Goal: Information Seeking & Learning: Find specific page/section

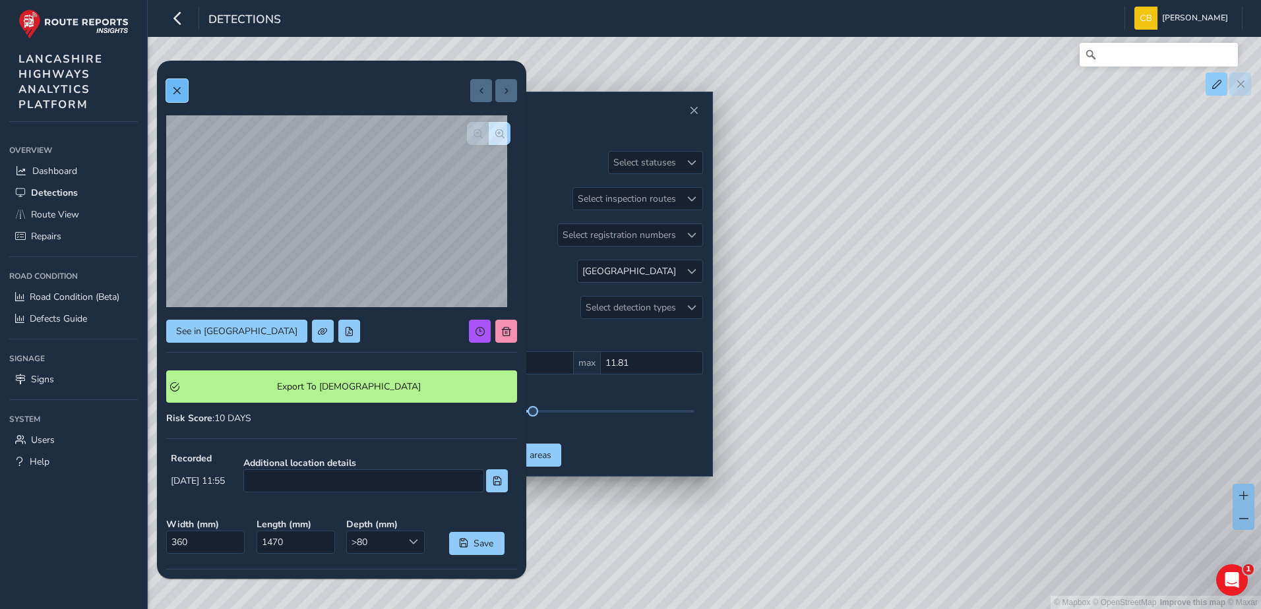
click at [184, 88] on button at bounding box center [177, 90] width 22 height 23
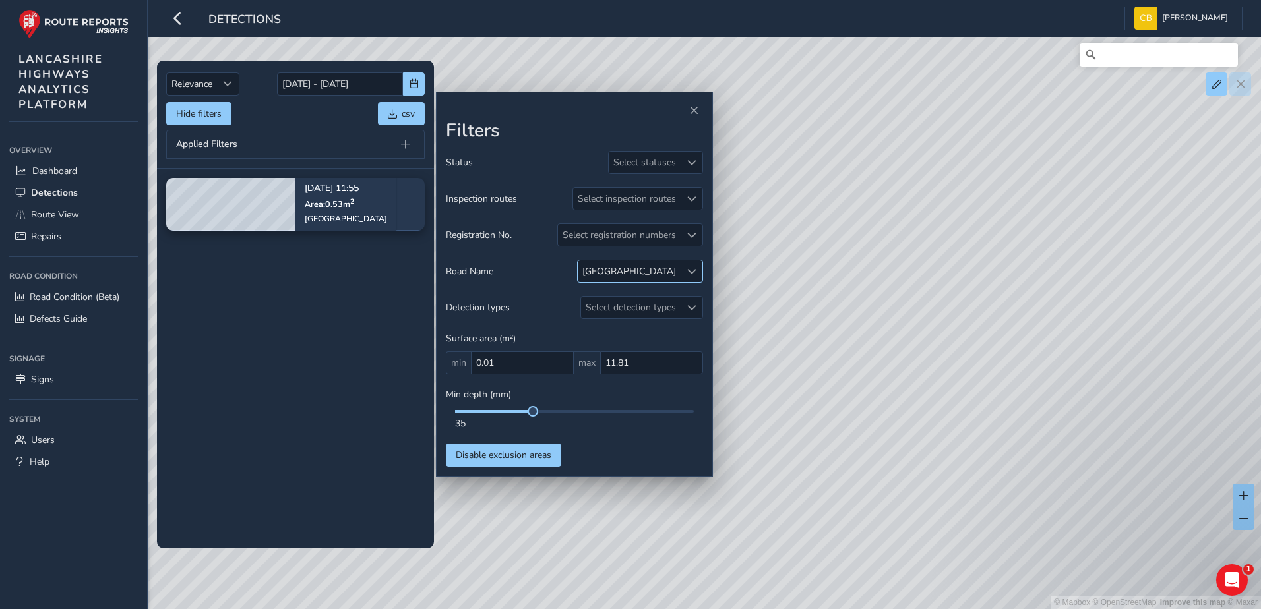
click at [688, 267] on span at bounding box center [691, 271] width 9 height 9
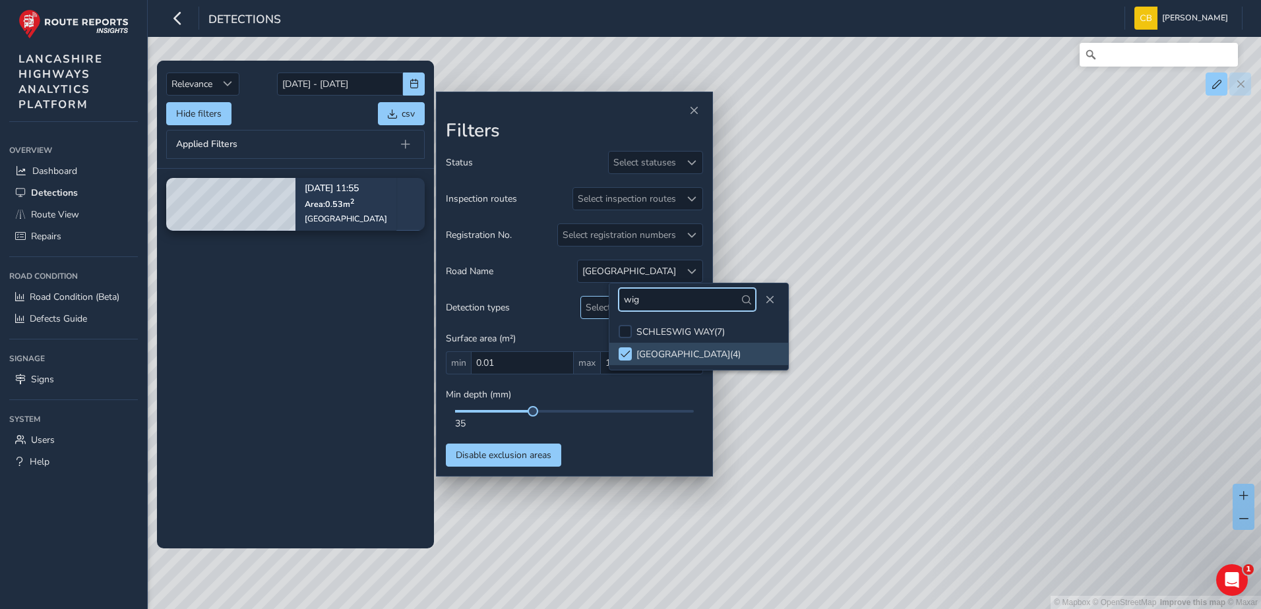
drag, startPoint x: 675, startPoint y: 305, endPoint x: 592, endPoint y: 305, distance: 83.8
click at [592, 305] on body "Detections [PERSON_NAME] Bonage Colour Scheme: Dark Dim Light Logout Relevance …" at bounding box center [630, 304] width 1261 height 609
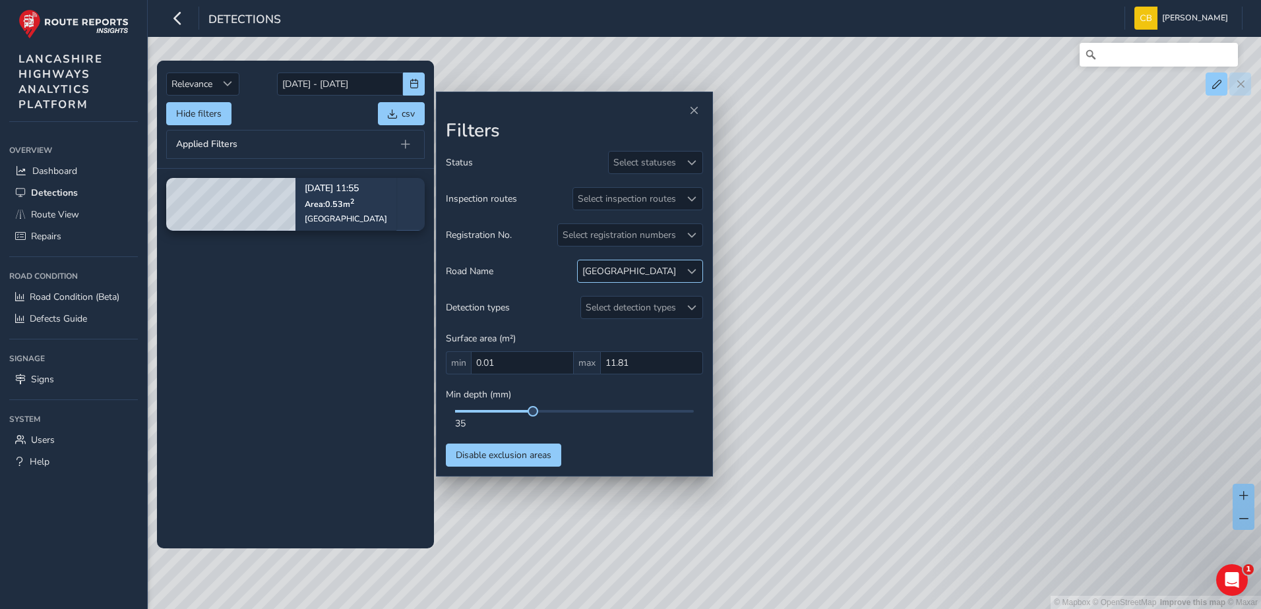
click at [679, 272] on div "[GEOGRAPHIC_DATA]" at bounding box center [629, 271] width 103 height 22
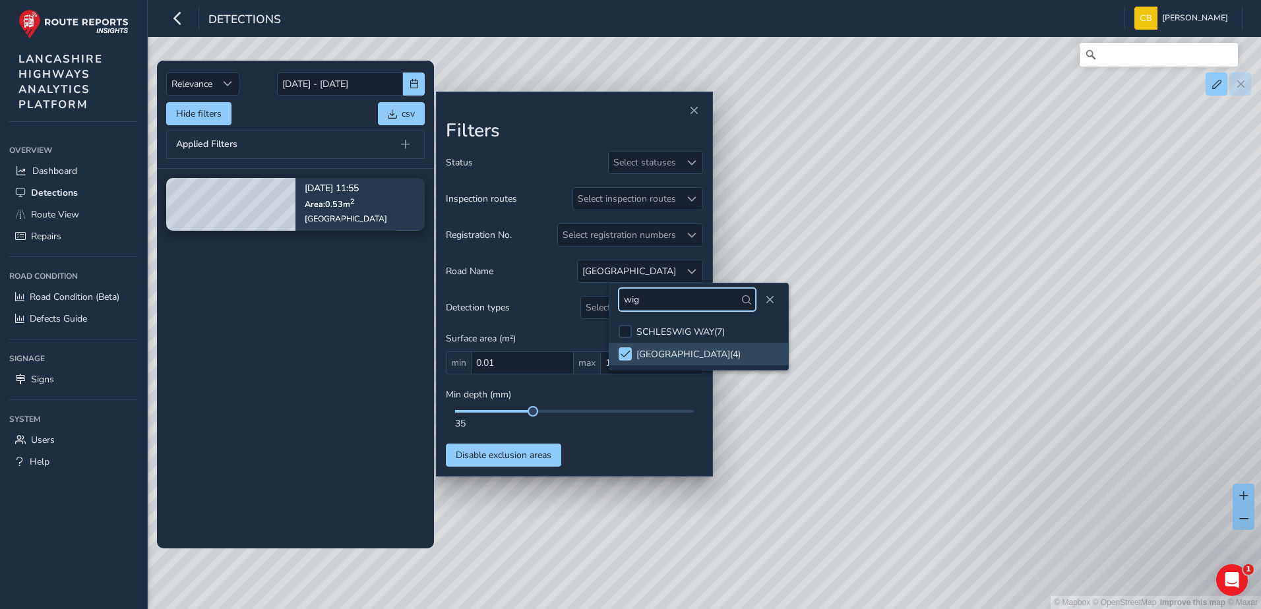
click at [661, 301] on input "wig" at bounding box center [687, 299] width 137 height 23
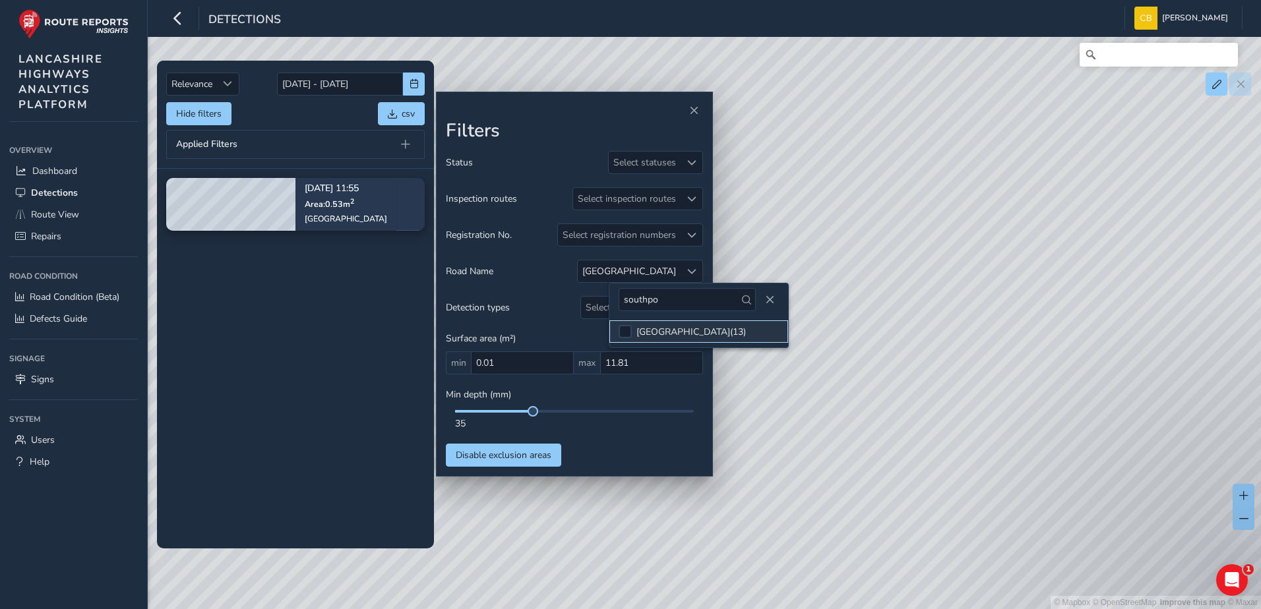
click at [662, 326] on div "[GEOGRAPHIC_DATA] ( 13 )" at bounding box center [690, 332] width 109 height 13
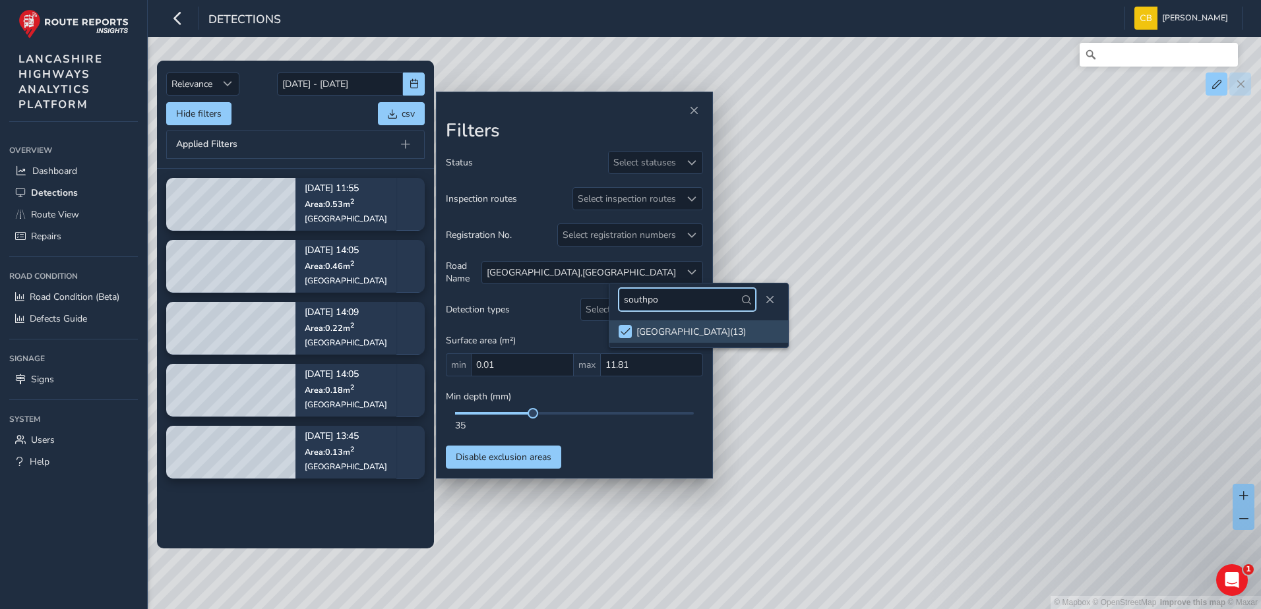
click at [725, 296] on input "southpo" at bounding box center [687, 299] width 137 height 23
type input "wig"
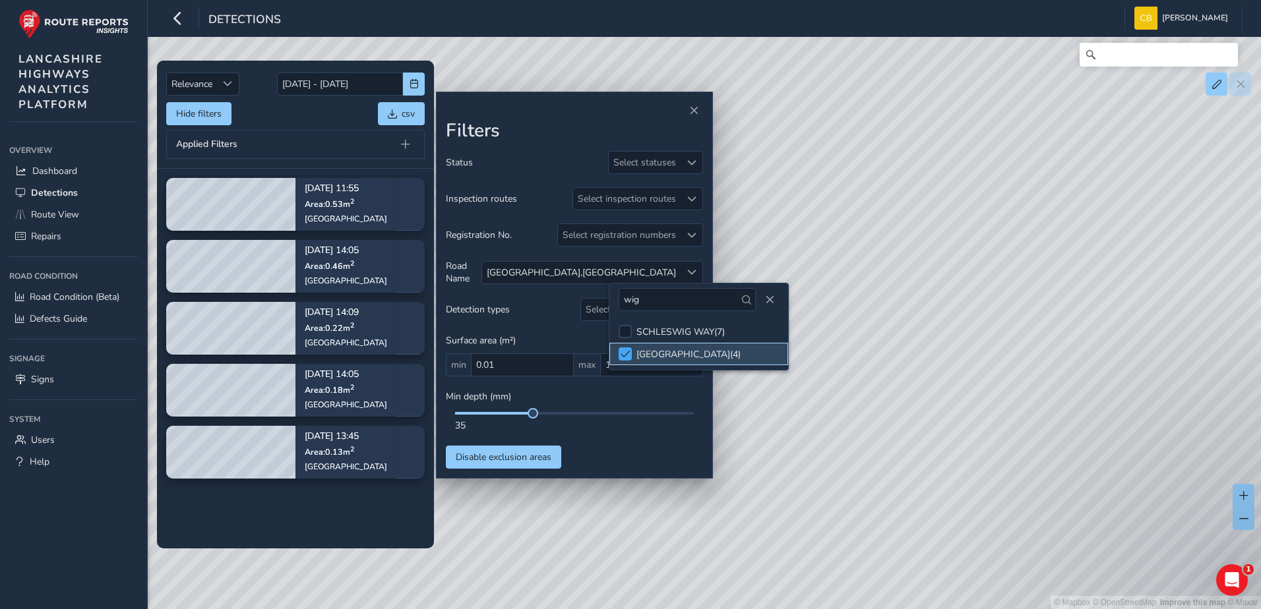
click at [626, 354] on span at bounding box center [626, 354] width 10 height 9
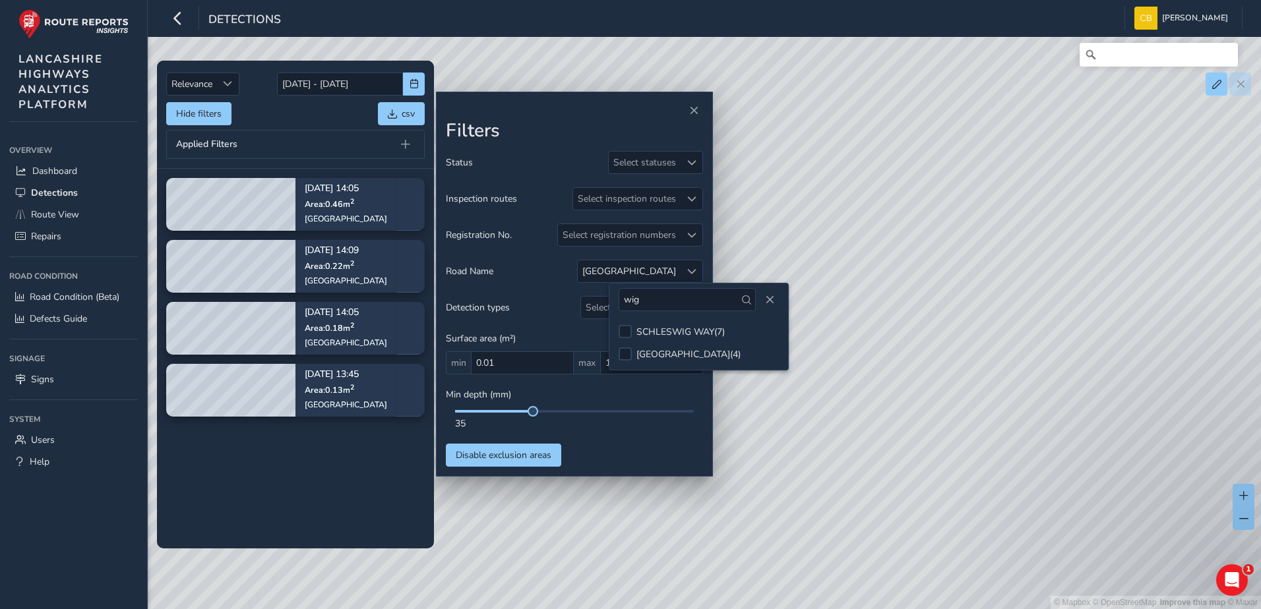
click at [639, 444] on div "Status Select statuses Inspection routes Select inspection routes Registration …" at bounding box center [574, 309] width 257 height 316
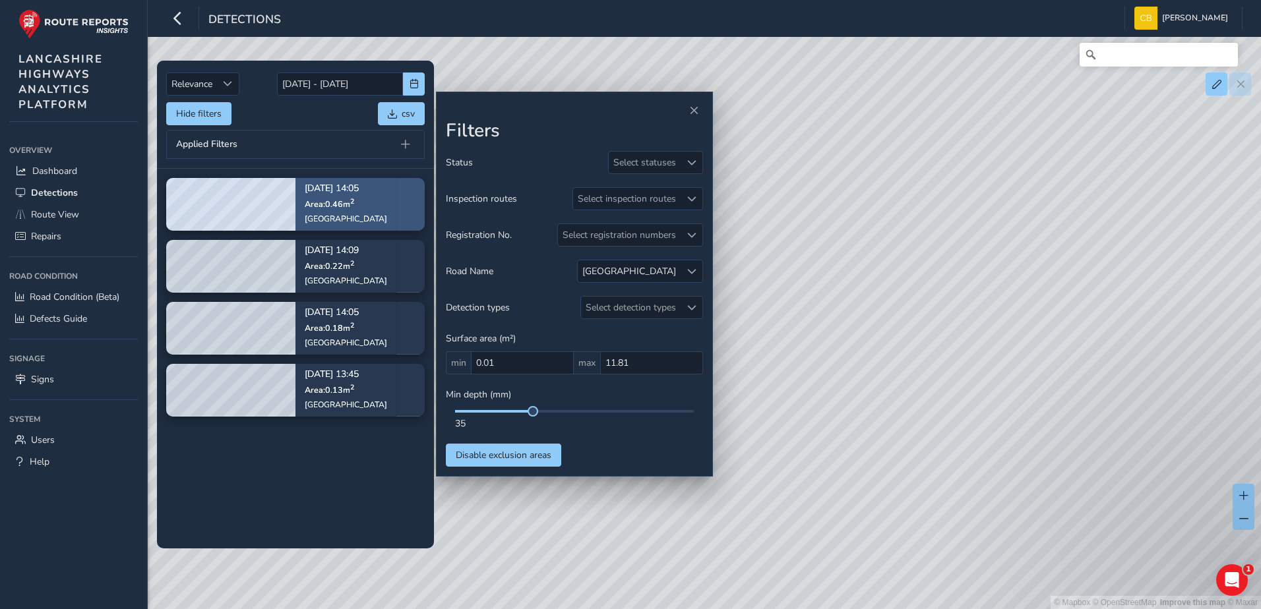
click at [309, 206] on span "Area: 0.46 m 2" at bounding box center [329, 203] width 49 height 11
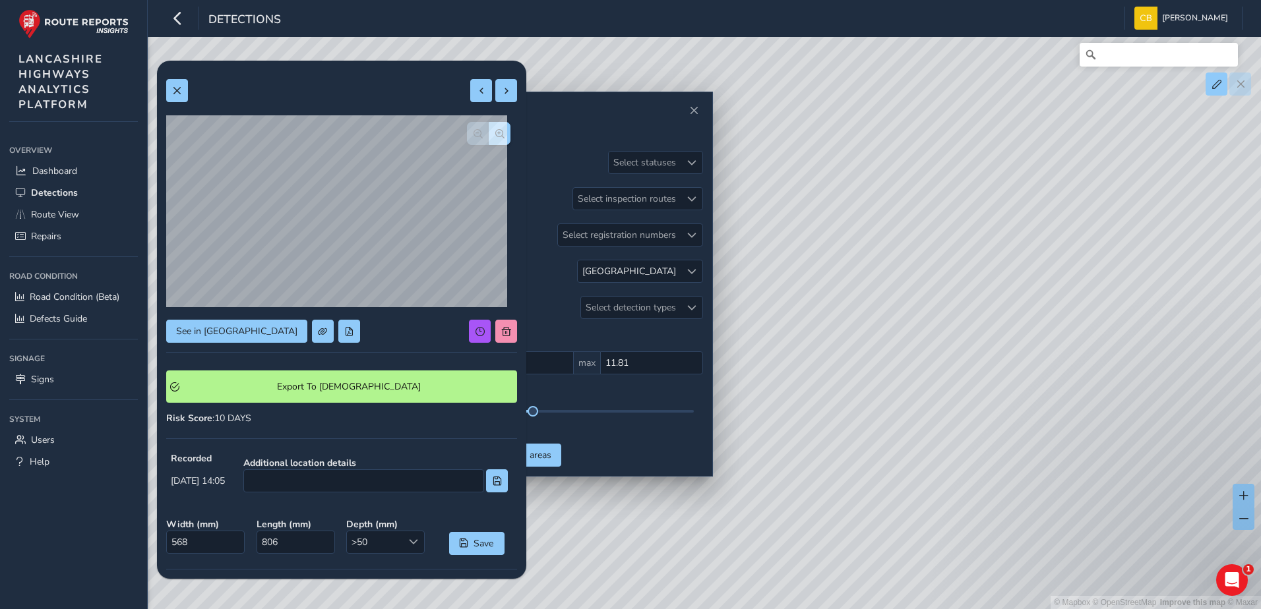
click at [186, 104] on div "See in Route View Export To Symology Risk Score : 10 DAYS Recorded [DATE] 14:05…" at bounding box center [341, 407] width 351 height 675
click at [179, 97] on button at bounding box center [177, 90] width 22 height 23
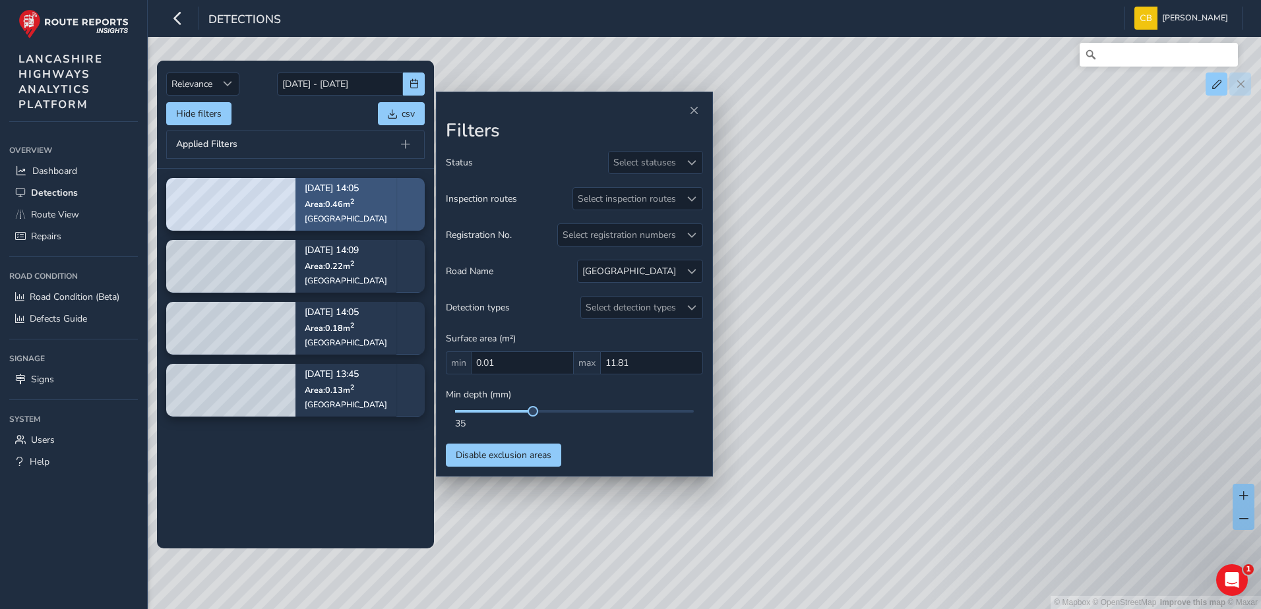
click at [302, 207] on div "[DATE] 14:05 Area: 0.46 m [STREET_ADDRESS]" at bounding box center [345, 204] width 101 height 76
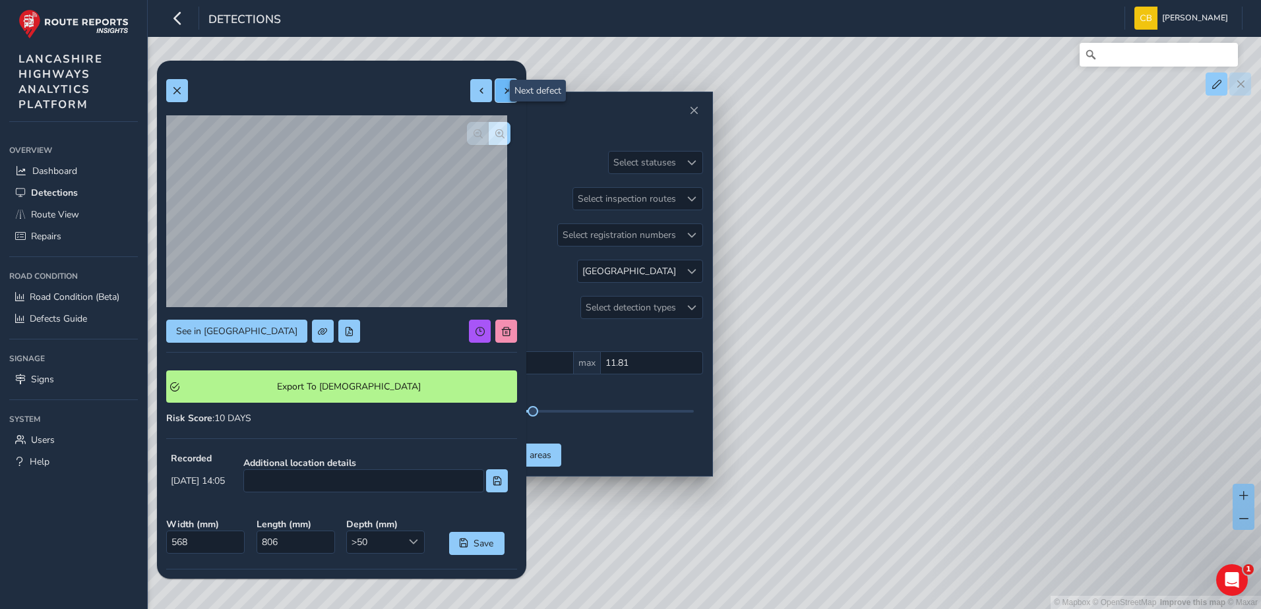
click at [502, 87] on span at bounding box center [506, 90] width 9 height 9
type input "265"
type input "667"
click at [502, 87] on span at bounding box center [506, 90] width 9 height 9
type input "409"
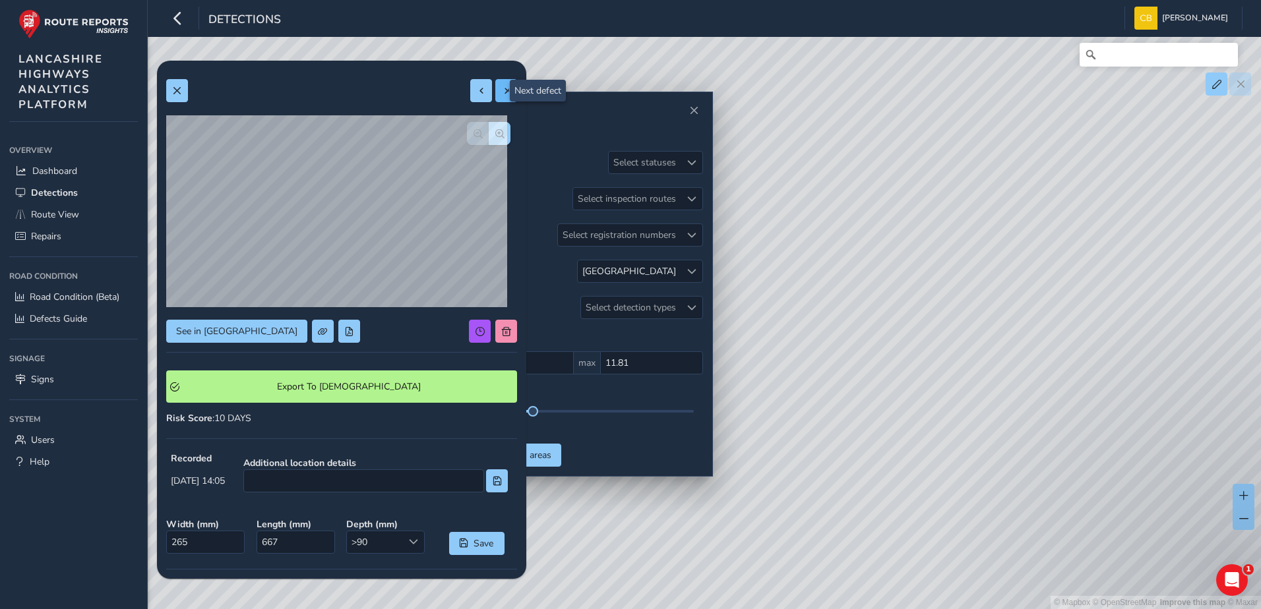
type input "537"
click at [498, 87] on div at bounding box center [493, 90] width 47 height 23
click at [477, 94] on button at bounding box center [481, 90] width 22 height 23
type input "265"
type input "667"
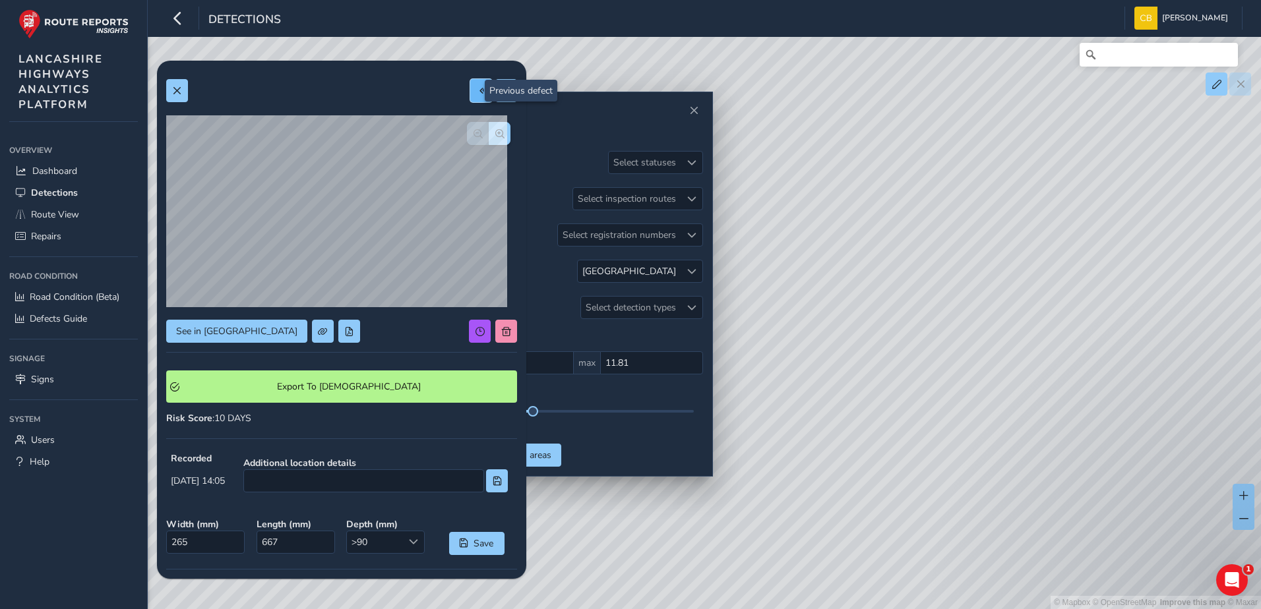
click at [477, 94] on button at bounding box center [481, 90] width 22 height 23
type input "568"
type input "806"
click at [477, 94] on button at bounding box center [481, 90] width 22 height 23
type input "228"
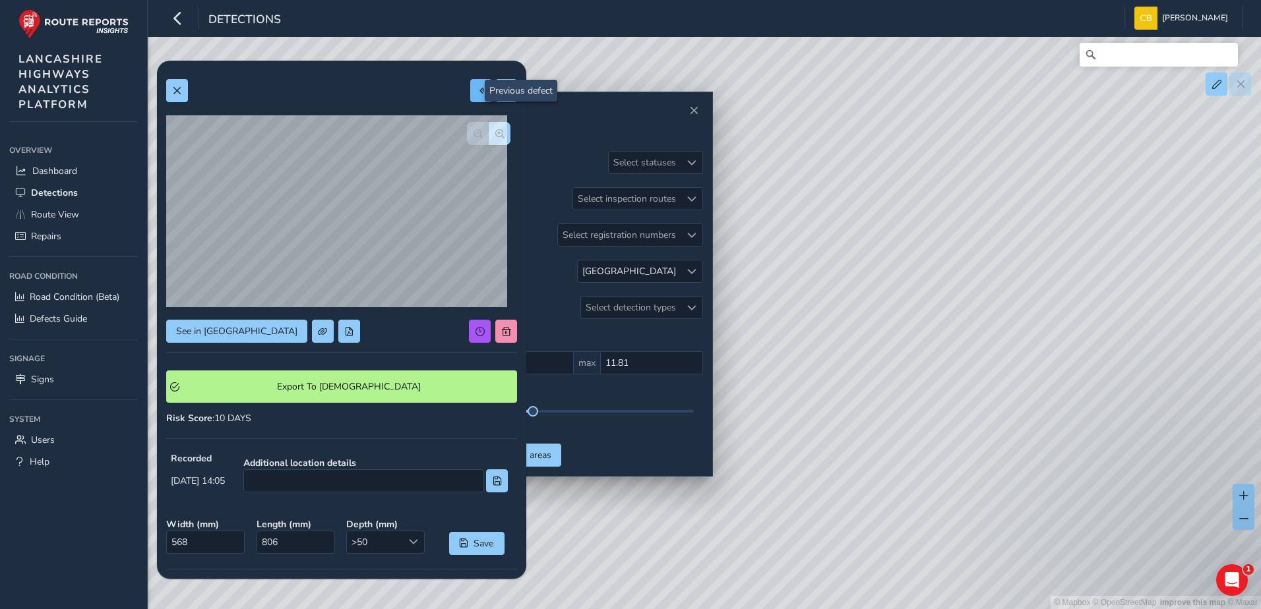
type input "561"
click at [477, 94] on div at bounding box center [493, 90] width 47 height 23
click at [170, 92] on button at bounding box center [177, 90] width 22 height 23
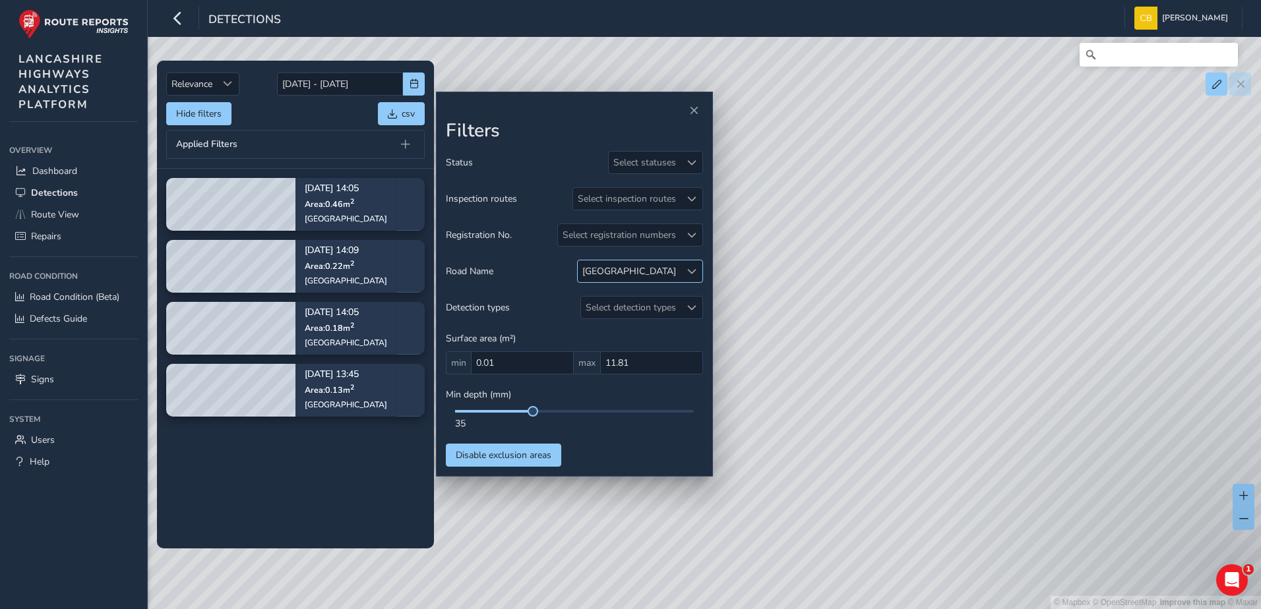
click at [661, 264] on div "[GEOGRAPHIC_DATA]" at bounding box center [629, 271] width 103 height 22
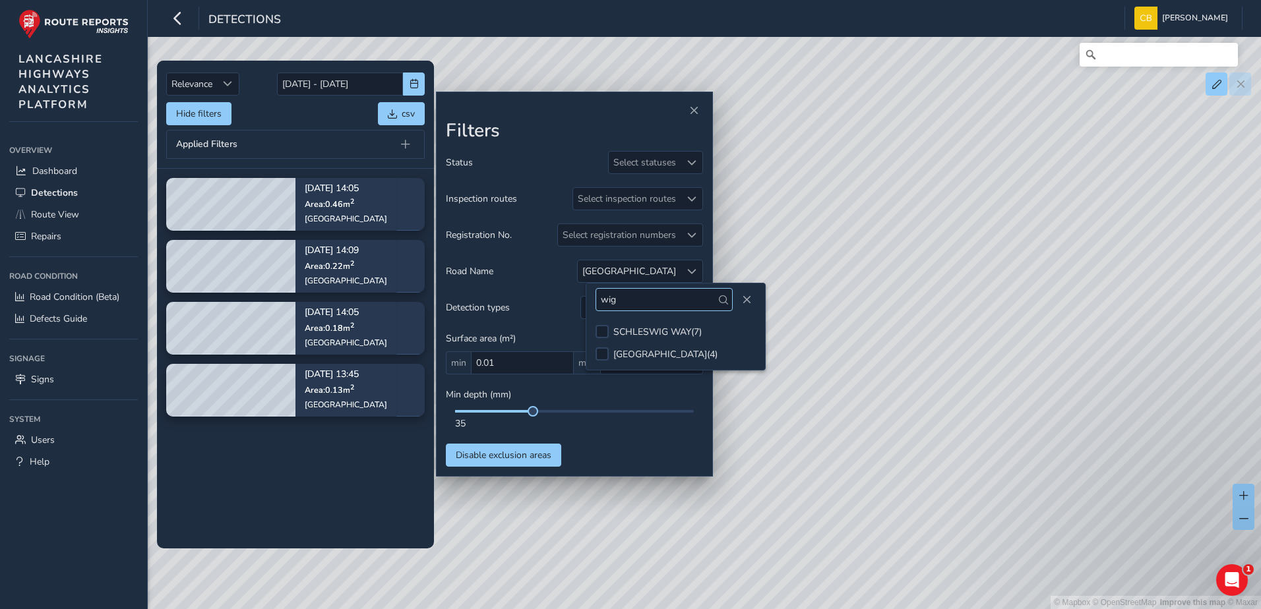
click at [674, 294] on input "wig" at bounding box center [663, 299] width 137 height 23
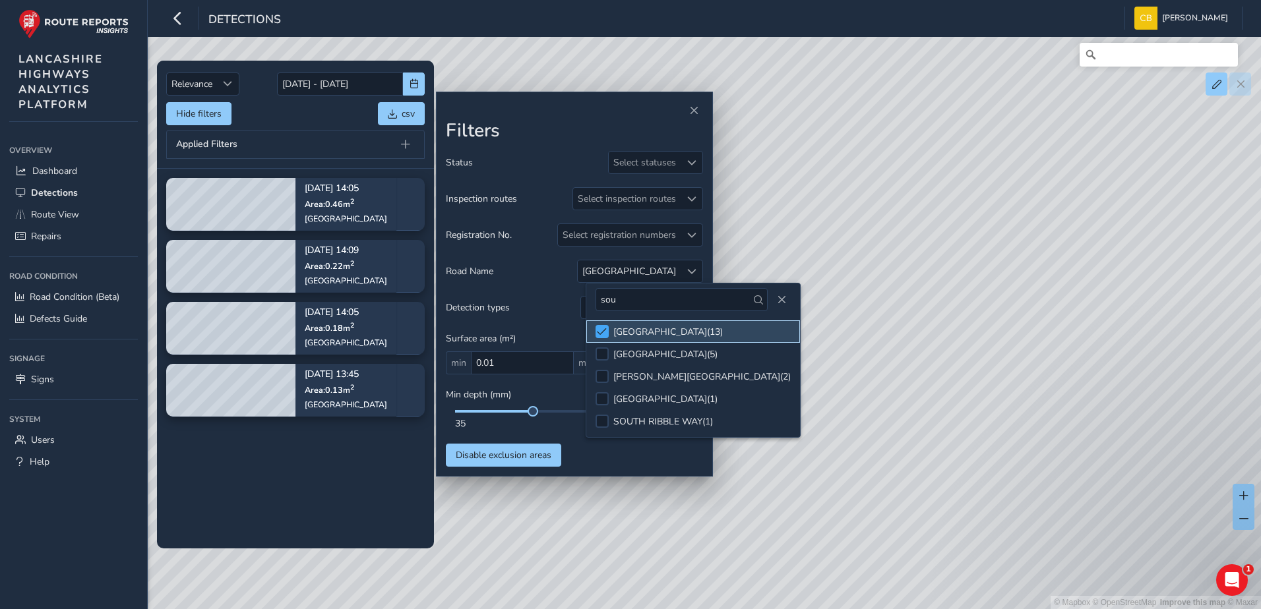
click at [605, 332] on span at bounding box center [602, 331] width 10 height 9
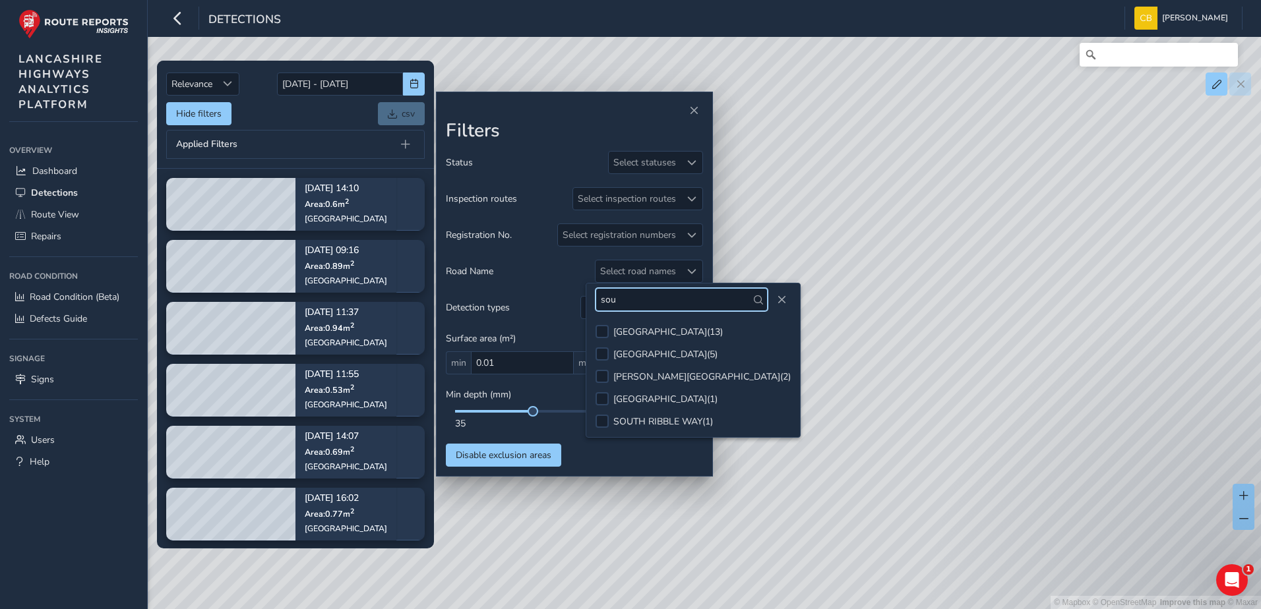
click at [648, 302] on input "sou" at bounding box center [681, 299] width 172 height 23
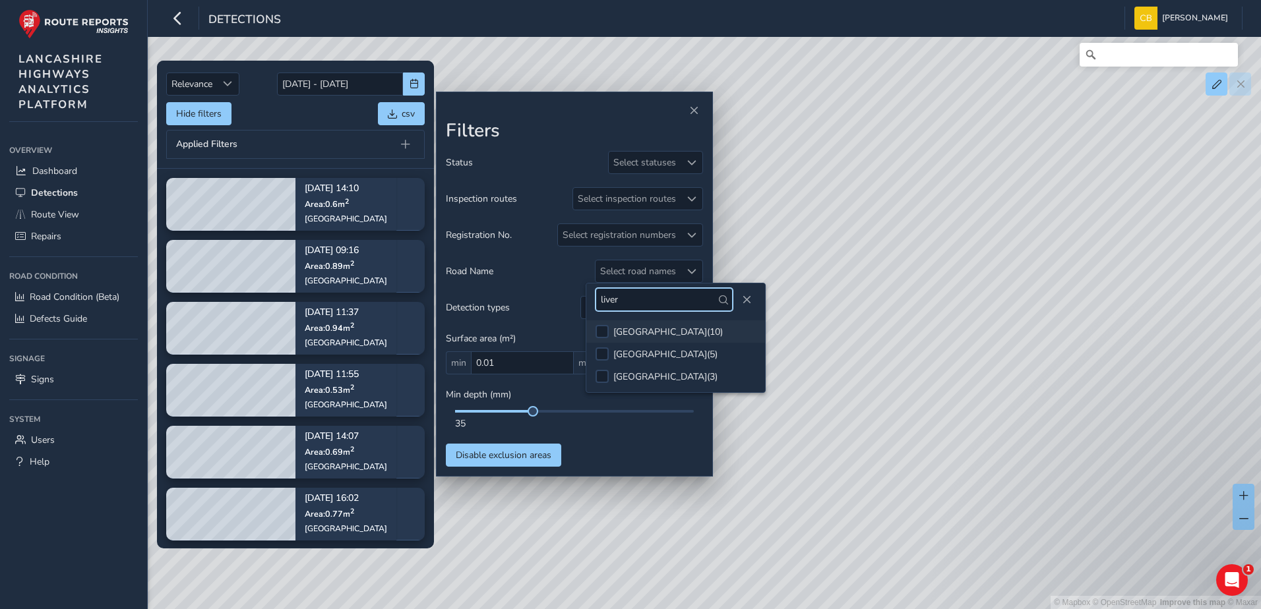
type input "liver"
click at [609, 333] on li "[GEOGRAPHIC_DATA] ( 10 )" at bounding box center [675, 331] width 179 height 22
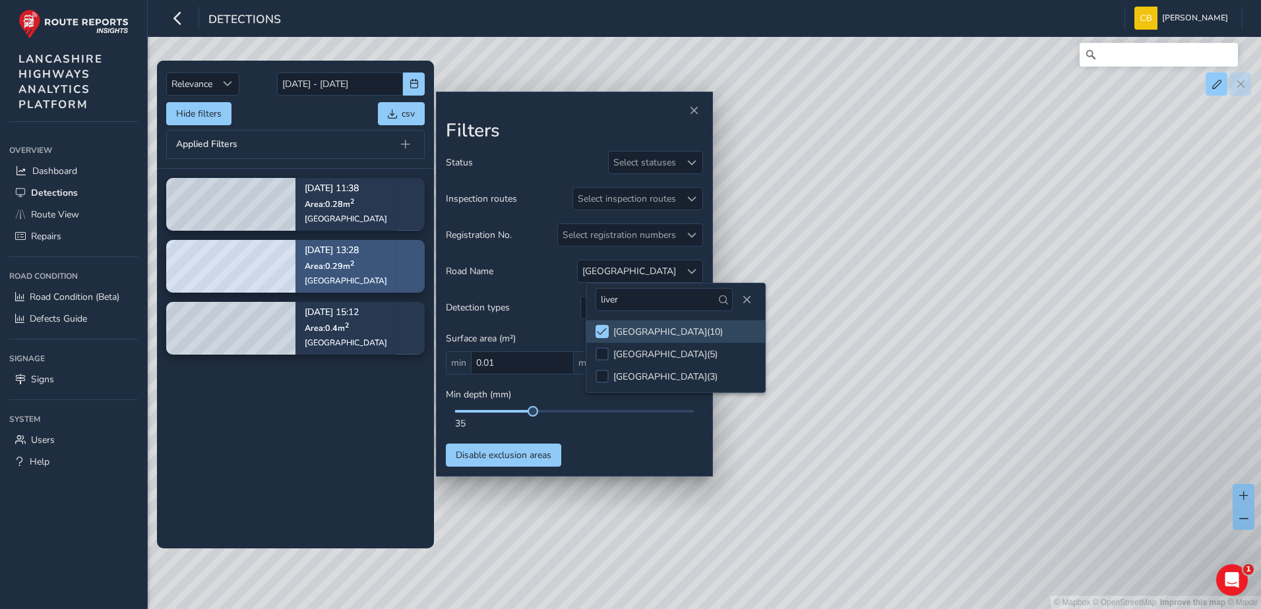
click at [329, 263] on span "Area: 0.29 m 2" at bounding box center [329, 265] width 49 height 11
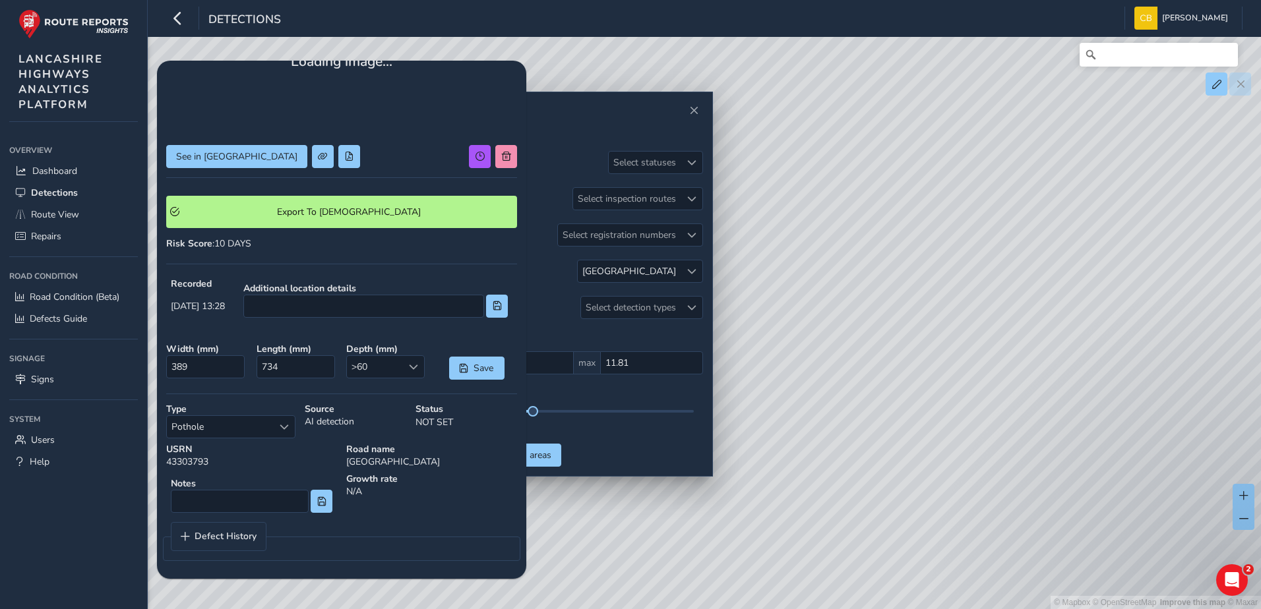
scroll to position [175, 0]
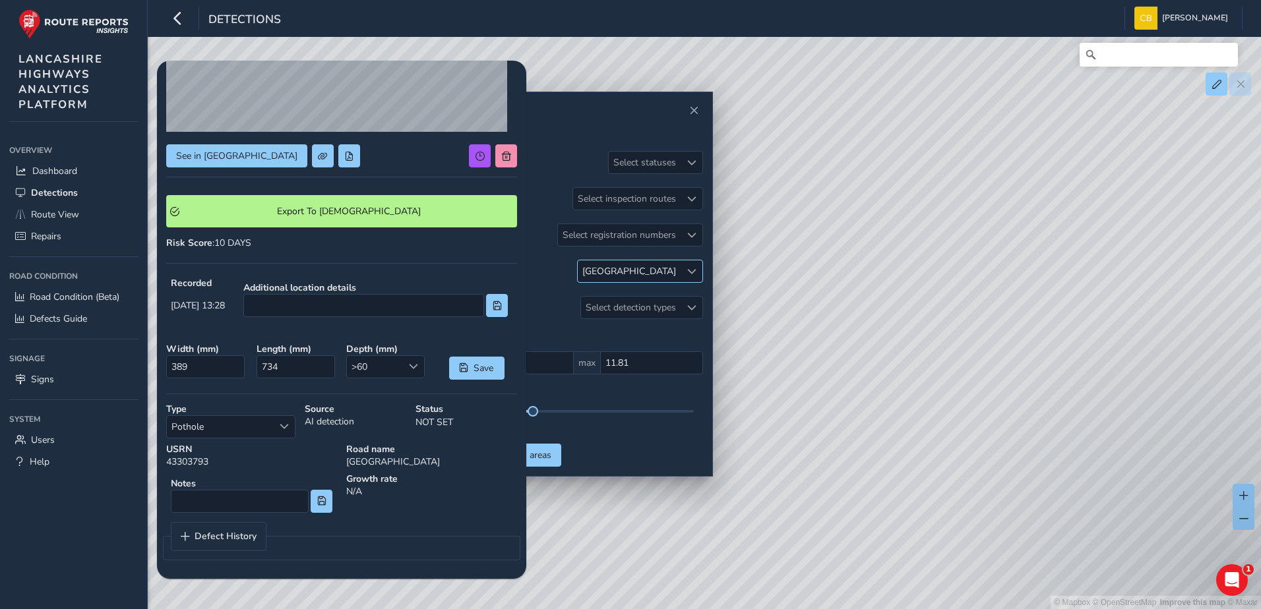
click at [654, 266] on div "[GEOGRAPHIC_DATA]" at bounding box center [629, 271] width 94 height 13
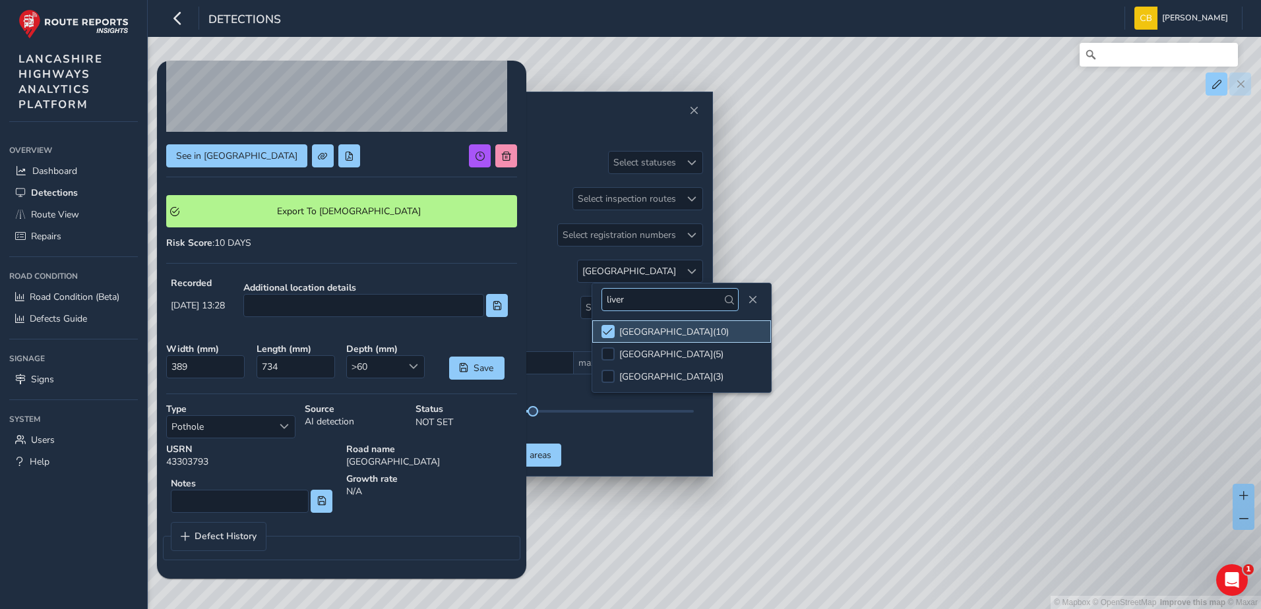
drag, startPoint x: 612, startPoint y: 336, endPoint x: 644, endPoint y: 310, distance: 41.3
click at [611, 335] on span at bounding box center [608, 331] width 10 height 9
drag, startPoint x: 647, startPoint y: 306, endPoint x: 608, endPoint y: 305, distance: 38.9
click at [608, 305] on input "liver" at bounding box center [669, 299] width 137 height 23
type input "l"
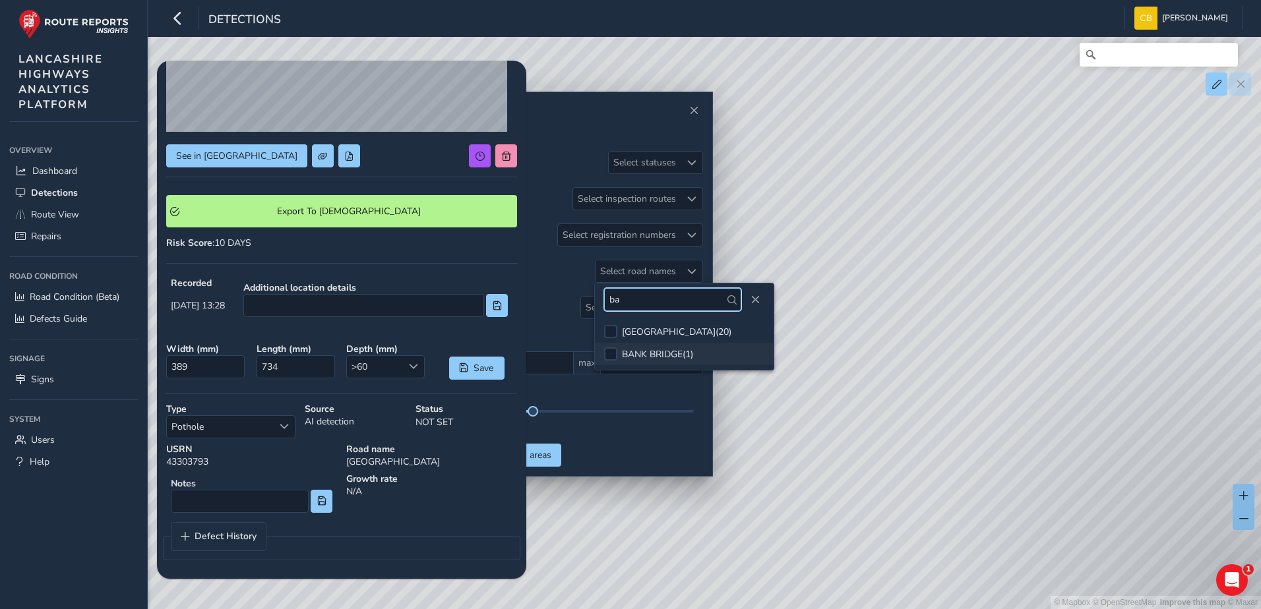
type input "ba"
click at [628, 351] on div "BANK BRIDGE ( 1 )" at bounding box center [657, 354] width 71 height 13
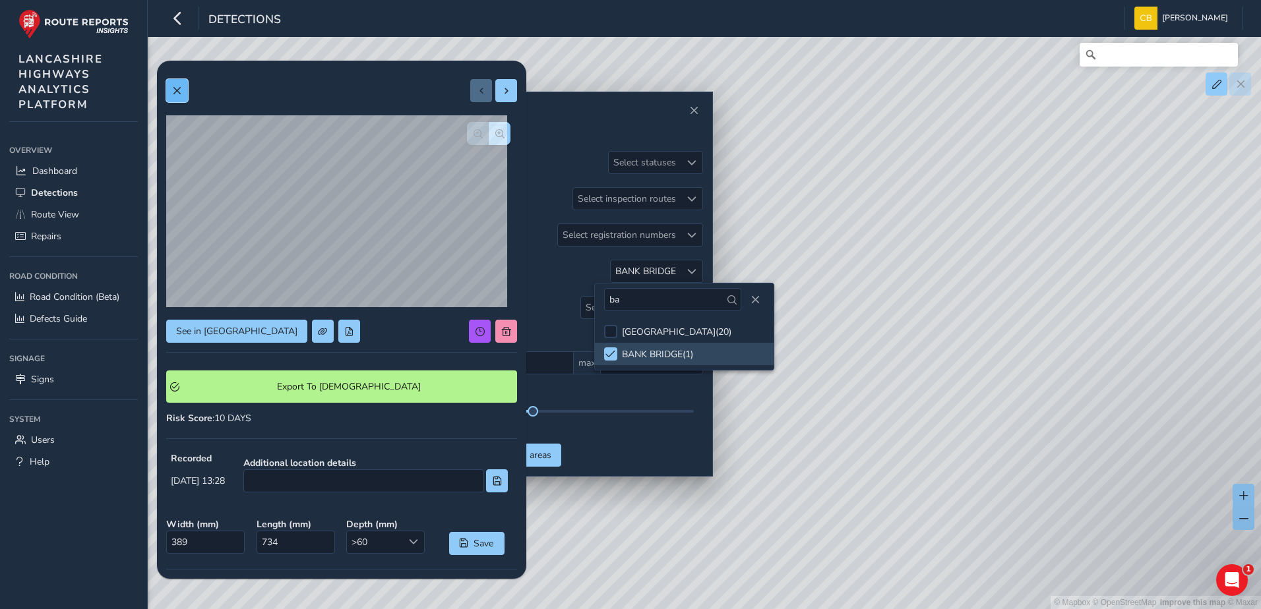
click at [179, 92] on span at bounding box center [176, 90] width 9 height 9
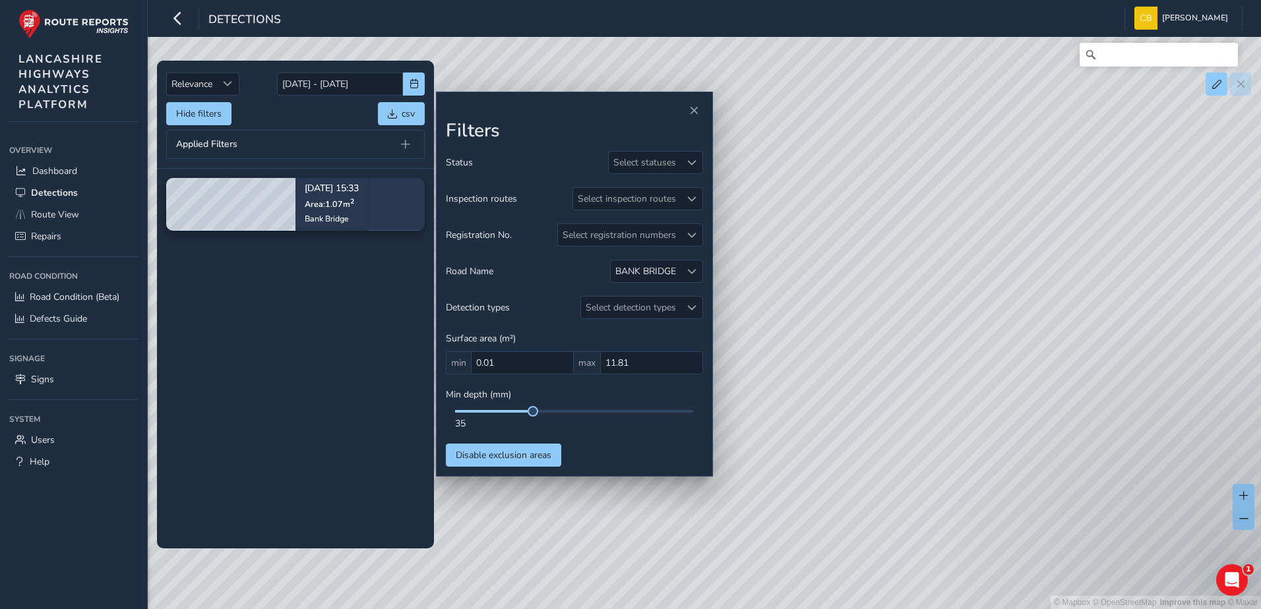
click at [334, 293] on tbody "[DATE] 15:33 Area: 1.07 m 2 [GEOGRAPHIC_DATA]" at bounding box center [295, 358] width 277 height 379
click at [685, 268] on div at bounding box center [692, 271] width 22 height 22
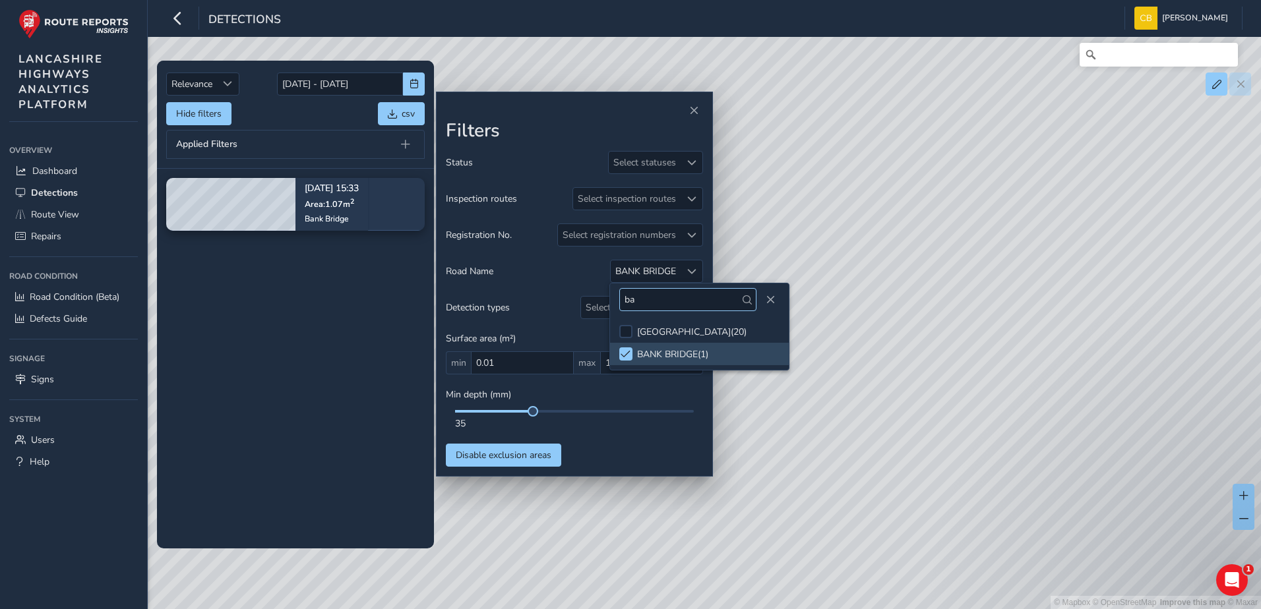
drag, startPoint x: 646, startPoint y: 303, endPoint x: 619, endPoint y: 299, distance: 26.7
click at [619, 299] on input "ba" at bounding box center [687, 299] width 137 height 23
type input "newch"
click at [644, 331] on div "[GEOGRAPHIC_DATA] ( 2 )" at bounding box center [689, 332] width 104 height 13
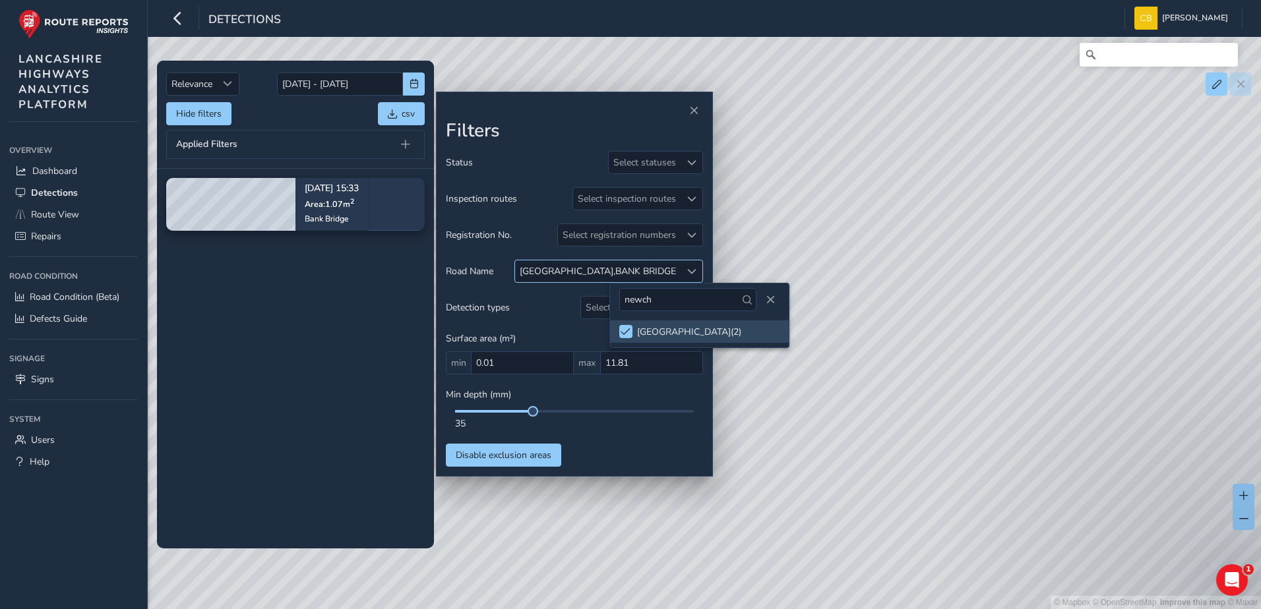
click at [628, 270] on div "BANK BRIDGE" at bounding box center [645, 271] width 61 height 13
click at [651, 271] on div "BANK BRIDGE" at bounding box center [645, 271] width 61 height 13
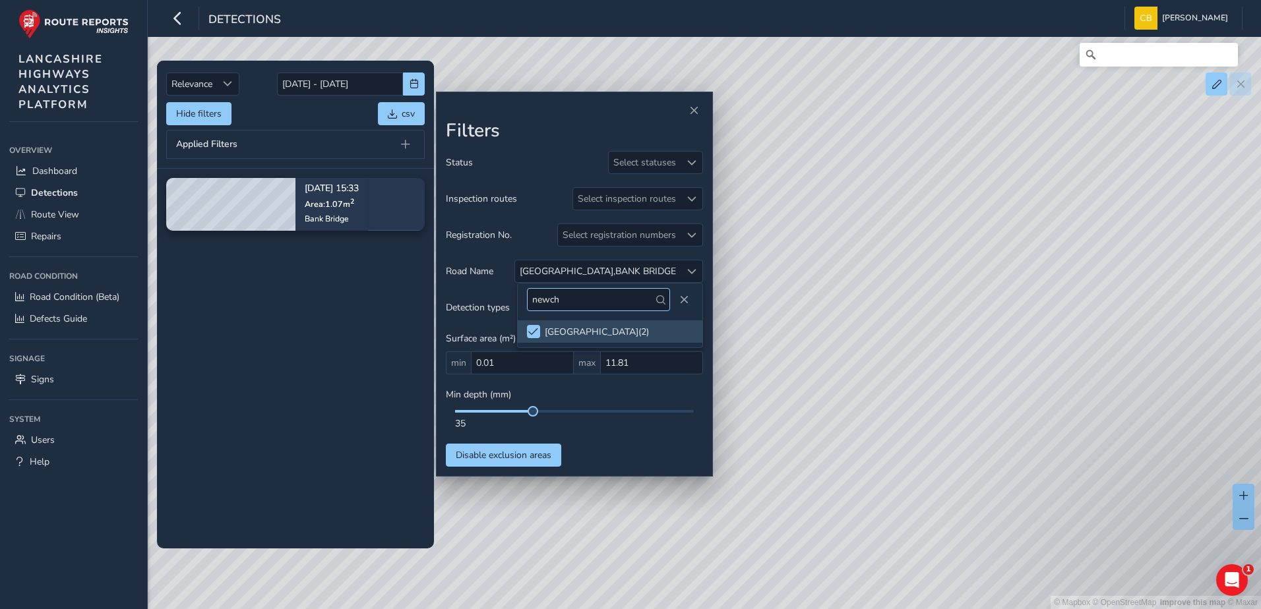
click at [624, 299] on input "newch" at bounding box center [598, 299] width 143 height 23
type input "ban"
click at [532, 331] on span at bounding box center [533, 331] width 10 height 9
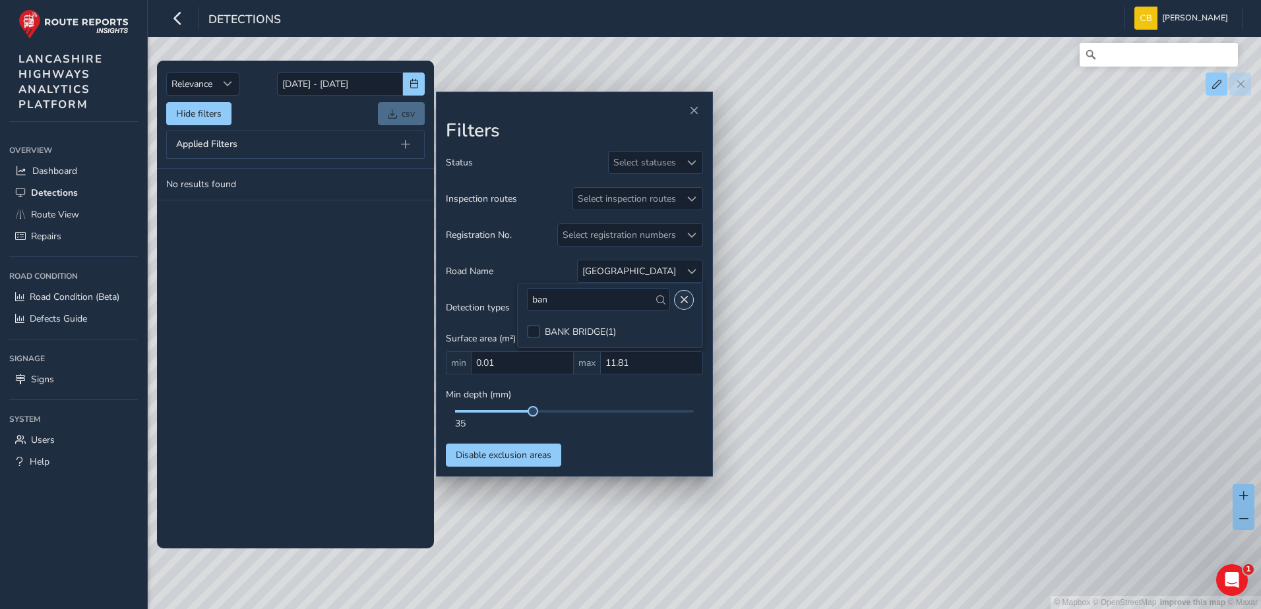
click at [683, 294] on button "Close" at bounding box center [684, 300] width 18 height 18
drag, startPoint x: 260, startPoint y: 307, endPoint x: 206, endPoint y: 282, distance: 59.9
click at [260, 307] on tbody "No results found" at bounding box center [295, 358] width 277 height 379
drag, startPoint x: 57, startPoint y: 206, endPoint x: 100, endPoint y: 210, distance: 43.1
click at [57, 206] on link "Route View" at bounding box center [73, 215] width 129 height 22
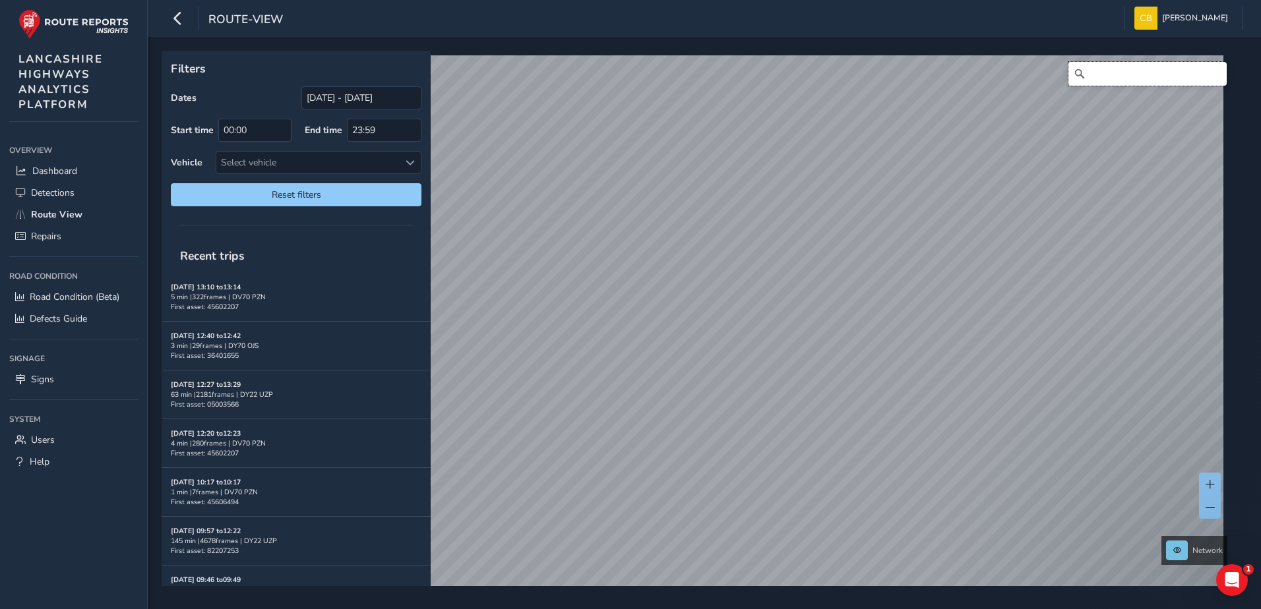
click at [1097, 78] on input "Search" at bounding box center [1147, 74] width 158 height 24
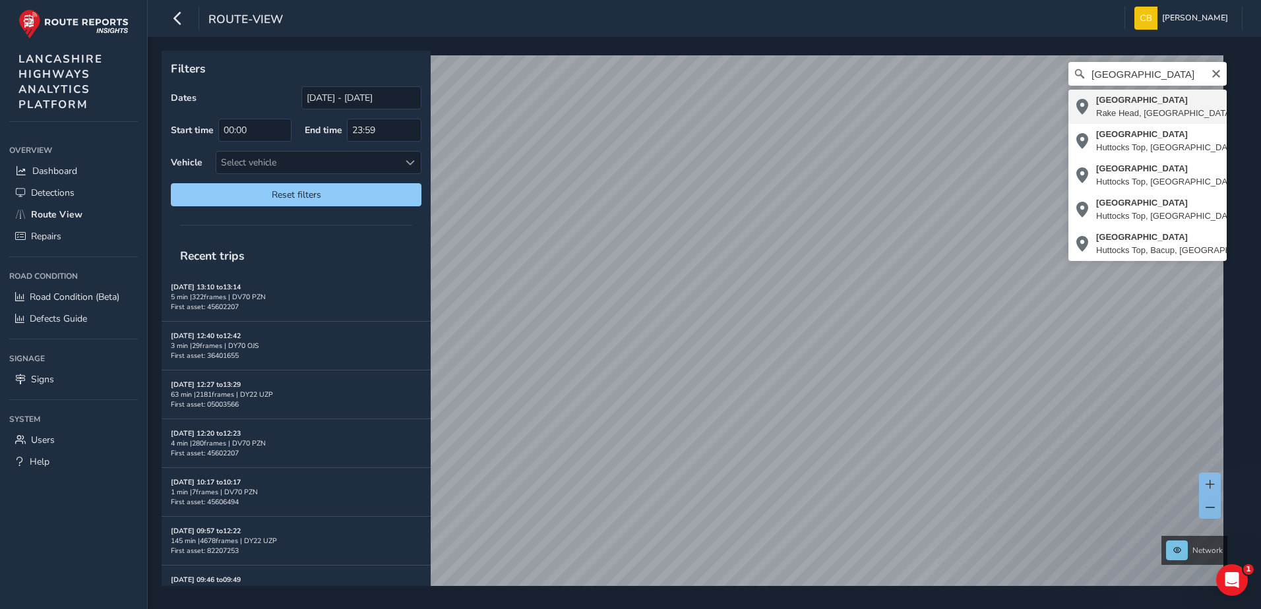
type input "[STREET_ADDRESS]"
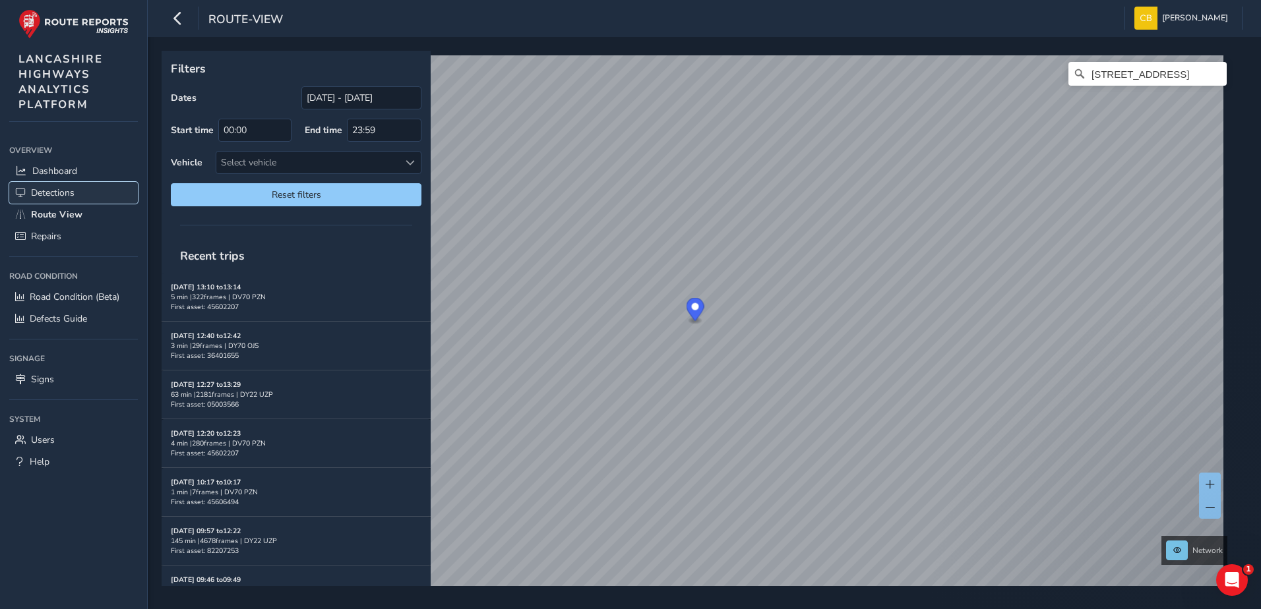
click at [59, 191] on span "Detections" at bounding box center [53, 193] width 44 height 13
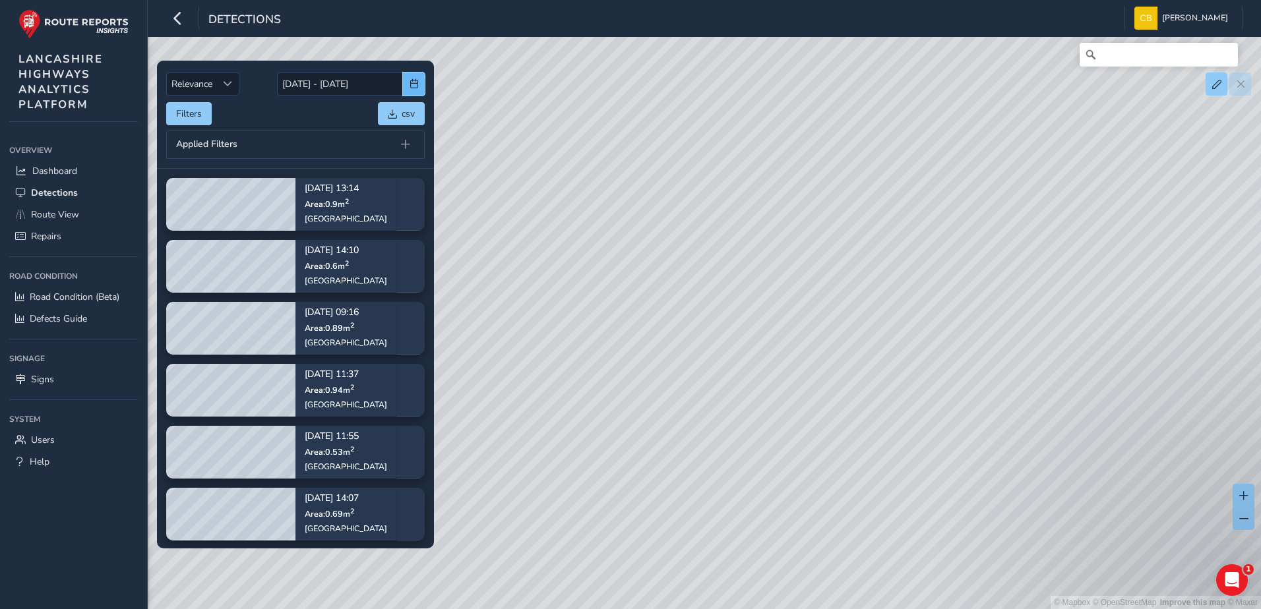
click at [413, 81] on span "button" at bounding box center [414, 83] width 9 height 9
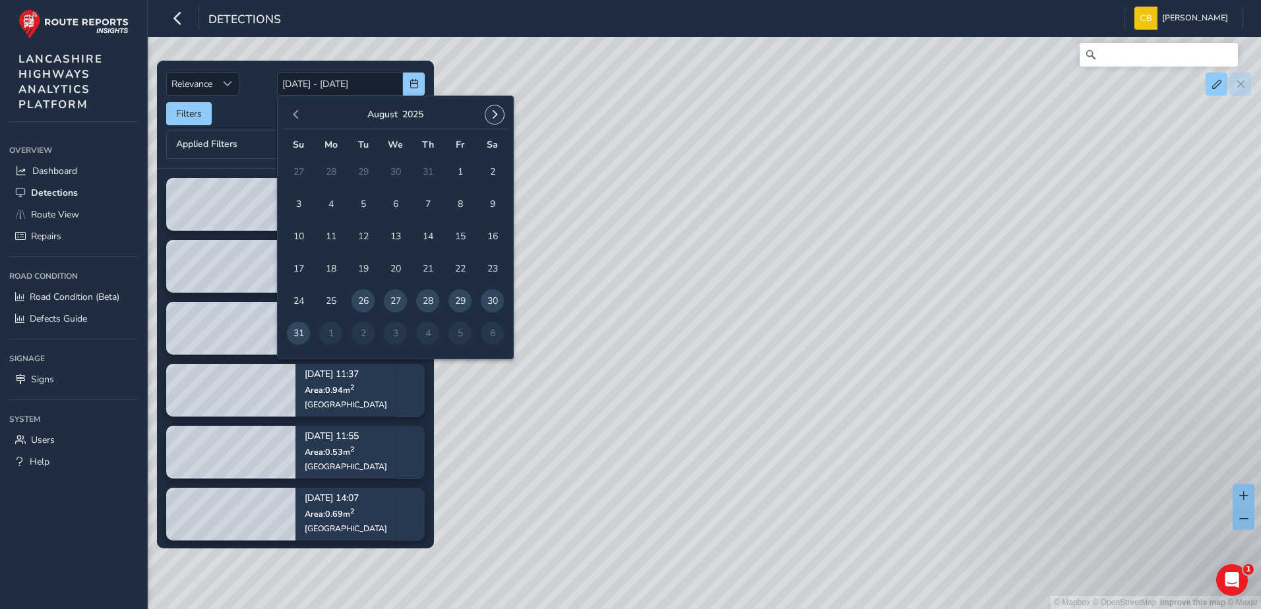
click at [491, 121] on button "button" at bounding box center [494, 115] width 18 height 18
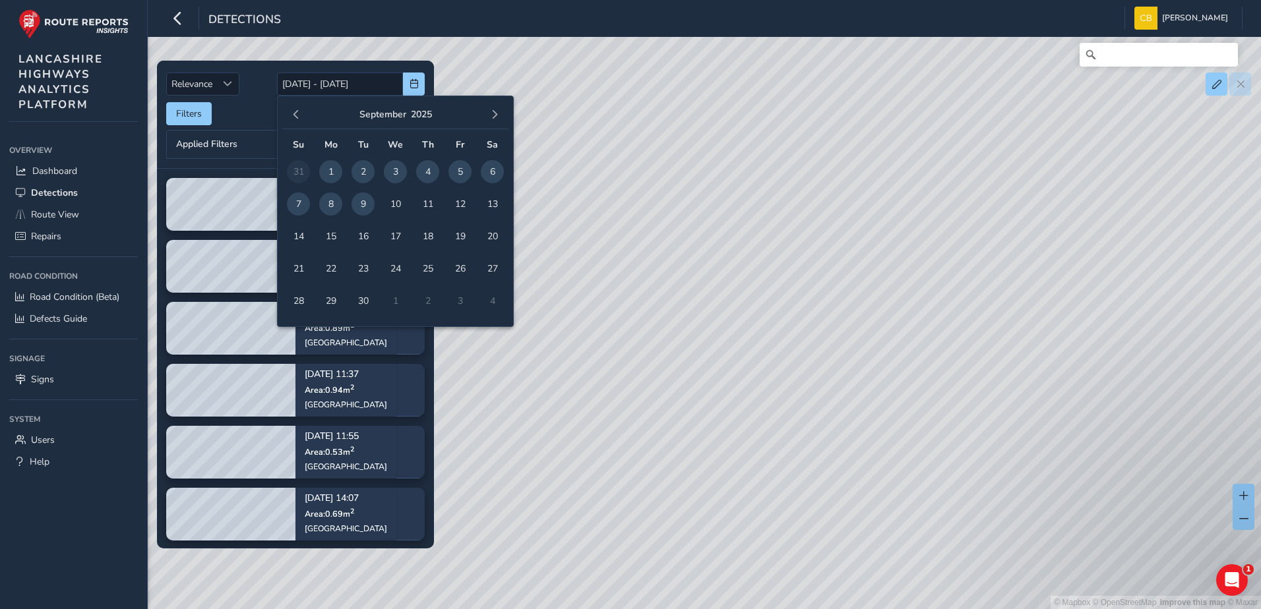
click at [329, 176] on span "1" at bounding box center [330, 171] width 23 height 23
type input "[DATE]"
click at [371, 202] on span "9" at bounding box center [362, 204] width 23 height 23
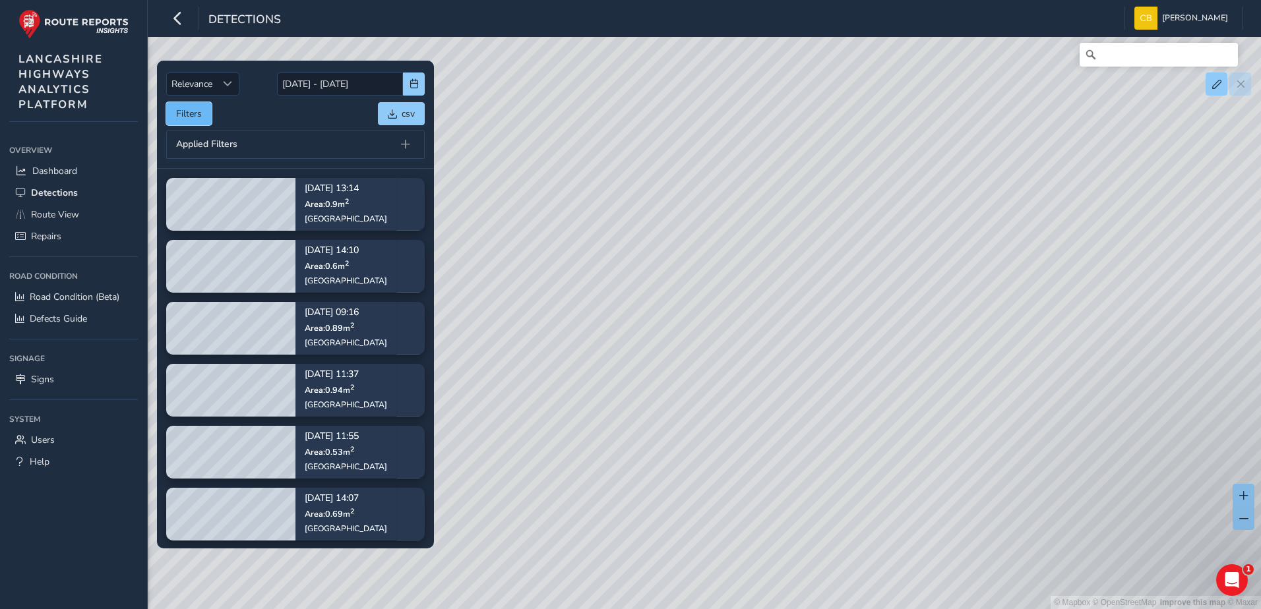
click at [193, 123] on button "Filters" at bounding box center [189, 113] width 46 height 23
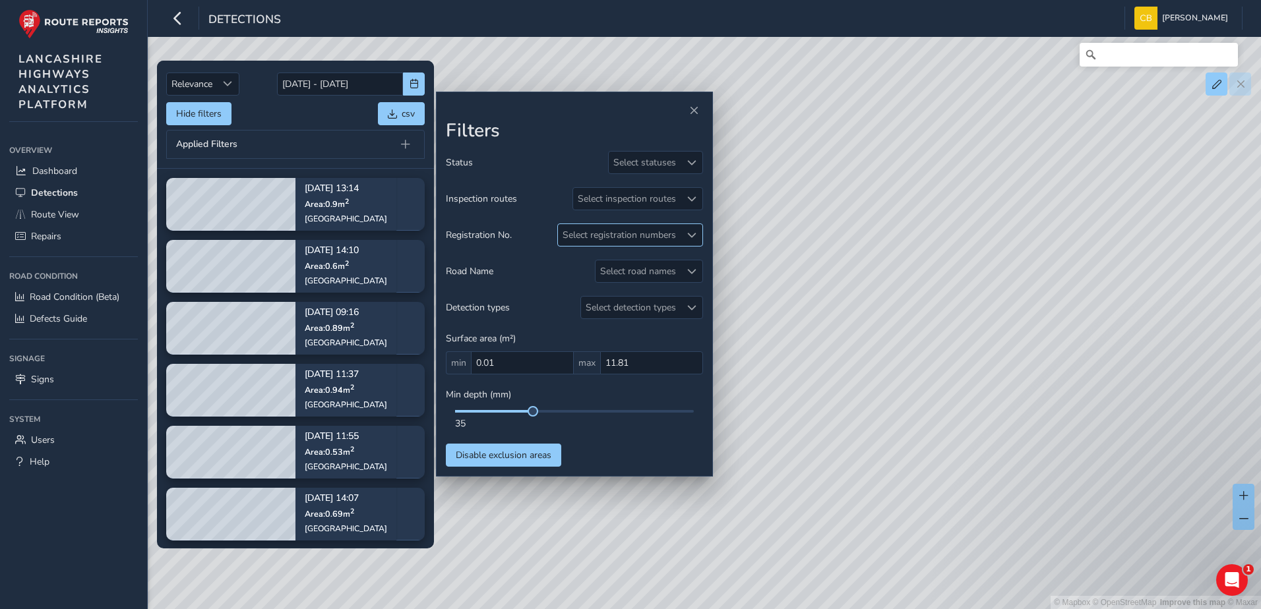
click at [653, 240] on div "Select registration numbers" at bounding box center [619, 235] width 123 height 22
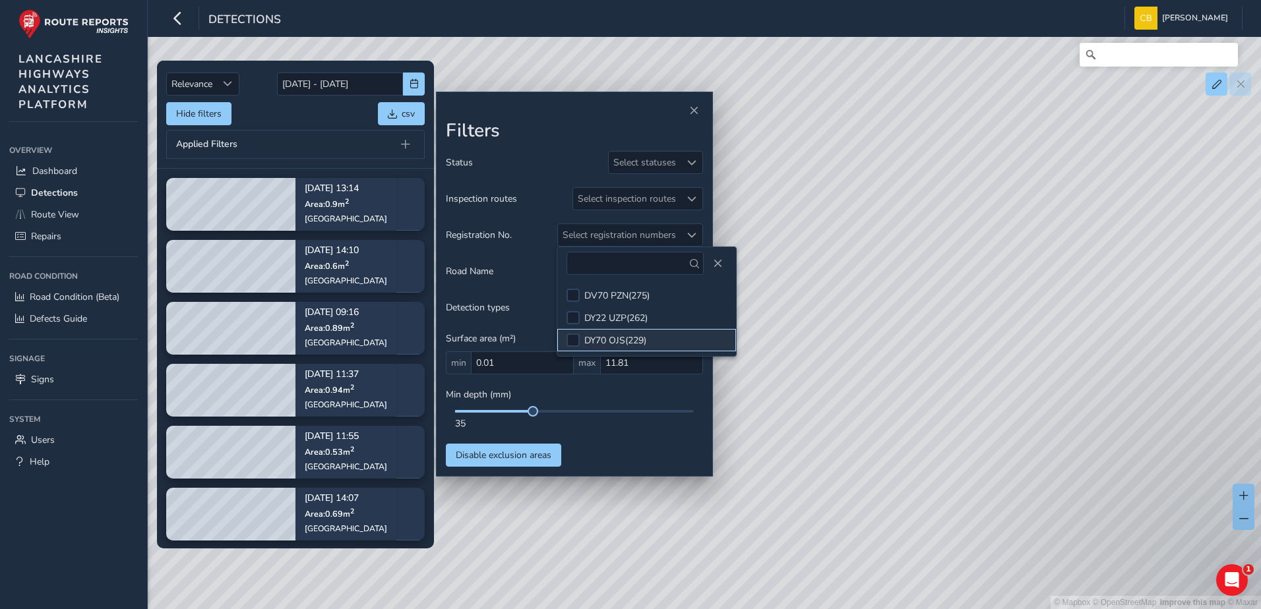
click at [639, 338] on div "DY70 OJS ( 229 )" at bounding box center [615, 340] width 62 height 13
click at [713, 262] on span "Close" at bounding box center [717, 263] width 9 height 9
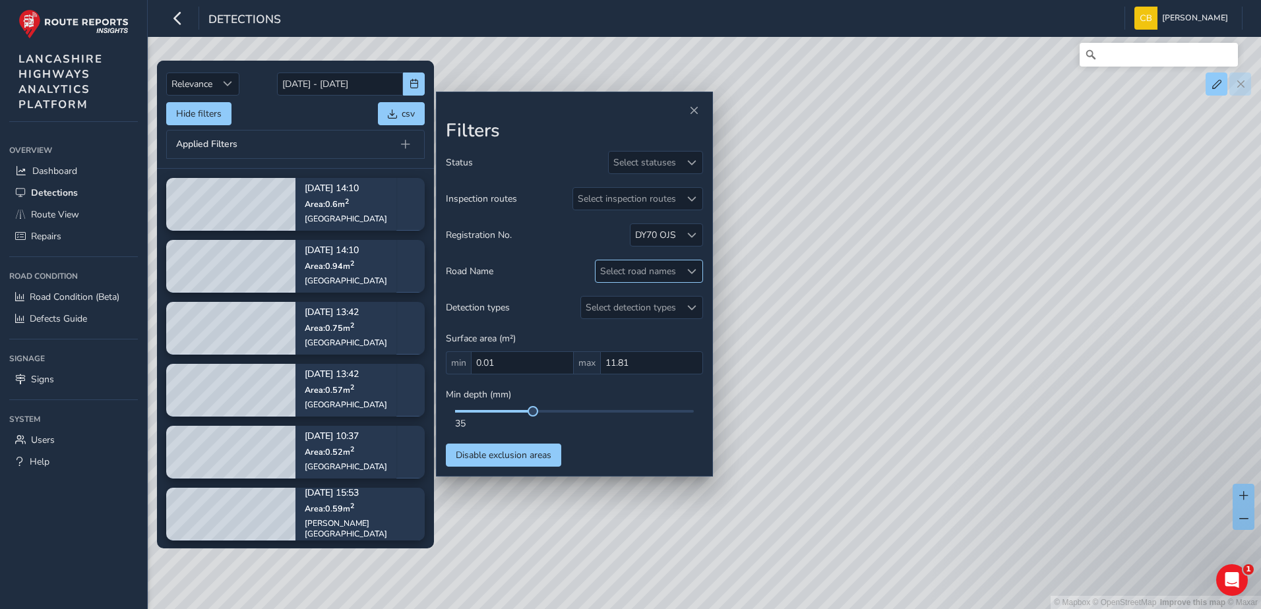
click at [619, 275] on div "Select road names" at bounding box center [637, 271] width 85 height 22
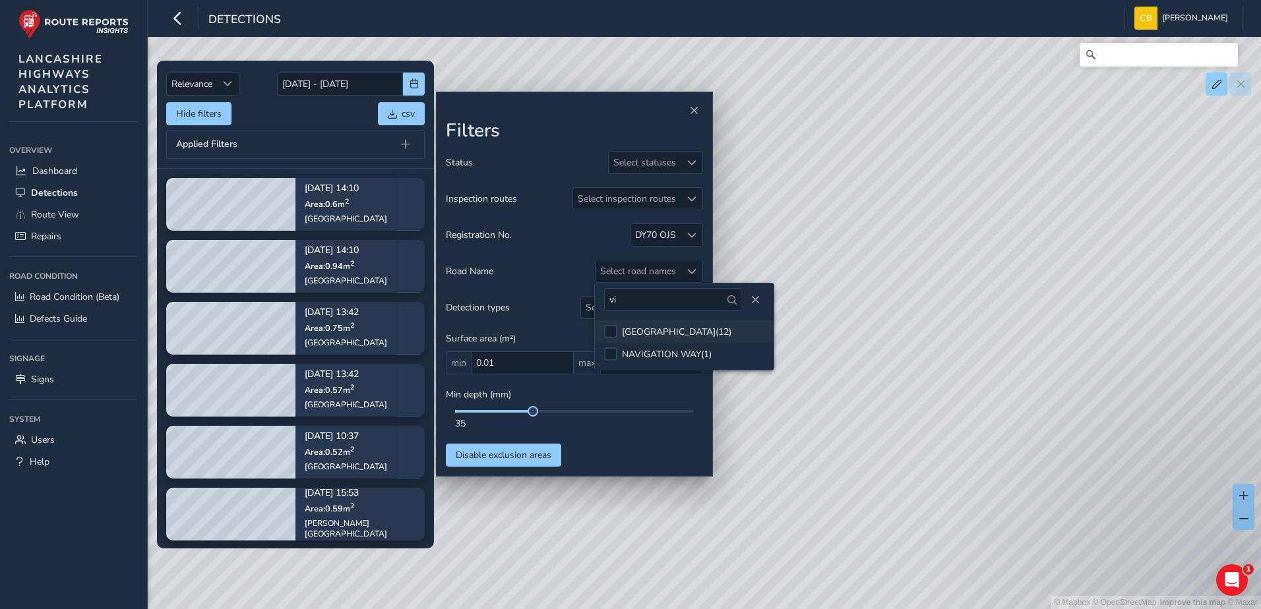
type input "vi"
click at [652, 328] on div "[GEOGRAPHIC_DATA] ( 12 )" at bounding box center [676, 332] width 109 height 13
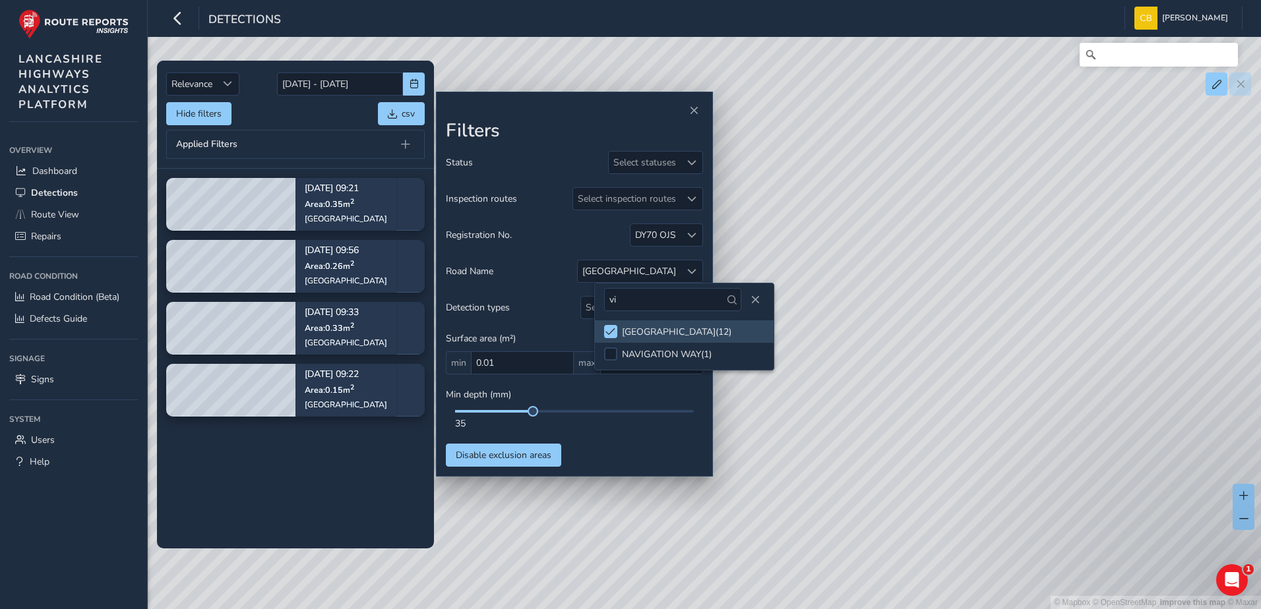
click at [340, 465] on tbody "[DATE] 09:21 Area: 0.35 m [STREET_ADDRESS] [DATE] 09:56 Area: 0.26 [GEOGRAPHIC_…" at bounding box center [295, 358] width 277 height 379
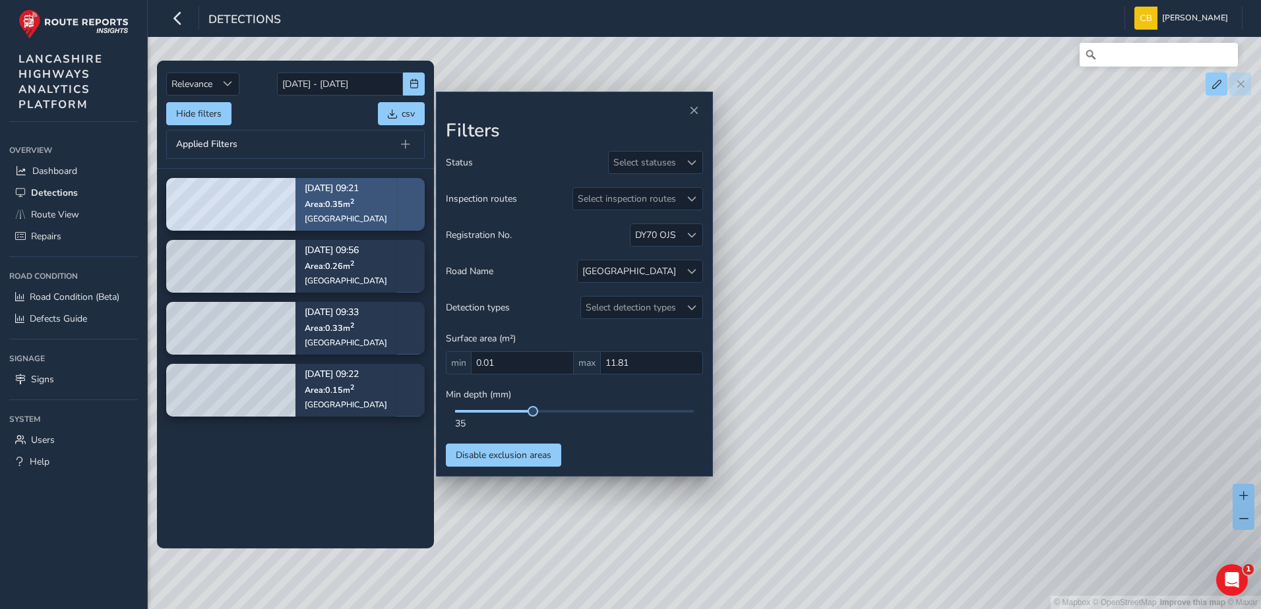
click at [327, 220] on div "[GEOGRAPHIC_DATA]" at bounding box center [346, 219] width 82 height 11
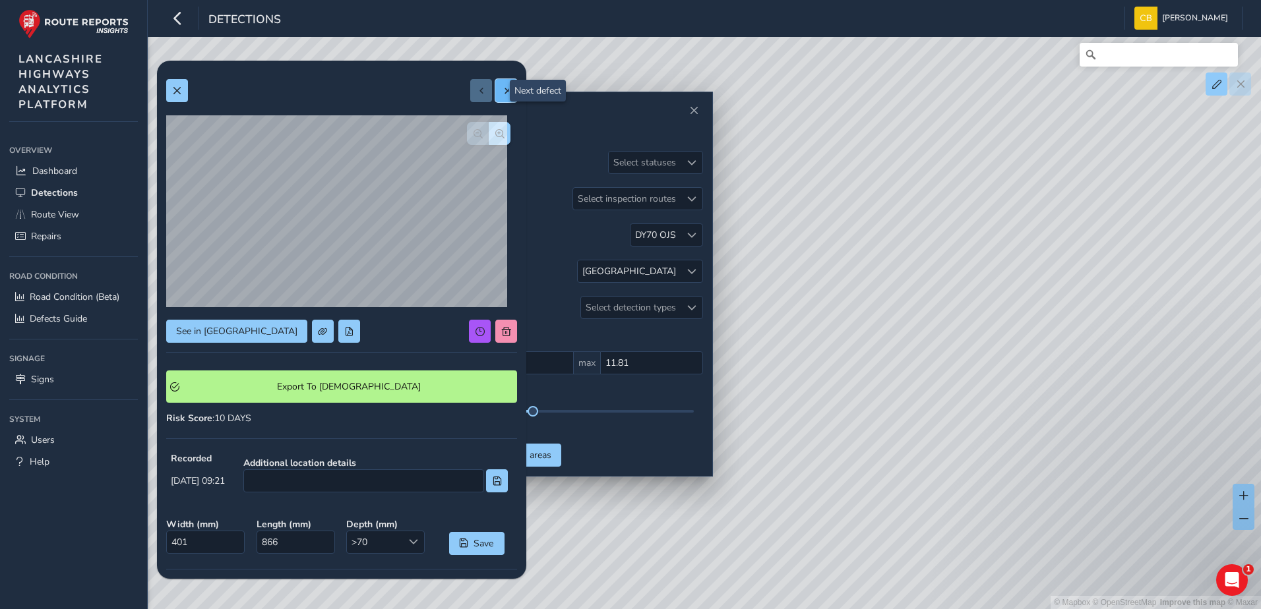
click at [497, 84] on button at bounding box center [506, 90] width 22 height 23
type input "363"
type input "408"
drag, startPoint x: 495, startPoint y: 92, endPoint x: 475, endPoint y: 129, distance: 42.8
click at [502, 92] on span at bounding box center [506, 90] width 9 height 9
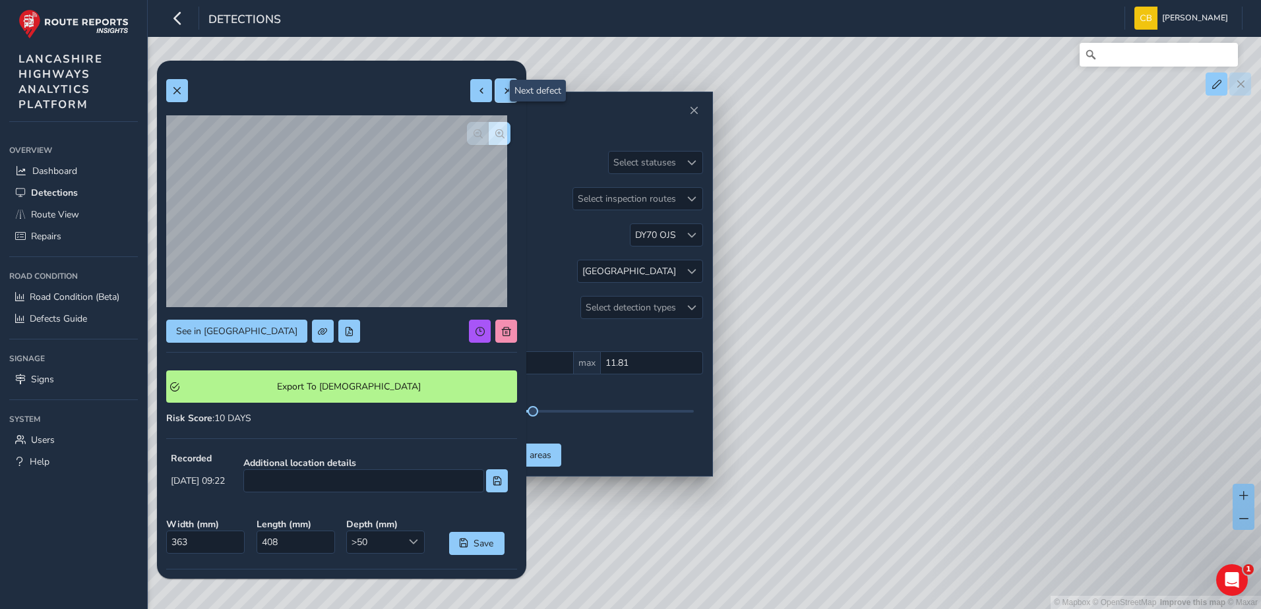
type input "438"
type input "751"
click at [502, 94] on span at bounding box center [506, 90] width 9 height 9
type input "434"
type input "610"
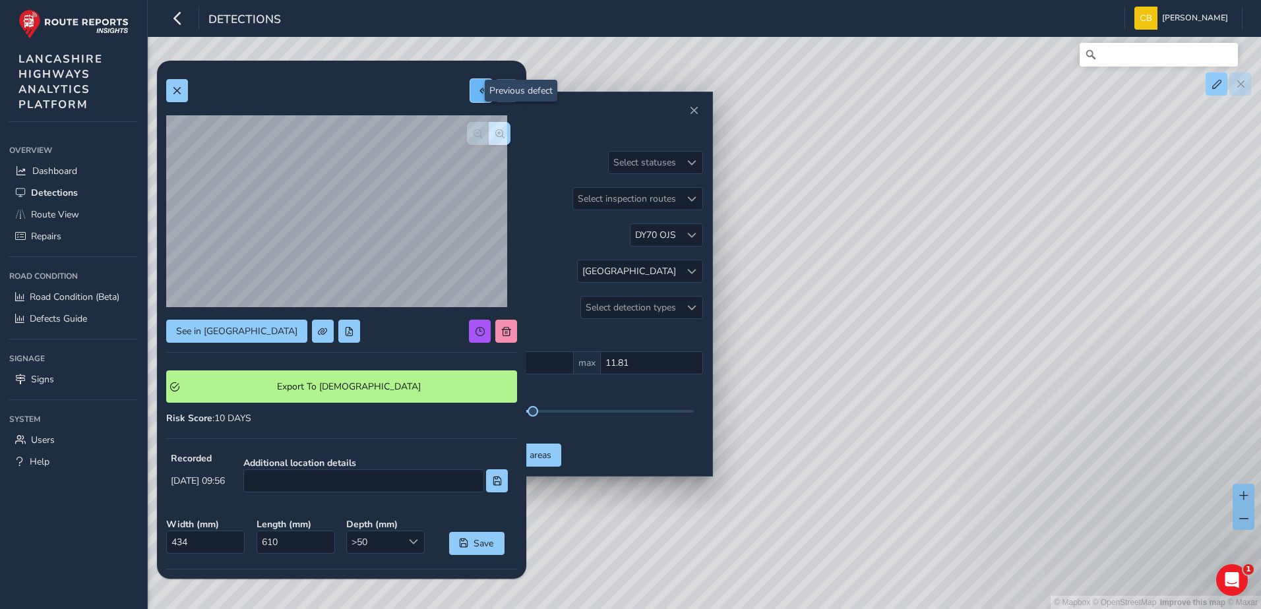
click at [477, 92] on span at bounding box center [481, 90] width 9 height 9
type input "438"
type input "751"
click at [477, 92] on span at bounding box center [481, 90] width 9 height 9
type input "363"
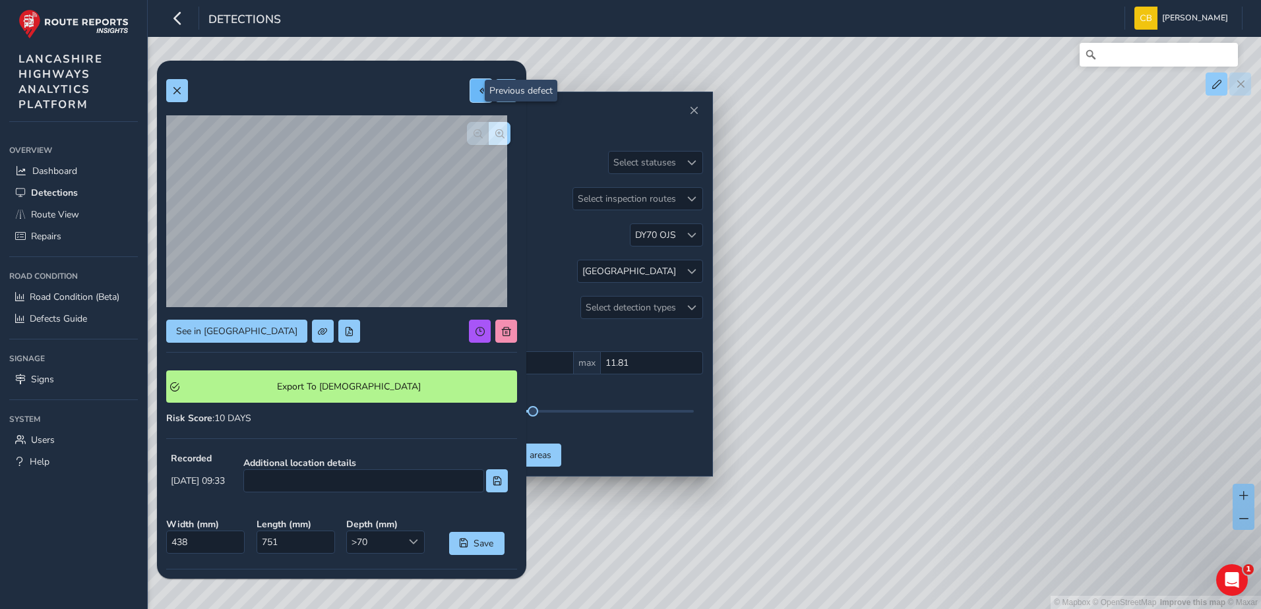
type input "408"
click at [502, 90] on span at bounding box center [506, 90] width 9 height 9
type input "438"
type input "751"
click at [502, 90] on span at bounding box center [506, 90] width 9 height 9
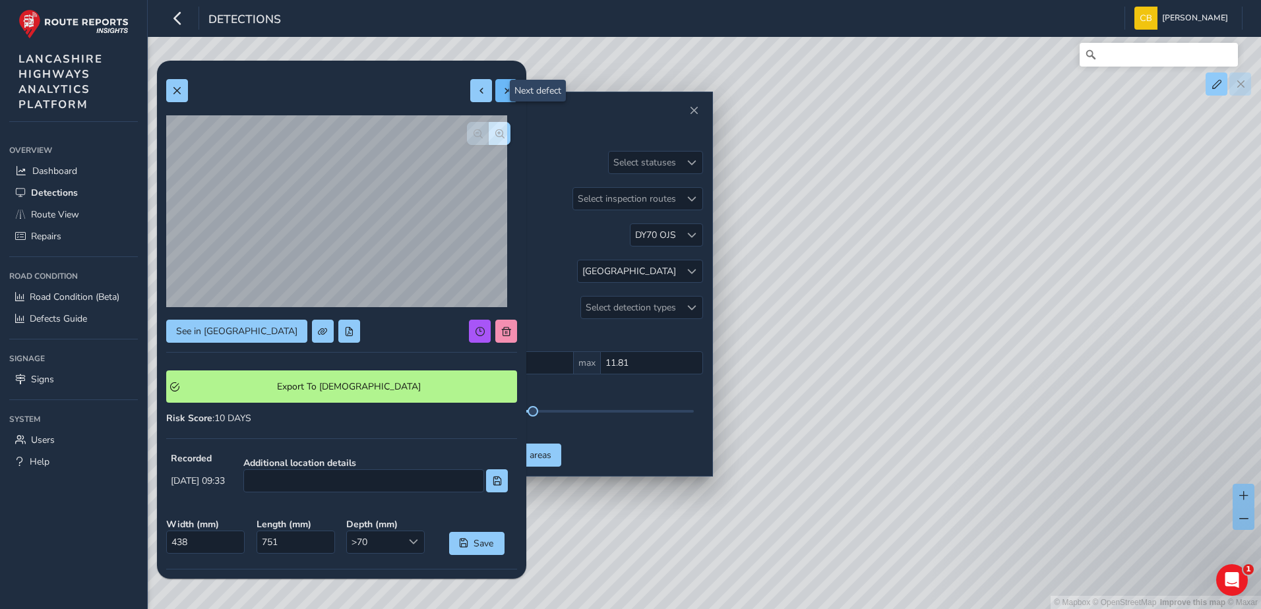
type input "434"
type input "610"
click at [477, 94] on span at bounding box center [481, 90] width 9 height 9
type input "438"
type input "751"
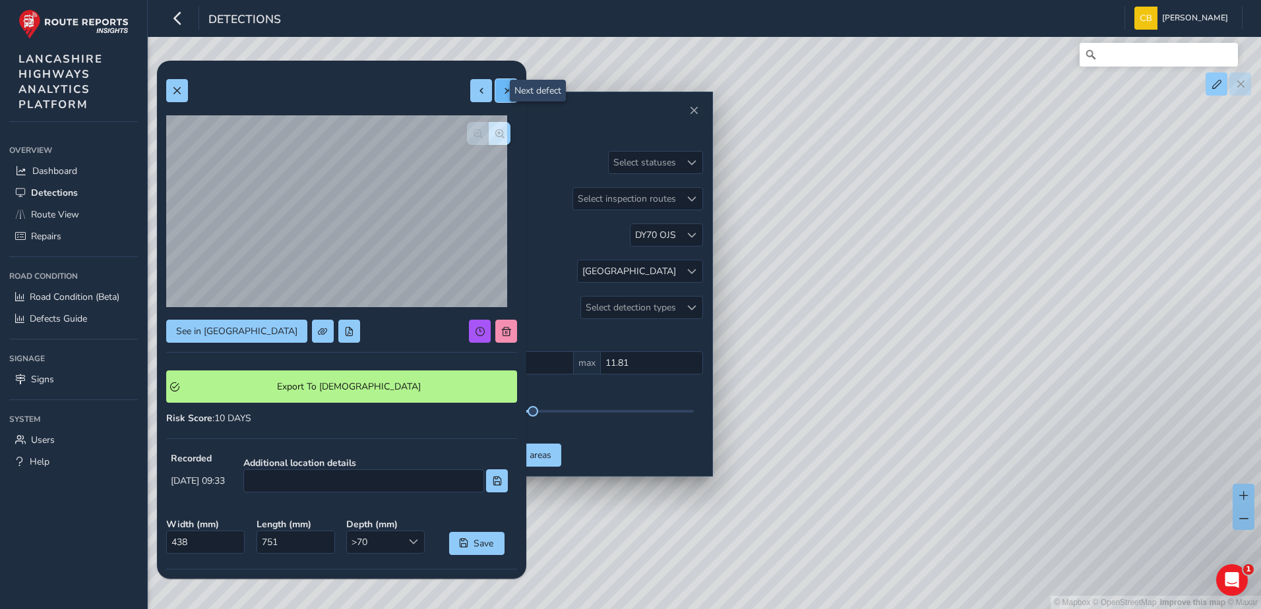
click at [502, 90] on span at bounding box center [506, 90] width 9 height 9
type input "434"
type input "610"
drag, startPoint x: 824, startPoint y: 319, endPoint x: 1083, endPoint y: 217, distance: 277.7
click at [1083, 217] on div "© Mapbox © OpenStreetMap Improve this map © Maxar" at bounding box center [630, 304] width 1261 height 609
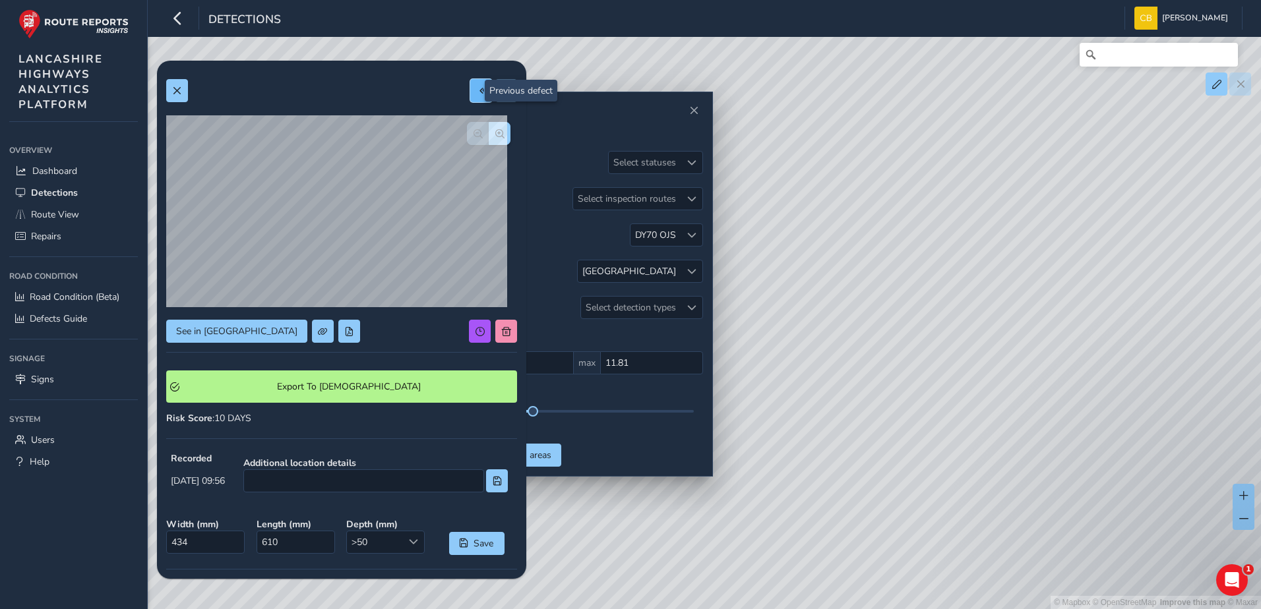
click at [477, 88] on span at bounding box center [481, 90] width 9 height 9
type input "438"
type input "751"
click at [495, 94] on button at bounding box center [506, 90] width 22 height 23
type input "434"
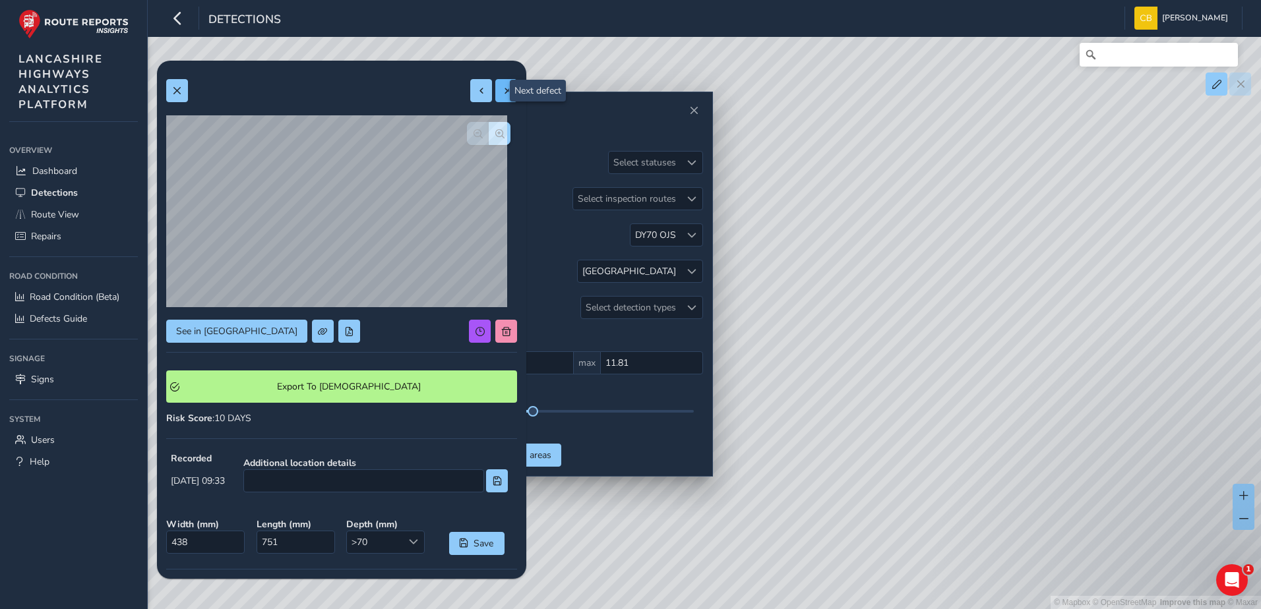
type input "610"
click at [477, 94] on button at bounding box center [481, 90] width 22 height 23
type input "438"
type input "751"
click at [495, 95] on button at bounding box center [506, 90] width 22 height 23
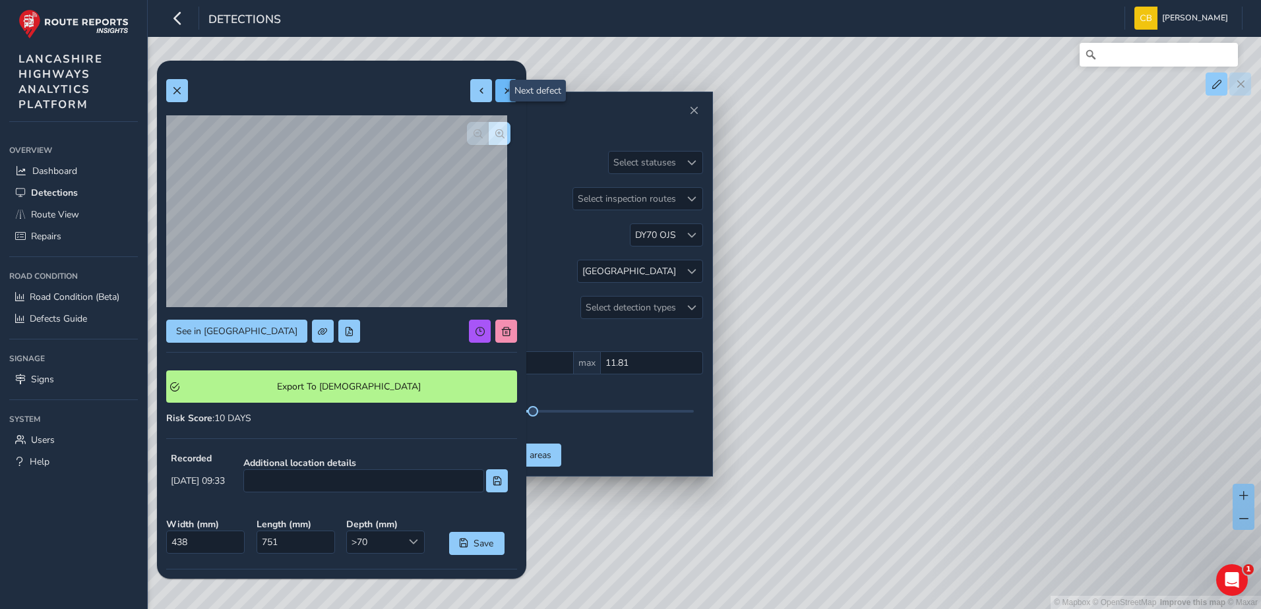
type input "434"
type input "610"
click at [472, 83] on button at bounding box center [481, 90] width 22 height 23
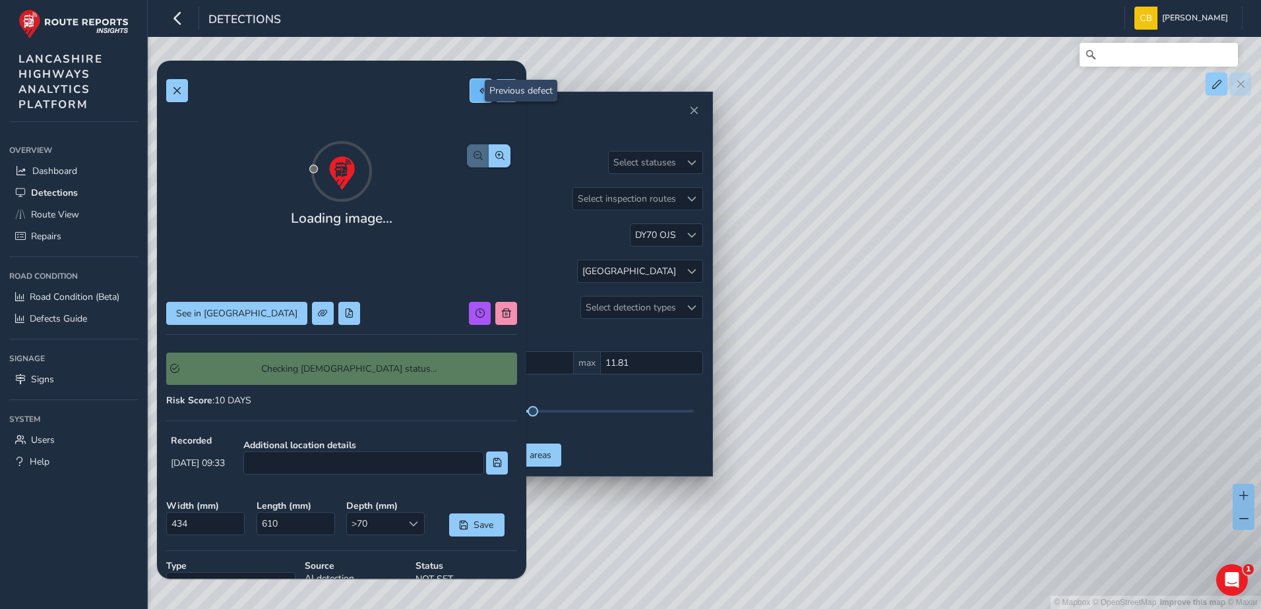
type input "438"
type input "751"
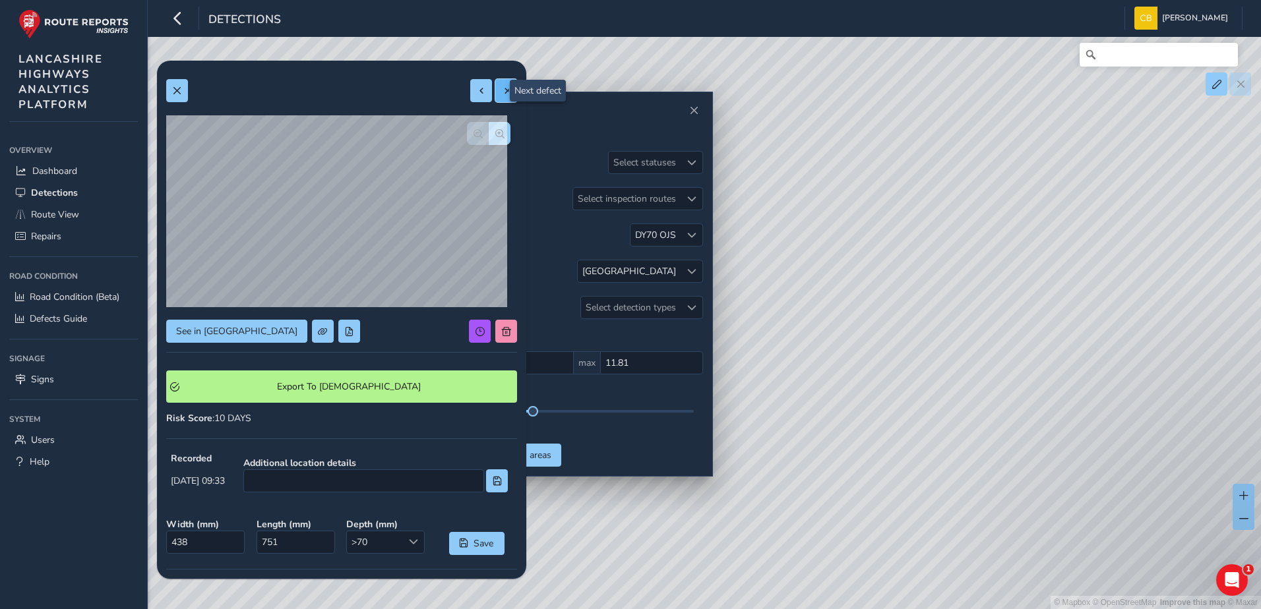
click at [495, 92] on button at bounding box center [506, 90] width 22 height 23
type input "434"
type input "610"
click at [477, 93] on span at bounding box center [481, 90] width 9 height 9
type input "438"
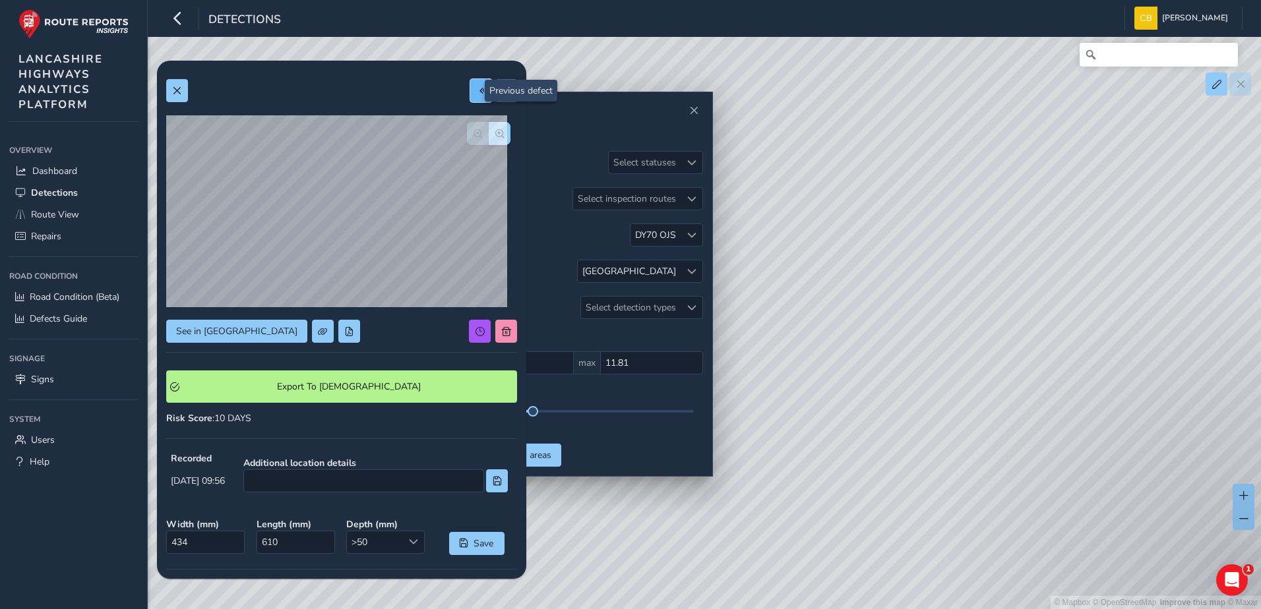
type input "751"
click at [495, 95] on button at bounding box center [506, 90] width 22 height 23
type input "434"
type input "610"
click at [477, 92] on span at bounding box center [481, 90] width 9 height 9
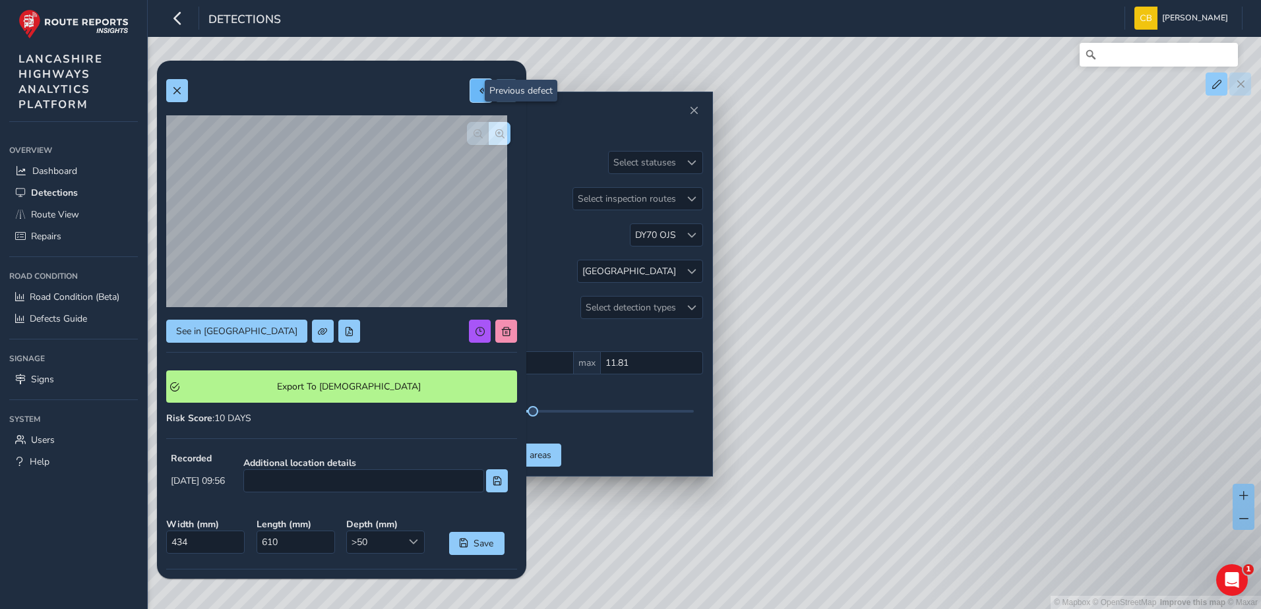
type input "438"
type input "751"
click at [502, 92] on span at bounding box center [506, 90] width 9 height 9
type input "434"
type input "610"
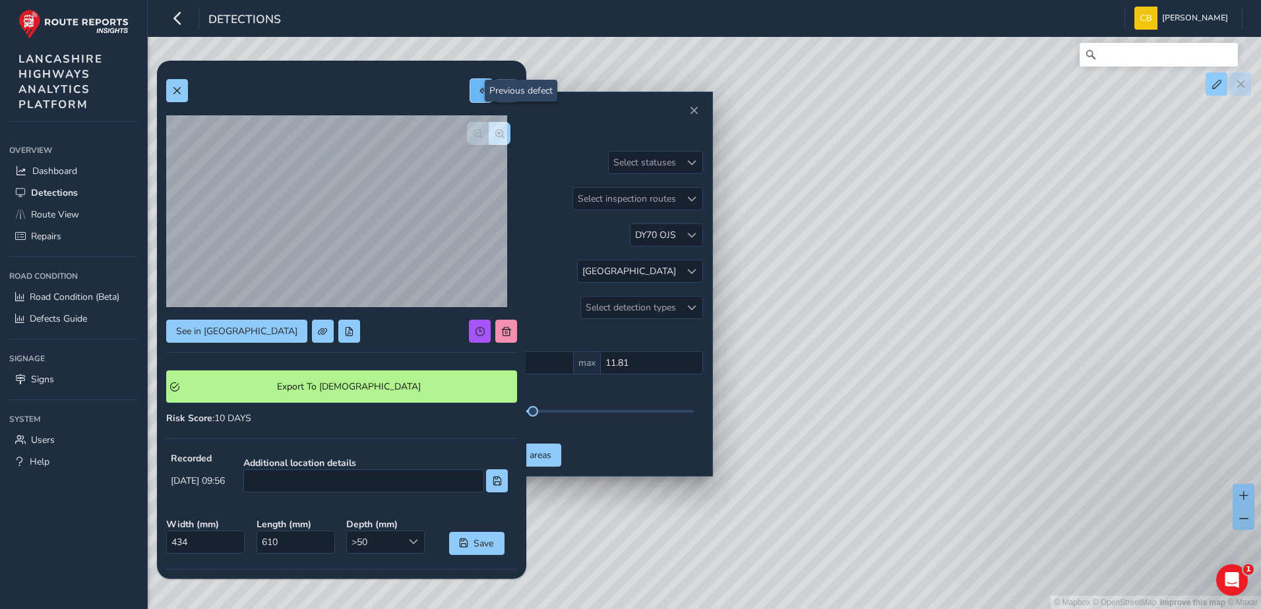
click at [477, 95] on span at bounding box center [481, 90] width 9 height 9
type input "438"
type input "751"
click at [477, 95] on span at bounding box center [481, 90] width 9 height 9
type input "363"
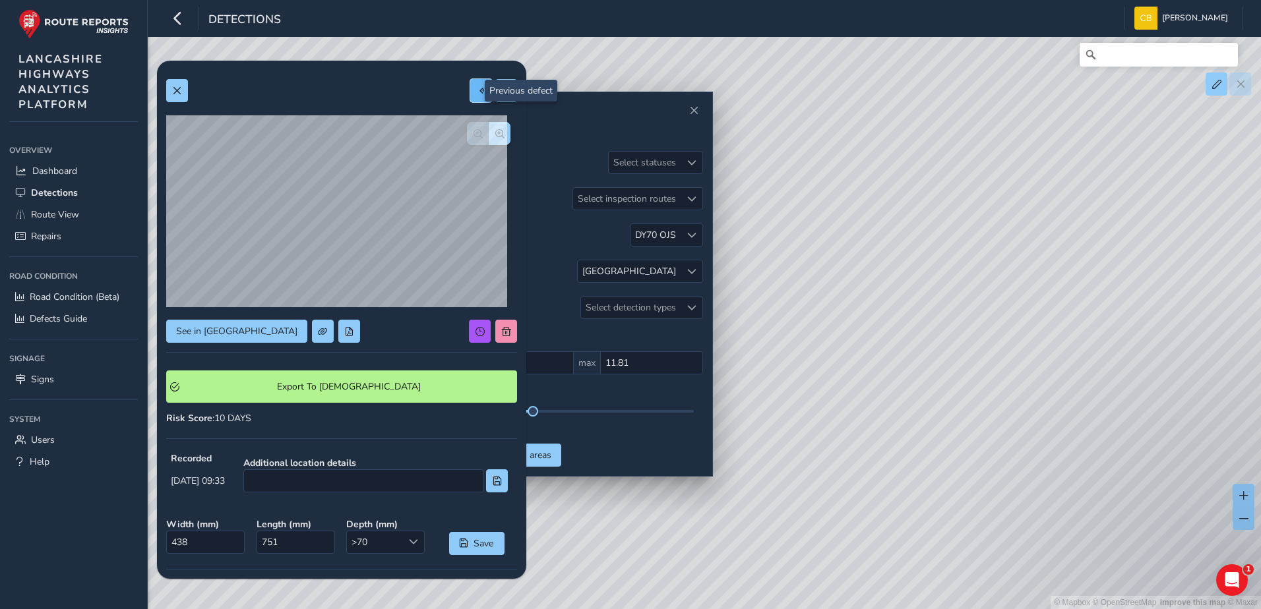
type input "408"
click at [477, 95] on span at bounding box center [481, 90] width 9 height 9
type input "401"
type input "866"
click at [495, 98] on button at bounding box center [506, 90] width 22 height 23
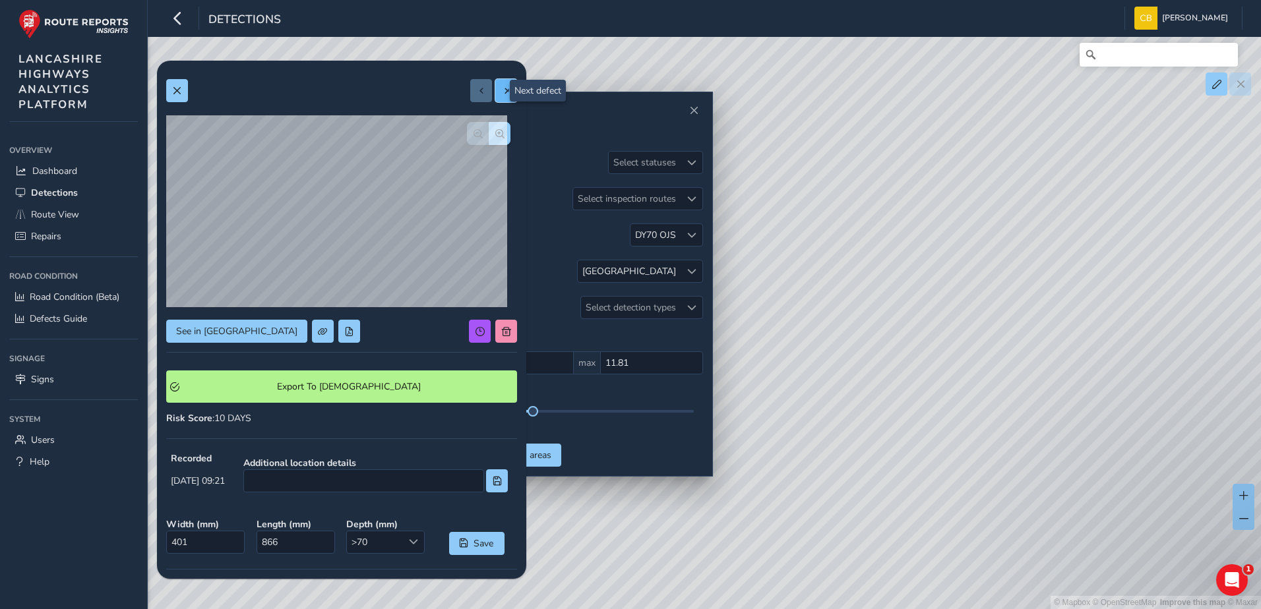
type input "363"
type input "408"
click at [495, 98] on button at bounding box center [506, 90] width 22 height 23
type input "438"
type input "751"
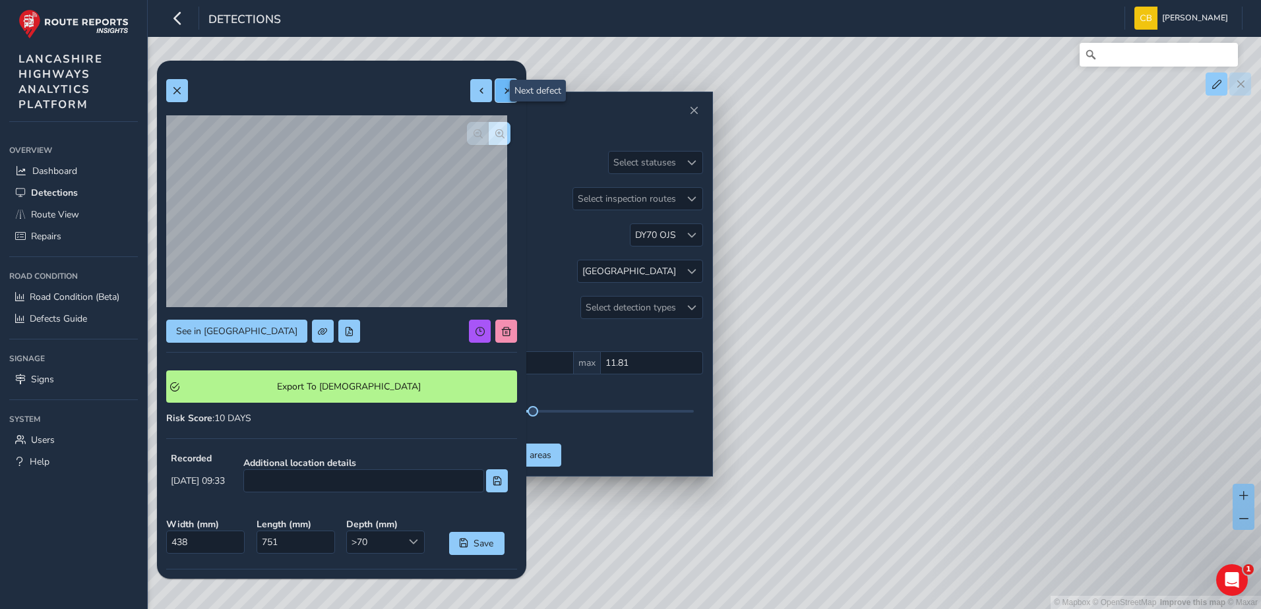
click at [495, 98] on button at bounding box center [506, 90] width 22 height 23
type input "434"
type input "610"
click at [484, 97] on div at bounding box center [493, 90] width 47 height 23
click at [475, 97] on button at bounding box center [481, 90] width 22 height 23
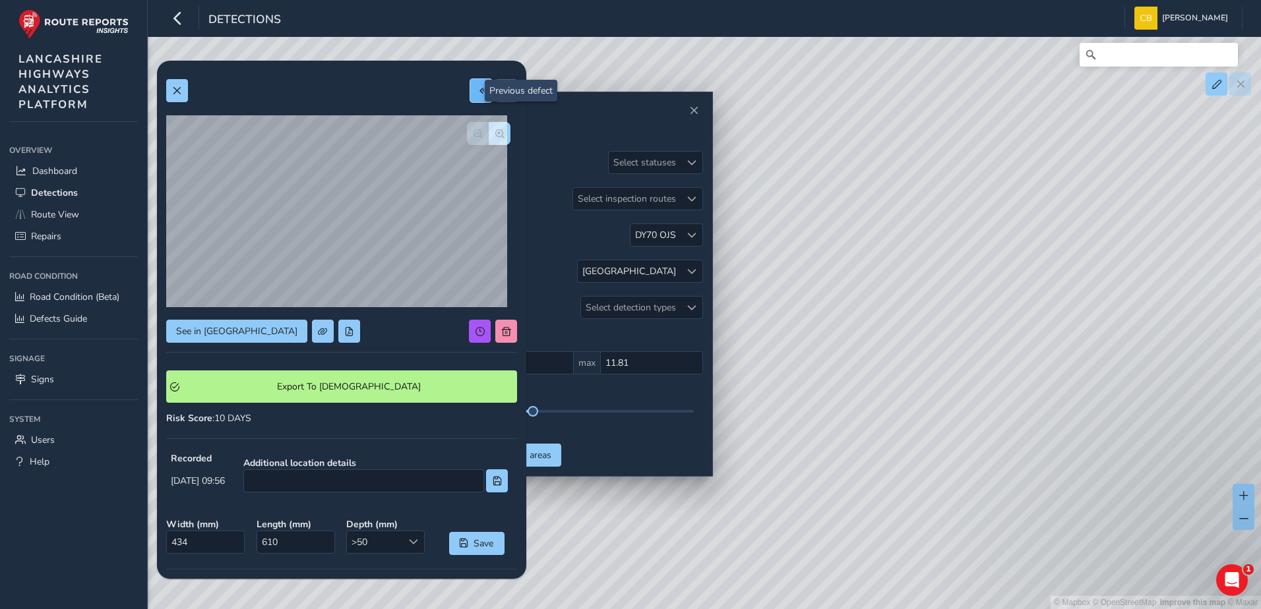
type input "438"
type input "751"
click at [502, 97] on button at bounding box center [506, 90] width 22 height 23
type input "434"
type input "610"
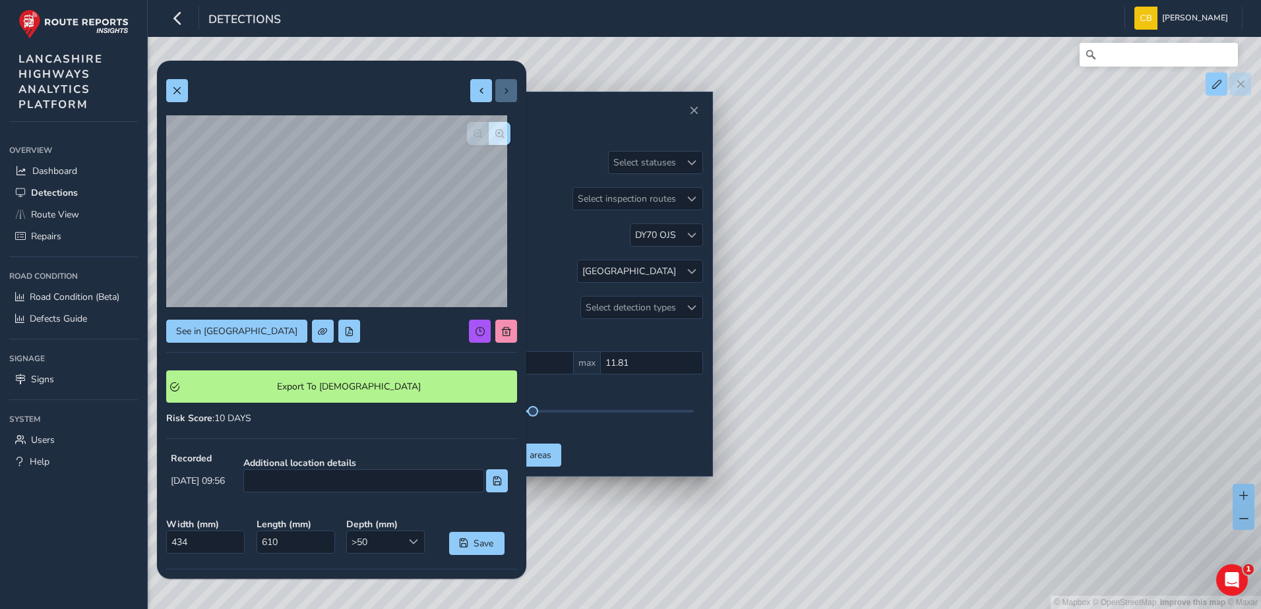
click at [502, 97] on div at bounding box center [493, 90] width 47 height 23
click at [477, 100] on button at bounding box center [481, 90] width 22 height 23
type input "438"
type input "751"
click at [477, 100] on button at bounding box center [481, 90] width 22 height 23
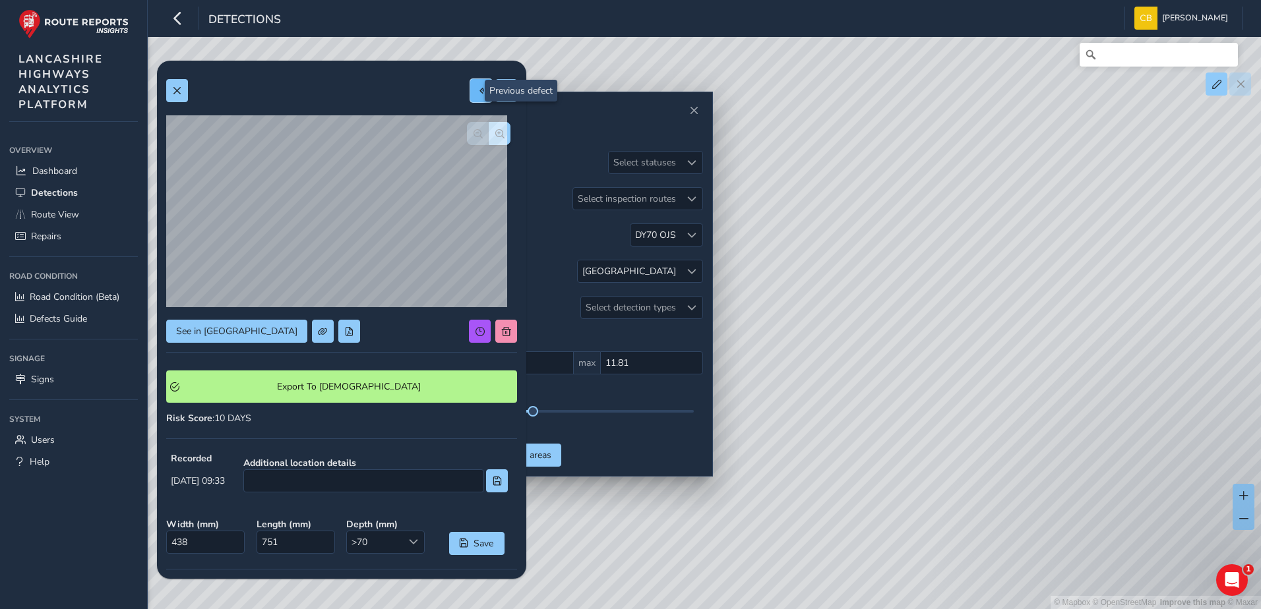
type input "363"
type input "408"
click at [495, 131] on span "button" at bounding box center [499, 133] width 9 height 9
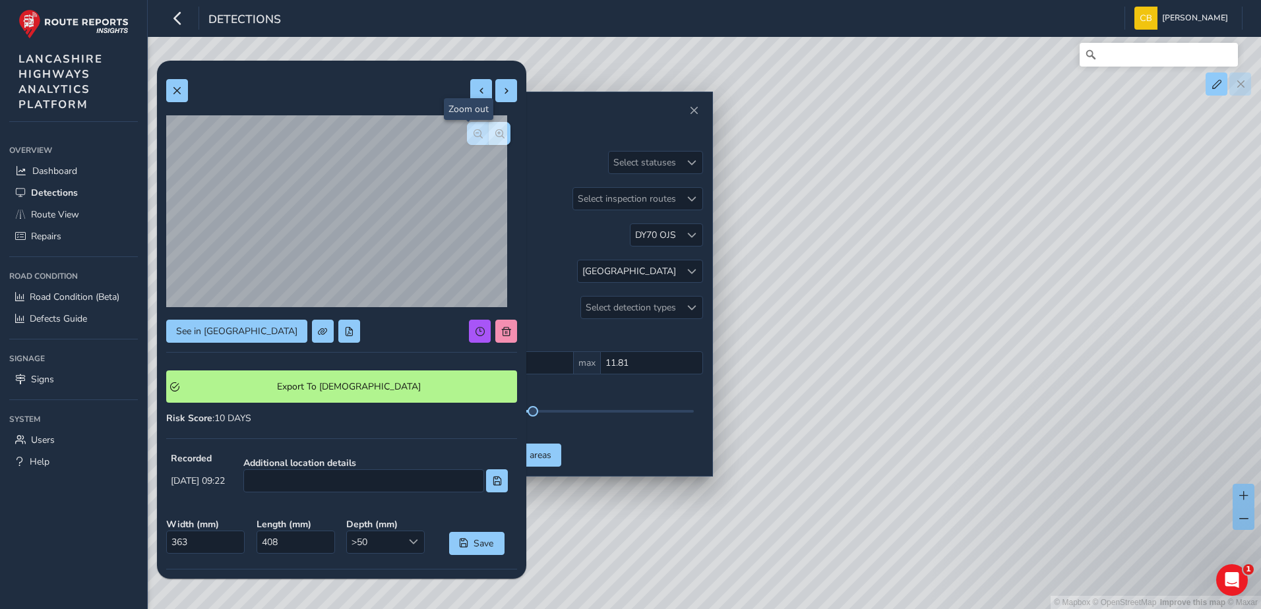
click at [473, 133] on span "button" at bounding box center [477, 133] width 9 height 9
click at [470, 84] on button at bounding box center [481, 90] width 22 height 23
type input "401"
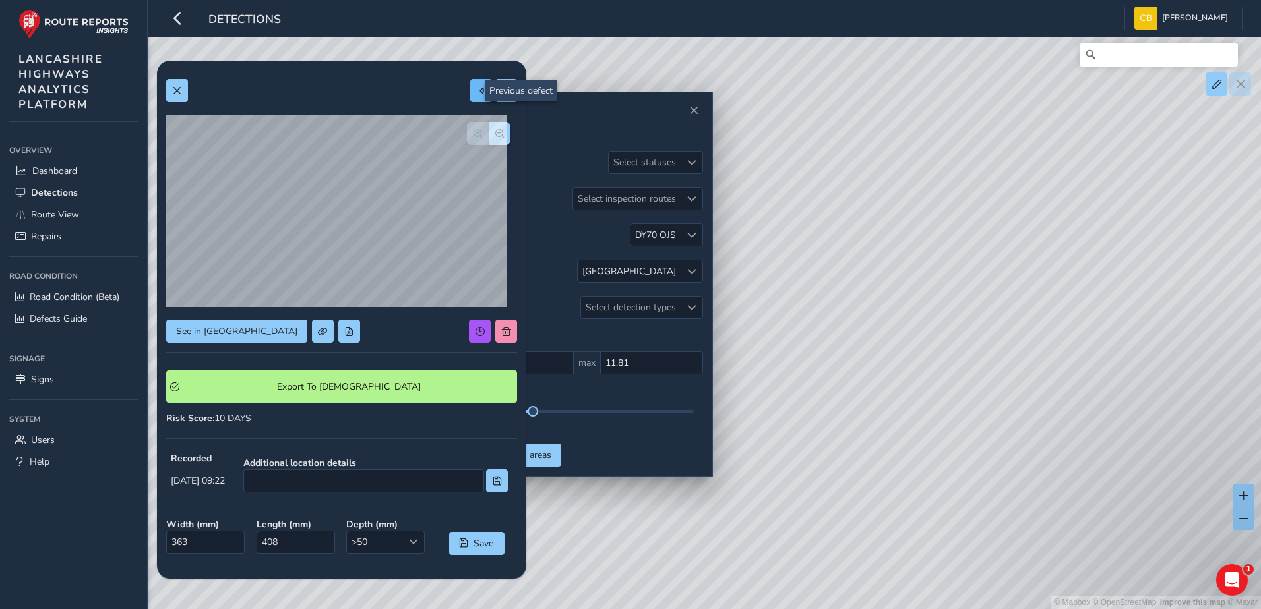
type input "866"
click at [495, 127] on button "button" at bounding box center [500, 133] width 22 height 23
click at [473, 135] on span "button" at bounding box center [477, 133] width 9 height 9
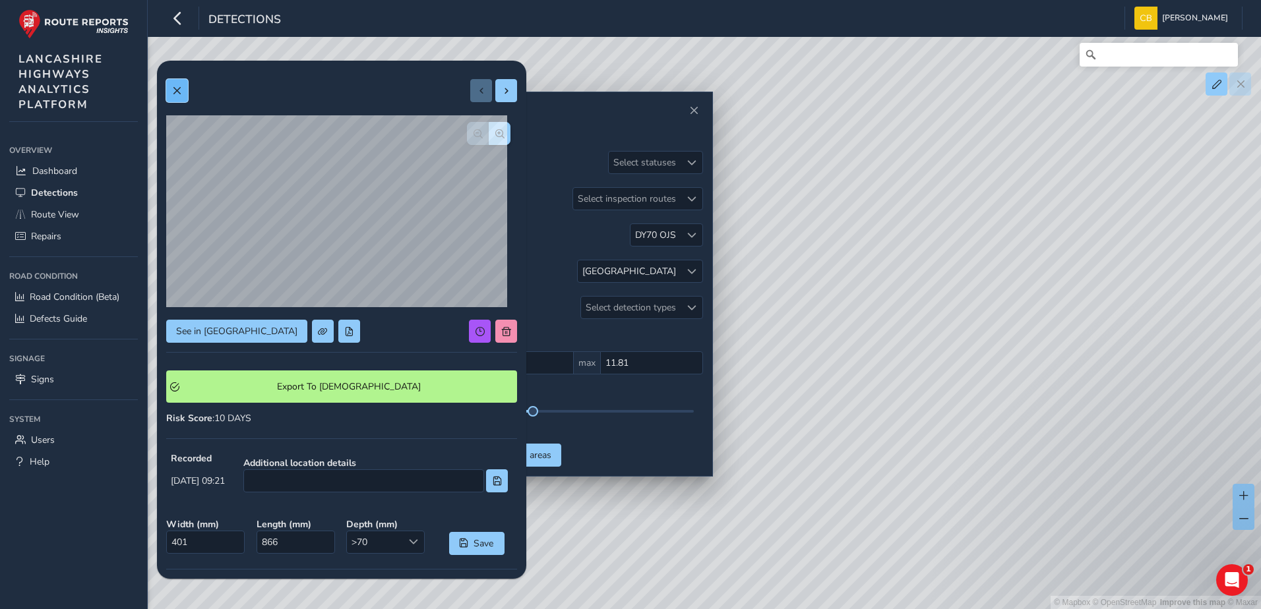
click at [179, 91] on span at bounding box center [176, 90] width 9 height 9
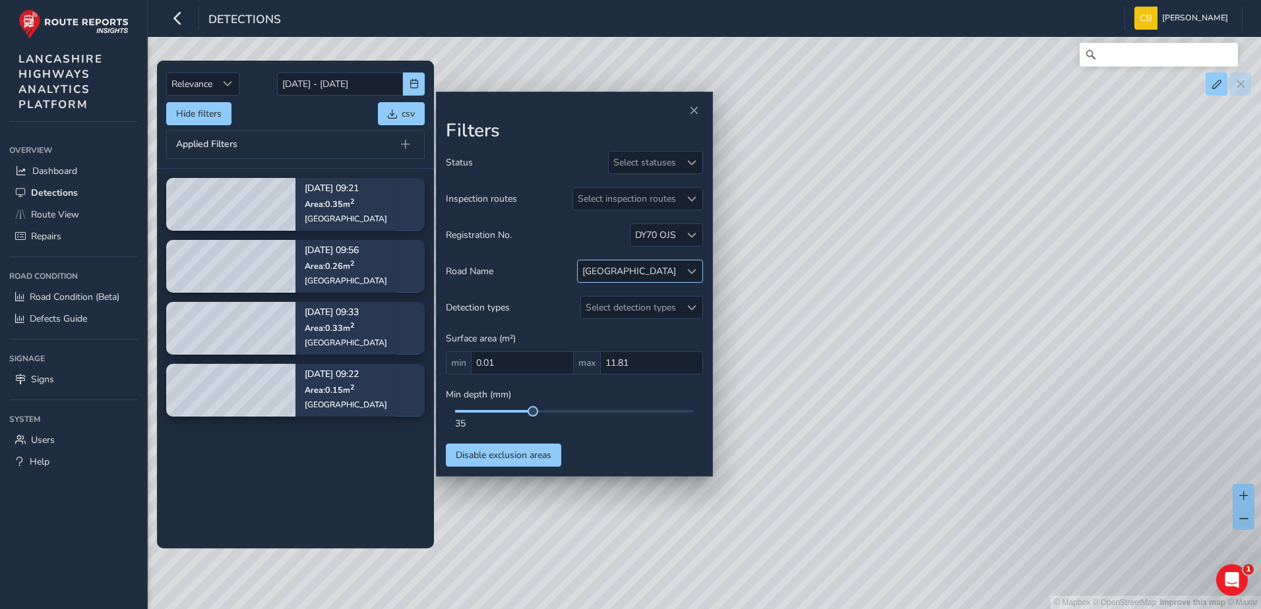
click at [687, 279] on div at bounding box center [692, 271] width 22 height 22
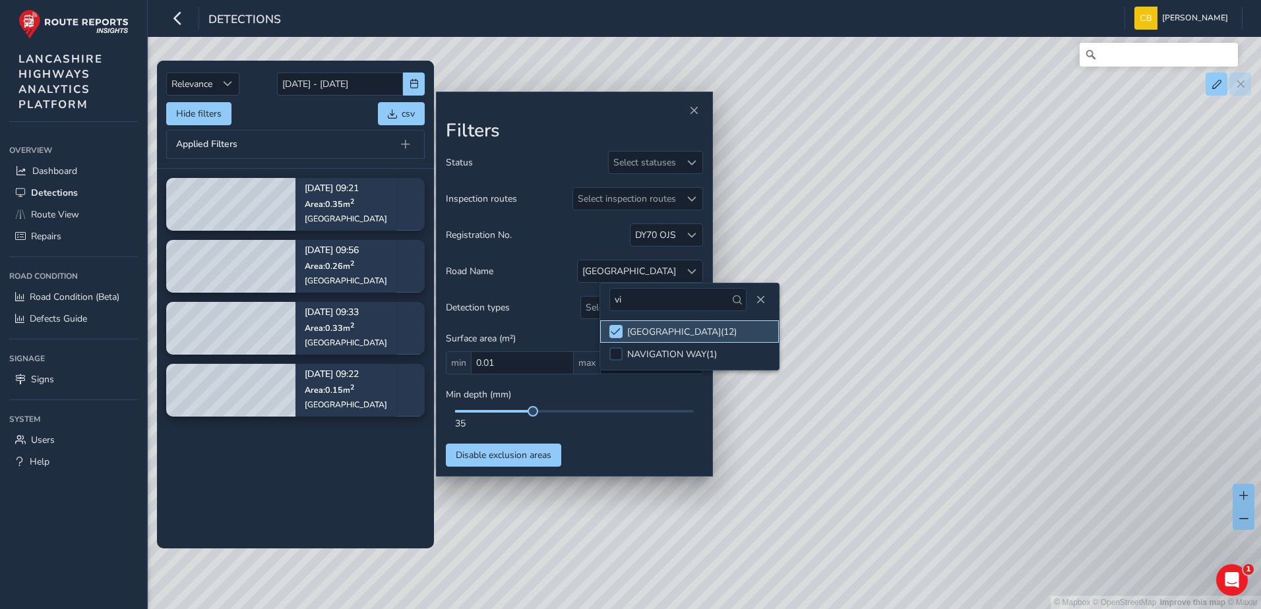
click at [623, 328] on li "[GEOGRAPHIC_DATA] ( 12 )" at bounding box center [689, 331] width 179 height 22
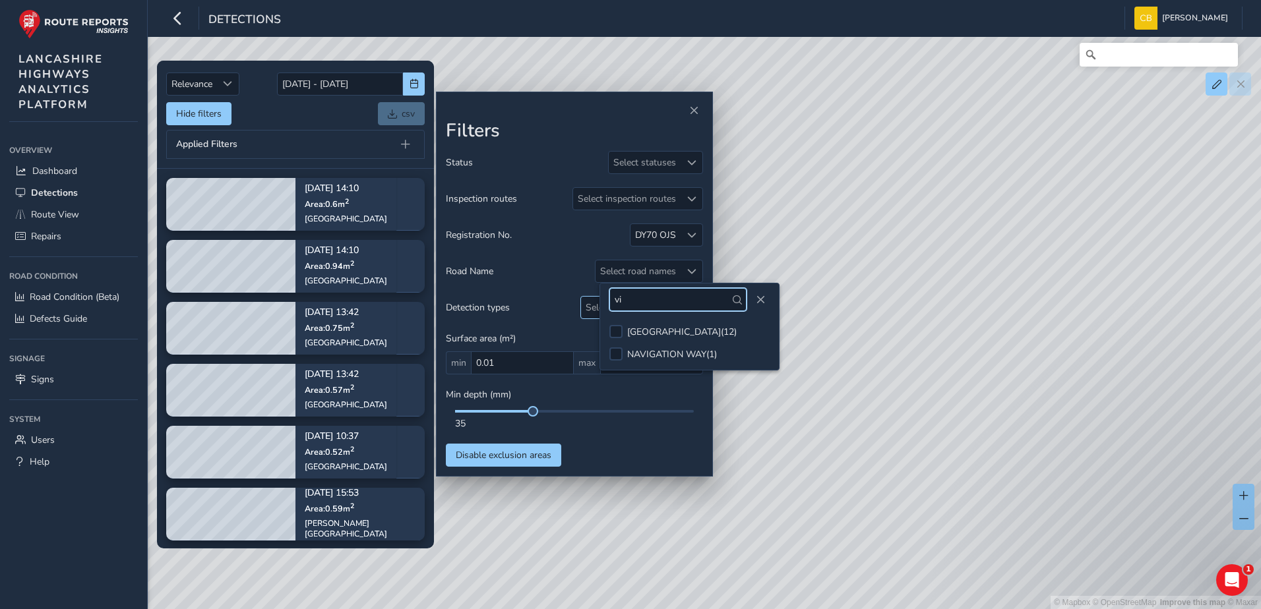
drag, startPoint x: 638, startPoint y: 302, endPoint x: 597, endPoint y: 299, distance: 41.0
click at [597, 299] on body "Detections [PERSON_NAME] Bonage Colour Scheme: Dark Dim Light Logout Relevance …" at bounding box center [630, 304] width 1261 height 609
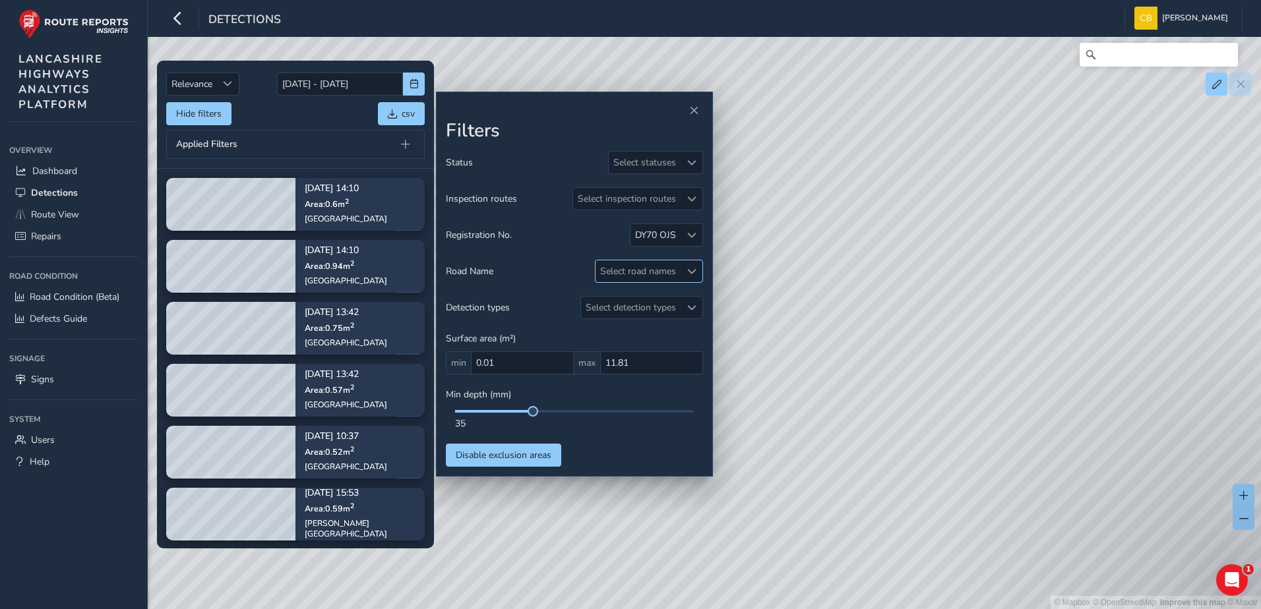
click at [671, 283] on div "Select road names" at bounding box center [649, 271] width 108 height 23
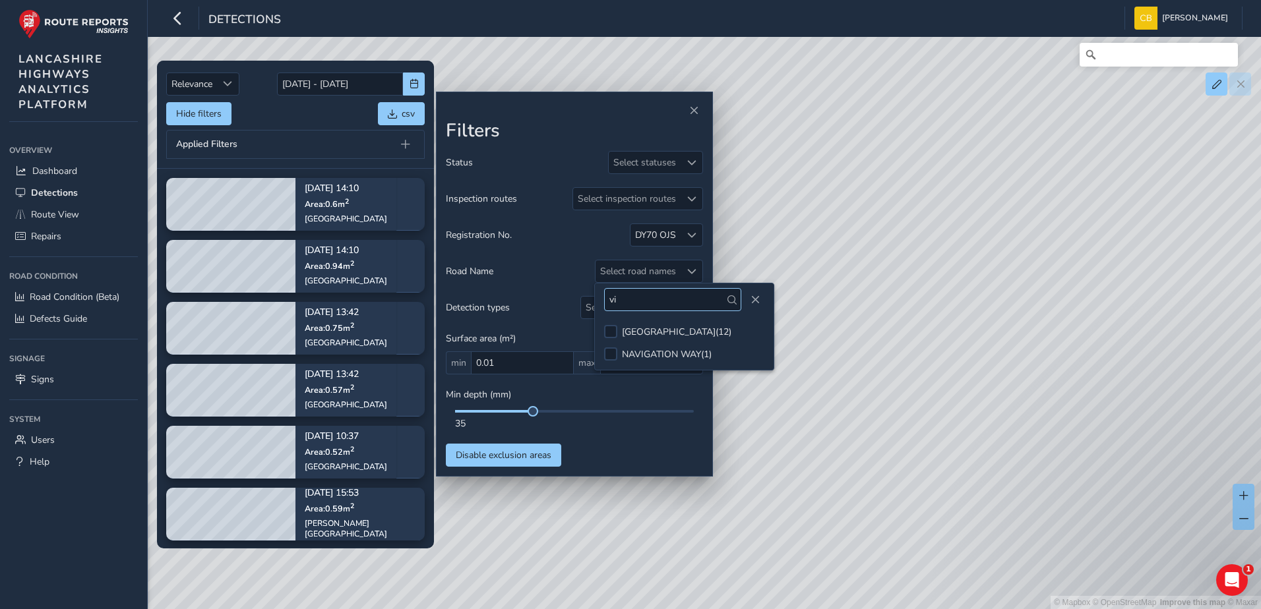
click at [629, 309] on input "vi" at bounding box center [672, 299] width 137 height 23
type input "hou"
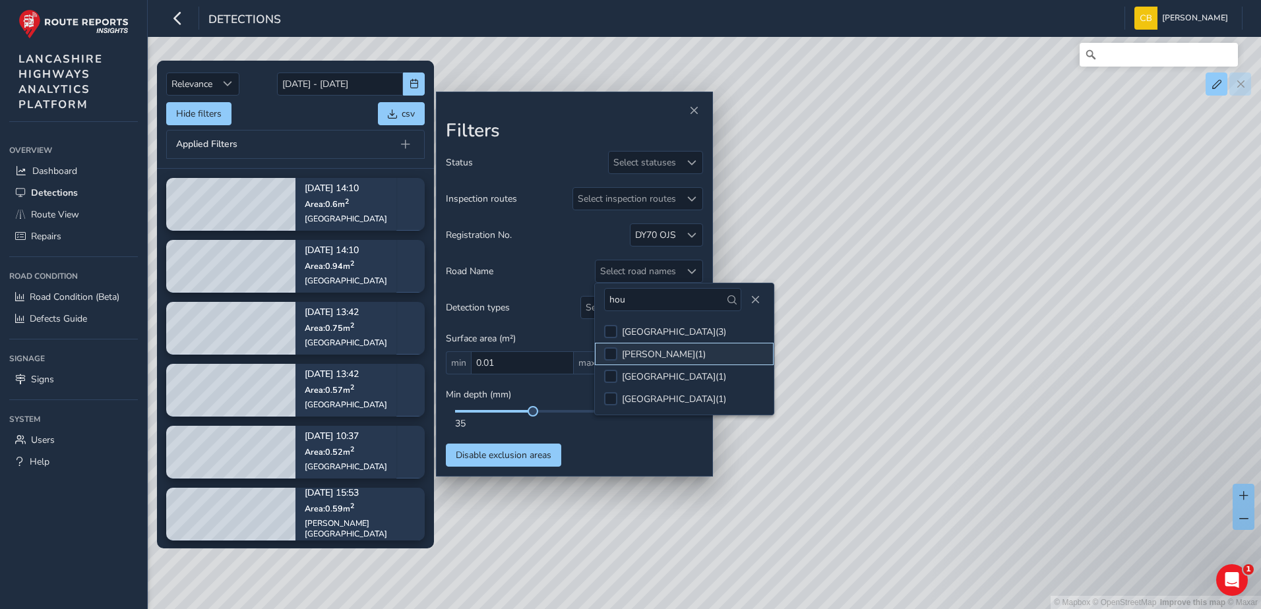
click at [660, 349] on div "[PERSON_NAME] ( 1 )" at bounding box center [664, 354] width 84 height 13
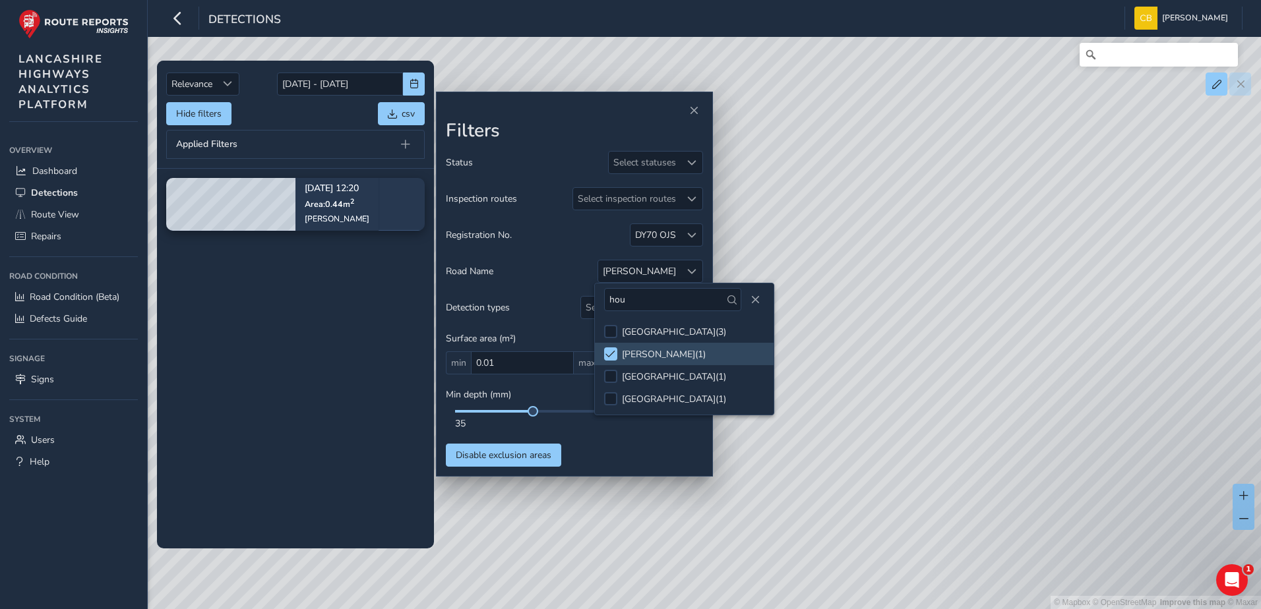
click at [611, 450] on div "Status Select statuses Inspection routes Select inspection routes Registration …" at bounding box center [574, 309] width 257 height 316
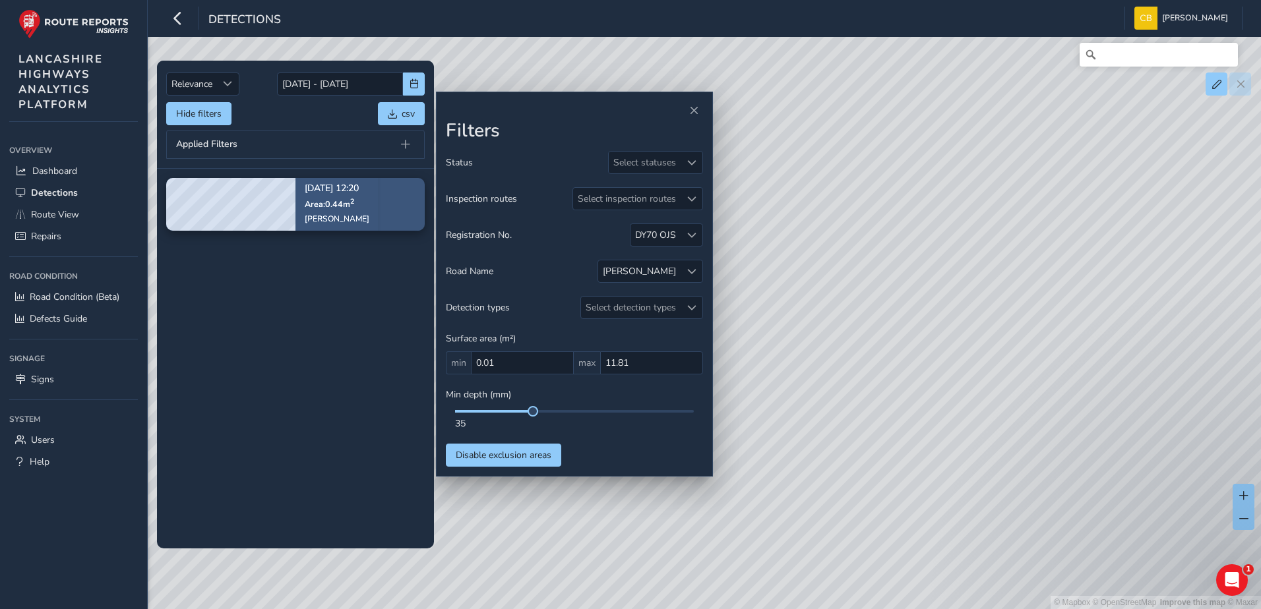
click at [334, 199] on span "Area: 0.44 m 2" at bounding box center [329, 203] width 49 height 11
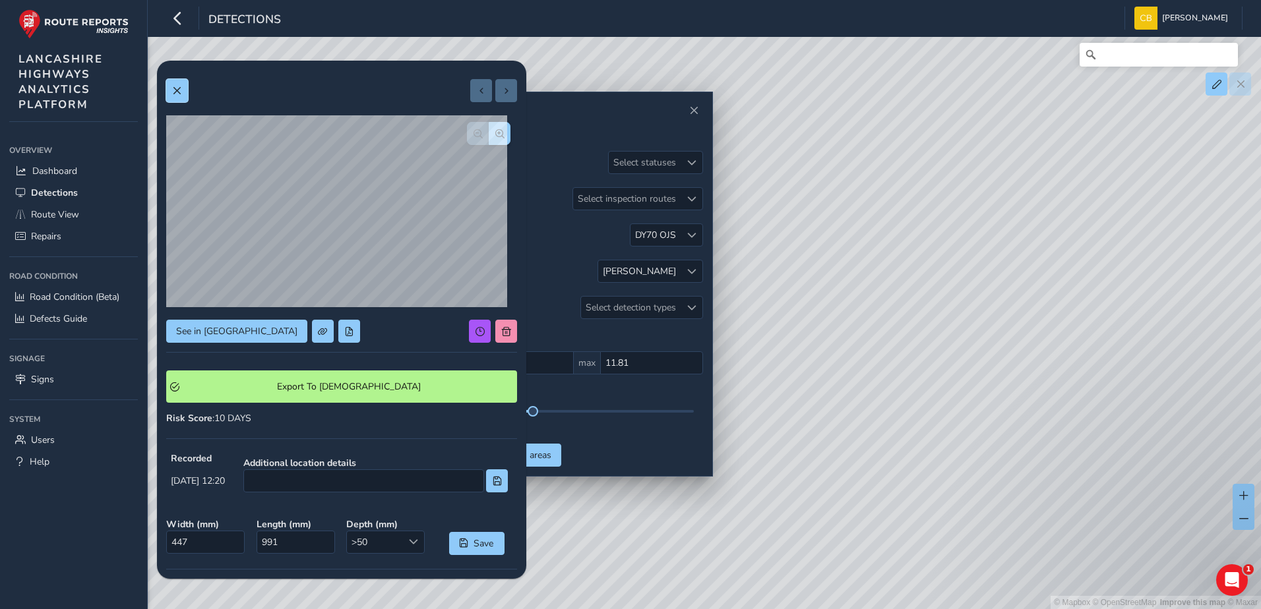
drag, startPoint x: 181, startPoint y: 96, endPoint x: 296, endPoint y: 135, distance: 121.8
click at [181, 96] on button at bounding box center [177, 90] width 22 height 23
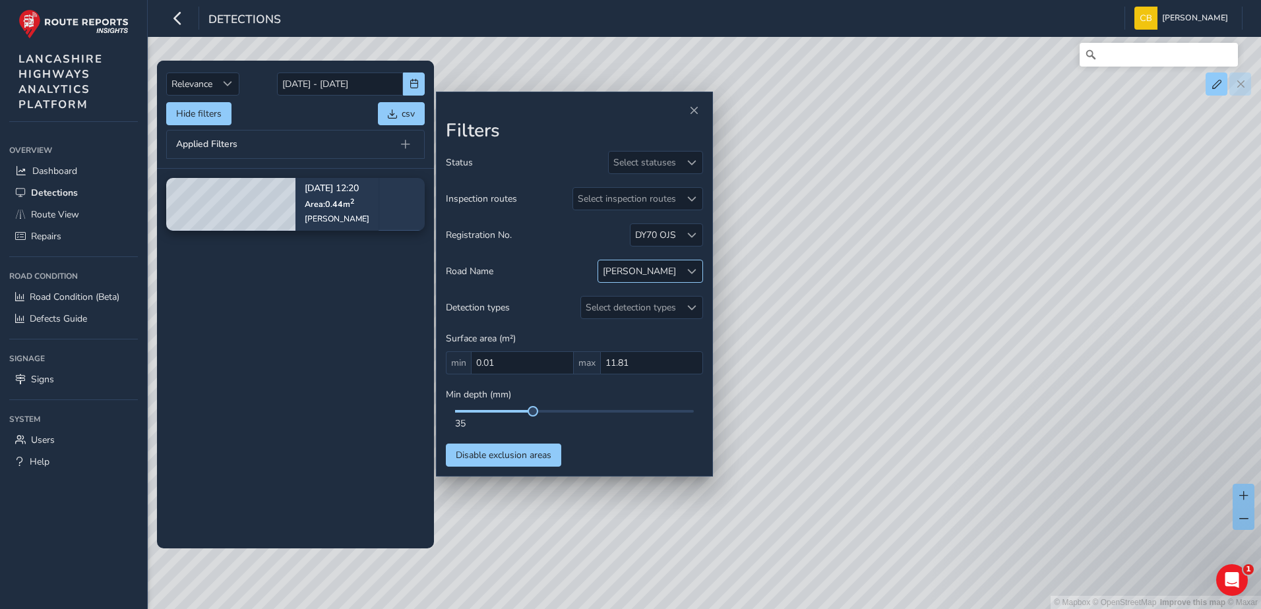
click at [690, 269] on span at bounding box center [691, 271] width 9 height 9
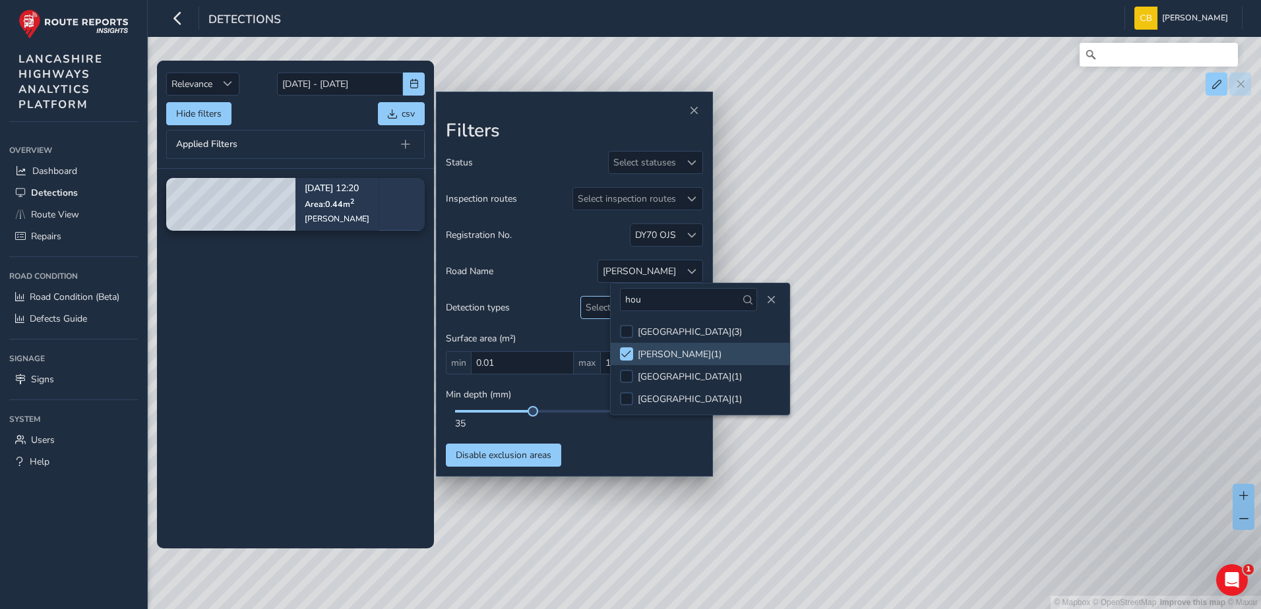
drag, startPoint x: 668, startPoint y: 299, endPoint x: 600, endPoint y: 299, distance: 67.9
click at [600, 299] on body "Detections [PERSON_NAME] Bonage Colour Scheme: Dark Dim Light Logout Relevance …" at bounding box center [630, 304] width 1261 height 609
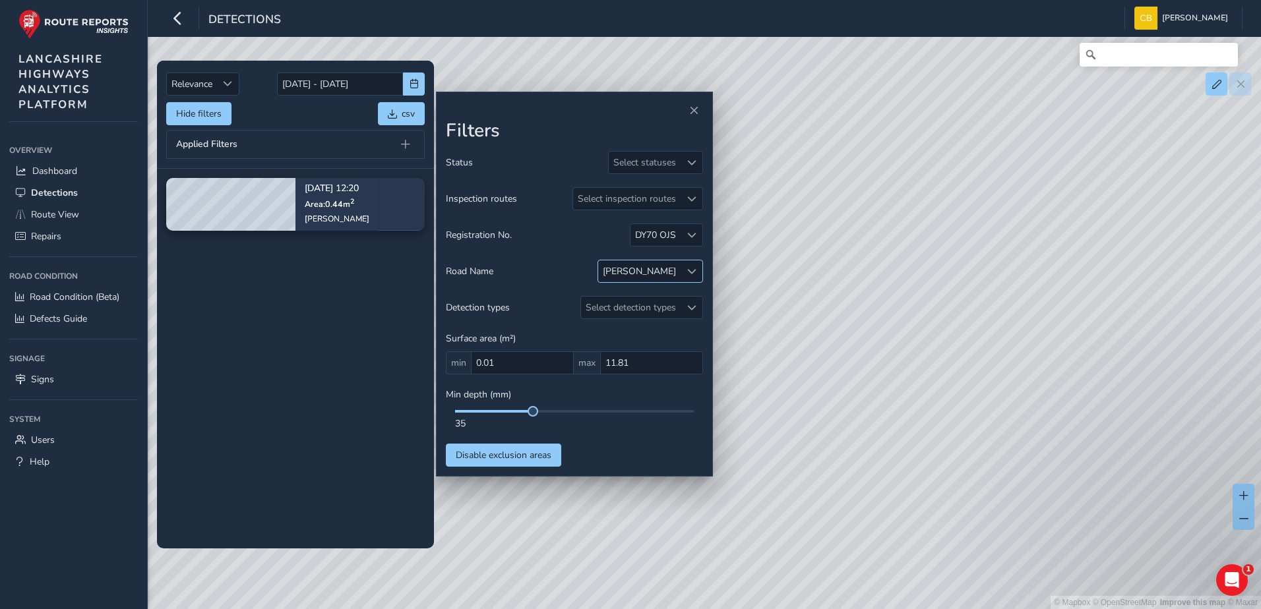
click at [667, 270] on div "[PERSON_NAME]" at bounding box center [639, 271] width 73 height 13
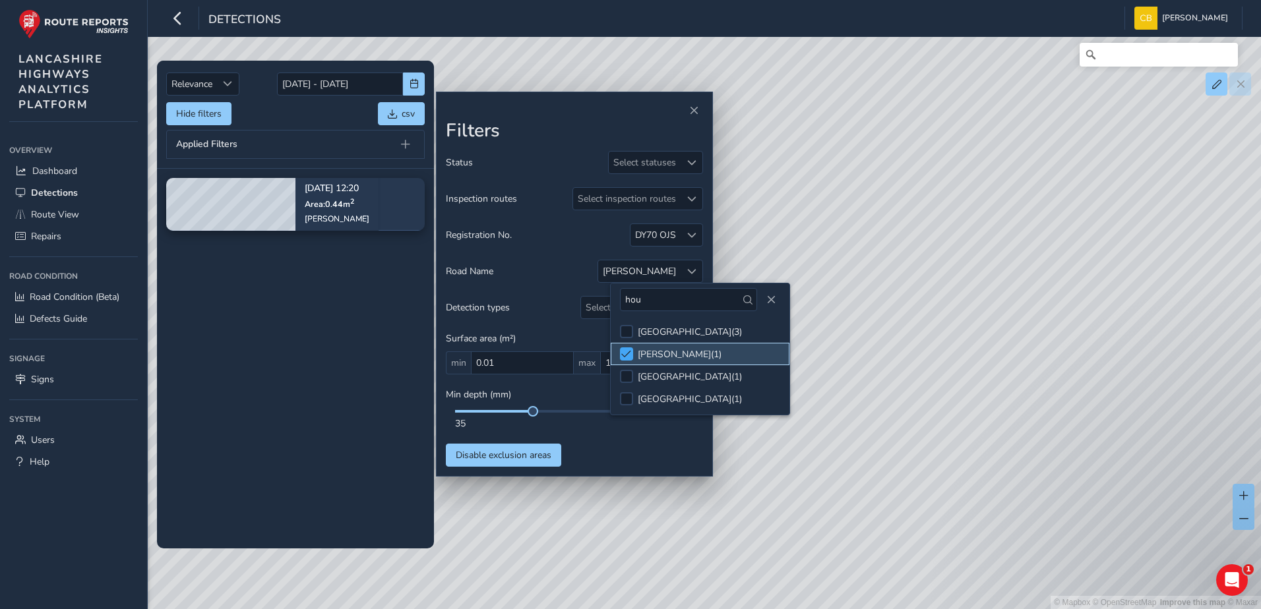
click at [628, 350] on span at bounding box center [626, 354] width 10 height 9
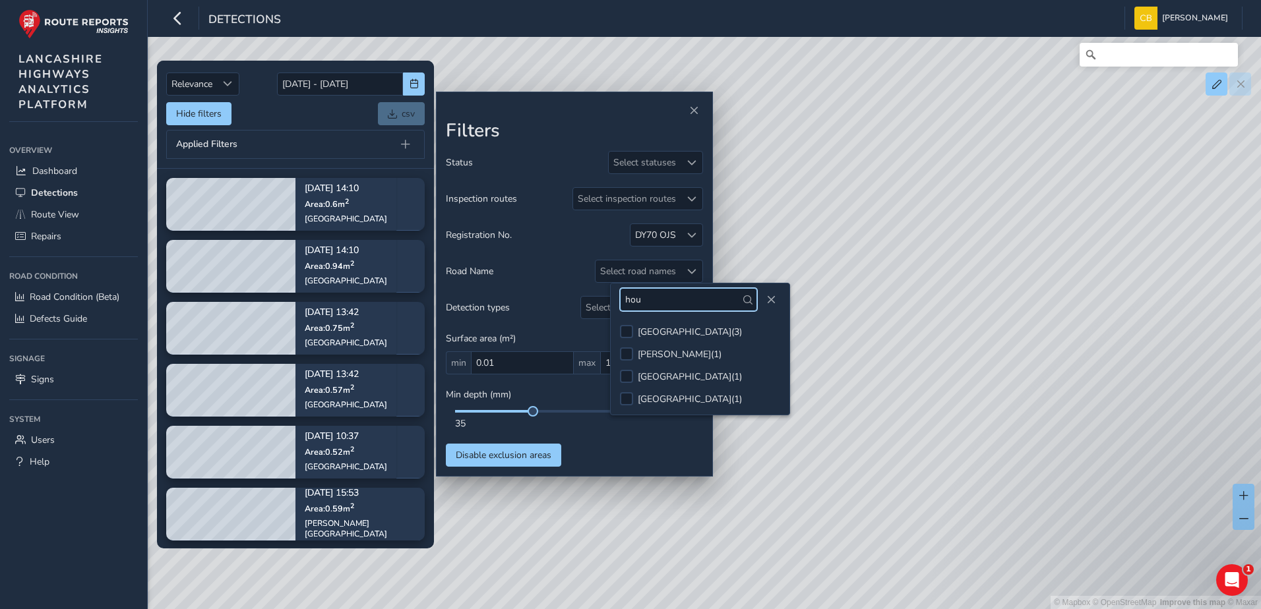
click at [648, 290] on input "hou" at bounding box center [688, 299] width 137 height 23
click at [650, 297] on input "hou" at bounding box center [688, 299] width 137 height 23
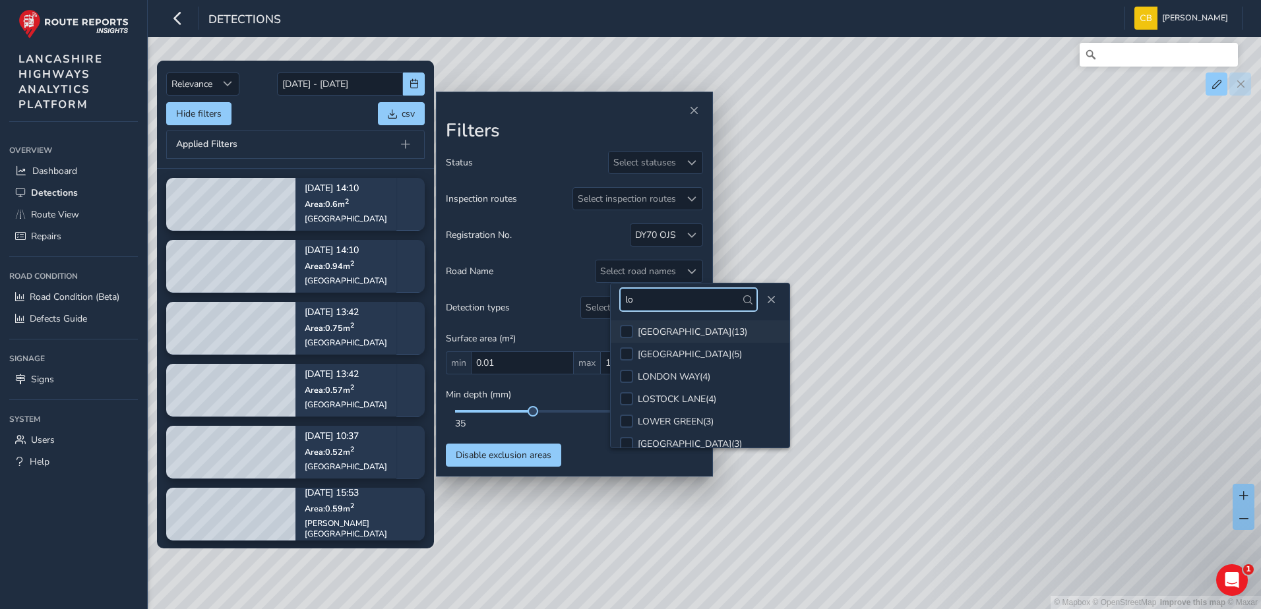
type input "lo"
click at [671, 327] on div "[GEOGRAPHIC_DATA] ( 13 )" at bounding box center [692, 332] width 109 height 13
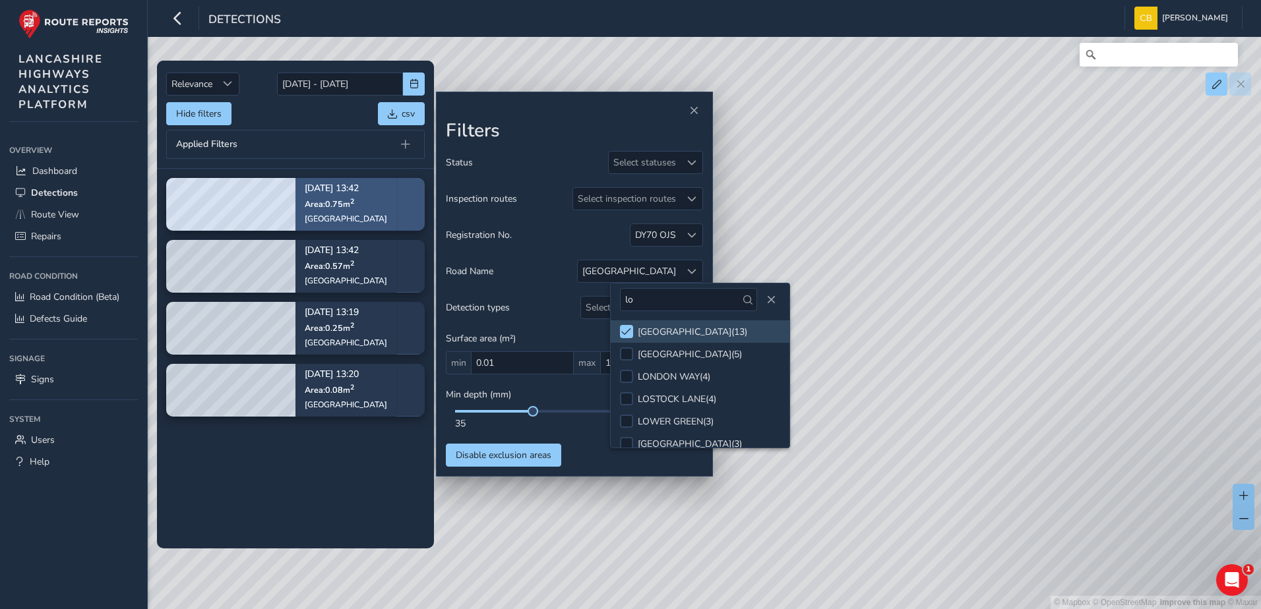
click at [324, 205] on span "Area: 0.75 m 2" at bounding box center [329, 203] width 49 height 11
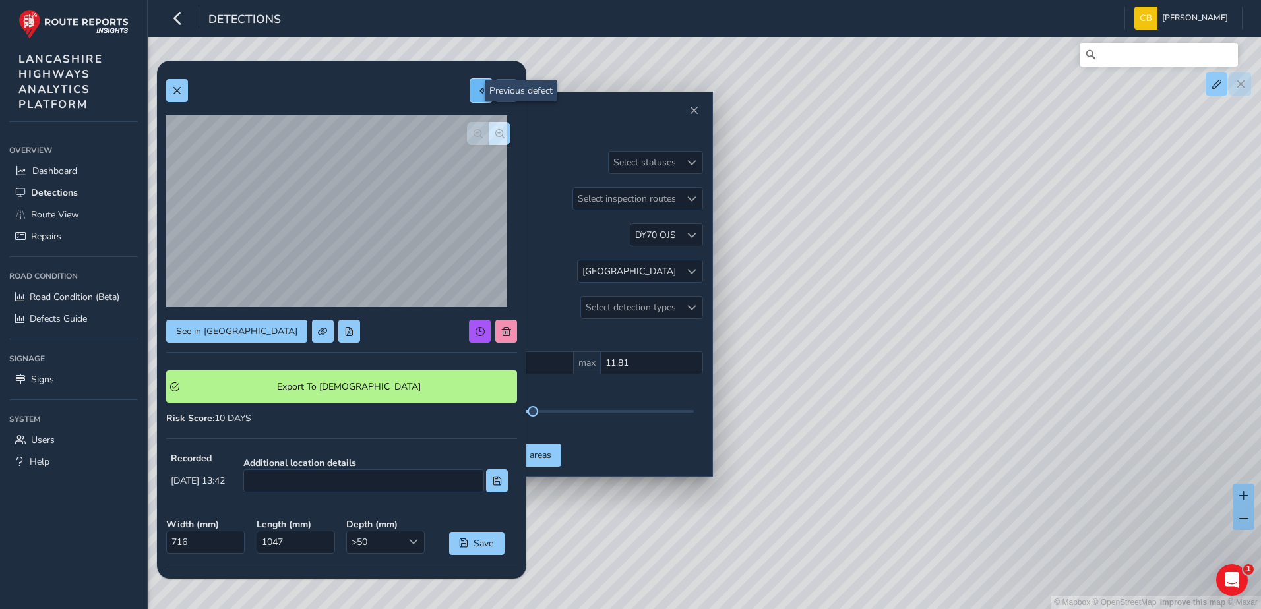
click at [479, 89] on button at bounding box center [481, 90] width 22 height 23
type input "787"
type input "720"
click at [470, 94] on button at bounding box center [481, 90] width 22 height 23
type input "258"
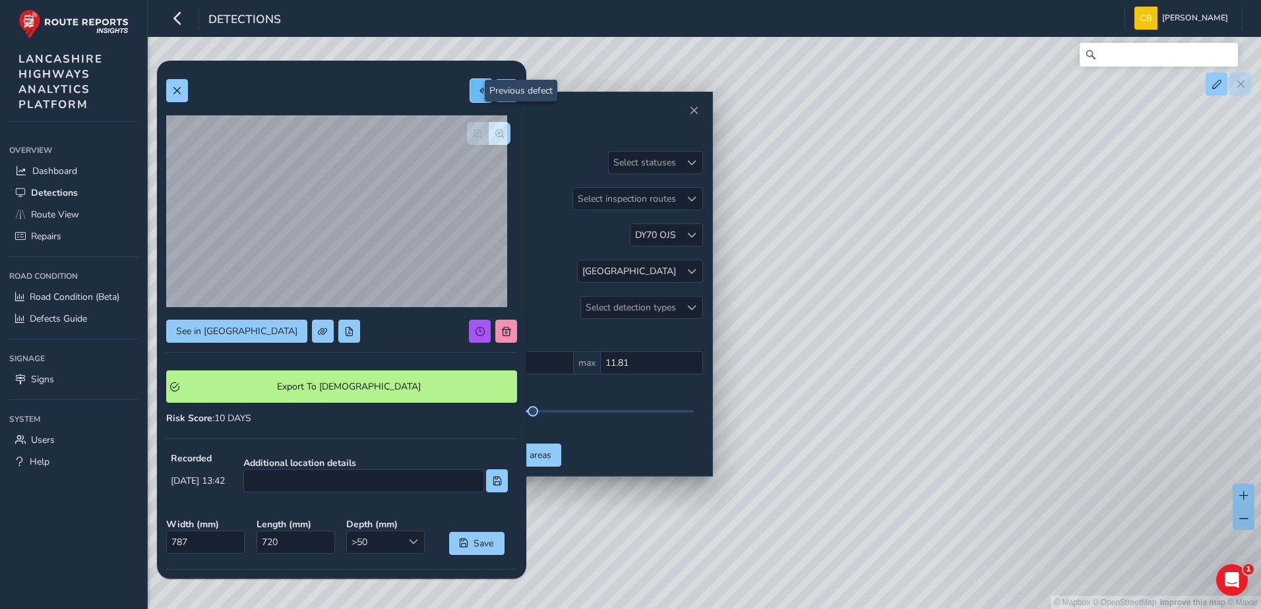
type input "326"
click at [476, 86] on button at bounding box center [481, 90] width 22 height 23
type input "374"
type input "665"
click at [183, 93] on button at bounding box center [177, 90] width 22 height 23
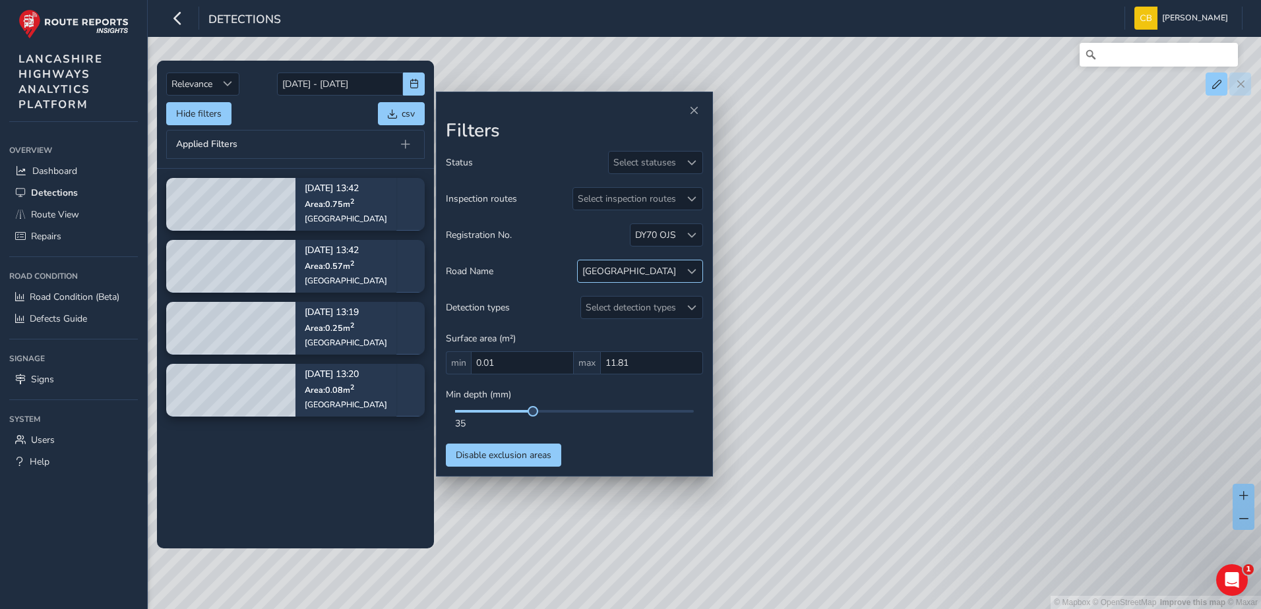
click at [687, 270] on span at bounding box center [691, 271] width 9 height 9
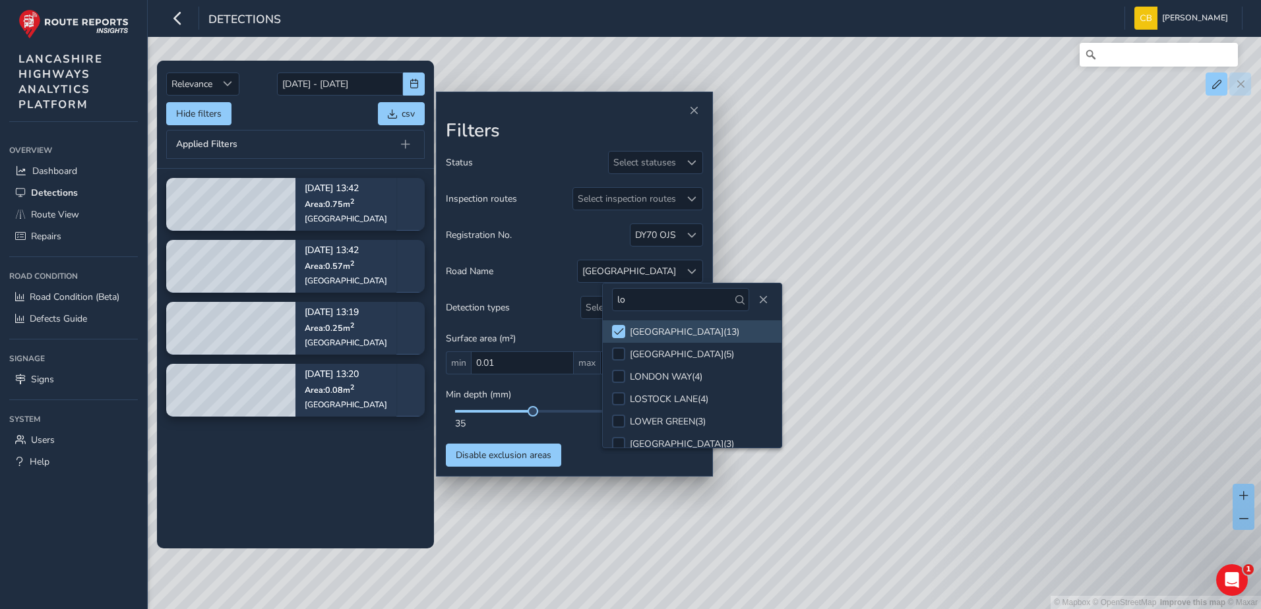
drag, startPoint x: 673, startPoint y: 308, endPoint x: 604, endPoint y: 305, distance: 69.3
click at [604, 305] on div "lo" at bounding box center [692, 300] width 179 height 32
drag, startPoint x: 619, startPoint y: 328, endPoint x: 628, endPoint y: 303, distance: 26.9
click at [618, 326] on div at bounding box center [618, 331] width 13 height 13
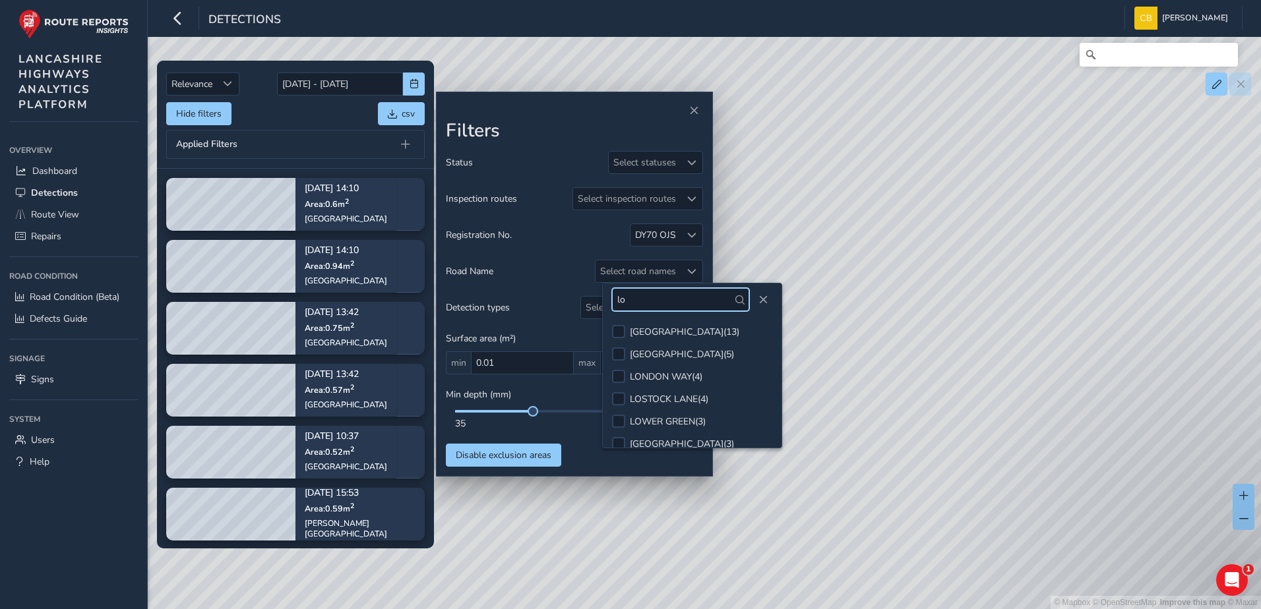
click at [636, 299] on input "lo" at bounding box center [680, 299] width 137 height 23
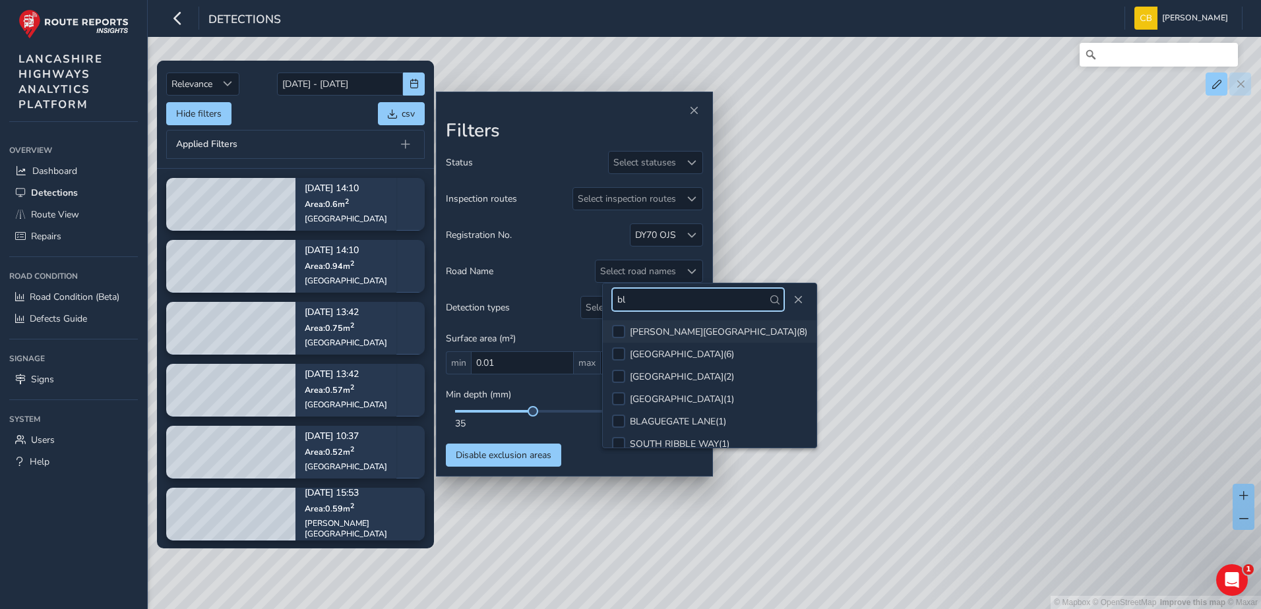
type input "bl"
click at [663, 326] on div "[PERSON_NAME][GEOGRAPHIC_DATA] ( 8 )" at bounding box center [718, 332] width 177 height 13
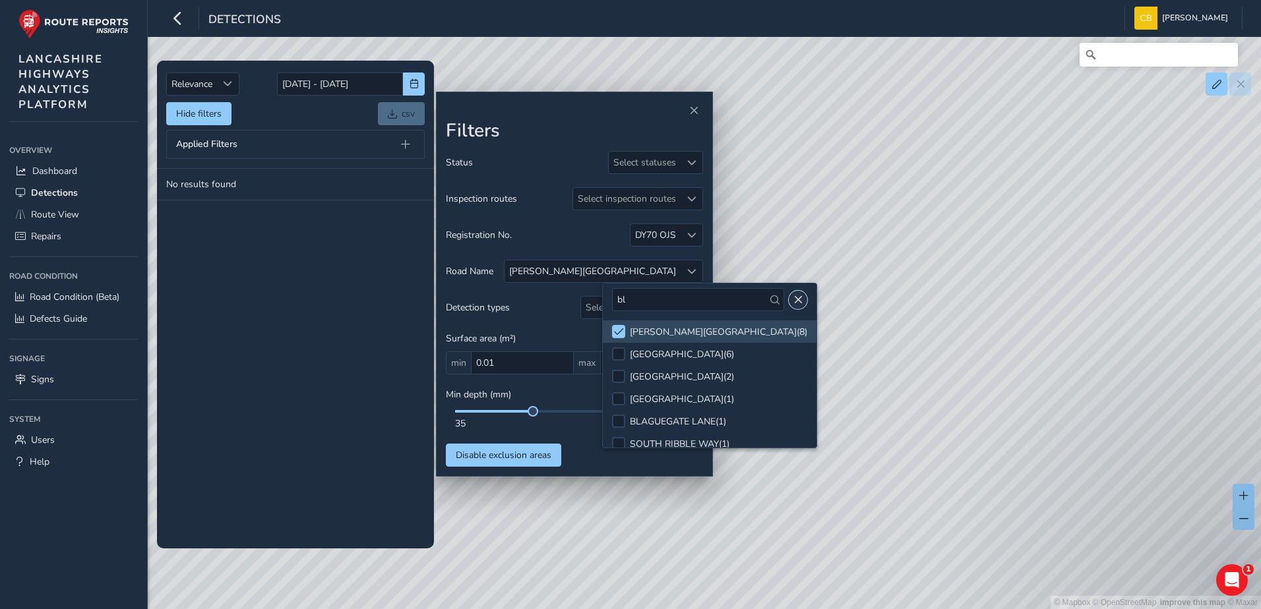
click at [793, 301] on span "Close" at bounding box center [797, 299] width 9 height 9
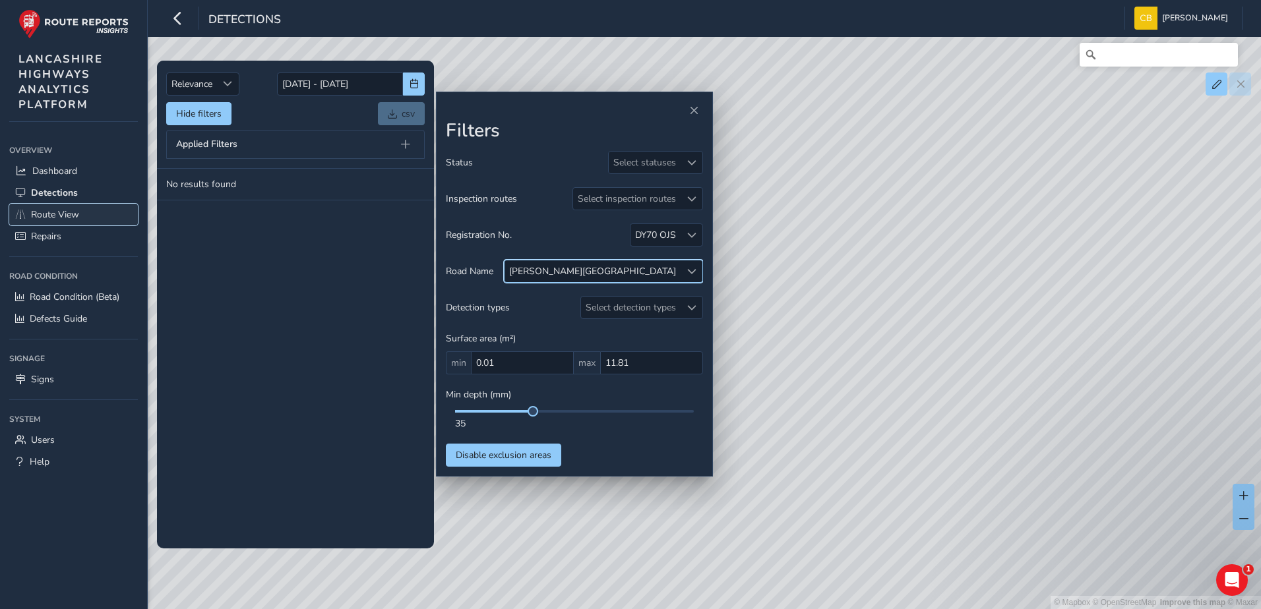
click at [51, 212] on span "Route View" at bounding box center [55, 214] width 48 height 13
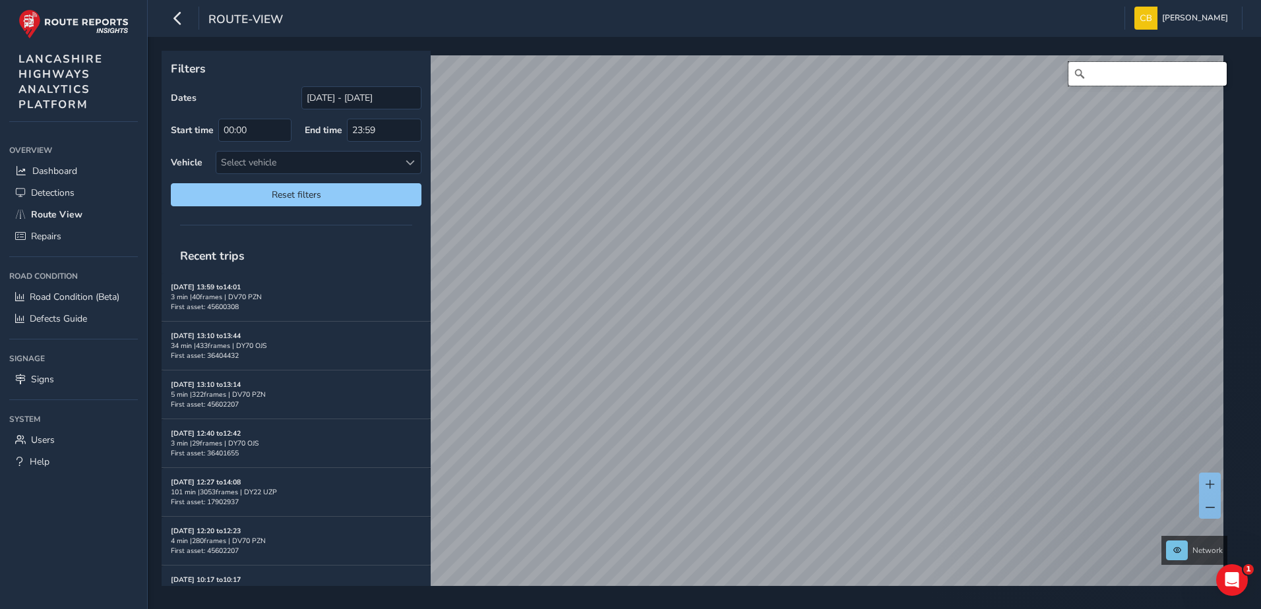
click at [1114, 73] on input "Search" at bounding box center [1147, 74] width 158 height 24
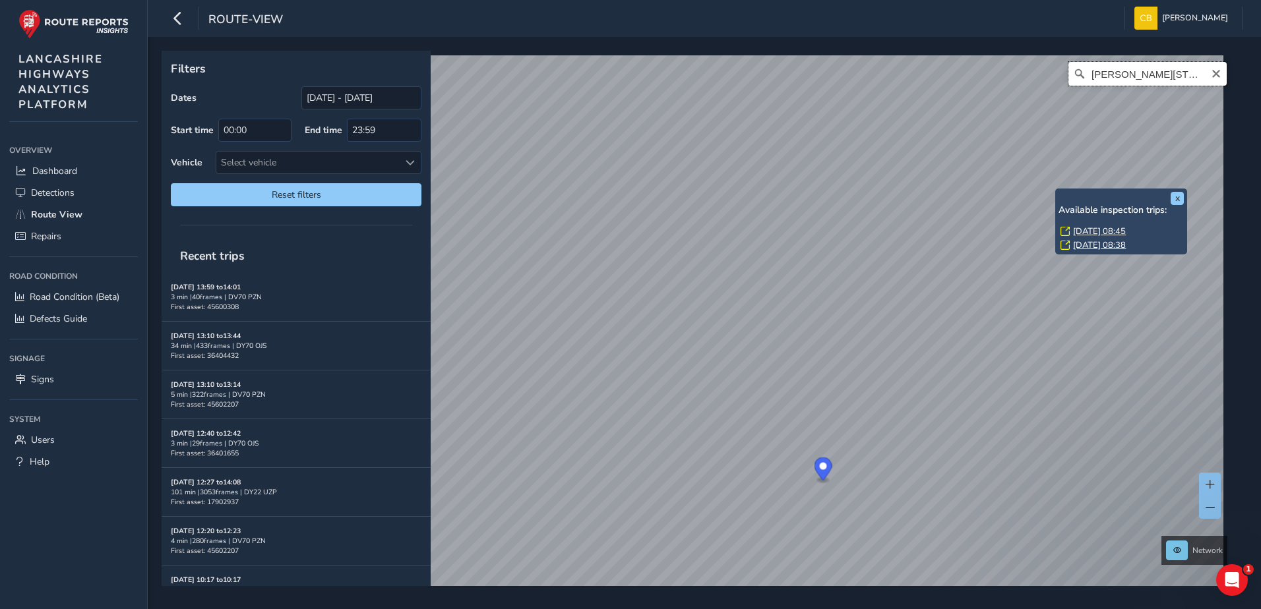
click at [1169, 72] on input "[PERSON_NAME][STREET_ADDRESS][PERSON_NAME]" at bounding box center [1147, 74] width 158 height 24
click at [1157, 75] on input "[PERSON_NAME][STREET_ADDRESS][PERSON_NAME]" at bounding box center [1147, 74] width 158 height 24
click at [1183, 76] on input "[PERSON_NAME][GEOGRAPHIC_DATA], wal" at bounding box center [1147, 74] width 158 height 24
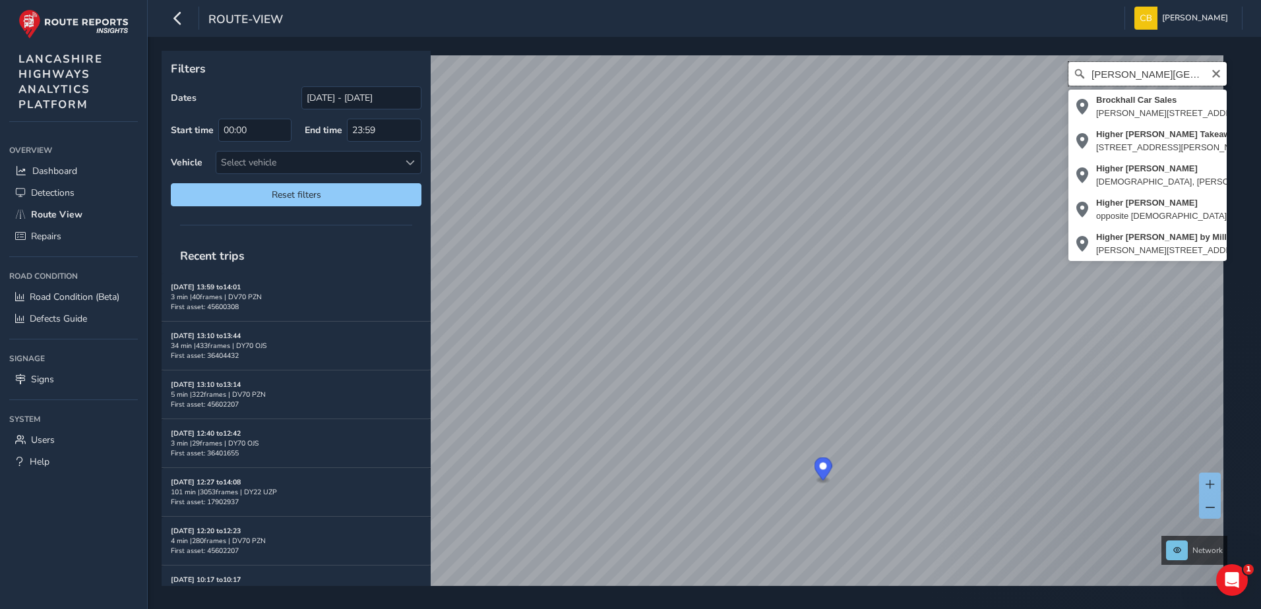
type input "[PERSON_NAME][GEOGRAPHIC_DATA], [PERSON_NAME]"
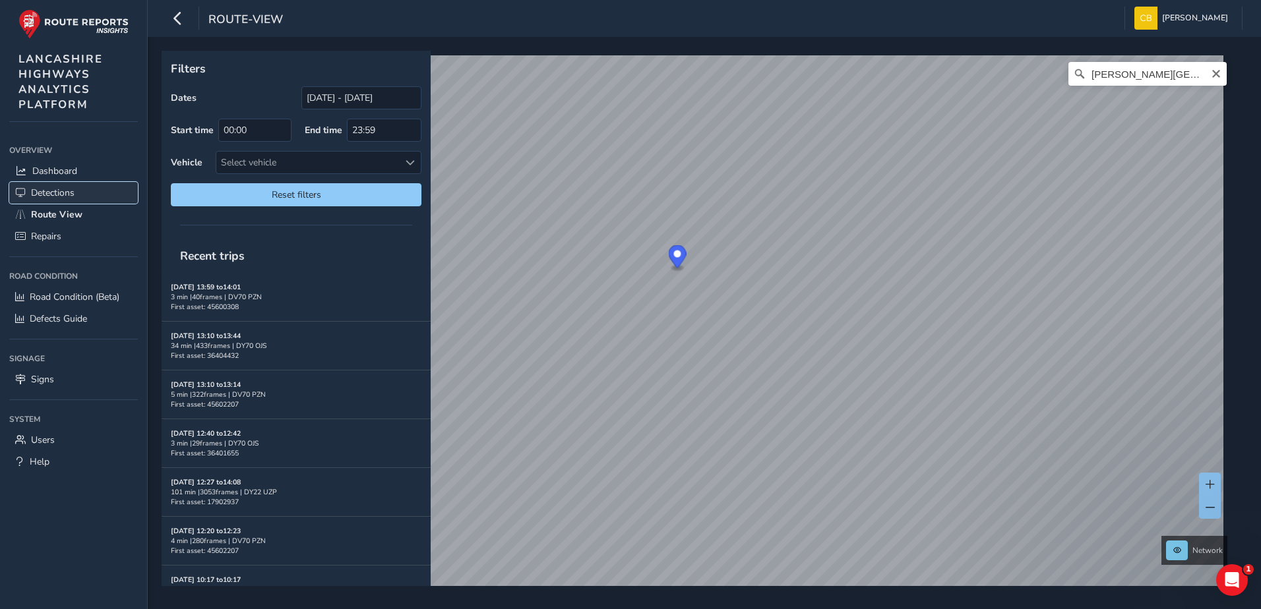
click at [67, 195] on span "Detections" at bounding box center [53, 193] width 44 height 13
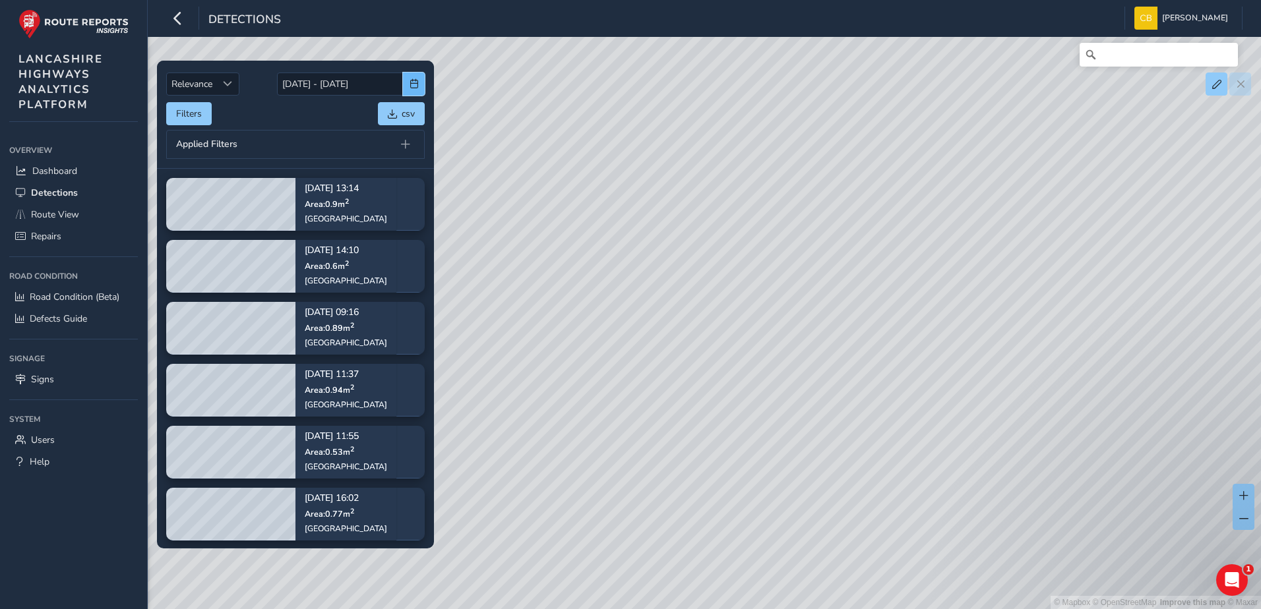
click at [413, 81] on span "button" at bounding box center [414, 83] width 9 height 9
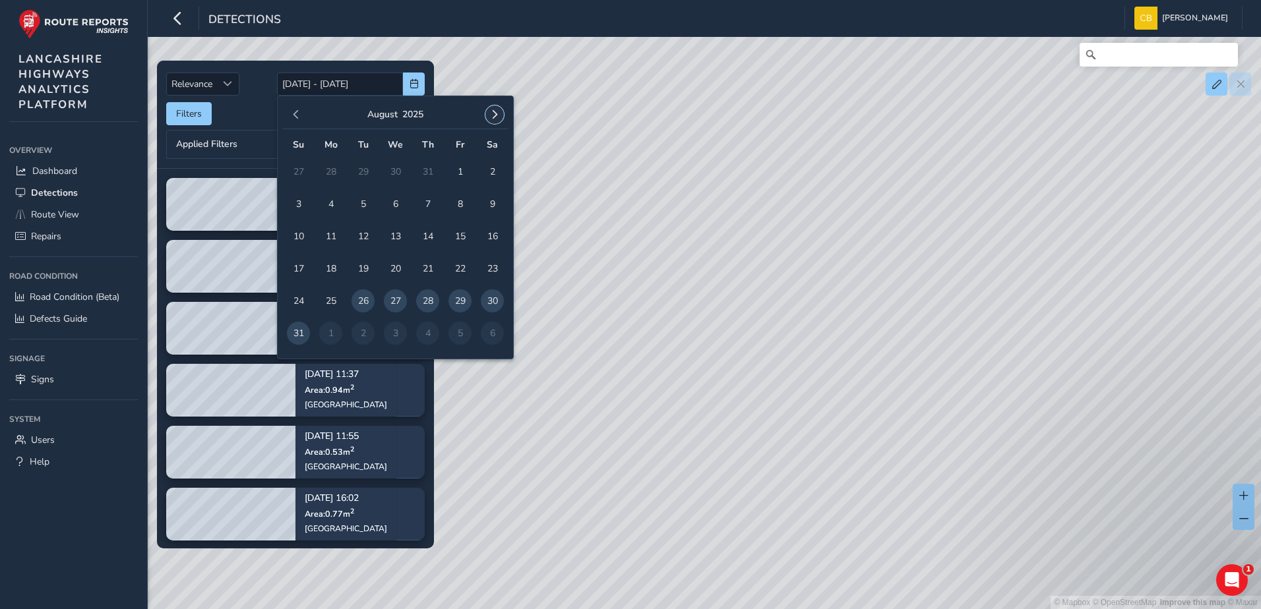
click at [496, 118] on span "button" at bounding box center [494, 114] width 9 height 9
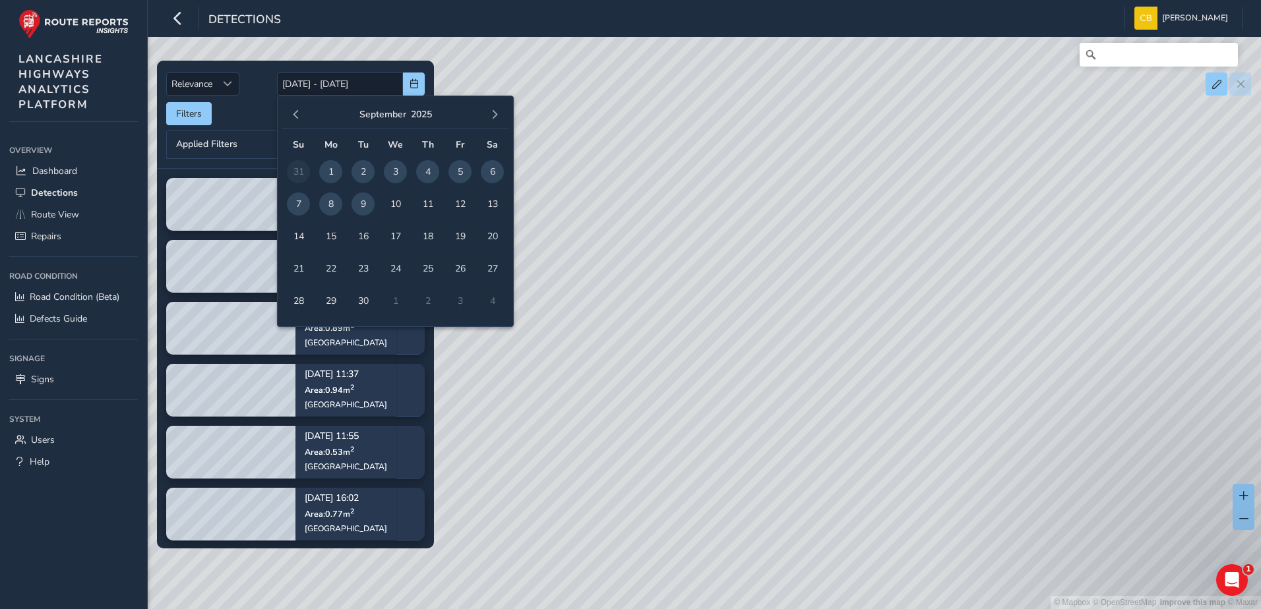
click at [336, 172] on span "1" at bounding box center [330, 171] width 23 height 23
click at [371, 206] on span "9" at bounding box center [362, 204] width 23 height 23
click at [365, 198] on span "9" at bounding box center [362, 204] width 23 height 23
click at [343, 169] on td "1" at bounding box center [331, 172] width 32 height 32
click at [338, 169] on span "1" at bounding box center [330, 171] width 23 height 23
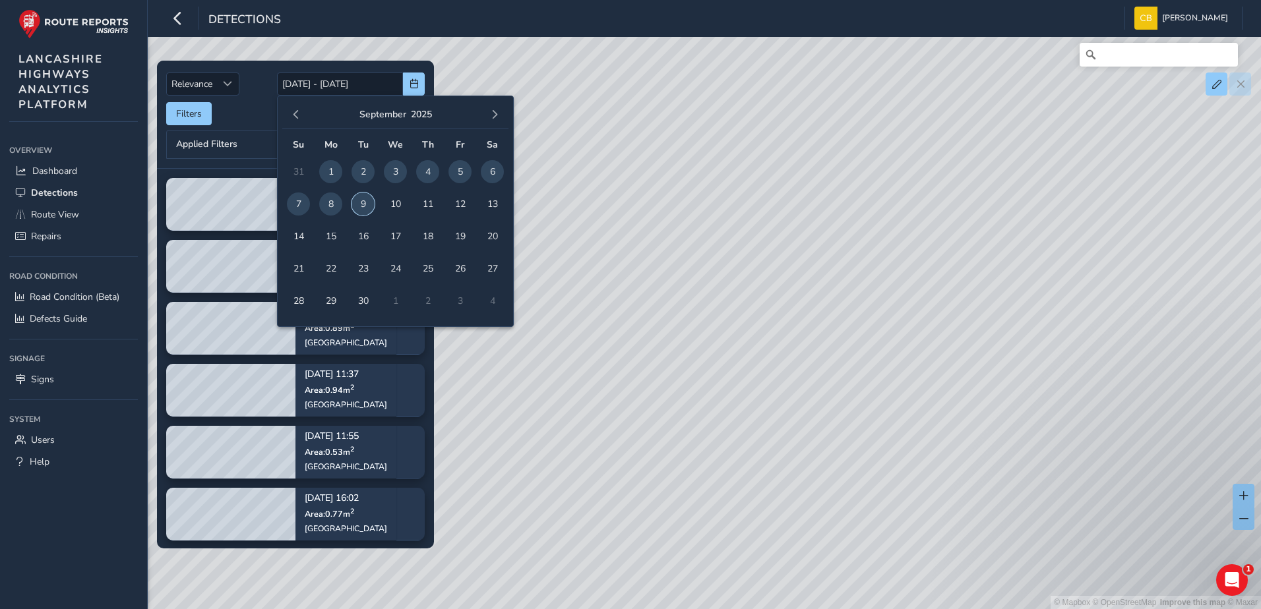
click at [365, 204] on span "9" at bounding box center [362, 204] width 23 height 23
click at [339, 172] on span "1" at bounding box center [330, 171] width 23 height 23
type input "[DATE] - [DATE]"
click at [247, 114] on div "Filters csv" at bounding box center [295, 113] width 259 height 23
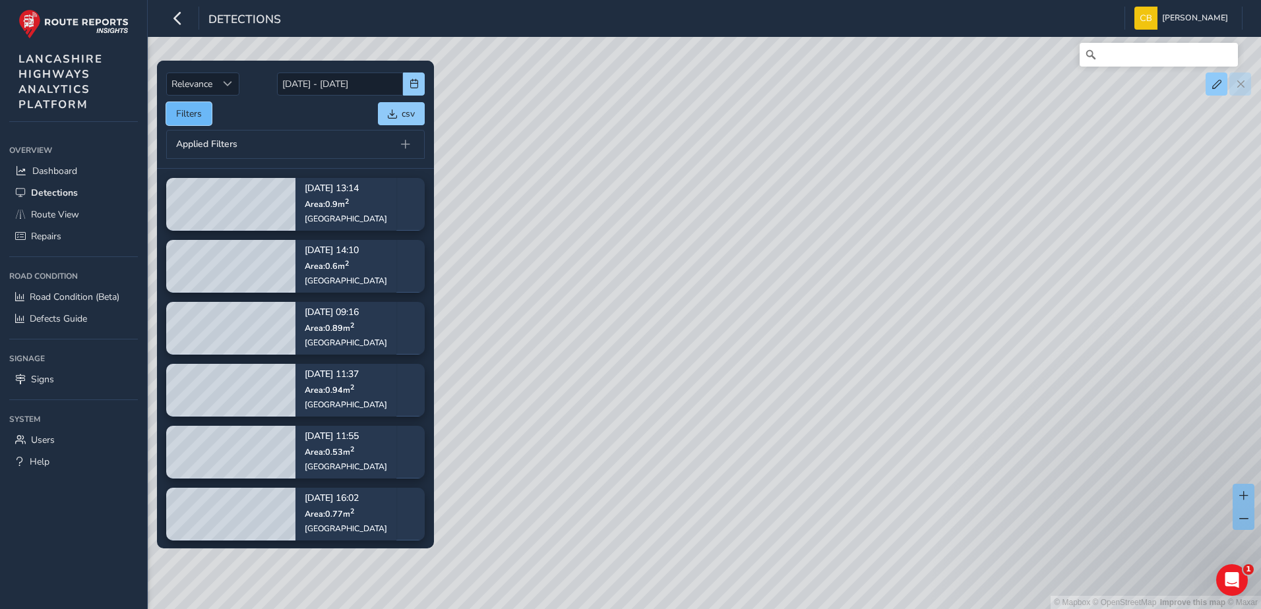
click at [198, 114] on button "Filters" at bounding box center [189, 113] width 46 height 23
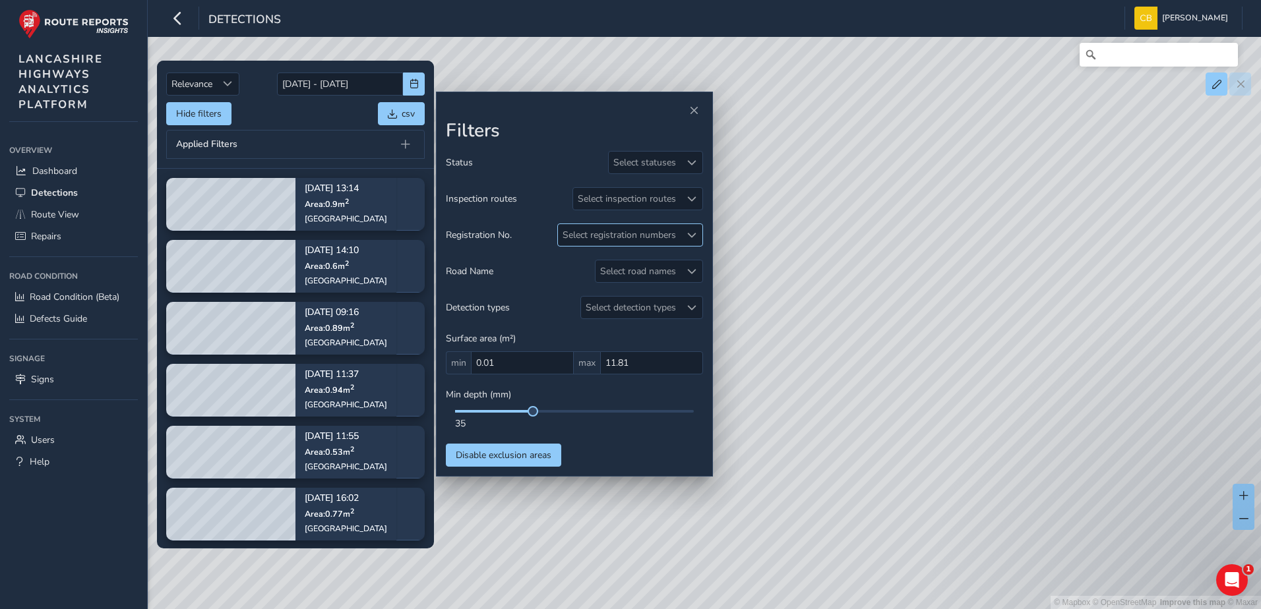
click at [646, 238] on div "Select registration numbers" at bounding box center [619, 235] width 123 height 22
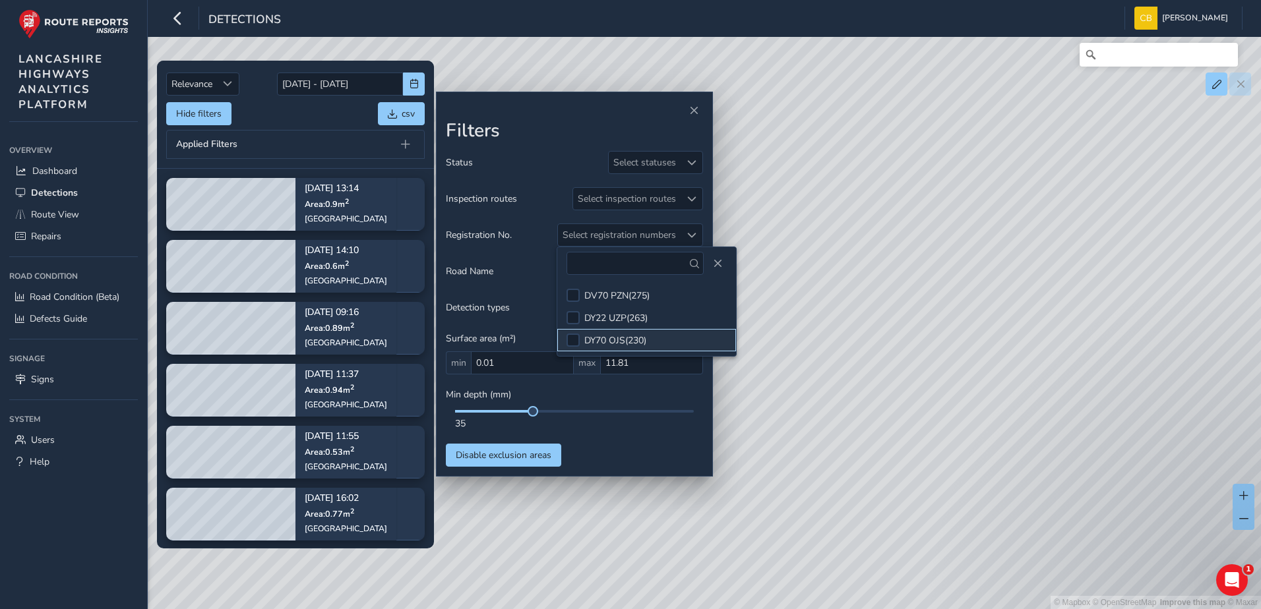
click at [626, 332] on li "DY70 OJS ( 230 )" at bounding box center [646, 340] width 179 height 22
click at [712, 269] on button "Close" at bounding box center [717, 264] width 18 height 18
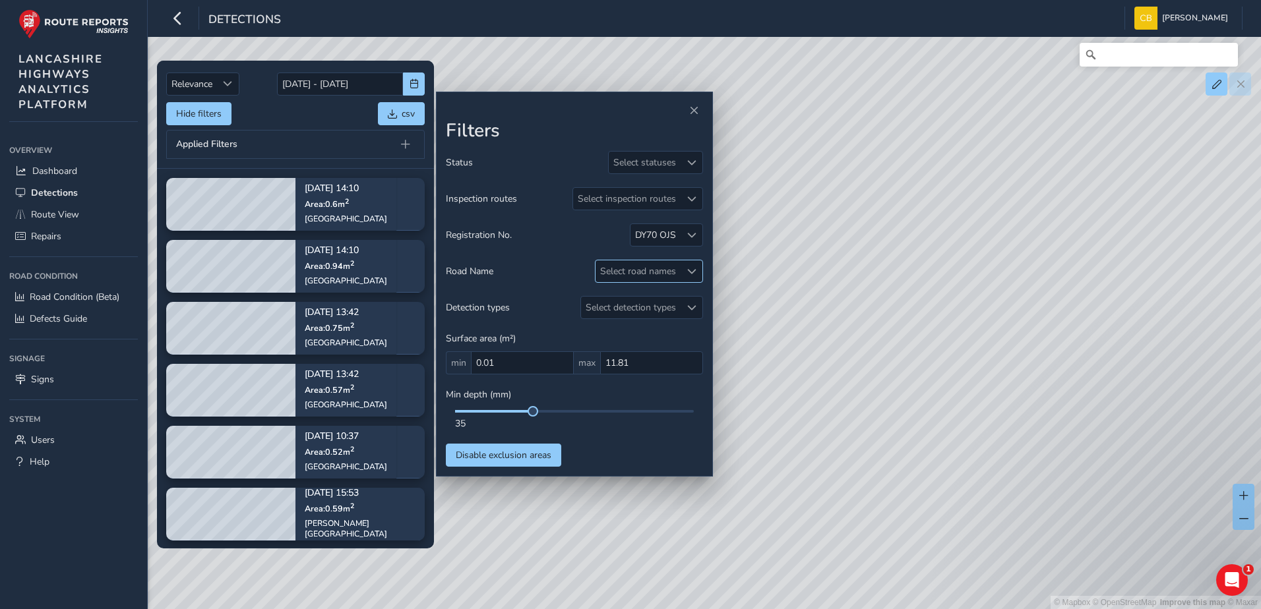
click at [648, 276] on div "Select road names" at bounding box center [637, 271] width 85 height 22
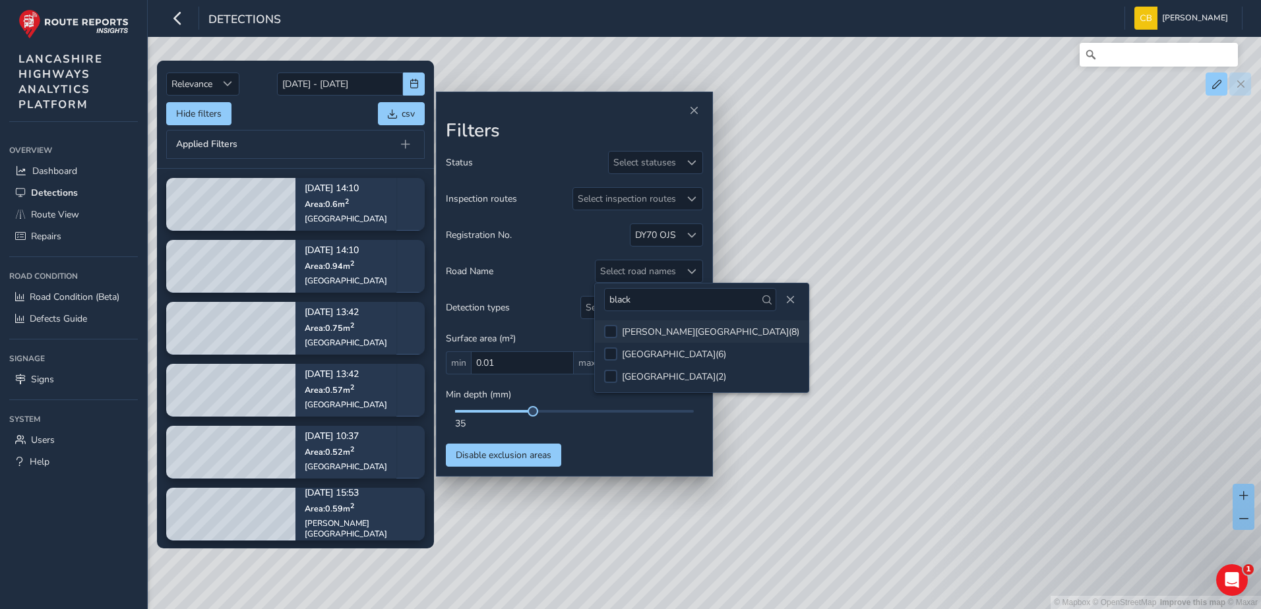
type input "black"
click at [654, 331] on div "[PERSON_NAME][GEOGRAPHIC_DATA] ( 8 )" at bounding box center [710, 332] width 177 height 13
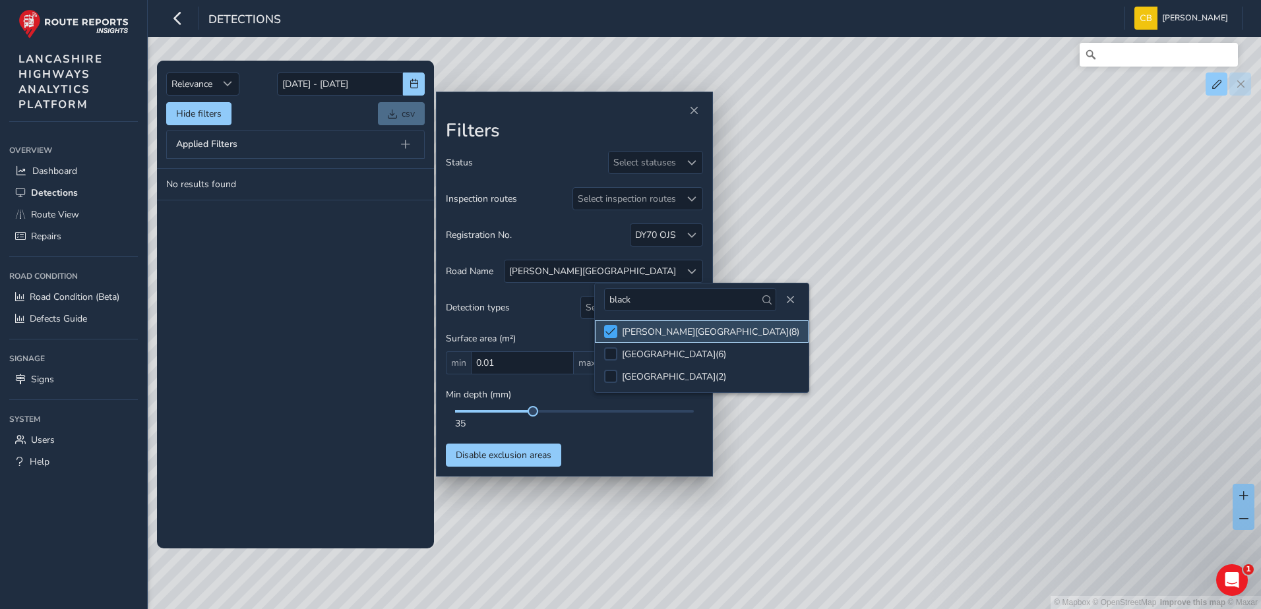
click at [614, 333] on span at bounding box center [610, 331] width 10 height 9
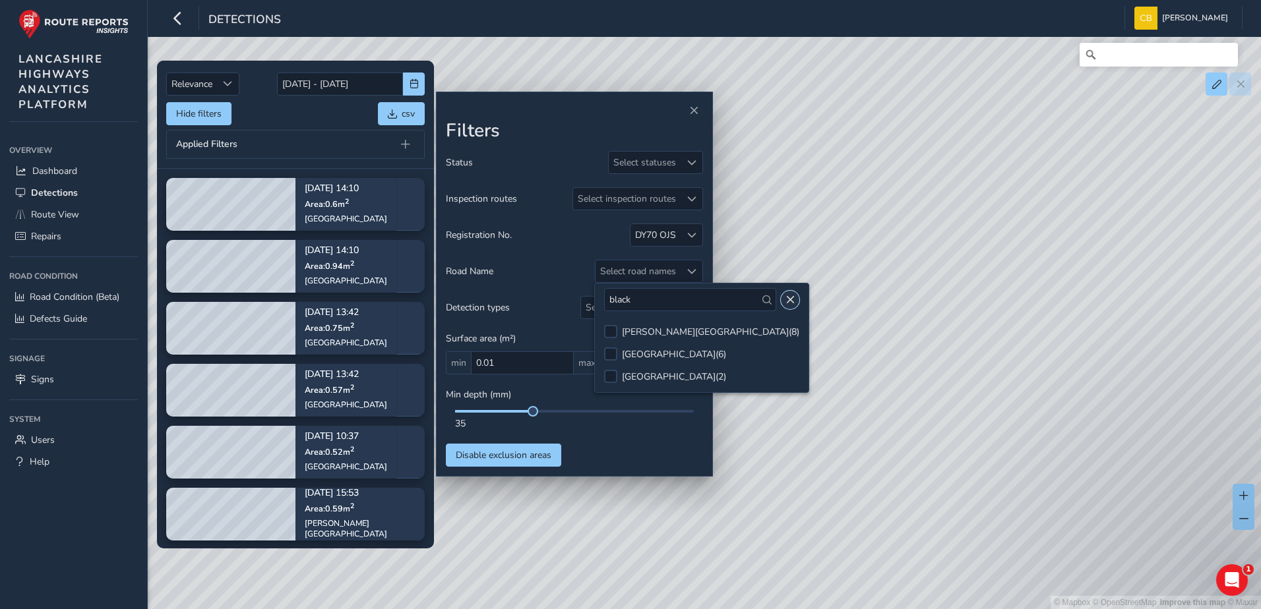
click at [781, 293] on button "Close" at bounding box center [790, 300] width 18 height 18
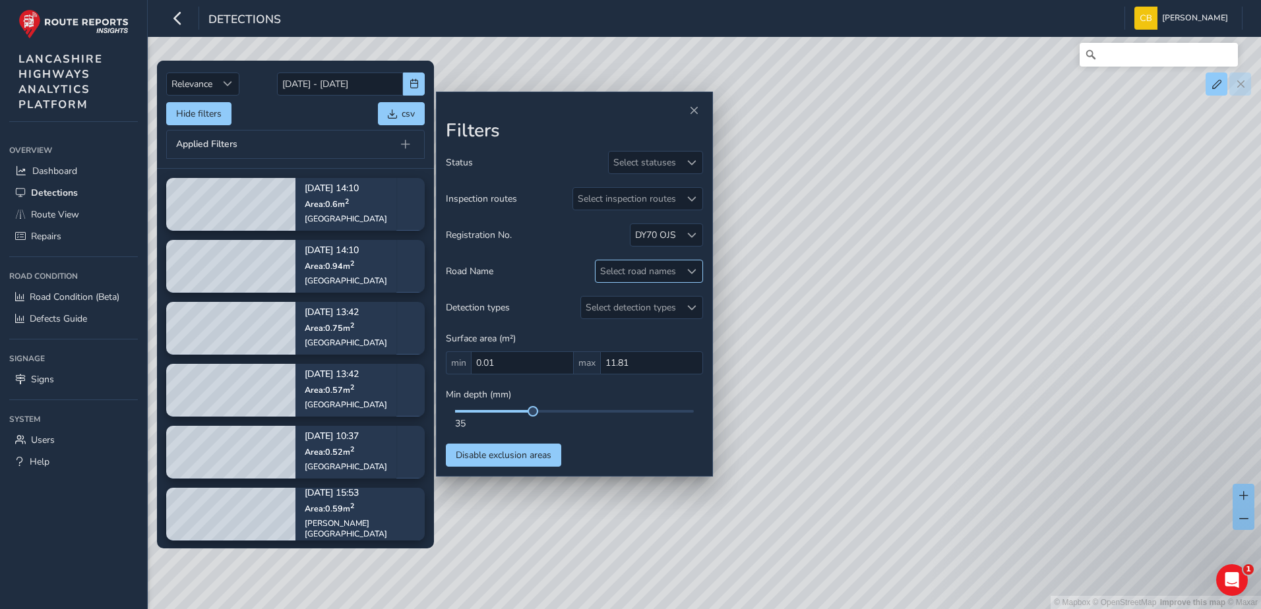
click at [689, 274] on span at bounding box center [691, 271] width 9 height 9
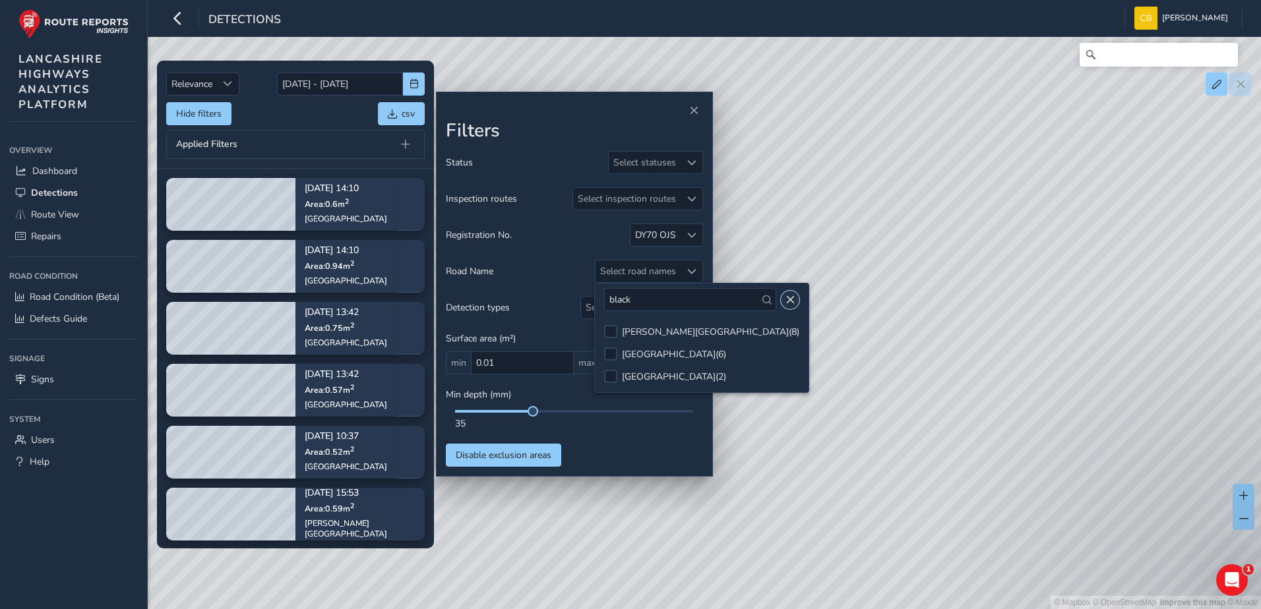
click at [785, 297] on span "Close" at bounding box center [789, 299] width 9 height 9
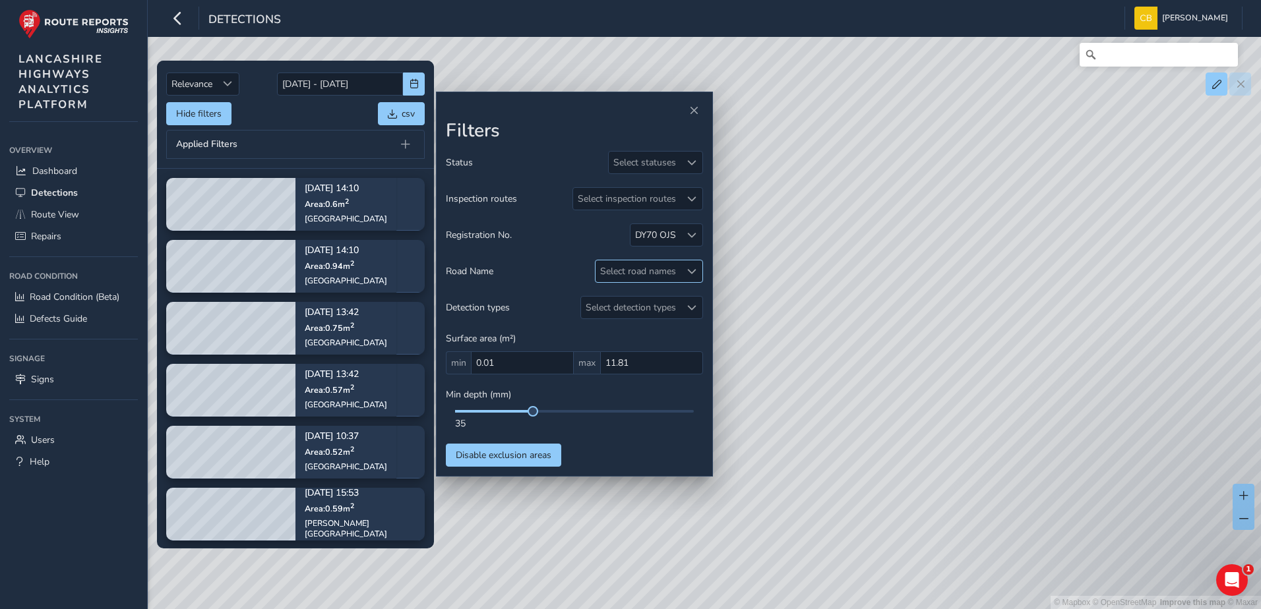
click at [676, 264] on div "Select road names" at bounding box center [637, 271] width 85 height 22
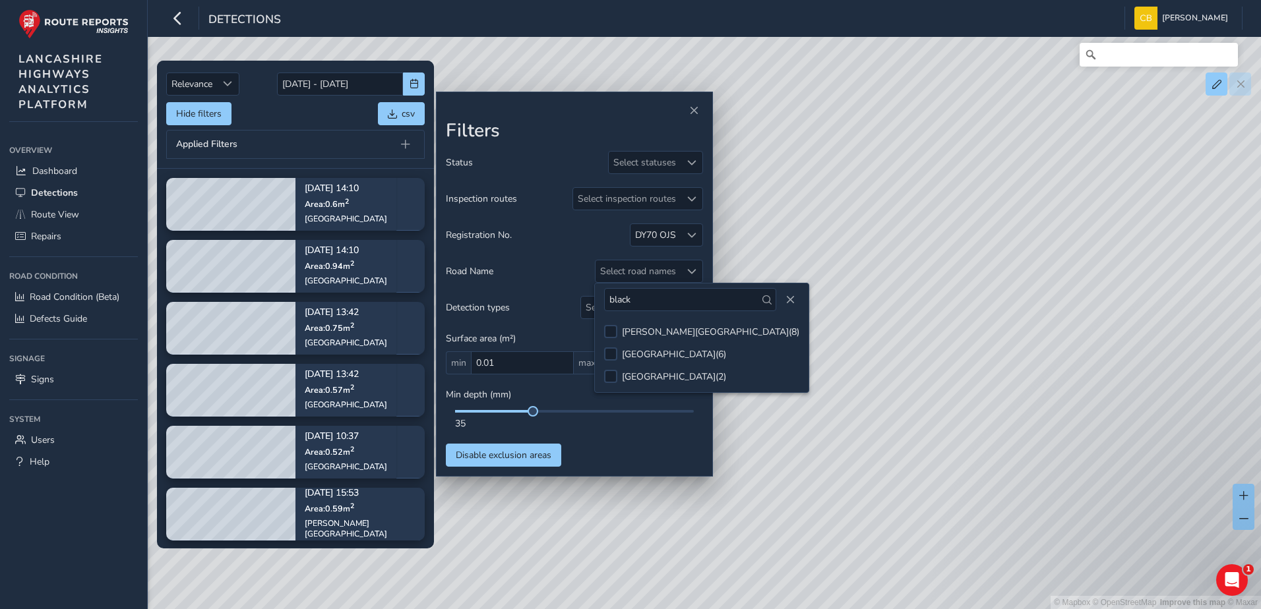
click at [656, 313] on div "black" at bounding box center [702, 300] width 214 height 32
click at [656, 305] on input "black" at bounding box center [690, 299] width 172 height 23
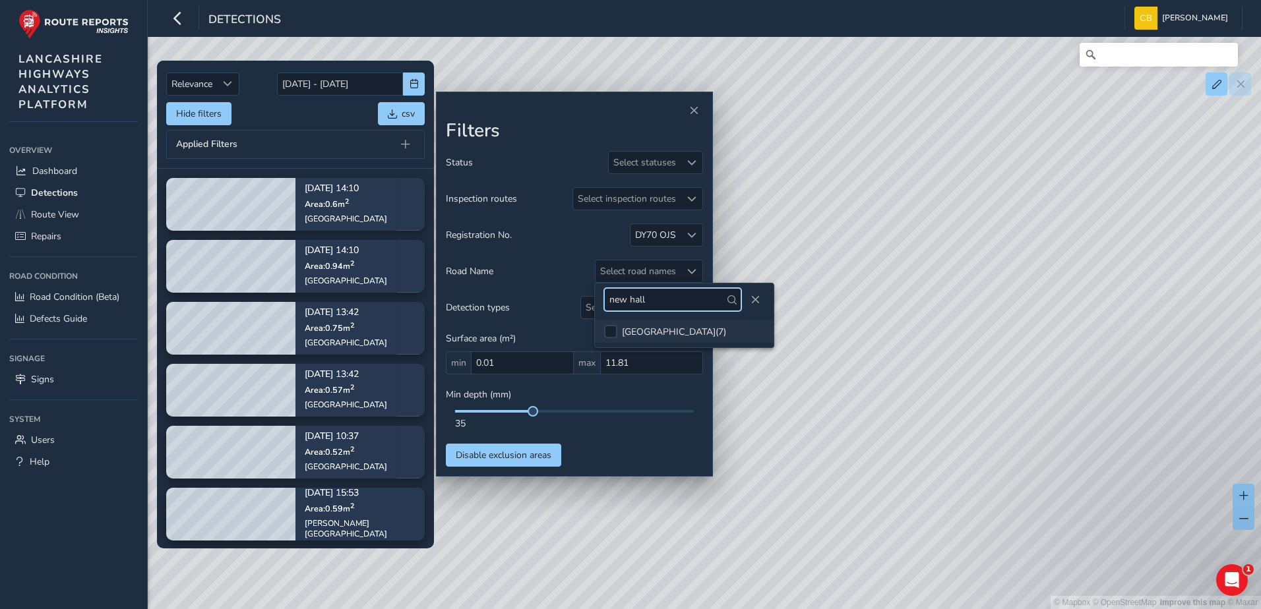
type input "new hall"
click at [644, 336] on div "[GEOGRAPHIC_DATA] ( 7 )" at bounding box center [674, 332] width 104 height 13
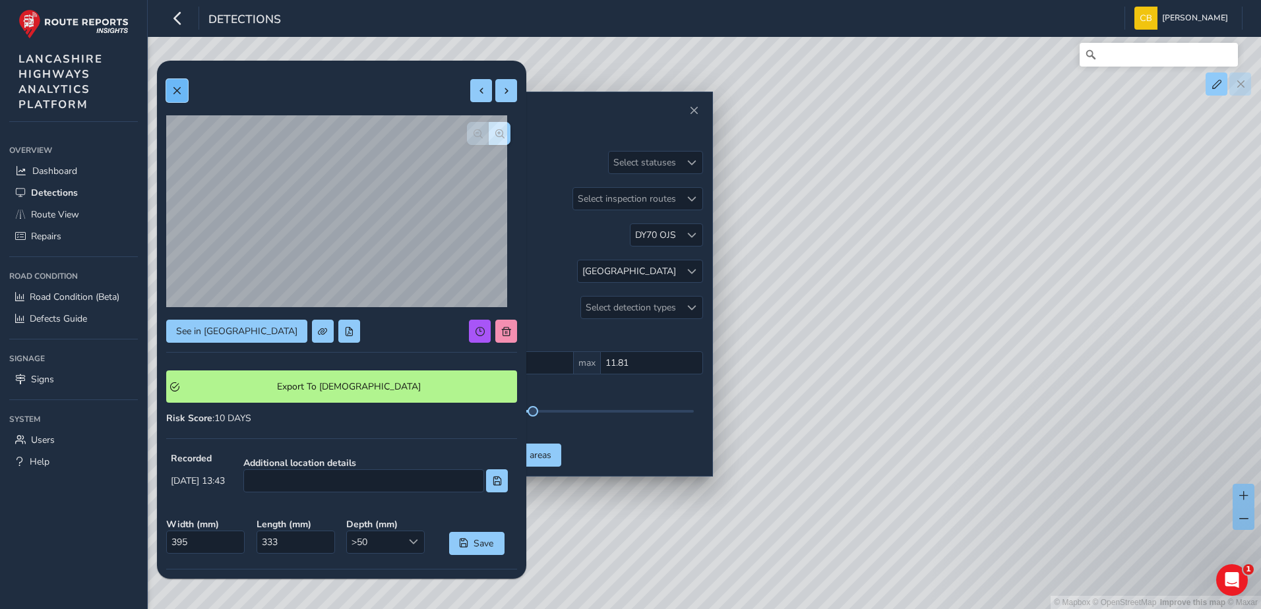
click at [167, 90] on button at bounding box center [177, 90] width 22 height 23
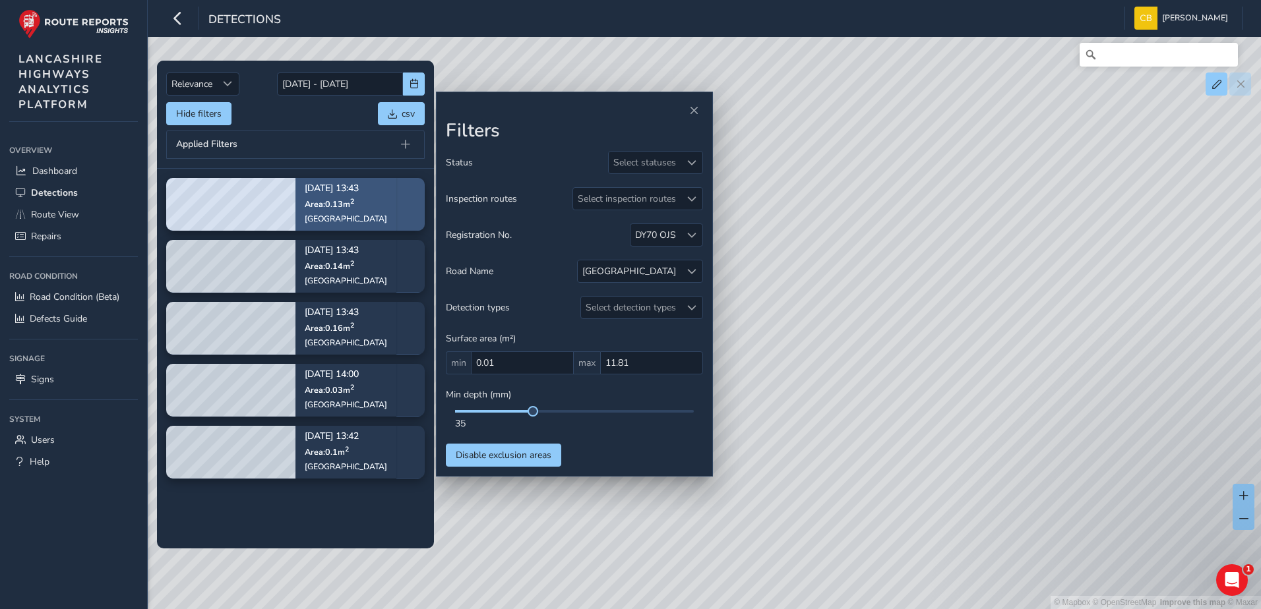
click at [338, 192] on p "[DATE] 13:43" at bounding box center [346, 189] width 82 height 9
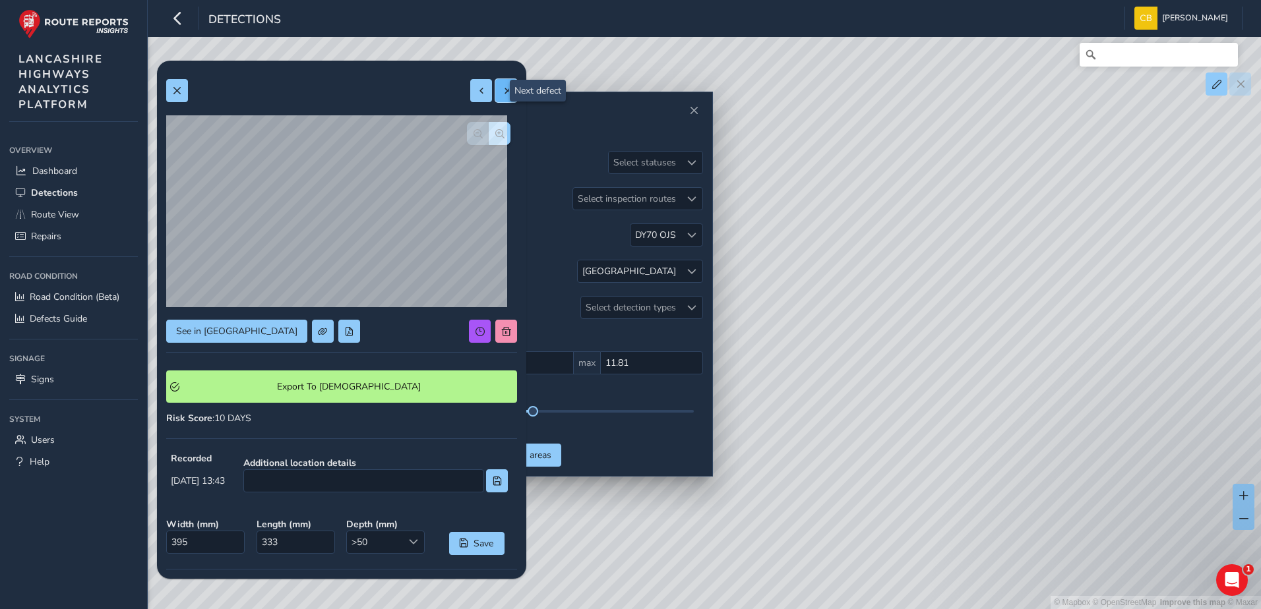
click at [502, 87] on span at bounding box center [506, 90] width 9 height 9
type input "175"
type input "180"
click at [477, 90] on button at bounding box center [481, 90] width 22 height 23
type input "395"
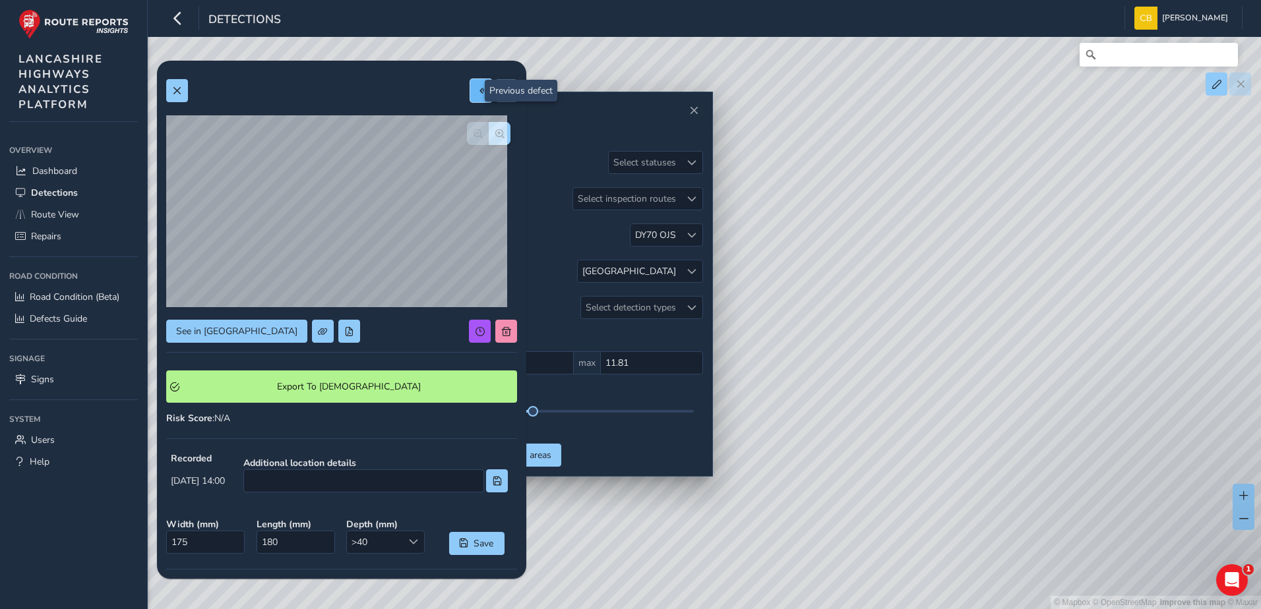
type input "333"
click at [459, 91] on div at bounding box center [341, 90] width 351 height 23
click at [477, 91] on span at bounding box center [481, 90] width 9 height 9
type input "378"
type input "367"
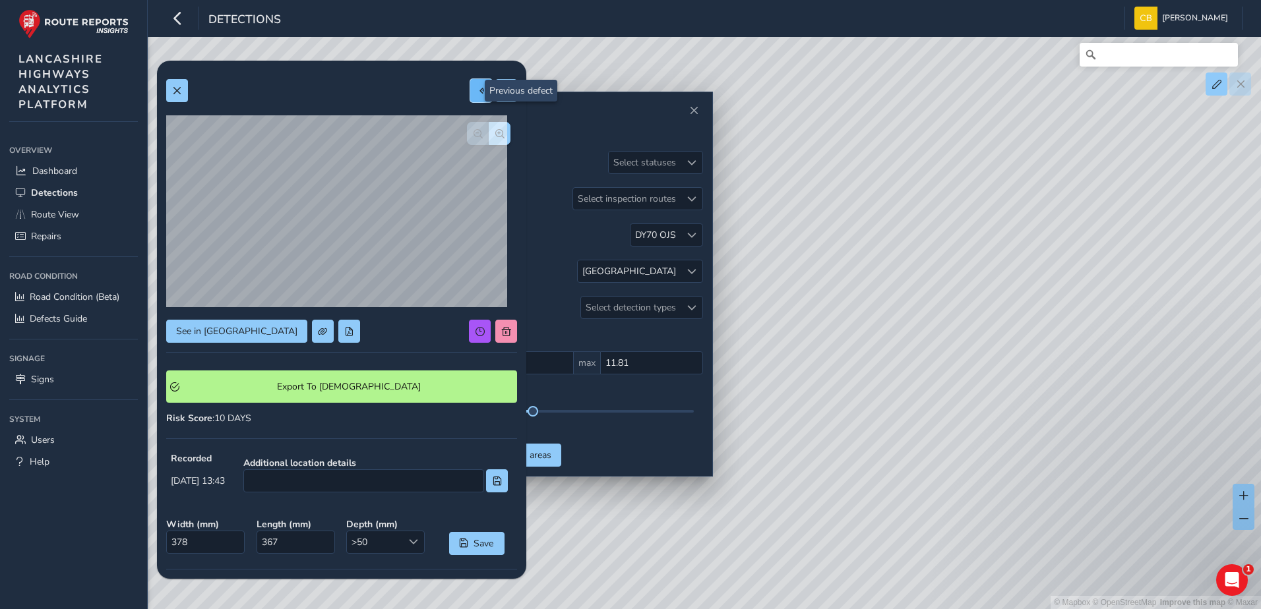
click at [470, 91] on button at bounding box center [481, 90] width 22 height 23
type input "411"
type input "393"
click at [473, 84] on button at bounding box center [481, 90] width 22 height 23
type input "362"
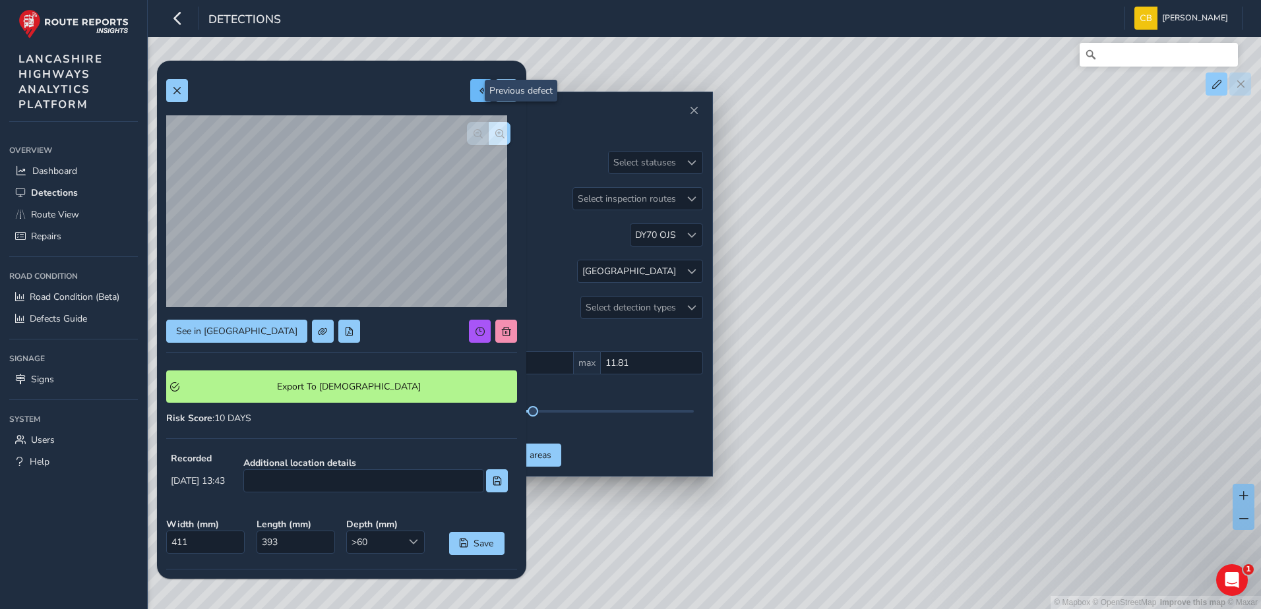
type input "280"
click at [502, 95] on span at bounding box center [506, 90] width 9 height 9
type input "411"
type input "393"
click at [495, 94] on button at bounding box center [506, 90] width 22 height 23
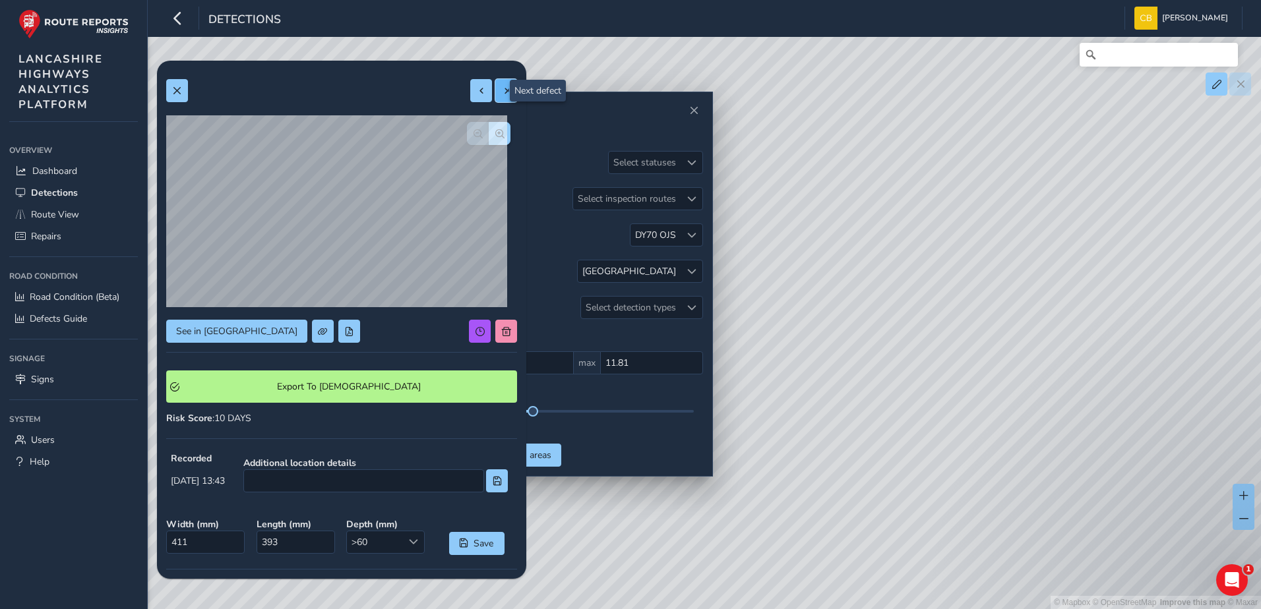
type input "378"
type input "367"
click at [495, 94] on button at bounding box center [506, 90] width 22 height 23
type input "395"
type input "333"
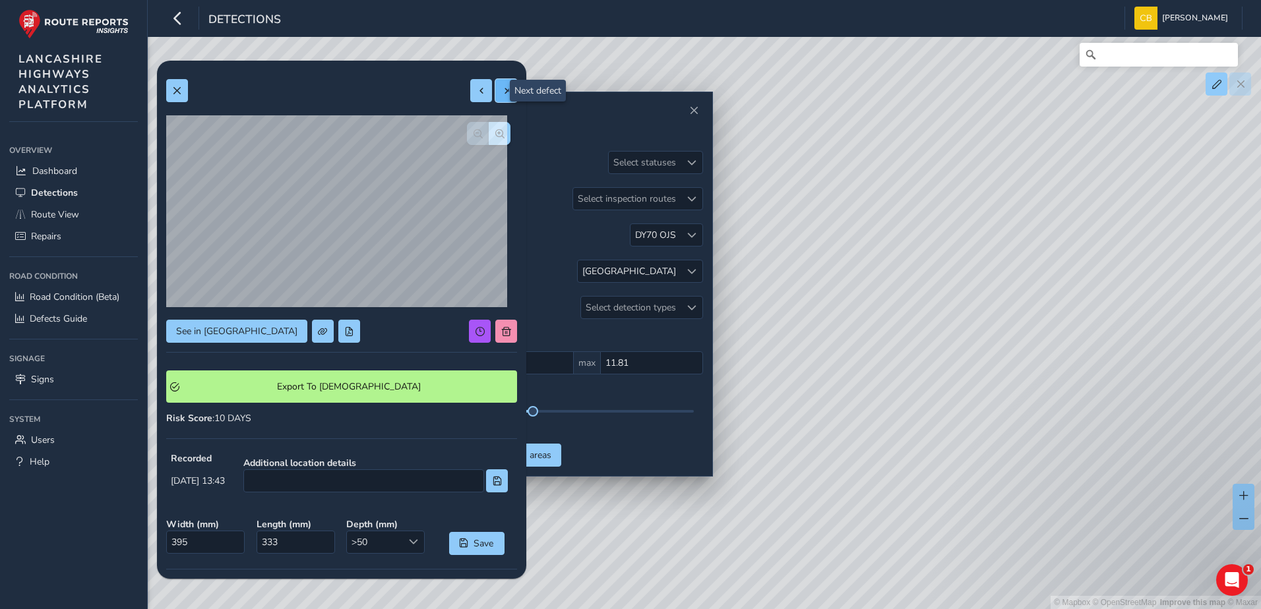
click at [495, 94] on button at bounding box center [506, 90] width 22 height 23
type input "175"
type input "180"
click at [475, 97] on button at bounding box center [481, 90] width 22 height 23
type input "395"
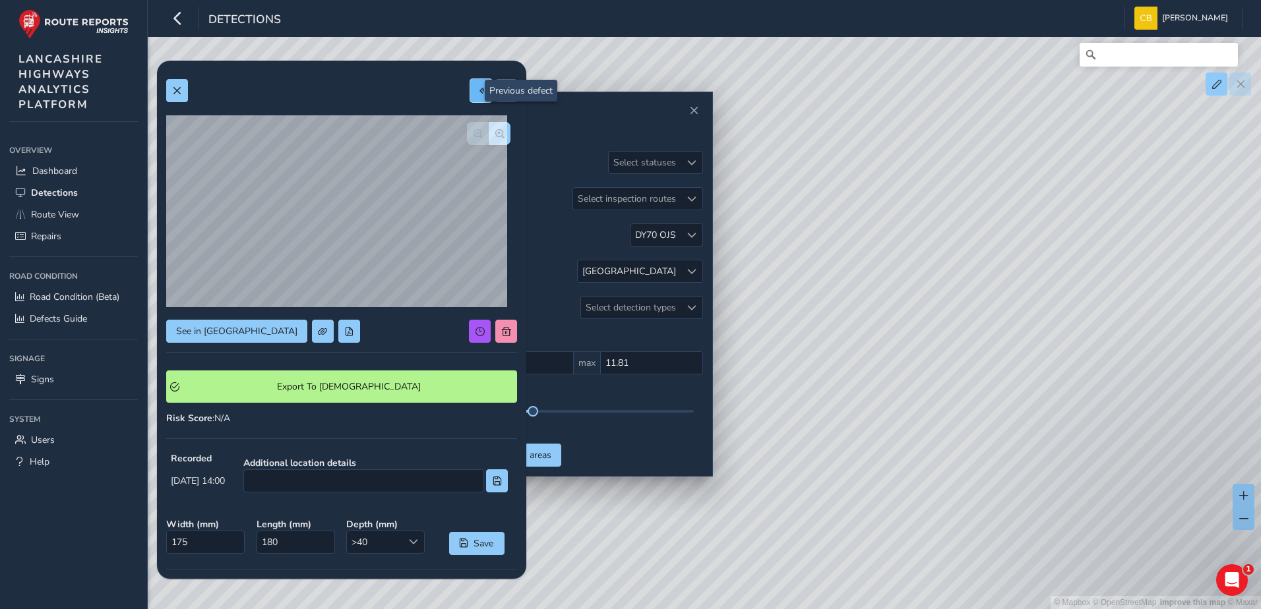
type input "333"
click at [475, 97] on button at bounding box center [481, 90] width 22 height 23
type input "378"
type input "367"
click at [475, 97] on button at bounding box center [481, 90] width 22 height 23
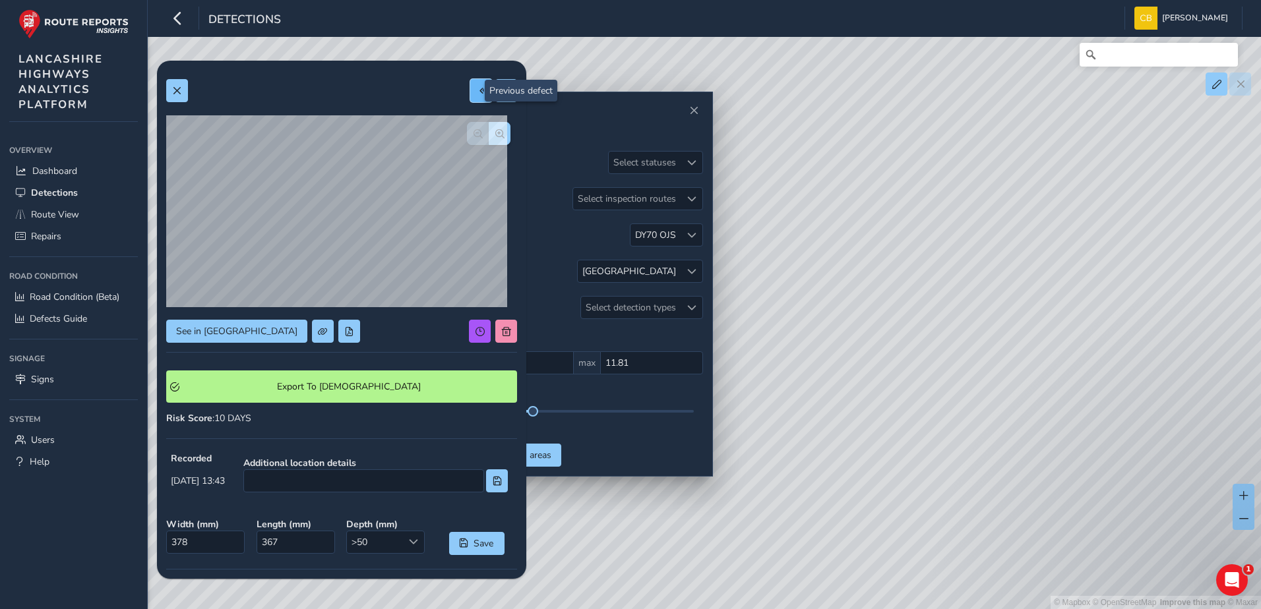
type input "411"
type input "393"
click at [495, 131] on span "button" at bounding box center [499, 133] width 9 height 9
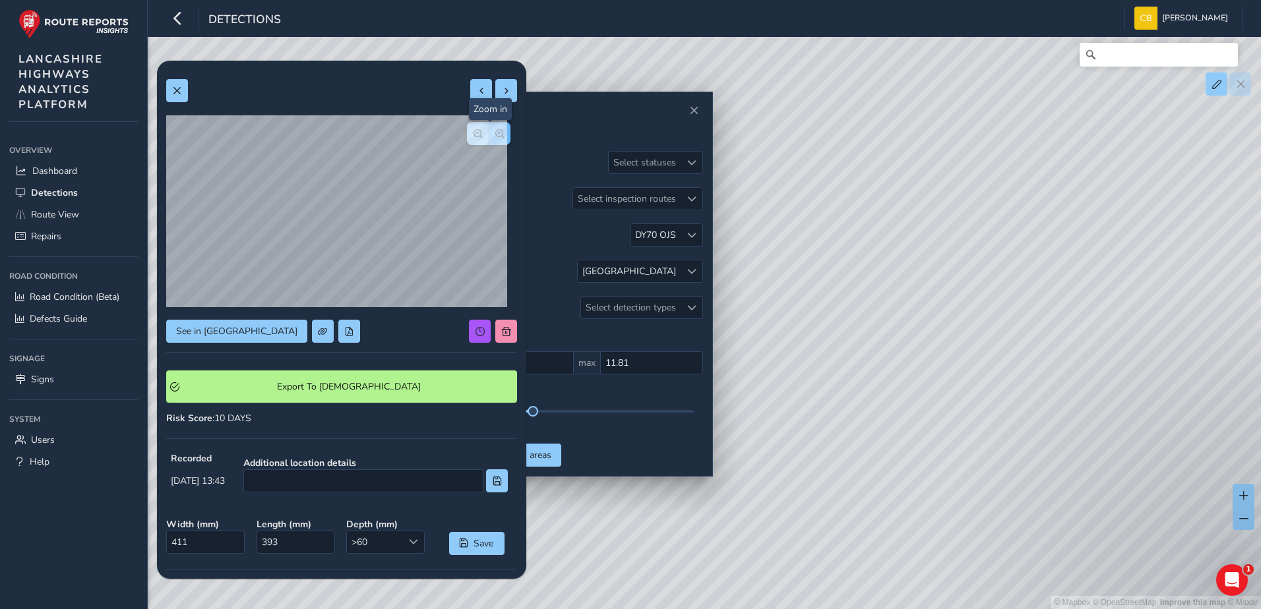
click at [495, 131] on span "button" at bounding box center [499, 133] width 9 height 9
click at [473, 136] on span "button" at bounding box center [477, 133] width 9 height 9
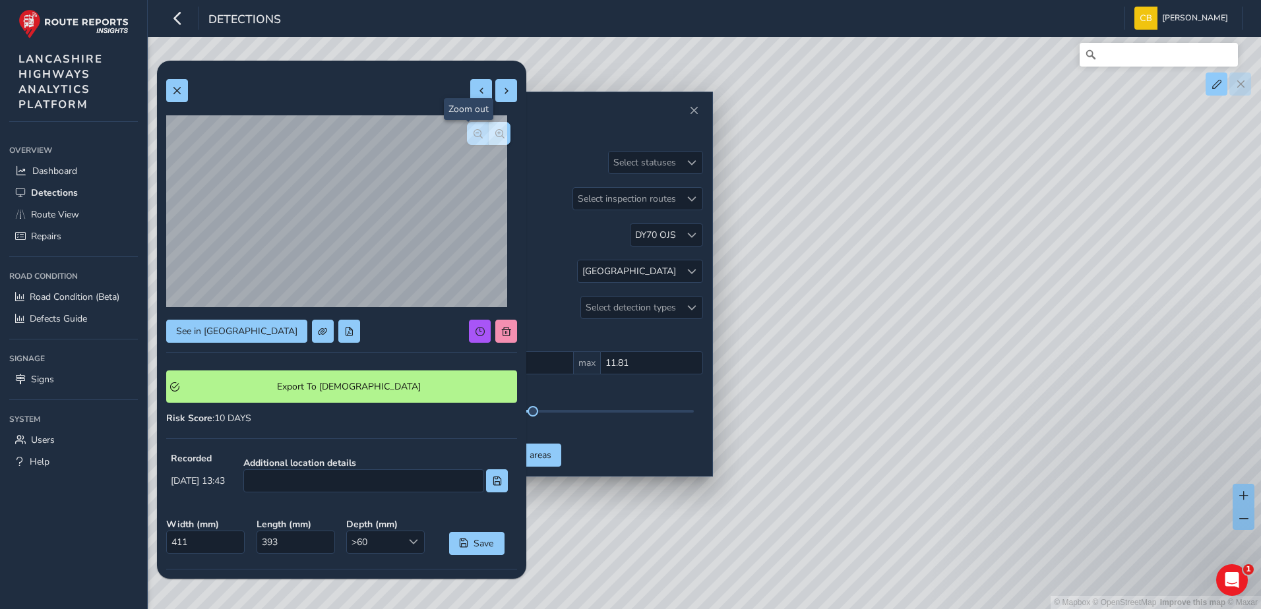
click at [473, 136] on span "button" at bounding box center [477, 133] width 9 height 9
click at [470, 99] on button at bounding box center [481, 90] width 22 height 23
type input "362"
type input "280"
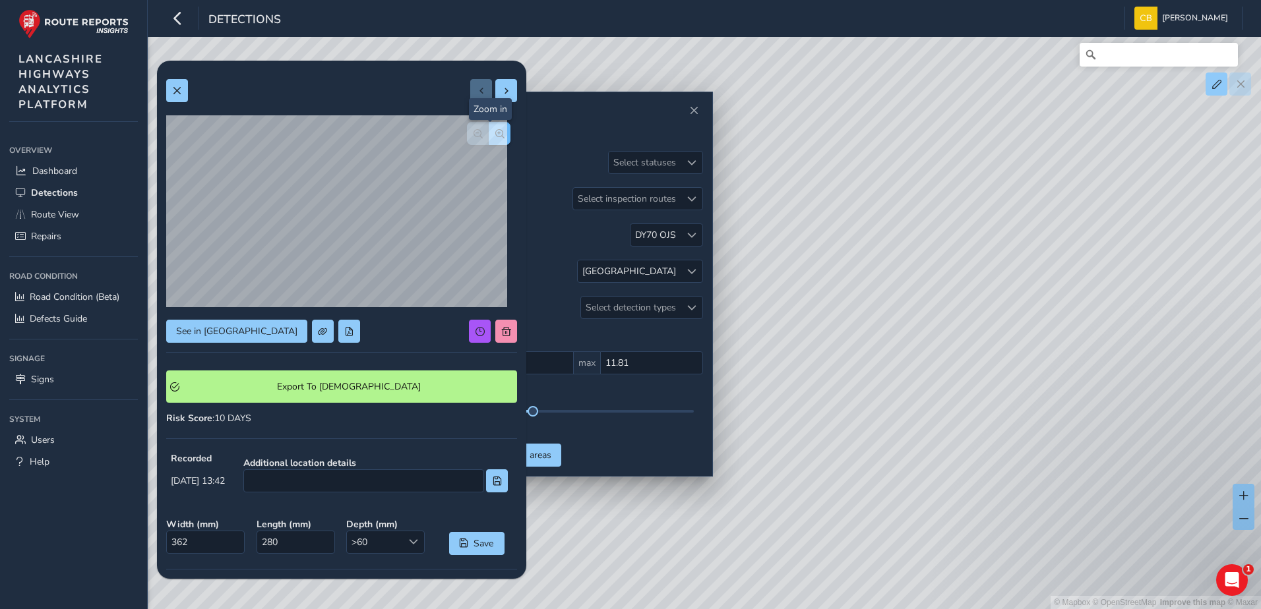
click at [495, 137] on span "button" at bounding box center [499, 133] width 9 height 9
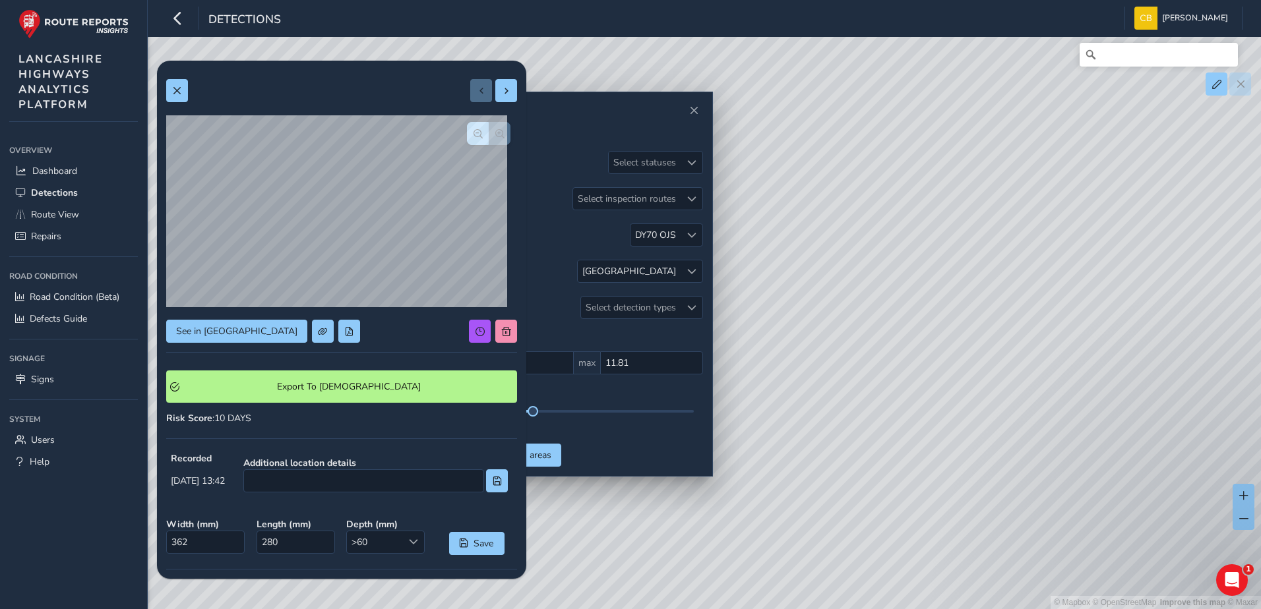
click at [489, 137] on div at bounding box center [489, 133] width 44 height 23
click at [473, 133] on span "button" at bounding box center [477, 133] width 9 height 9
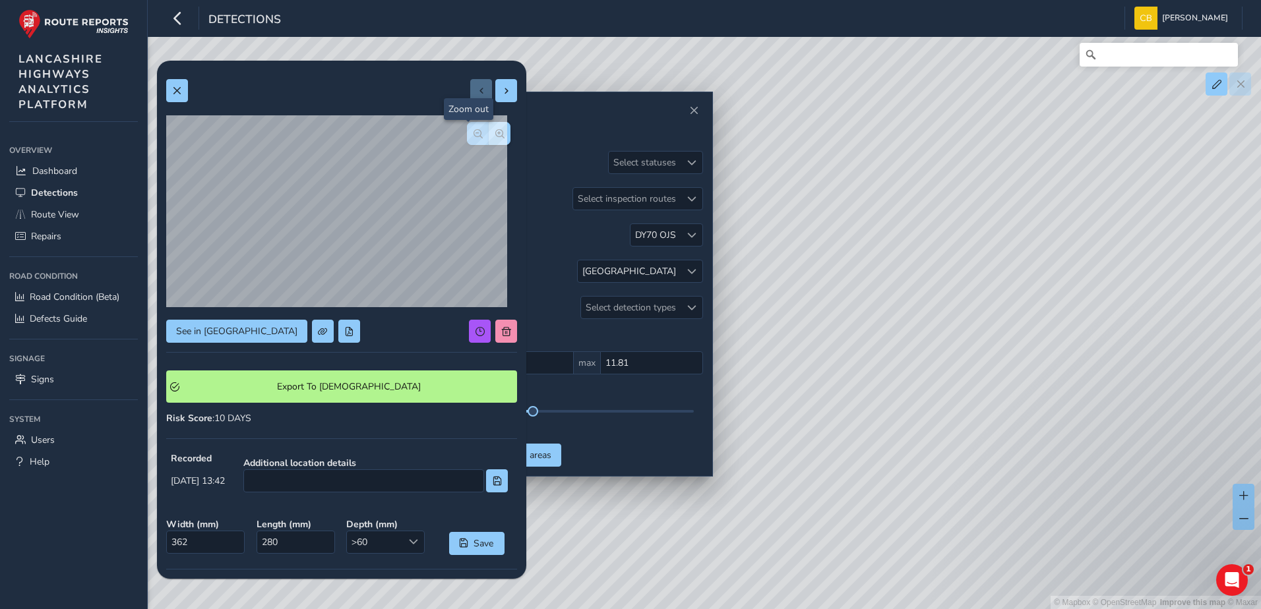
click at [473, 133] on span "button" at bounding box center [477, 133] width 9 height 9
click at [495, 99] on button at bounding box center [506, 90] width 22 height 23
type input "411"
type input "393"
click at [495, 99] on button at bounding box center [506, 90] width 22 height 23
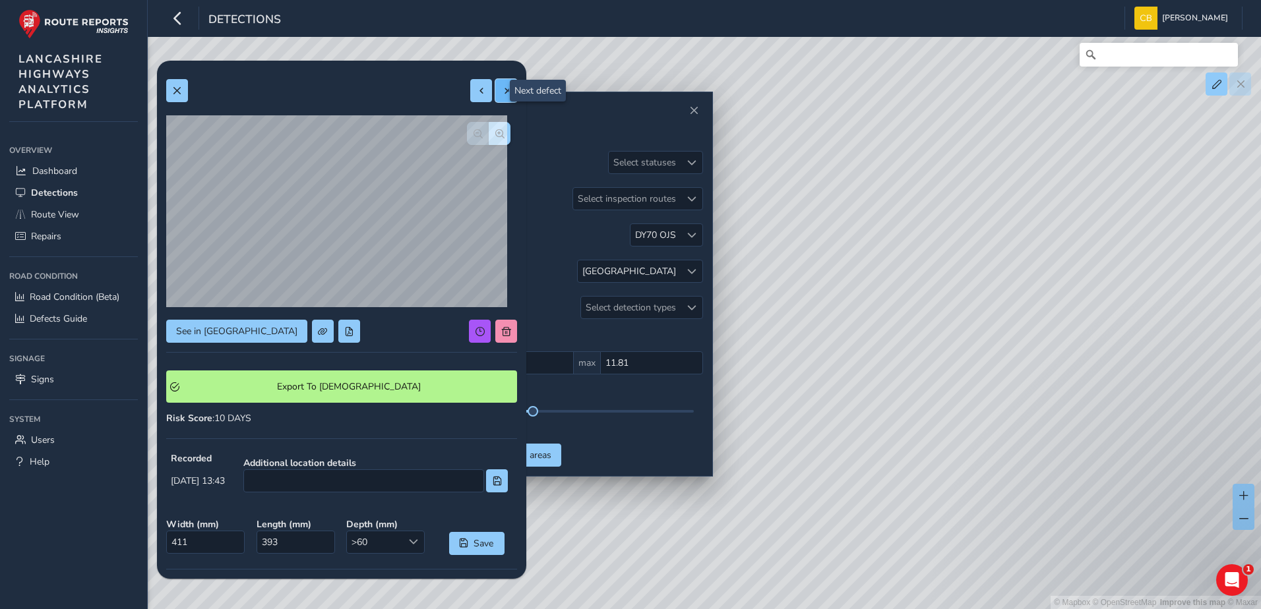
type input "378"
type input "367"
click at [495, 134] on button "button" at bounding box center [500, 133] width 22 height 23
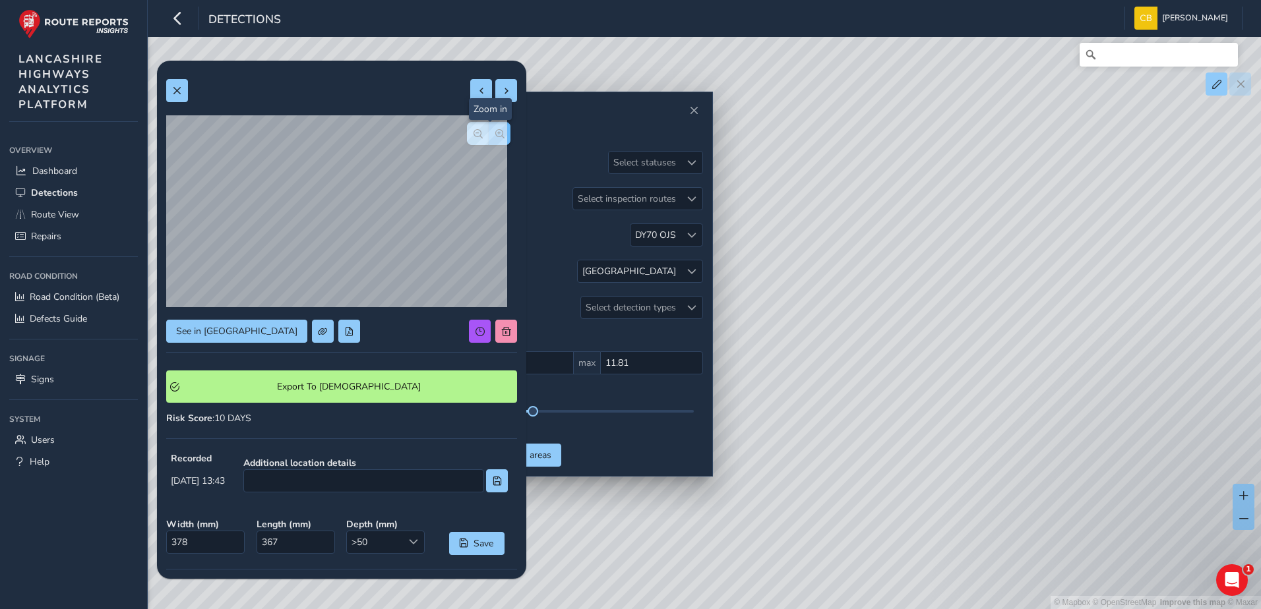
click at [495, 134] on button "button" at bounding box center [500, 133] width 22 height 23
click at [473, 135] on span "button" at bounding box center [477, 133] width 9 height 9
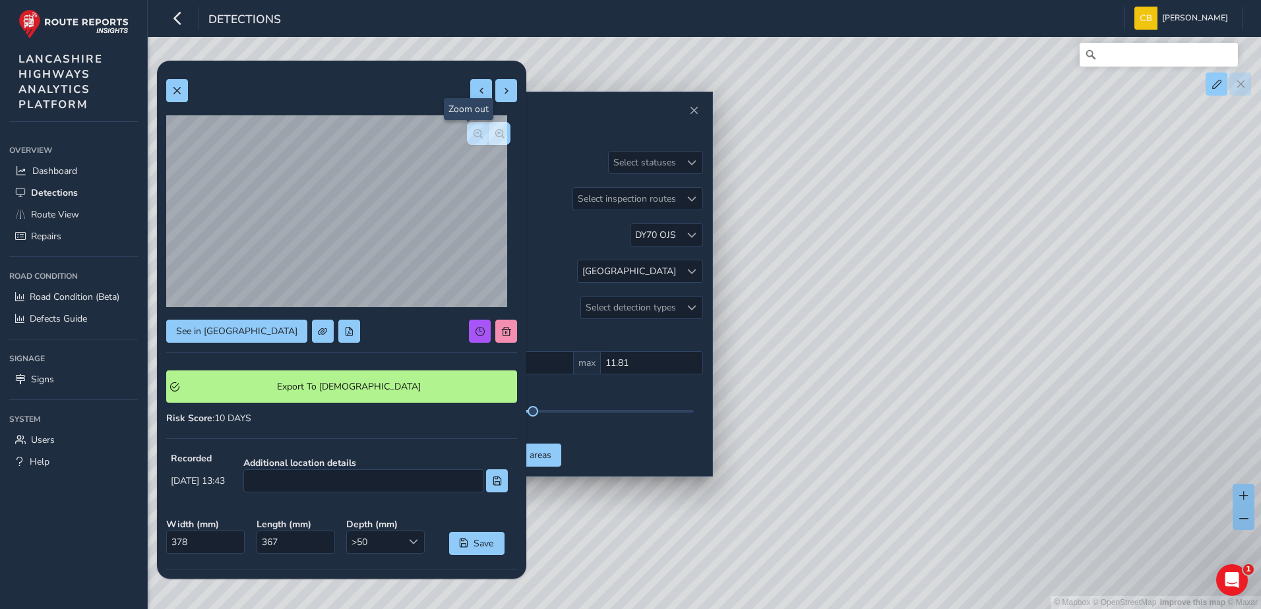
click at [473, 135] on span "button" at bounding box center [477, 133] width 9 height 9
click at [495, 93] on button at bounding box center [506, 90] width 22 height 23
type input "395"
type input "333"
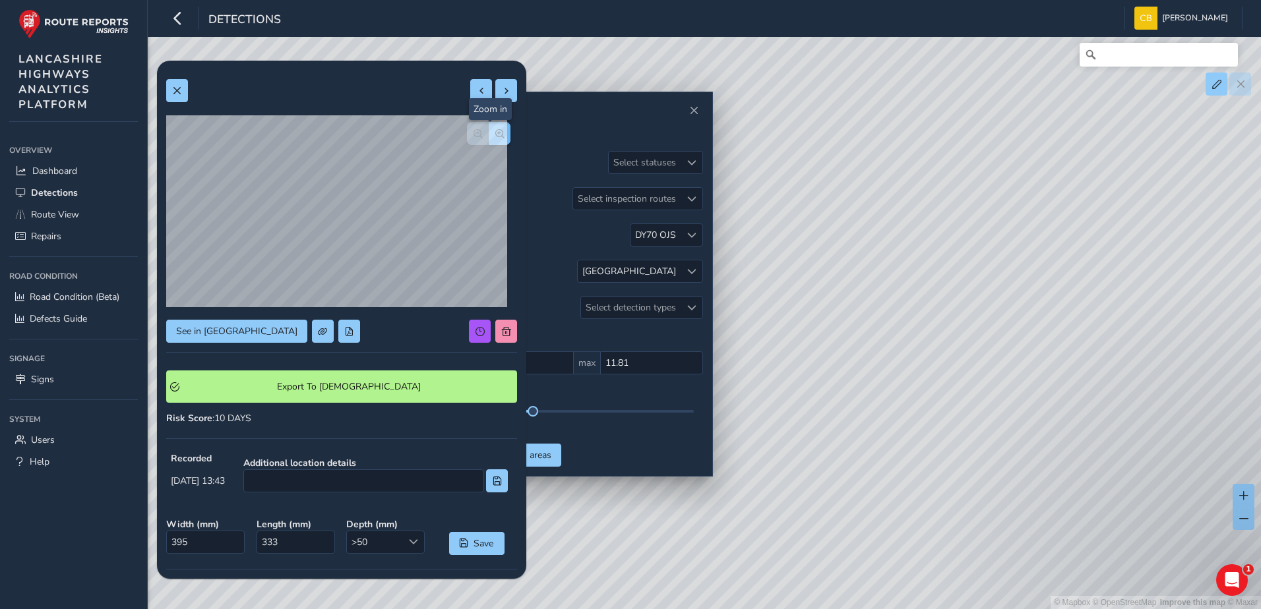
click at [495, 133] on span "button" at bounding box center [499, 133] width 9 height 9
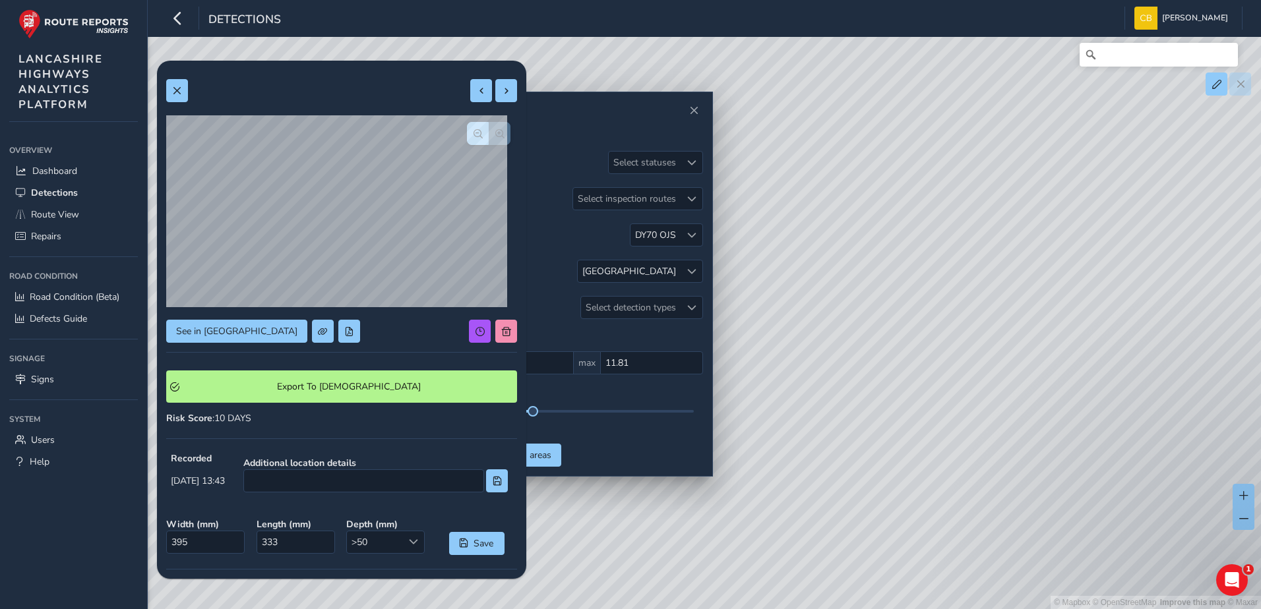
click at [489, 133] on div at bounding box center [489, 133] width 44 height 23
click at [473, 135] on span "button" at bounding box center [477, 133] width 9 height 9
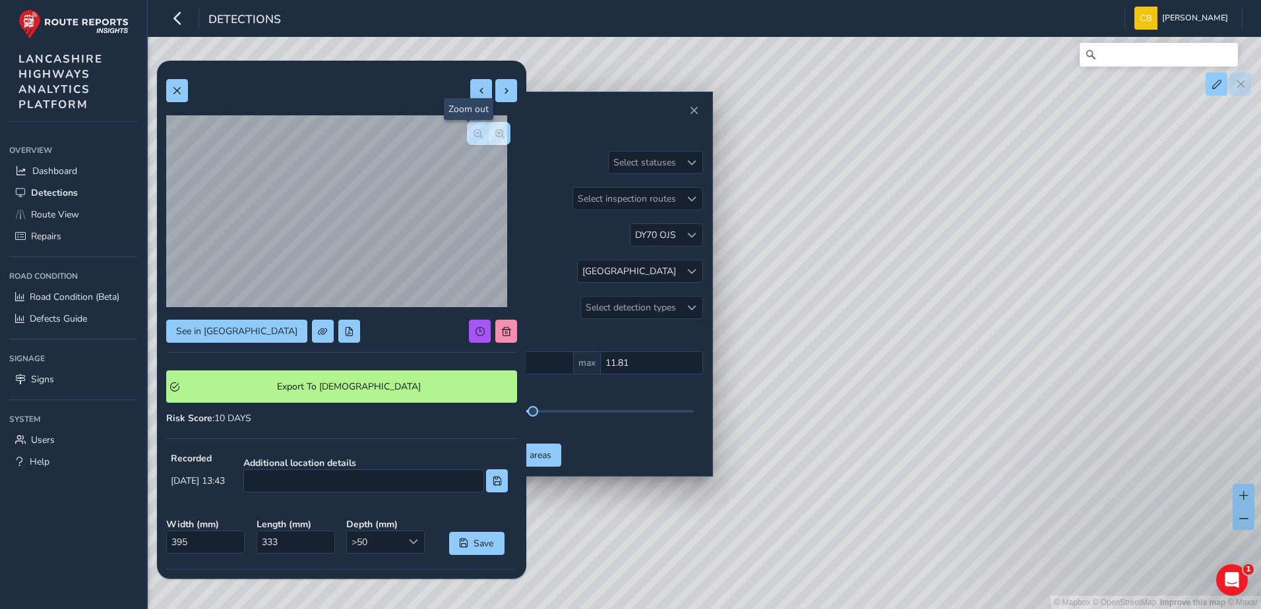
click at [473, 135] on span "button" at bounding box center [477, 133] width 9 height 9
click at [467, 135] on div at bounding box center [489, 133] width 44 height 23
click at [495, 100] on button at bounding box center [506, 90] width 22 height 23
type input "175"
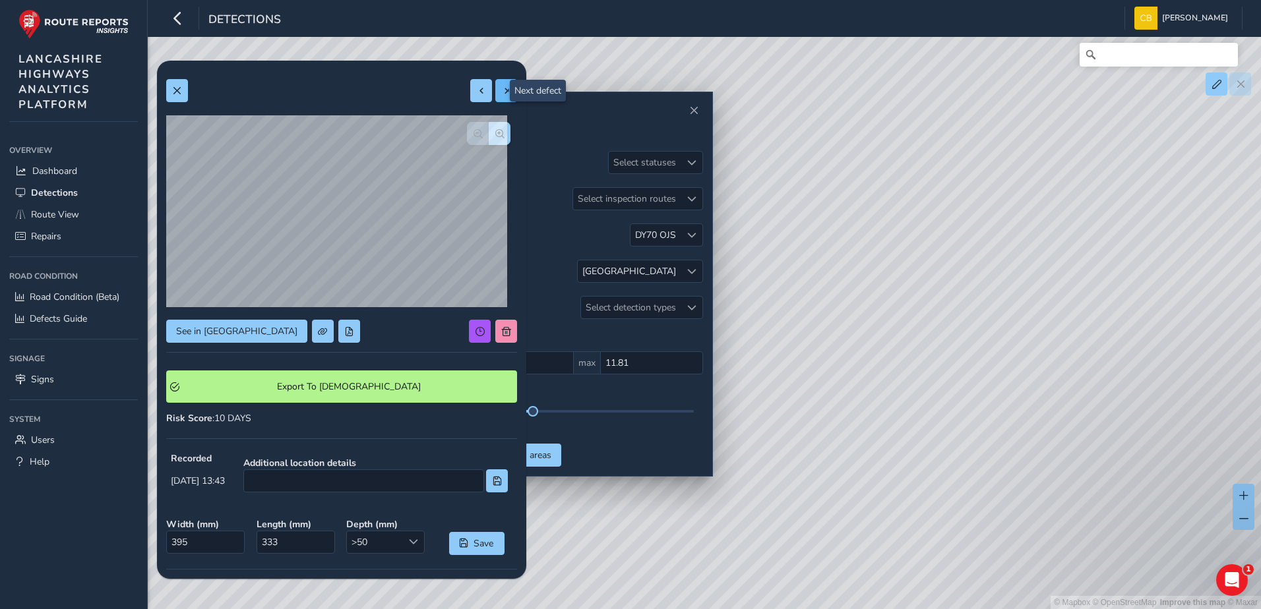
type input "180"
click at [495, 134] on span "button" at bounding box center [499, 133] width 9 height 9
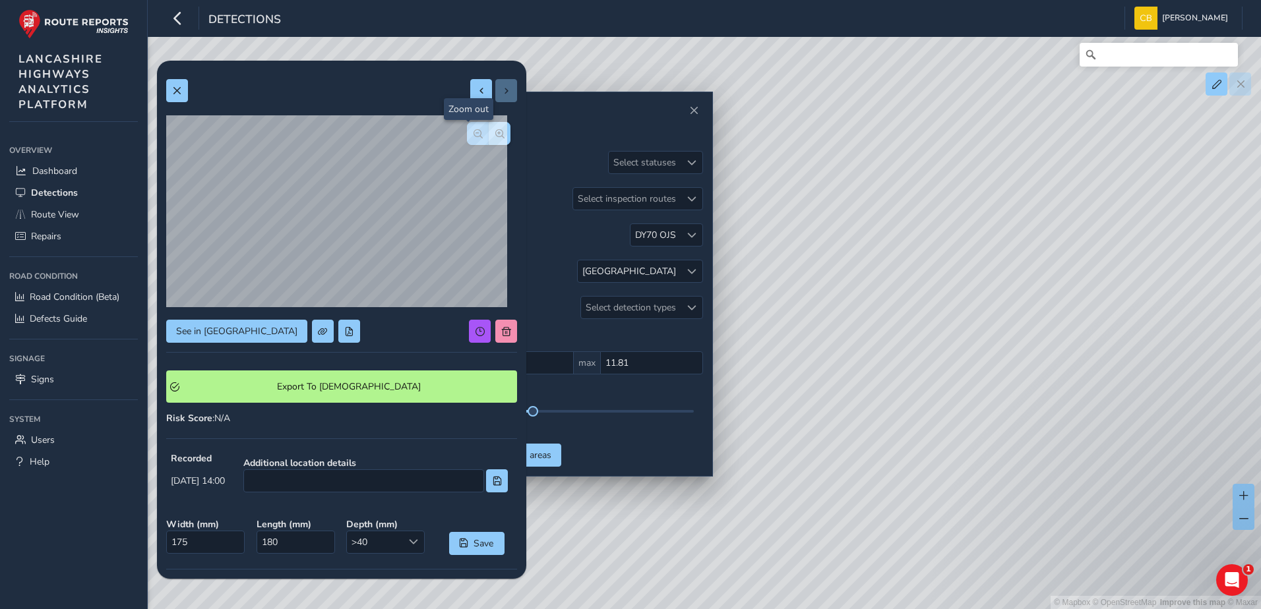
click at [473, 135] on span "button" at bounding box center [477, 133] width 9 height 9
click at [177, 102] on button at bounding box center [177, 90] width 22 height 23
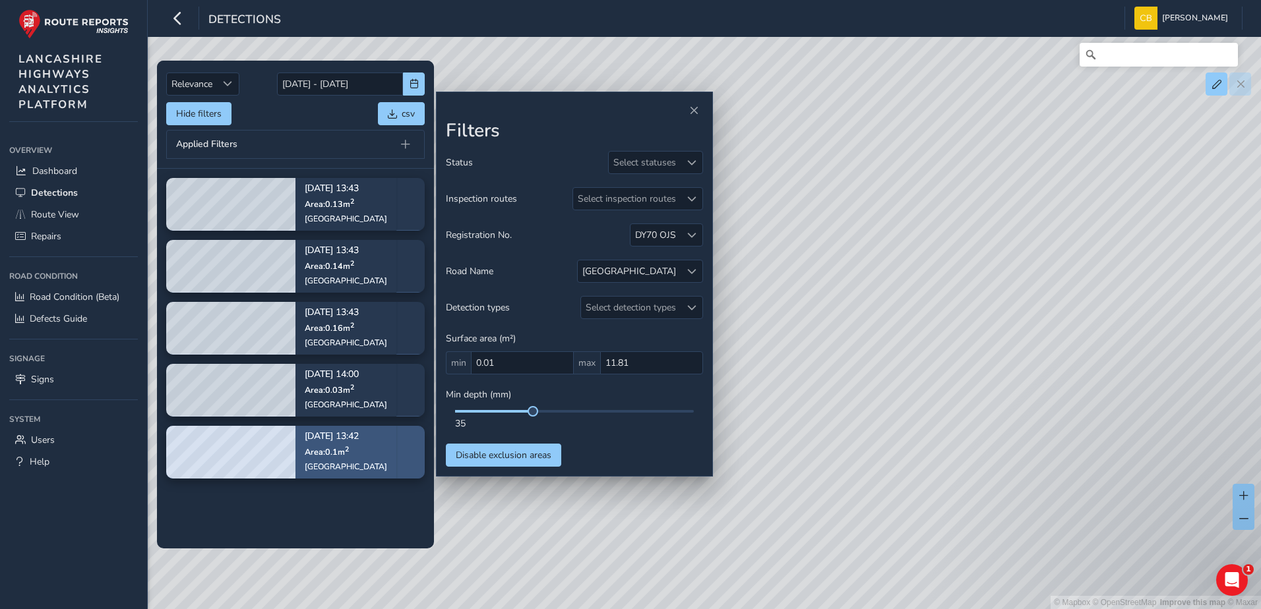
click at [332, 452] on span "Area: 0.1 m 2" at bounding box center [327, 451] width 44 height 11
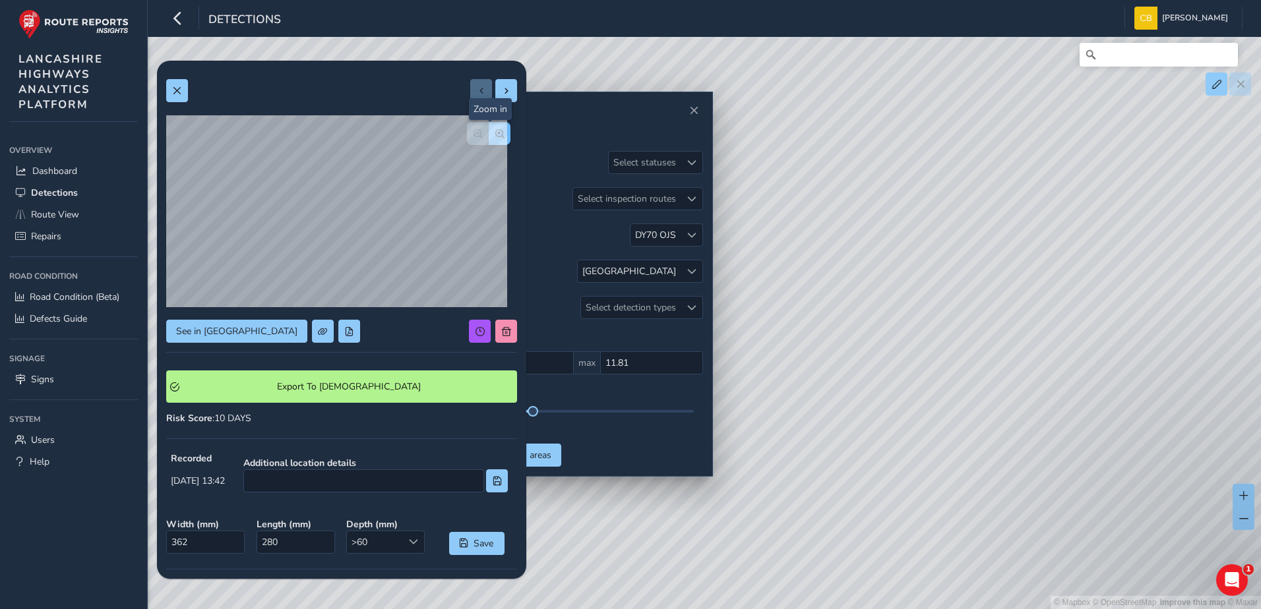
click at [495, 135] on span "button" at bounding box center [499, 133] width 9 height 9
click at [489, 135] on div "See in Route View Export To Symology Risk Score : 10 DAYS Recorded [DATE] 13:42…" at bounding box center [341, 407] width 351 height 675
click at [495, 135] on span "button" at bounding box center [499, 133] width 9 height 9
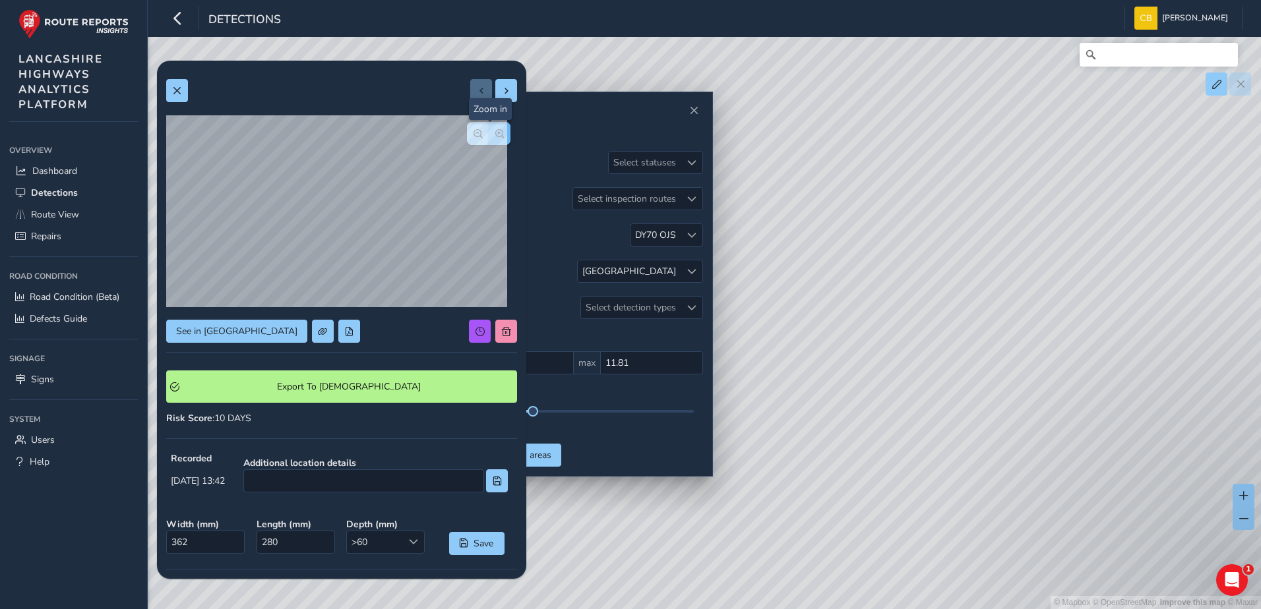
click at [495, 135] on span "button" at bounding box center [499, 133] width 9 height 9
click at [473, 135] on span "button" at bounding box center [477, 133] width 9 height 9
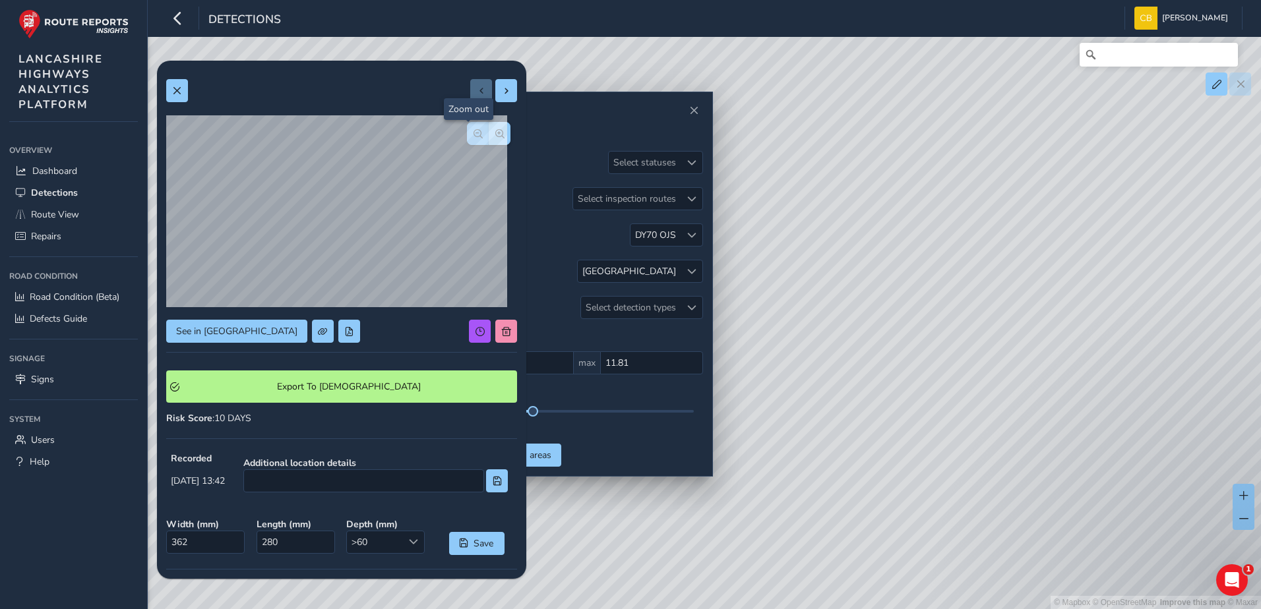
click at [473, 135] on span "button" at bounding box center [477, 133] width 9 height 9
click at [502, 90] on span at bounding box center [506, 90] width 9 height 9
type input "411"
type input "393"
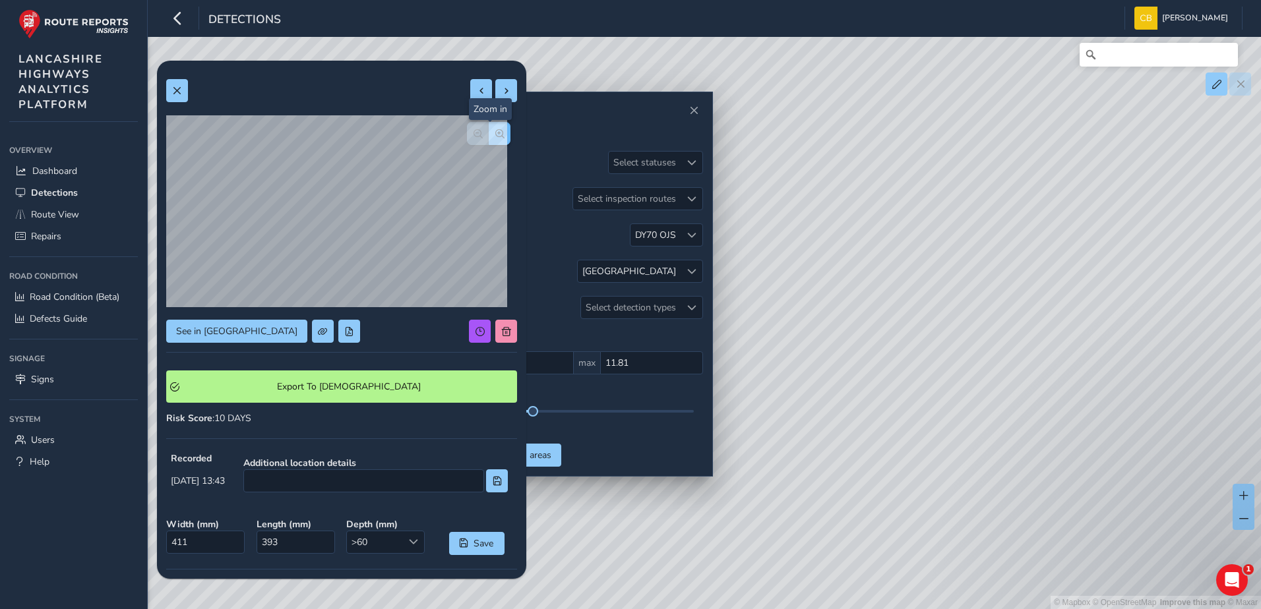
click at [498, 133] on button "button" at bounding box center [500, 133] width 22 height 23
click at [474, 137] on button "button" at bounding box center [478, 133] width 22 height 23
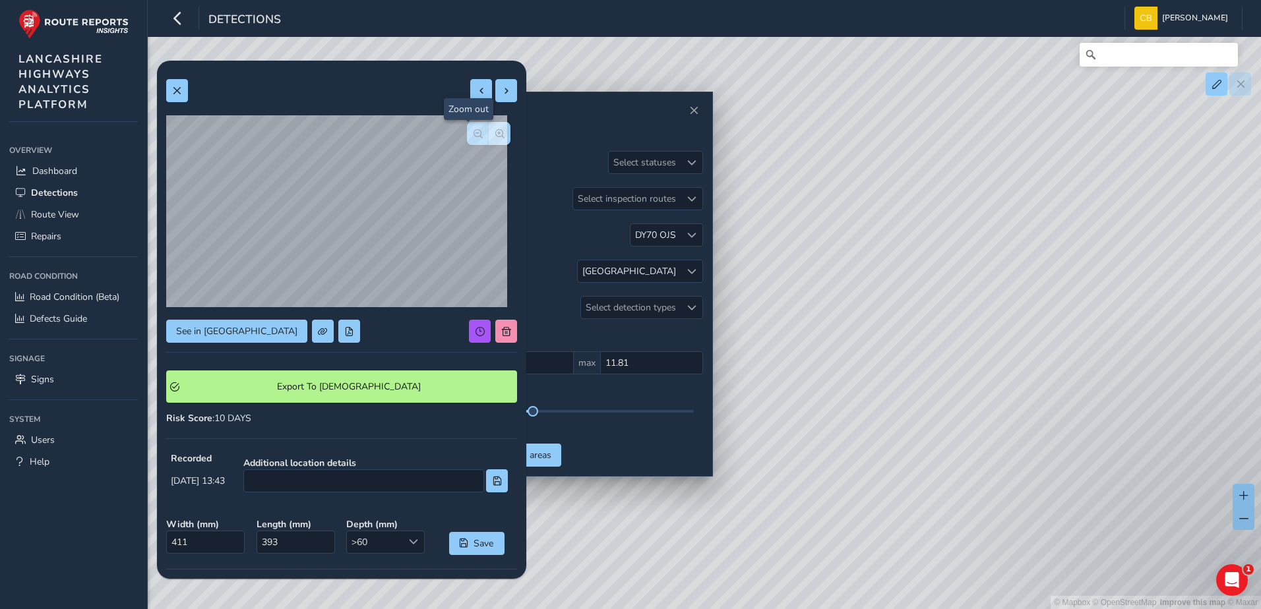
click at [474, 137] on button "button" at bounding box center [478, 133] width 22 height 23
click at [497, 102] on button at bounding box center [506, 90] width 22 height 23
type input "378"
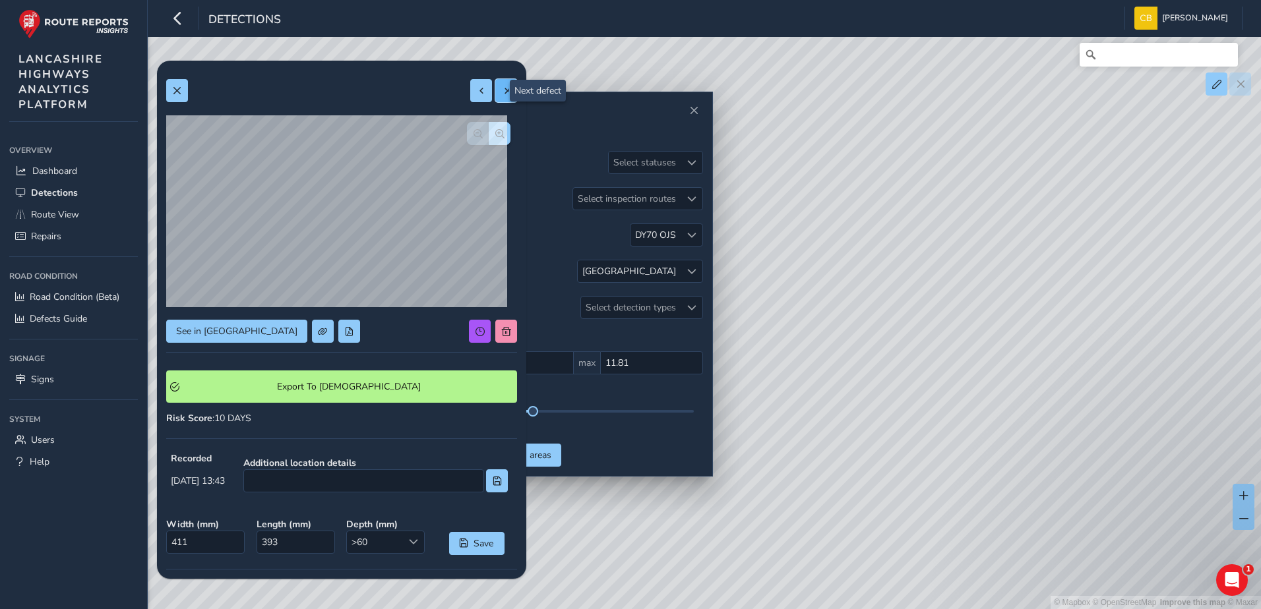
type input "367"
click at [496, 137] on button "button" at bounding box center [500, 133] width 22 height 23
click at [473, 138] on span "button" at bounding box center [477, 133] width 9 height 9
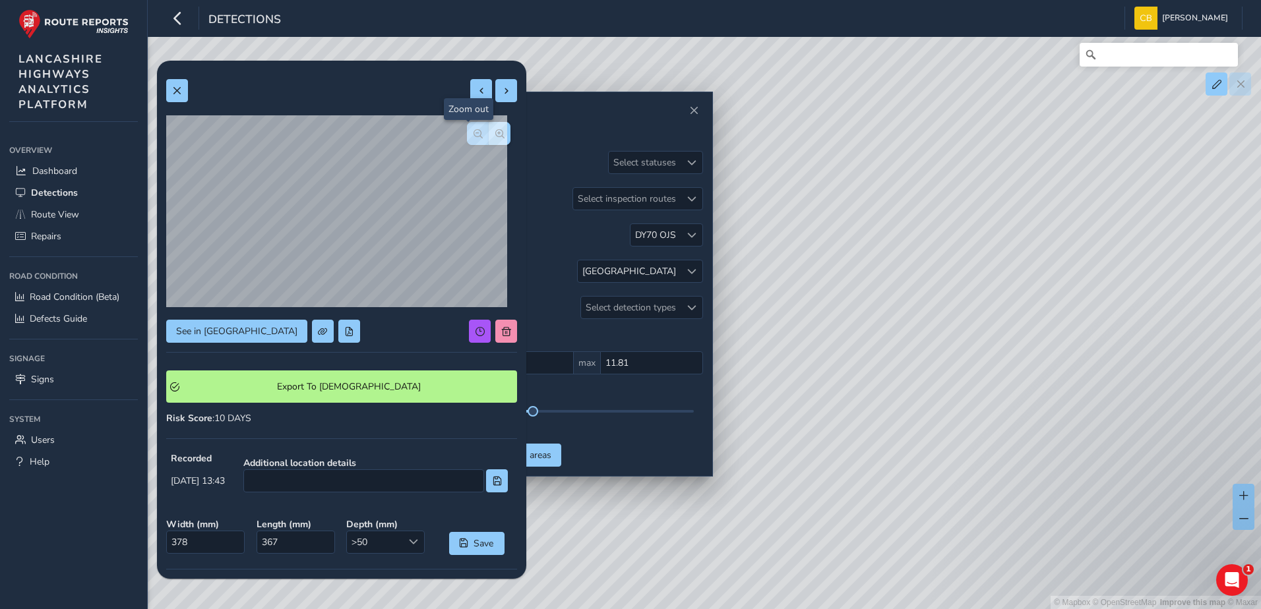
click at [473, 138] on span "button" at bounding box center [477, 133] width 9 height 9
click at [502, 89] on span at bounding box center [506, 90] width 9 height 9
type input "395"
type input "333"
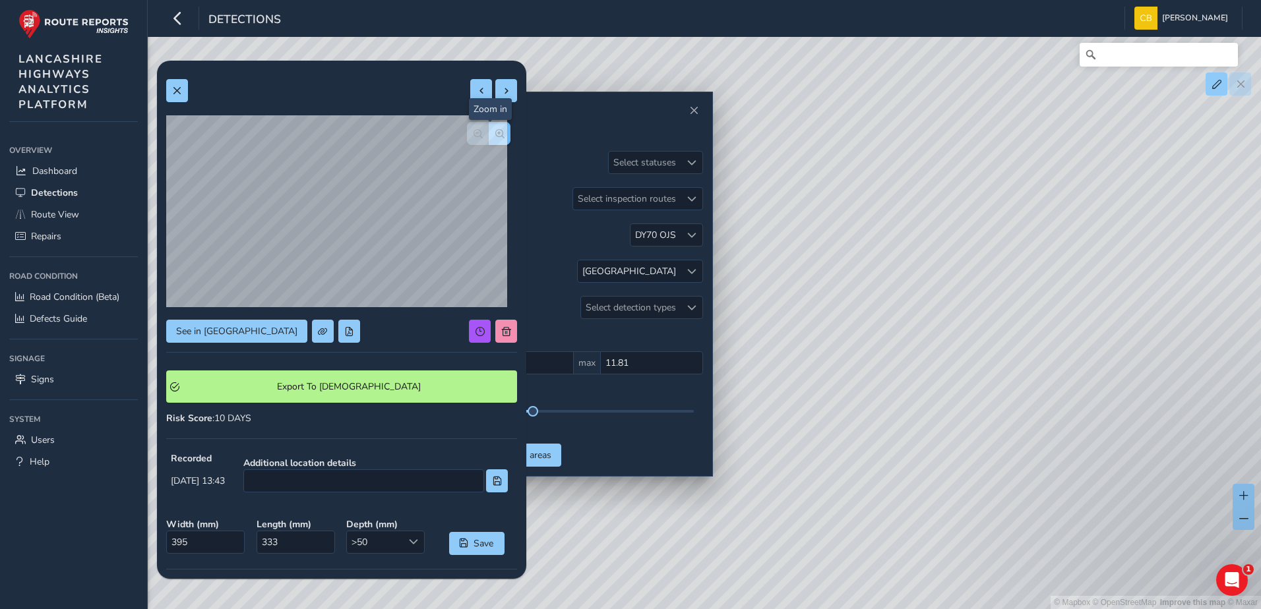
click at [495, 132] on button "button" at bounding box center [500, 133] width 22 height 23
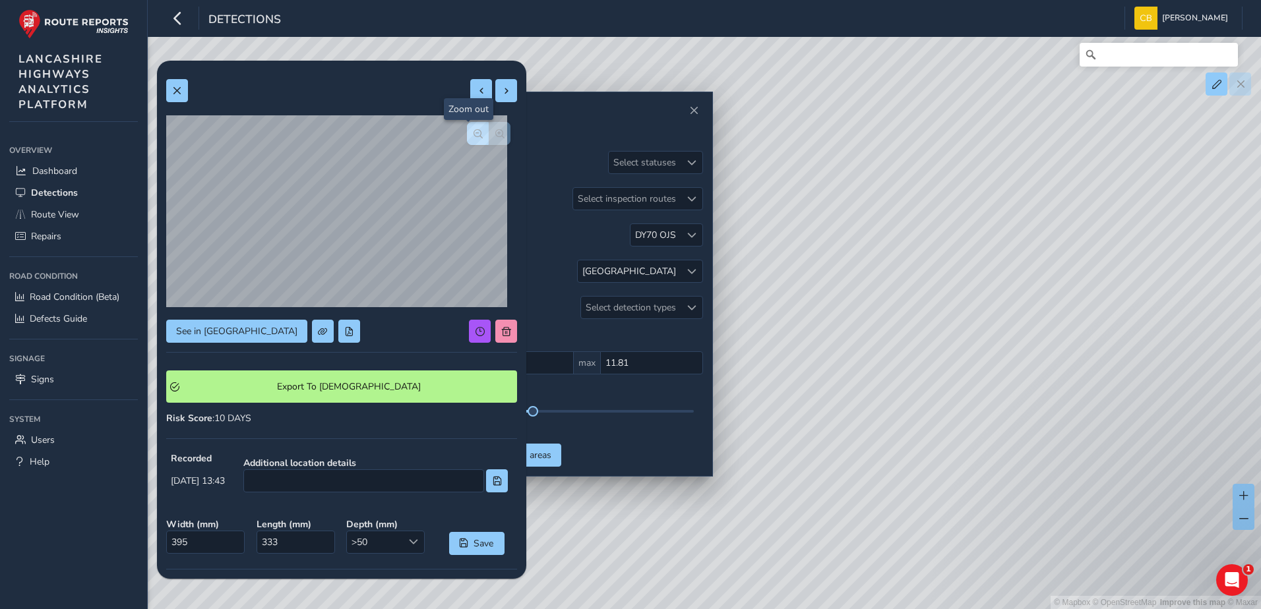
click at [473, 131] on span "button" at bounding box center [477, 133] width 9 height 9
click at [502, 94] on span at bounding box center [506, 90] width 9 height 9
type input "175"
type input "180"
click at [171, 89] on button at bounding box center [177, 90] width 22 height 23
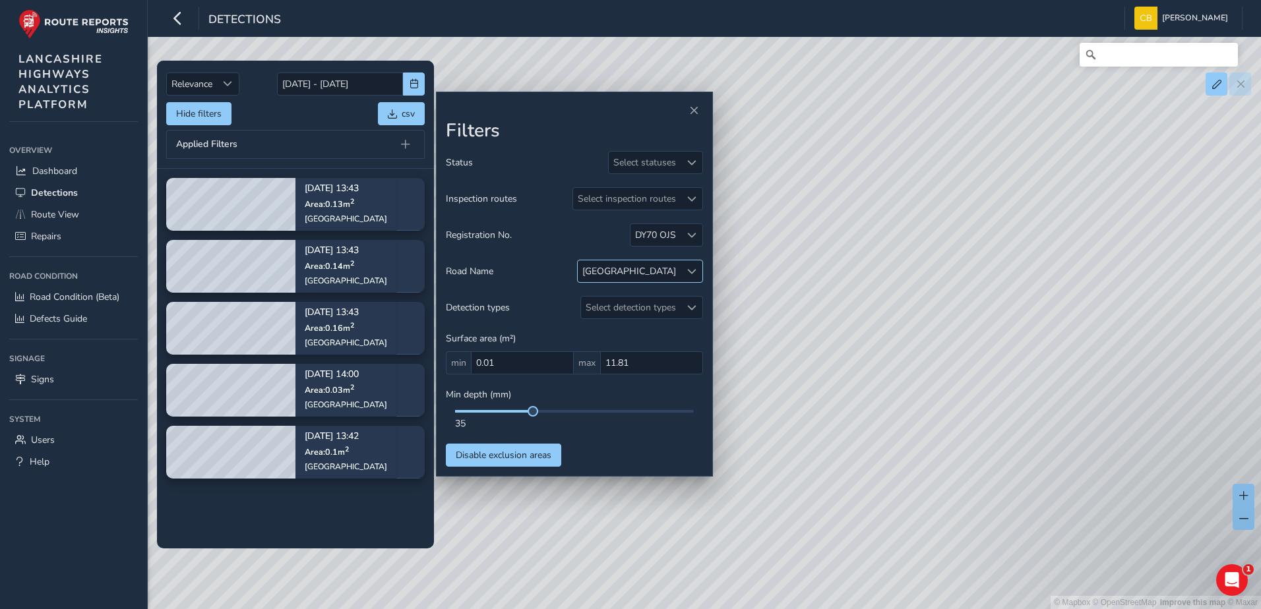
click at [682, 264] on div at bounding box center [692, 271] width 22 height 22
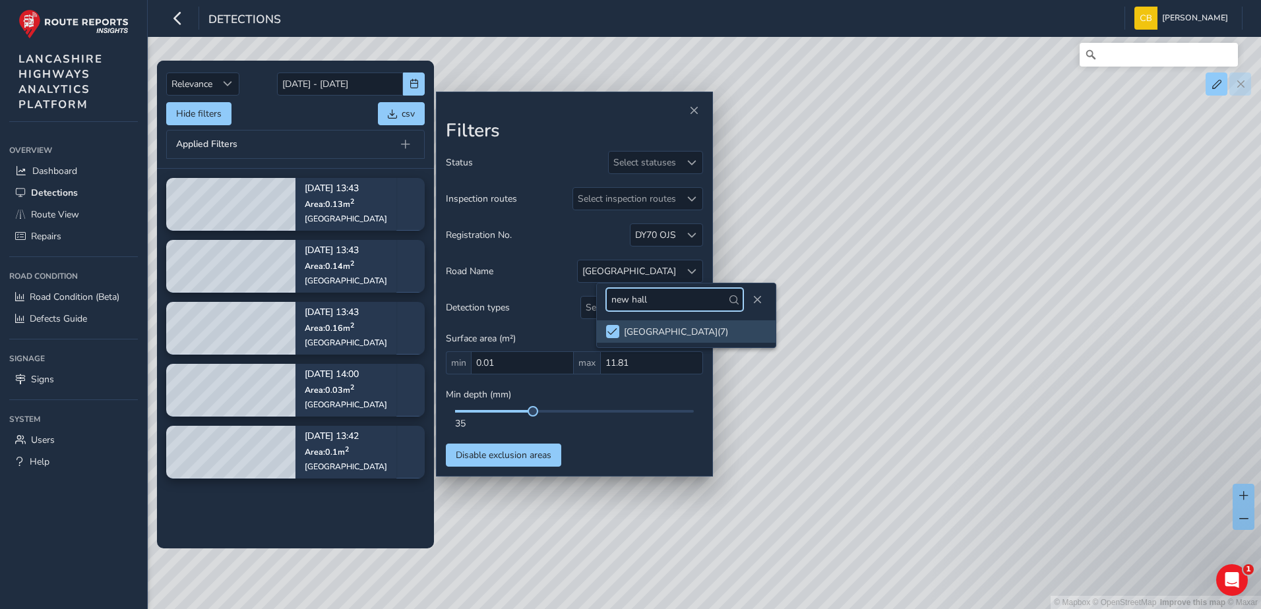
drag, startPoint x: 665, startPoint y: 290, endPoint x: 613, endPoint y: 299, distance: 52.8
click at [613, 299] on input "new hall" at bounding box center [674, 299] width 137 height 23
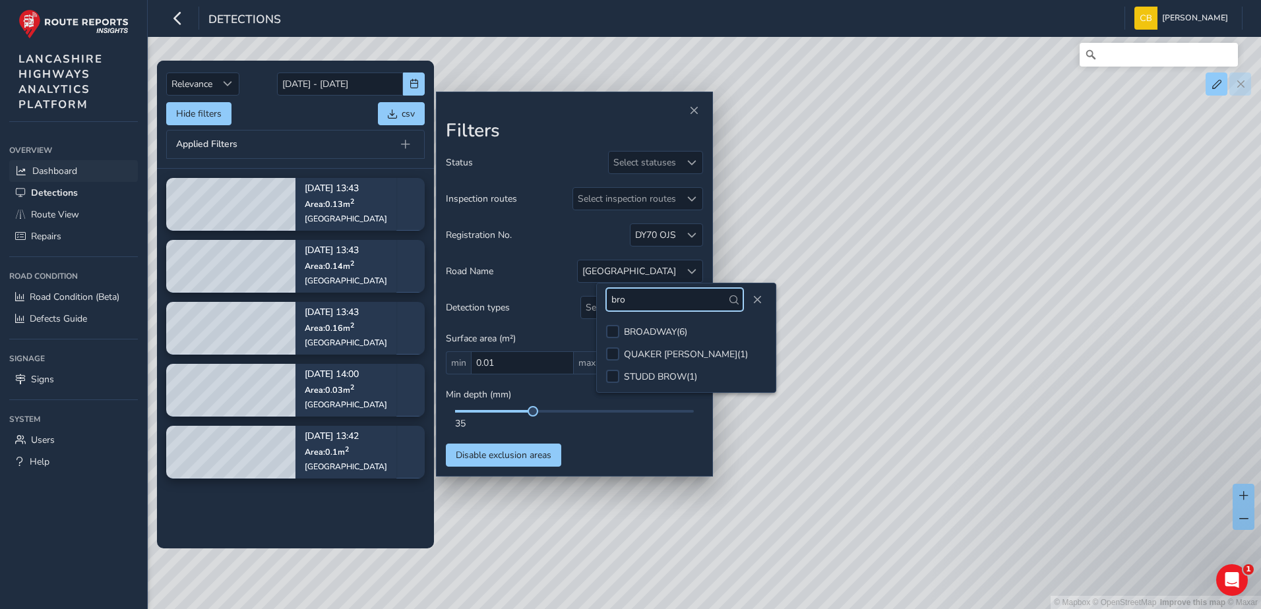
type input "bro"
click at [81, 166] on link "Dashboard" at bounding box center [73, 171] width 129 height 22
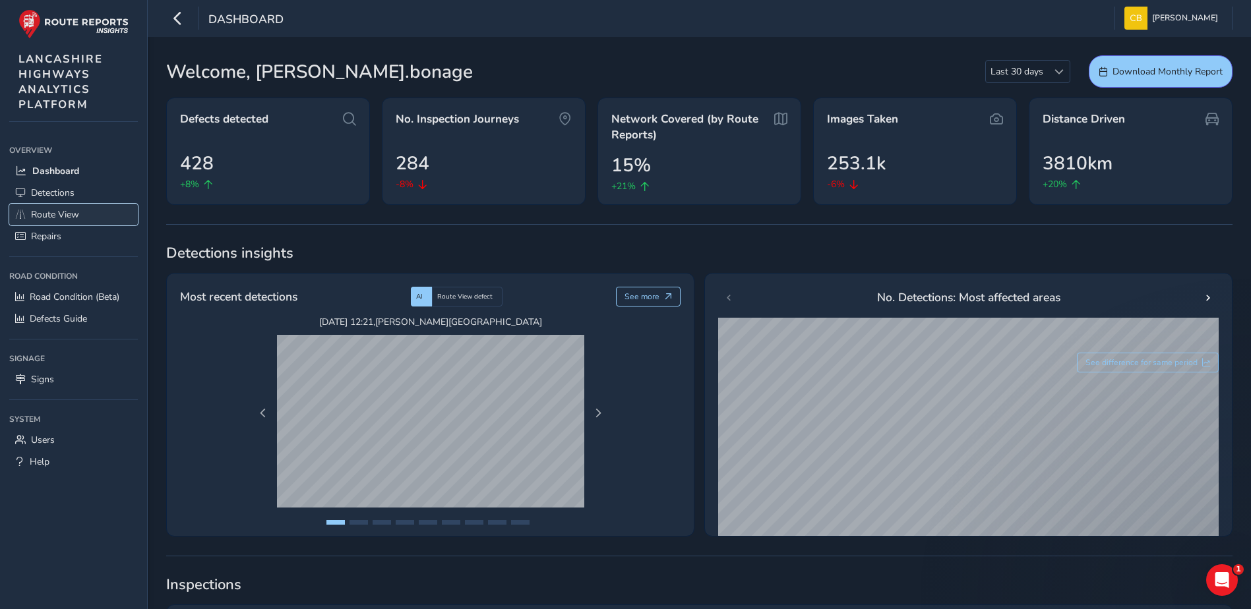
click at [73, 215] on span "Route View" at bounding box center [55, 214] width 48 height 13
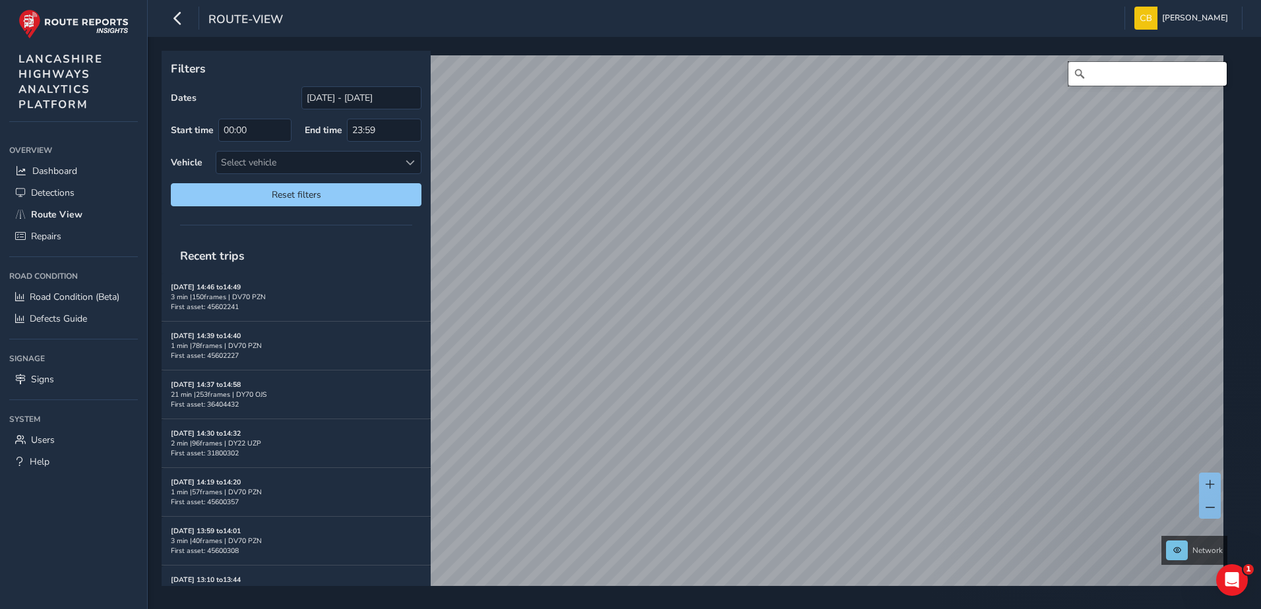
click at [1100, 76] on input "Search" at bounding box center [1147, 74] width 158 height 24
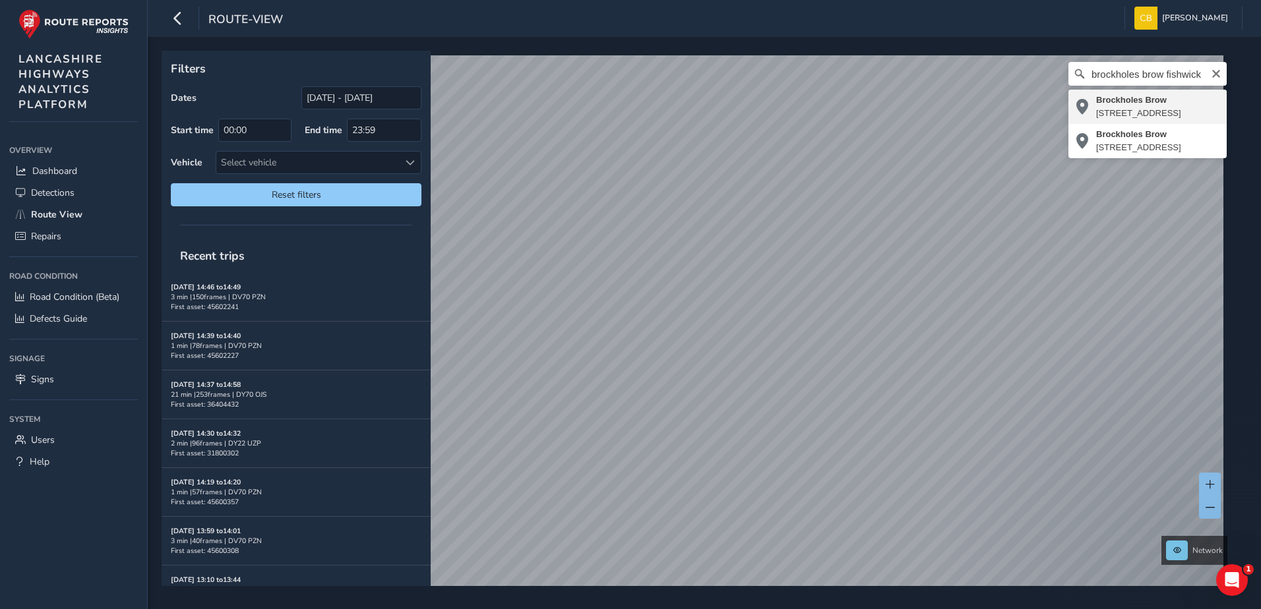
type input "Brockholes [STREET_ADDRESS]"
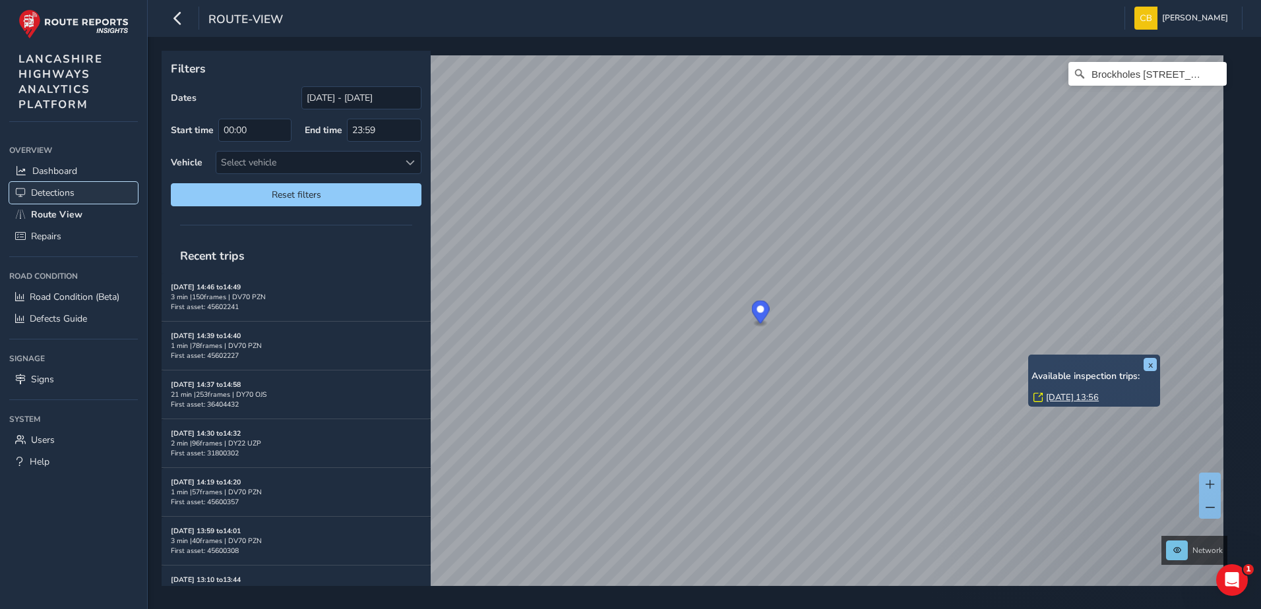
click at [60, 195] on span "Detections" at bounding box center [53, 193] width 44 height 13
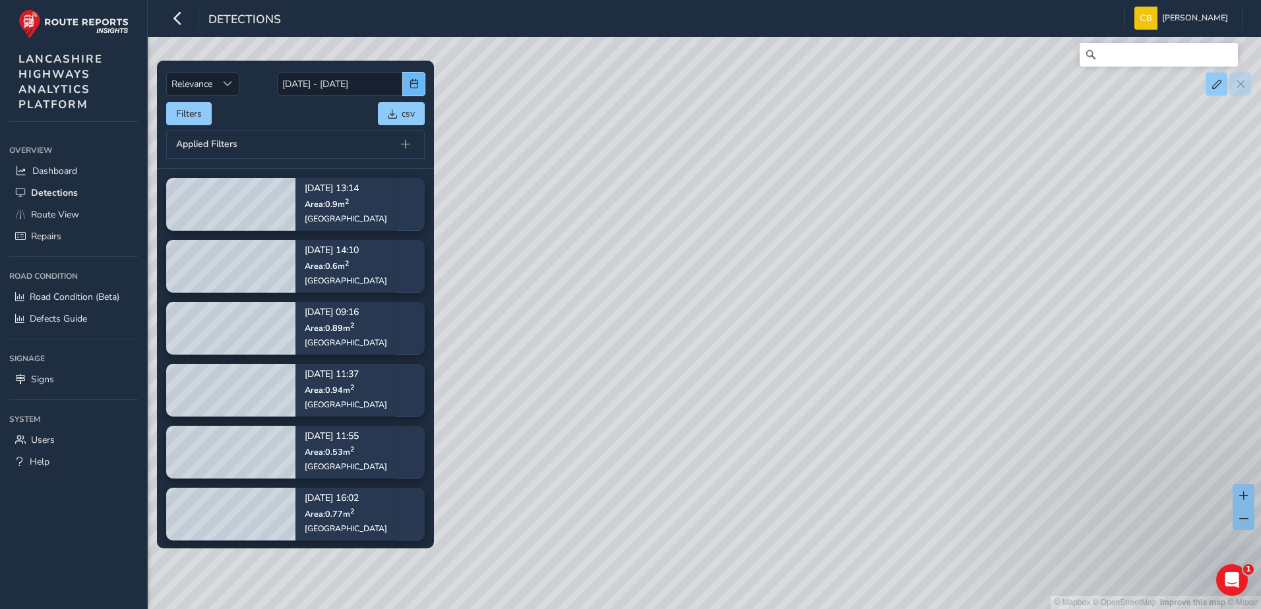
click at [423, 86] on button "button" at bounding box center [414, 84] width 22 height 23
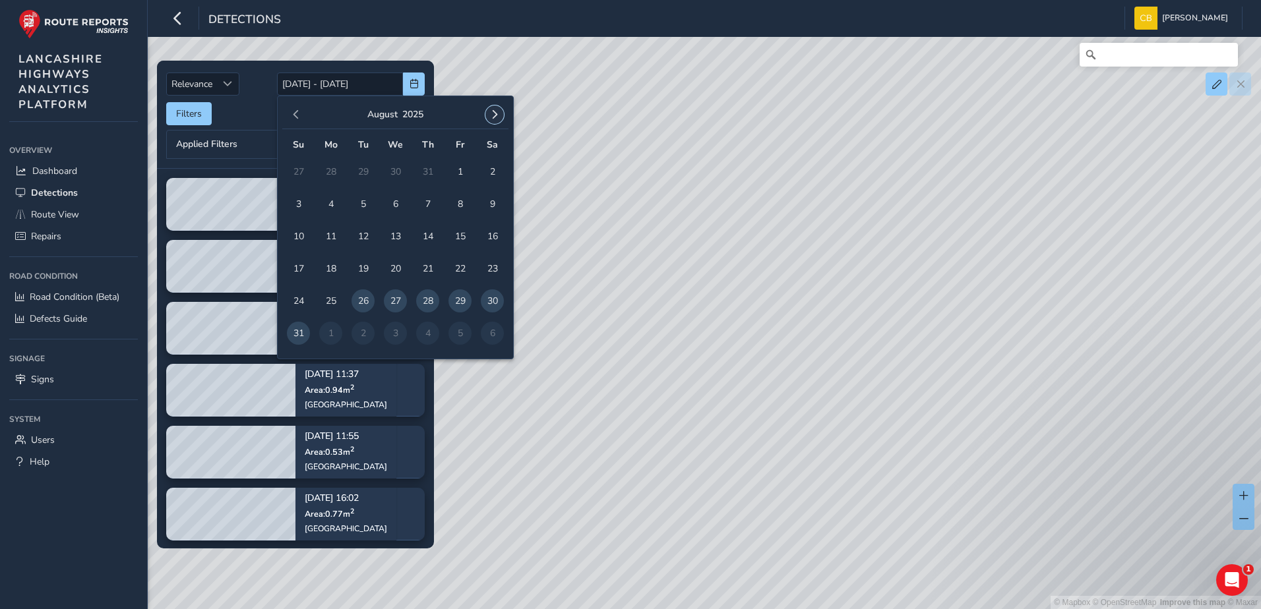
click at [493, 123] on button "button" at bounding box center [494, 115] width 18 height 18
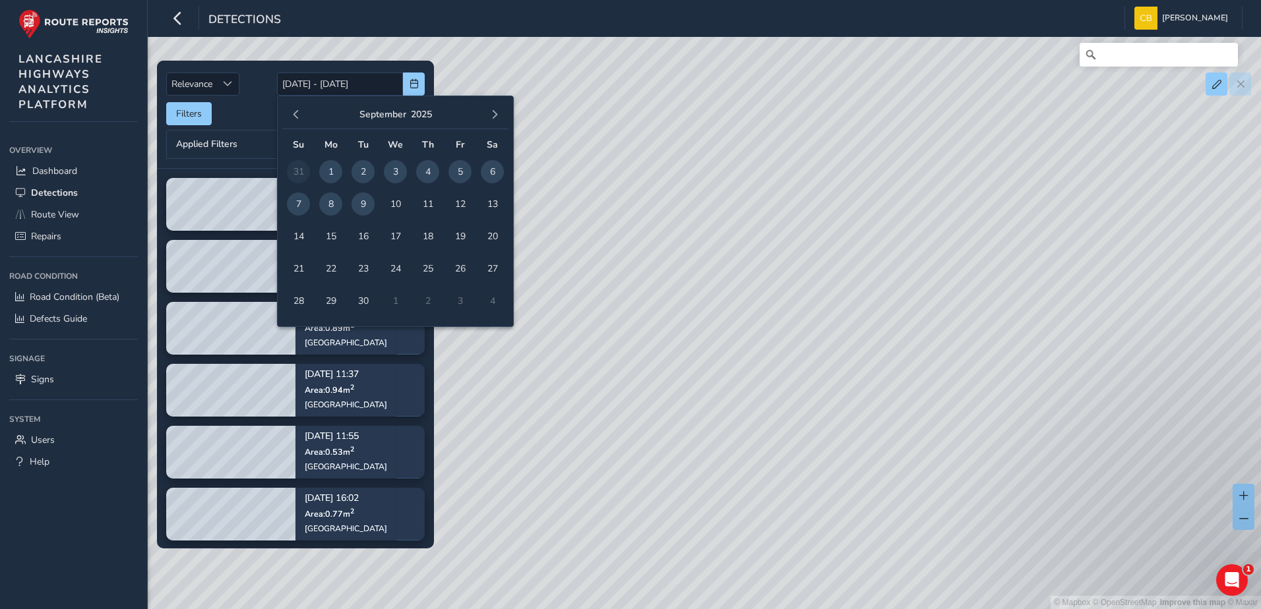
click at [328, 178] on span "1" at bounding box center [330, 171] width 23 height 23
type input "[DATE]"
click at [363, 204] on span "9" at bounding box center [362, 204] width 23 height 23
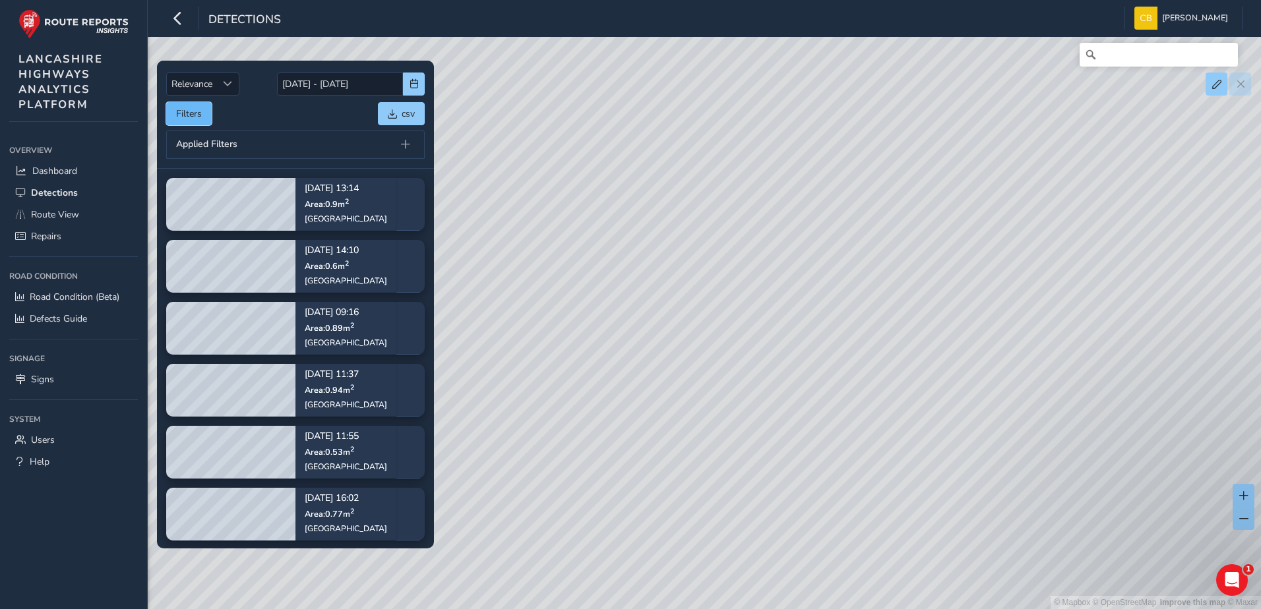
click at [197, 123] on button "Filters" at bounding box center [189, 113] width 46 height 23
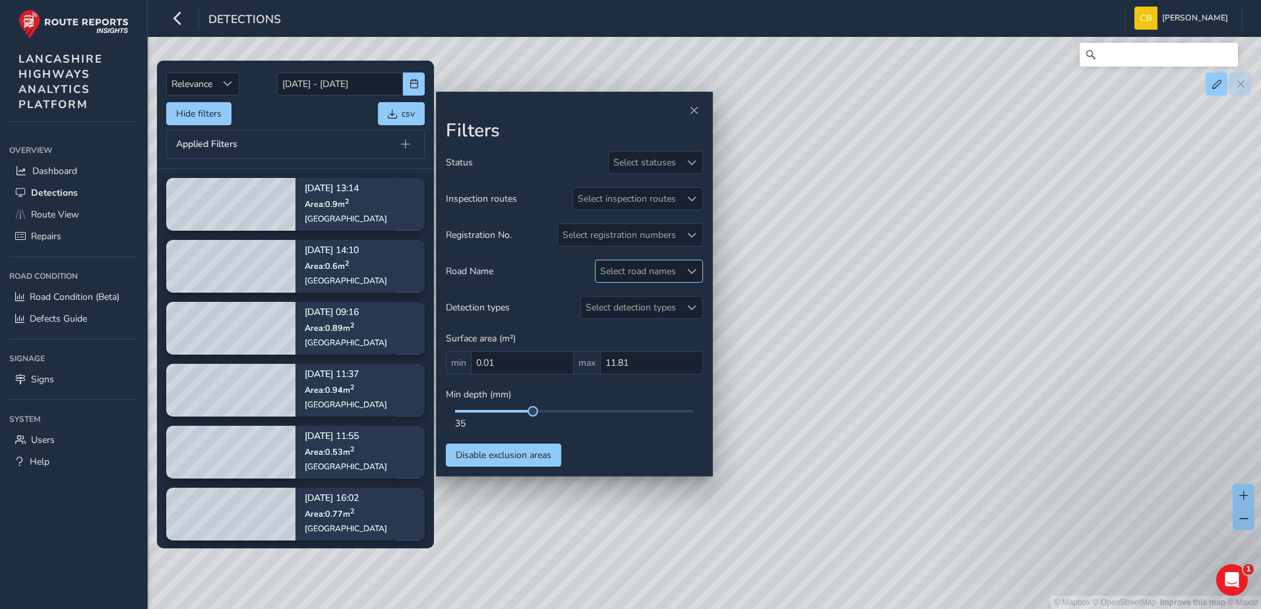
click at [649, 274] on div "Select road names" at bounding box center [637, 271] width 85 height 22
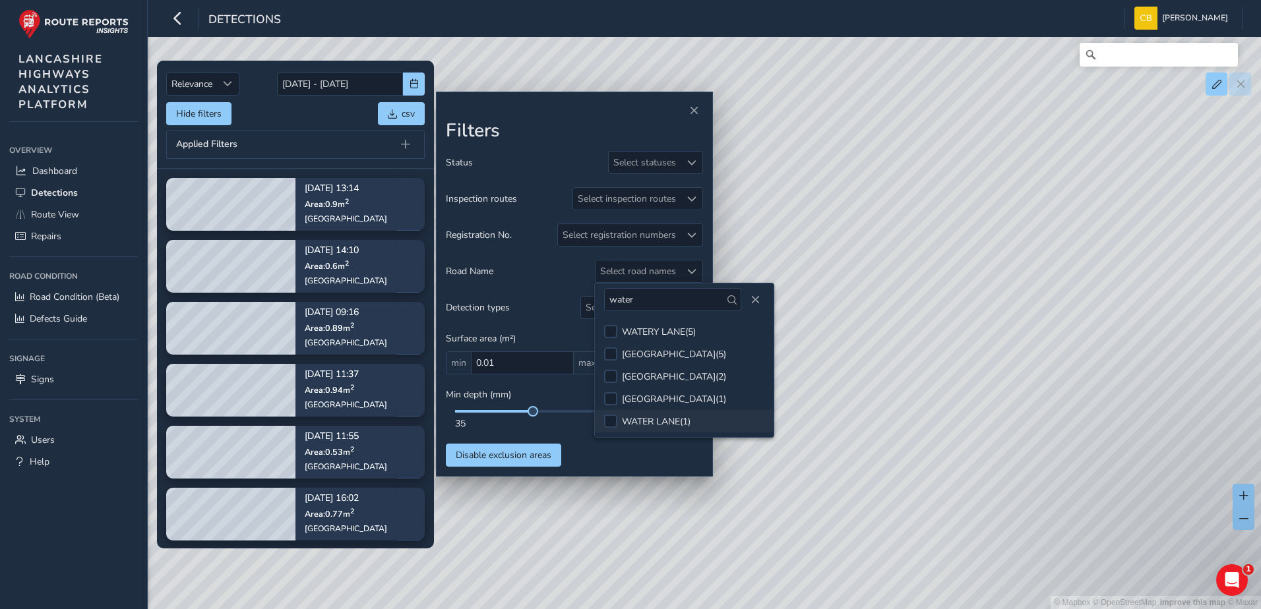
type input "water"
click at [681, 418] on div "WATER LANE ( 1 )" at bounding box center [656, 421] width 69 height 13
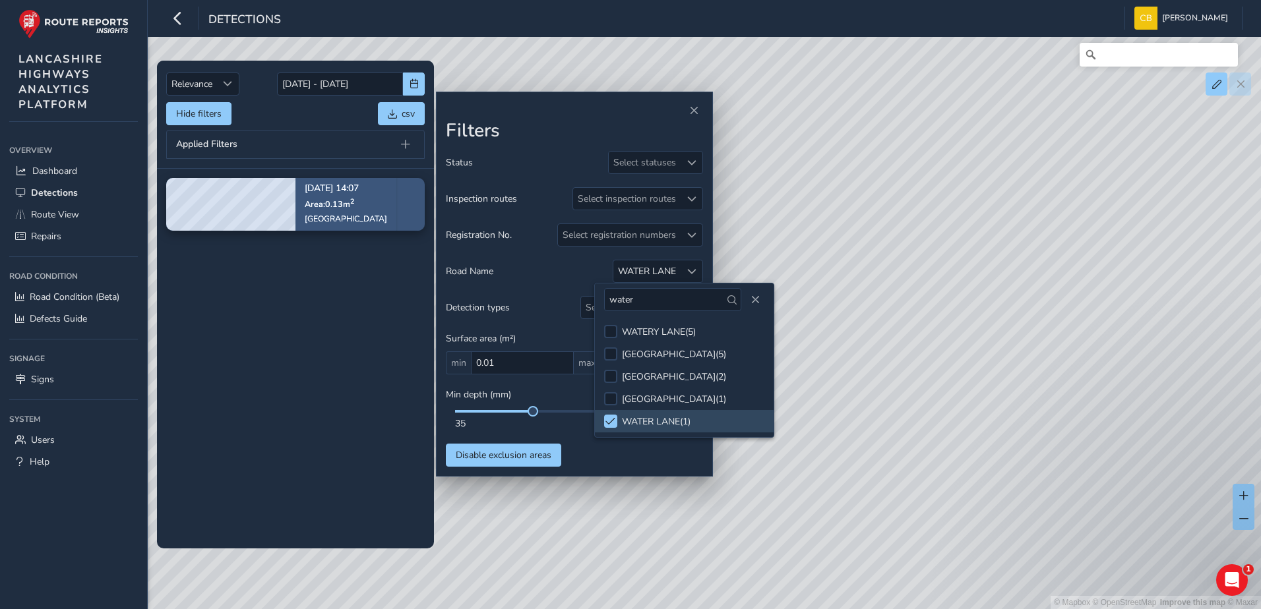
click at [369, 216] on div "[DATE] 14:07 Area: 0.13 m [STREET_ADDRESS]" at bounding box center [345, 204] width 101 height 76
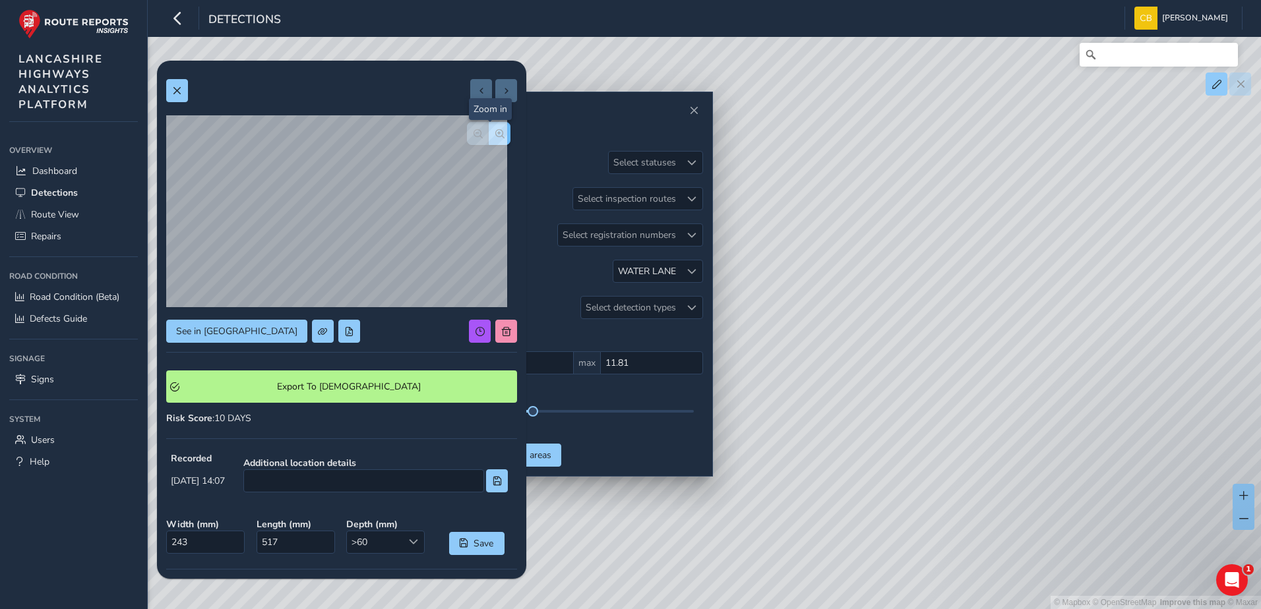
click at [495, 133] on button "button" at bounding box center [500, 133] width 22 height 23
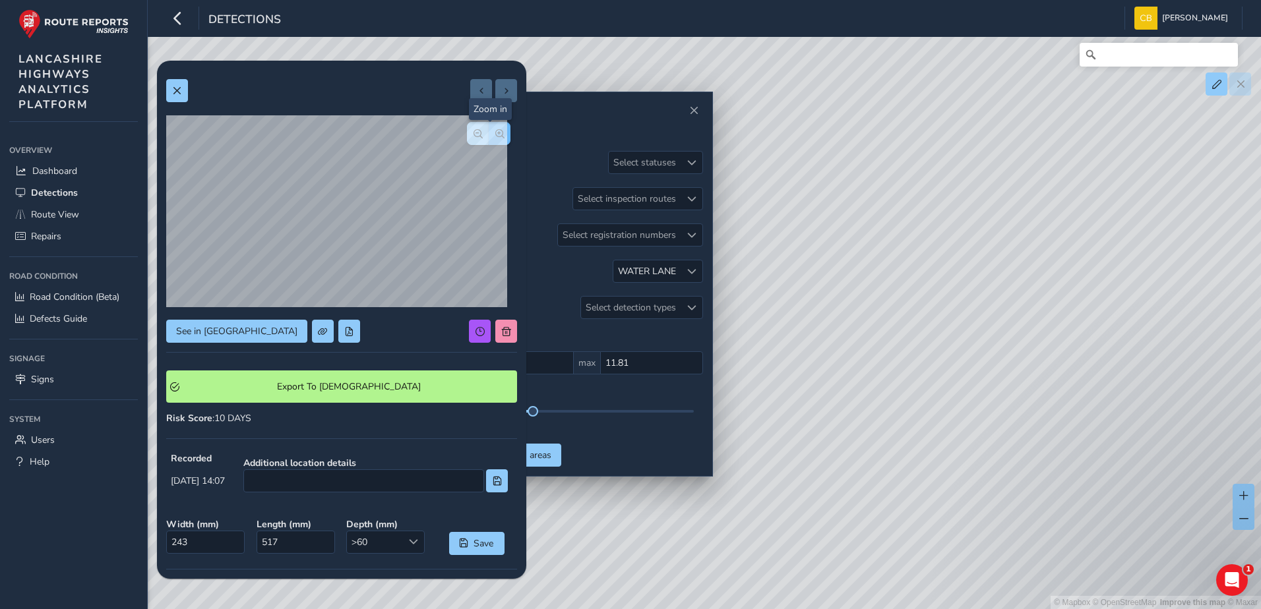
click at [495, 133] on div at bounding box center [489, 133] width 44 height 23
click at [473, 138] on span "button" at bounding box center [477, 133] width 9 height 9
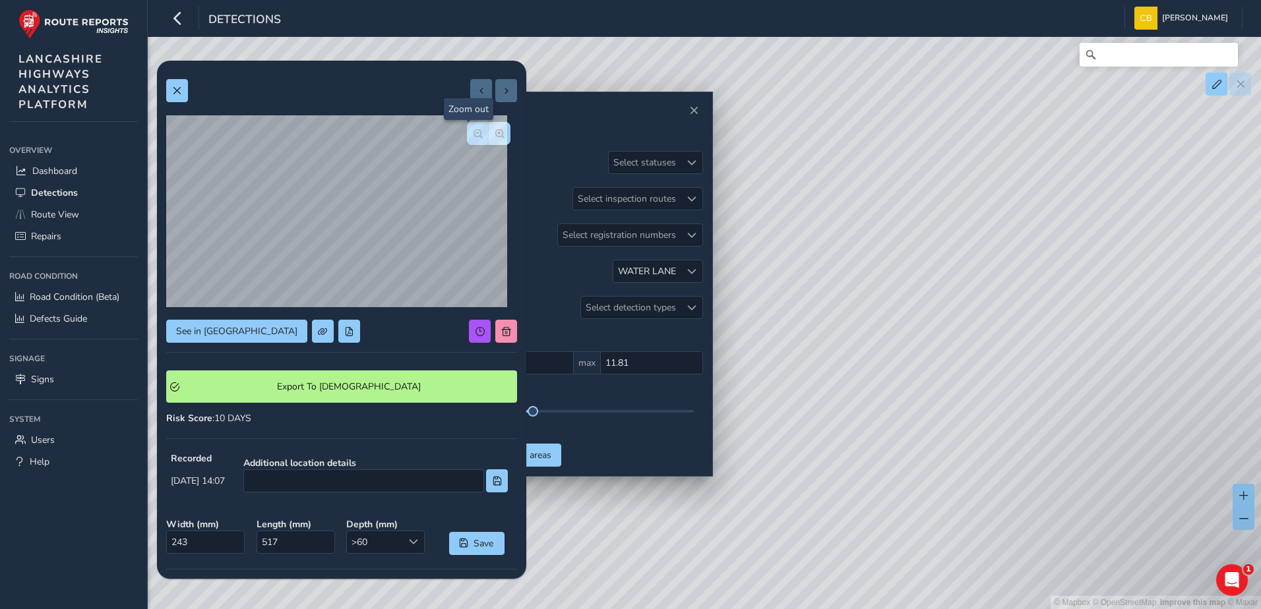
click at [473, 138] on span "button" at bounding box center [477, 133] width 9 height 9
click at [495, 135] on span "button" at bounding box center [499, 133] width 9 height 9
click at [495, 135] on button "button" at bounding box center [500, 133] width 22 height 23
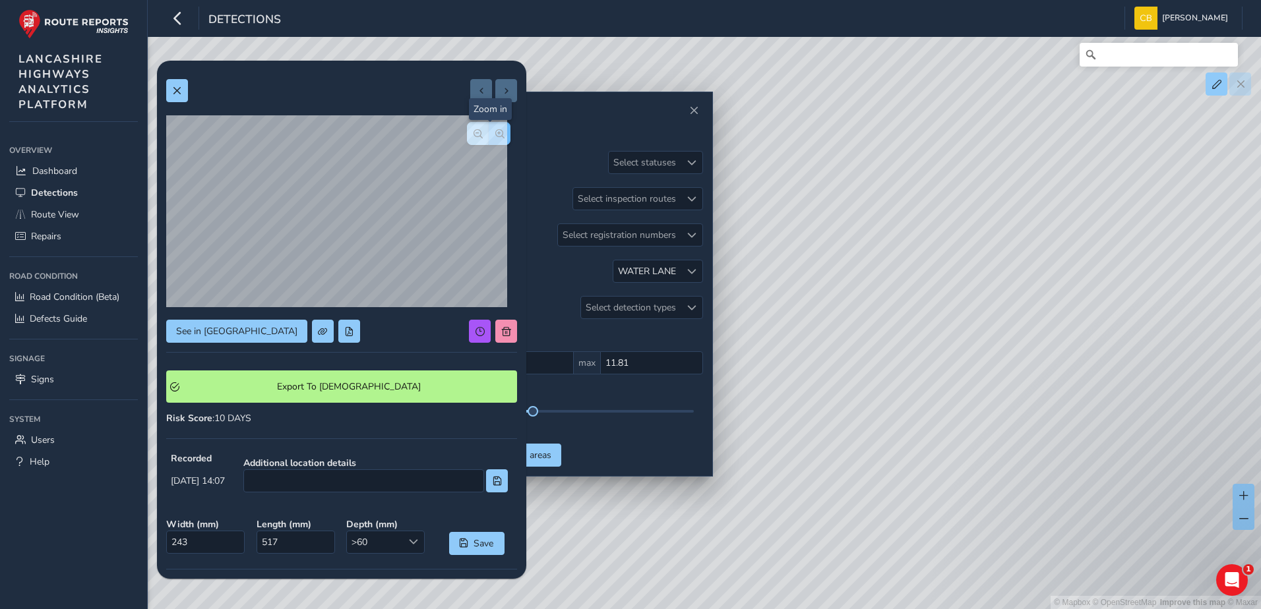
click at [495, 135] on button "button" at bounding box center [500, 133] width 22 height 23
click at [473, 136] on span "button" at bounding box center [477, 133] width 9 height 9
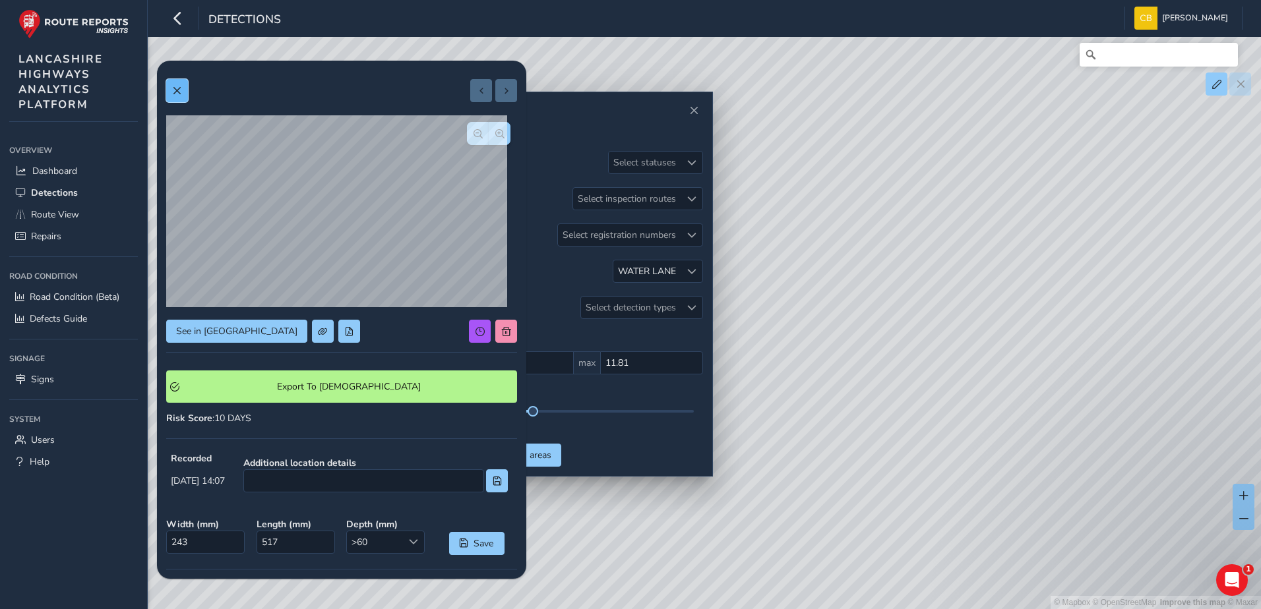
click at [175, 96] on button at bounding box center [177, 90] width 22 height 23
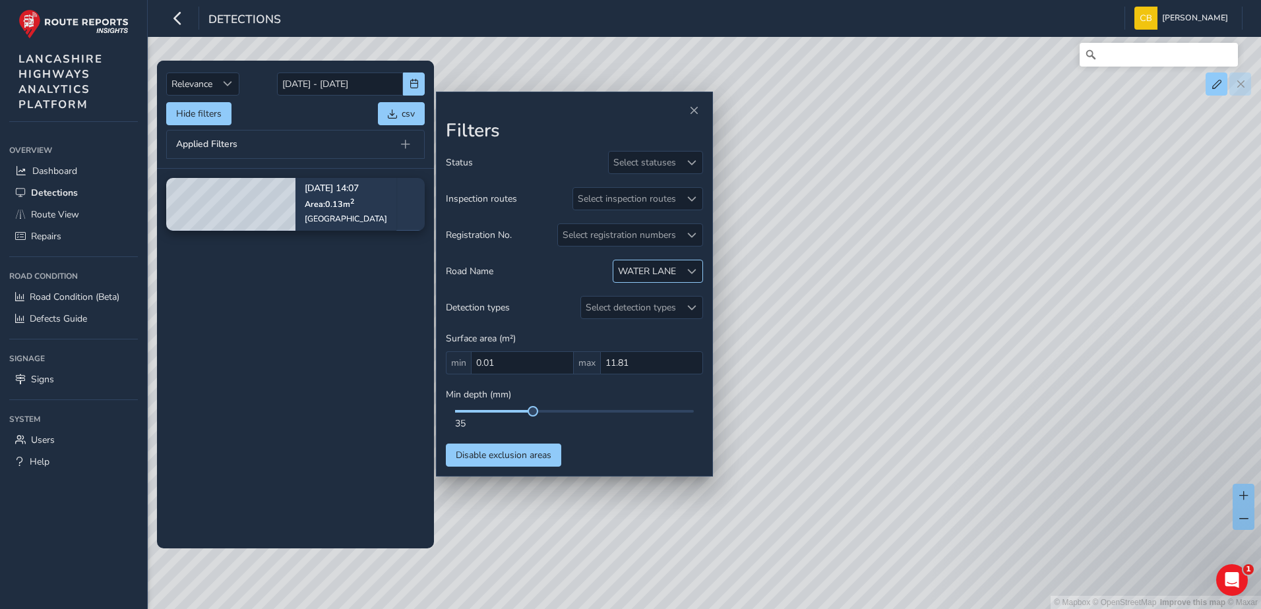
click at [693, 276] on span at bounding box center [691, 271] width 9 height 9
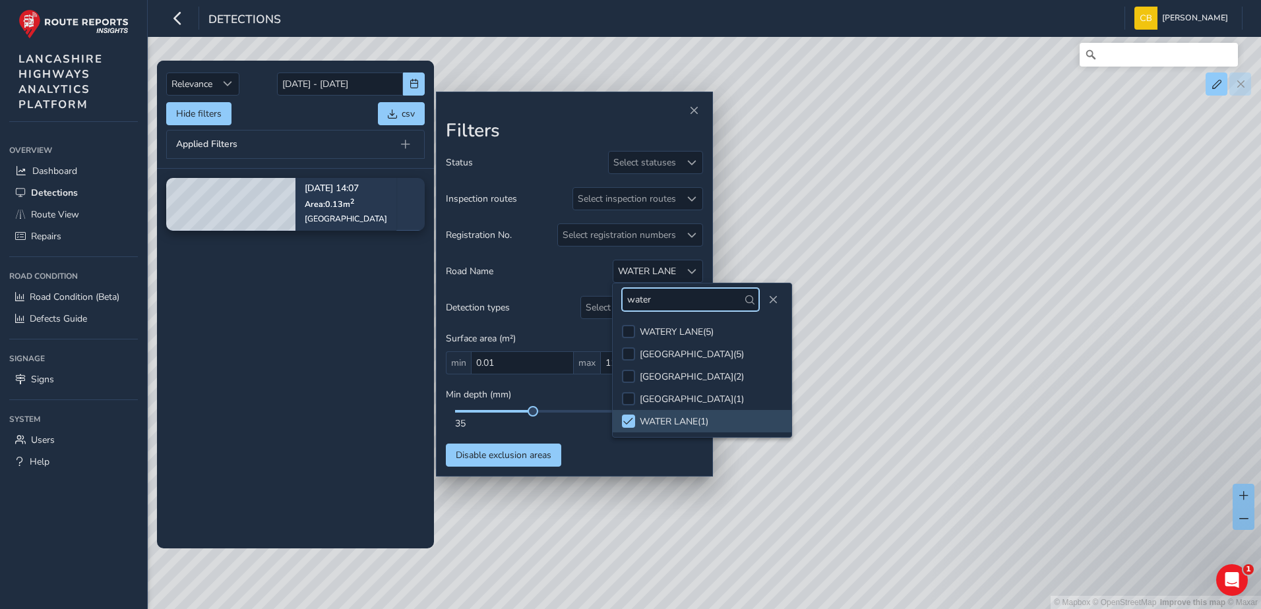
drag, startPoint x: 668, startPoint y: 302, endPoint x: 574, endPoint y: 308, distance: 93.8
click at [574, 308] on body "Detections [PERSON_NAME] Bonage Colour Scheme: Dark Dim Light Logout Relevance …" at bounding box center [630, 304] width 1261 height 609
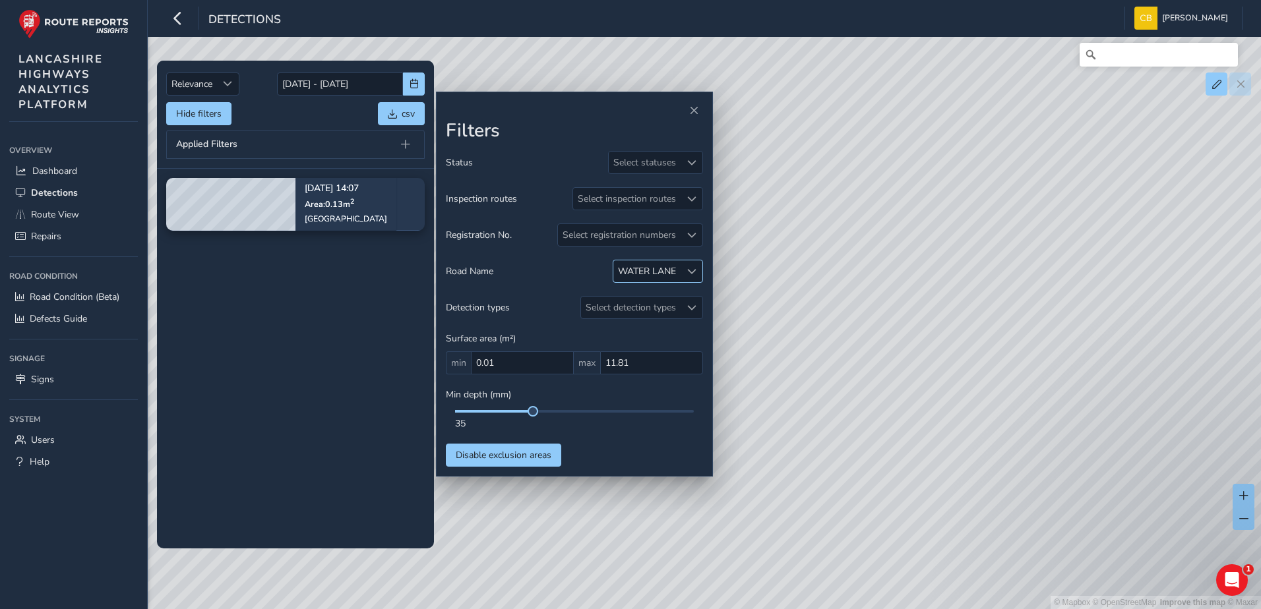
click at [695, 272] on span at bounding box center [691, 271] width 9 height 9
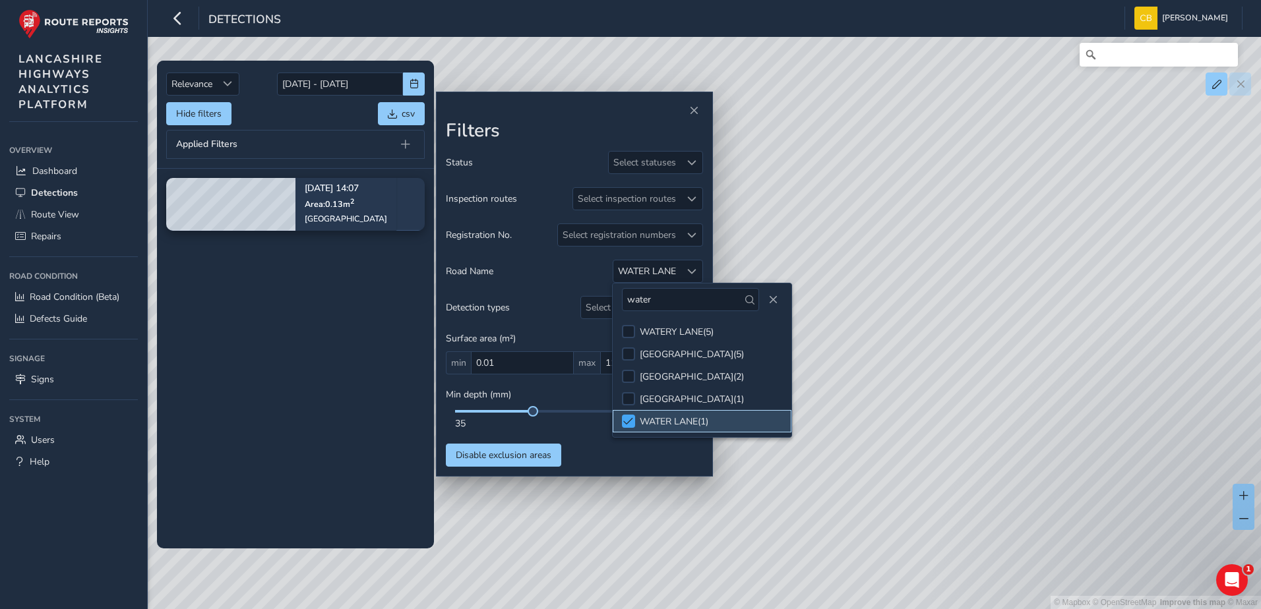
click at [627, 416] on div at bounding box center [628, 421] width 13 height 13
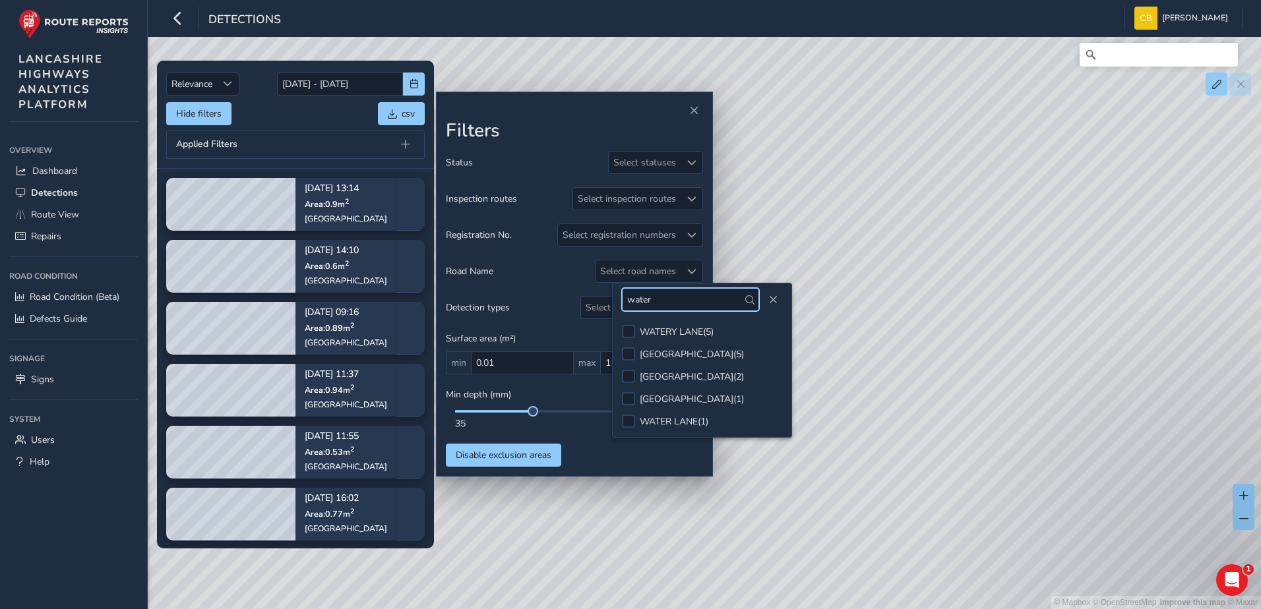
click at [667, 301] on input "water" at bounding box center [690, 299] width 137 height 23
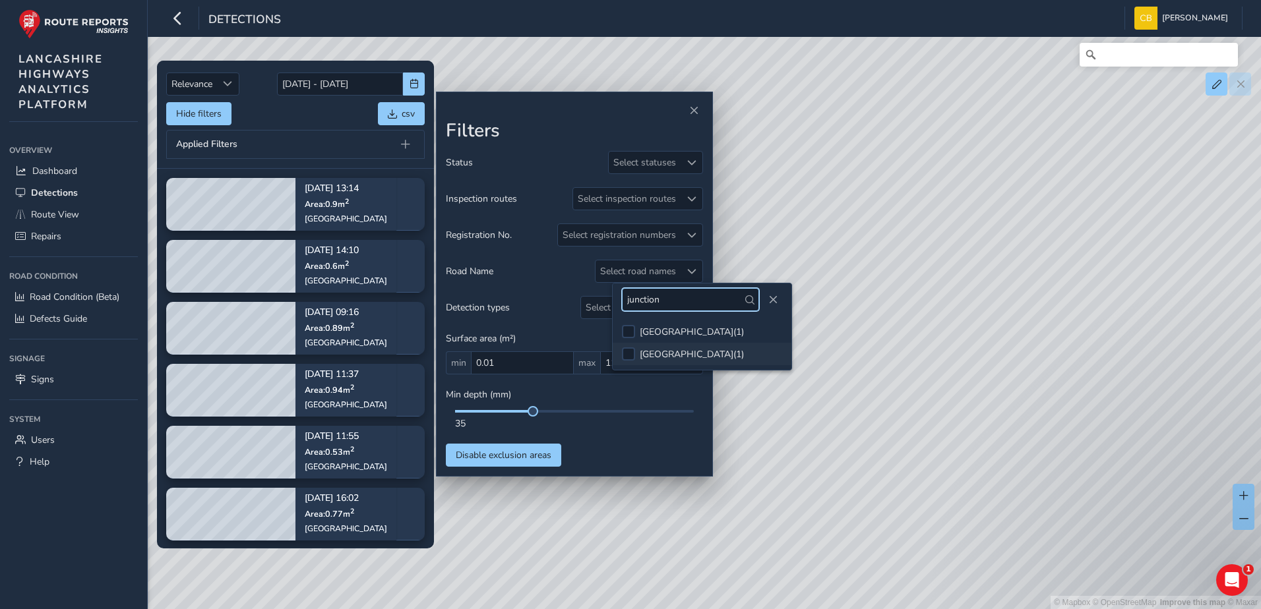
type input "junction"
click at [709, 365] on li "[GEOGRAPHIC_DATA] ( 1 )" at bounding box center [702, 354] width 179 height 22
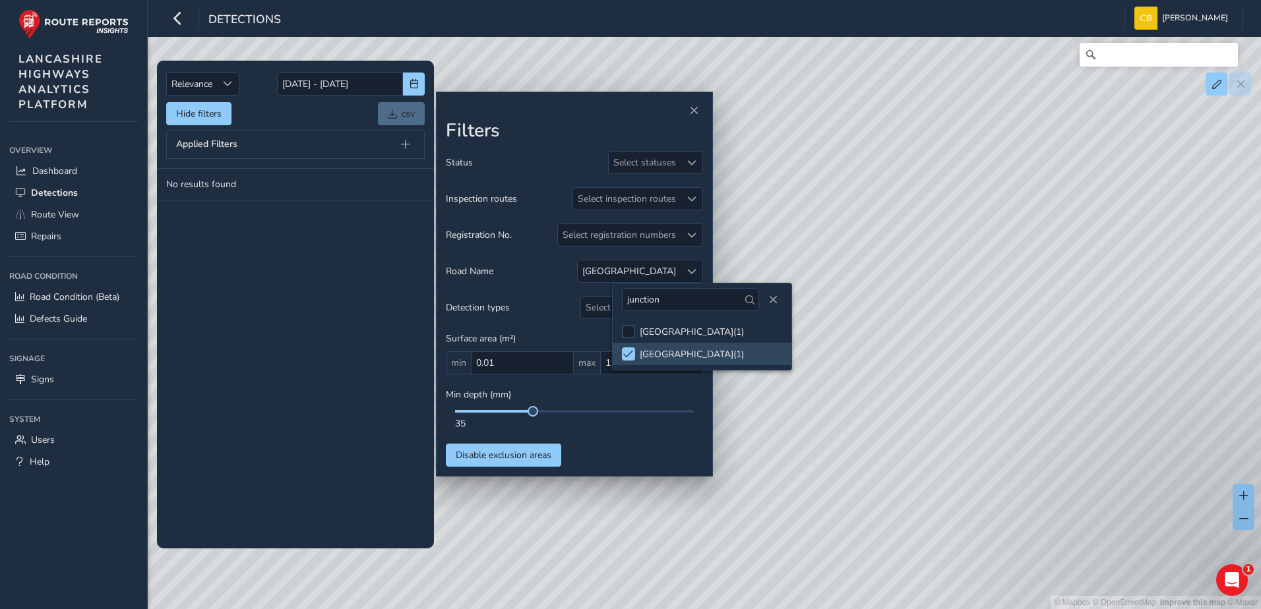
click at [283, 236] on tbody "No results found" at bounding box center [295, 358] width 277 height 379
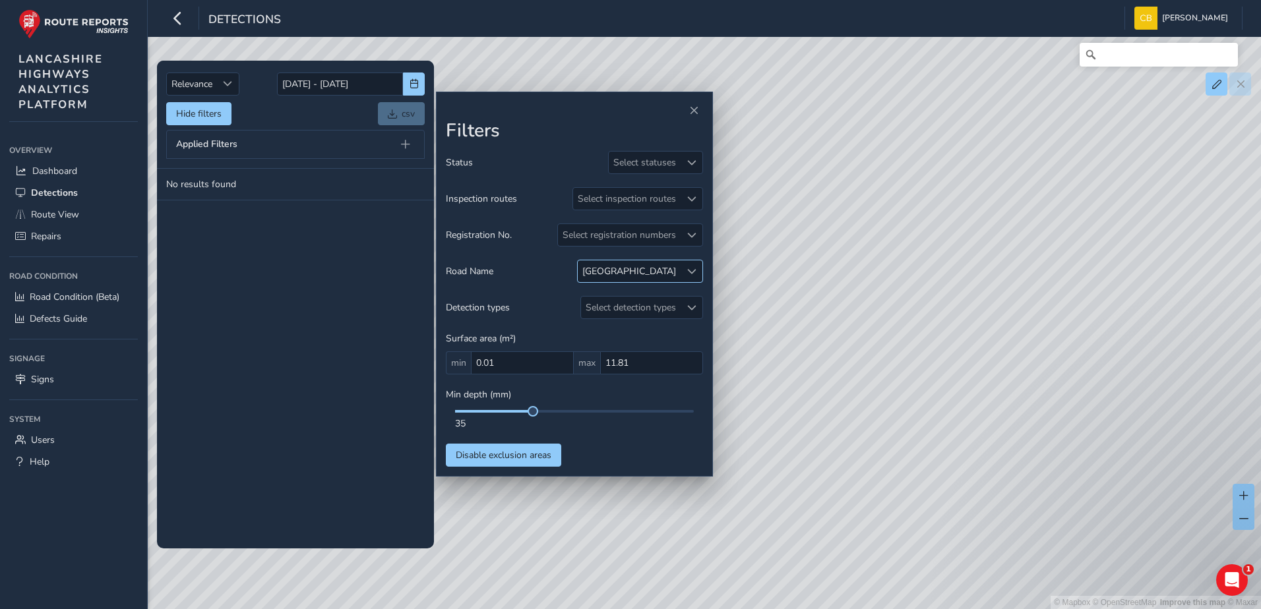
click at [687, 271] on span at bounding box center [691, 271] width 9 height 9
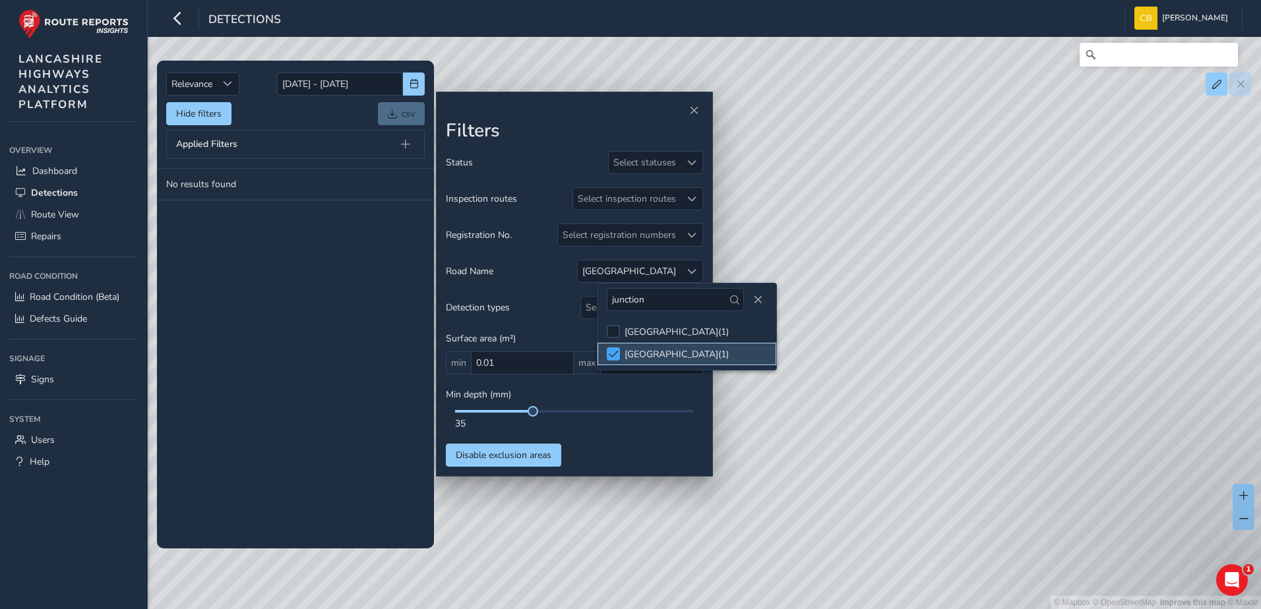
click at [610, 348] on div at bounding box center [613, 354] width 13 height 13
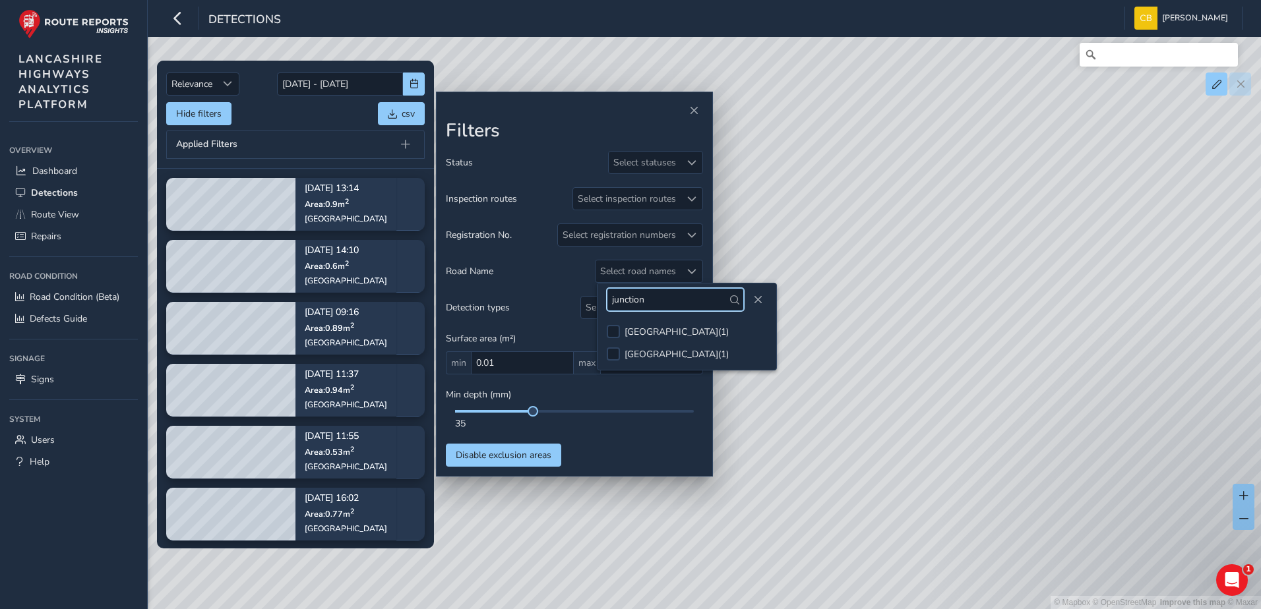
click at [659, 293] on input "junction" at bounding box center [675, 299] width 137 height 23
type input "fyld"
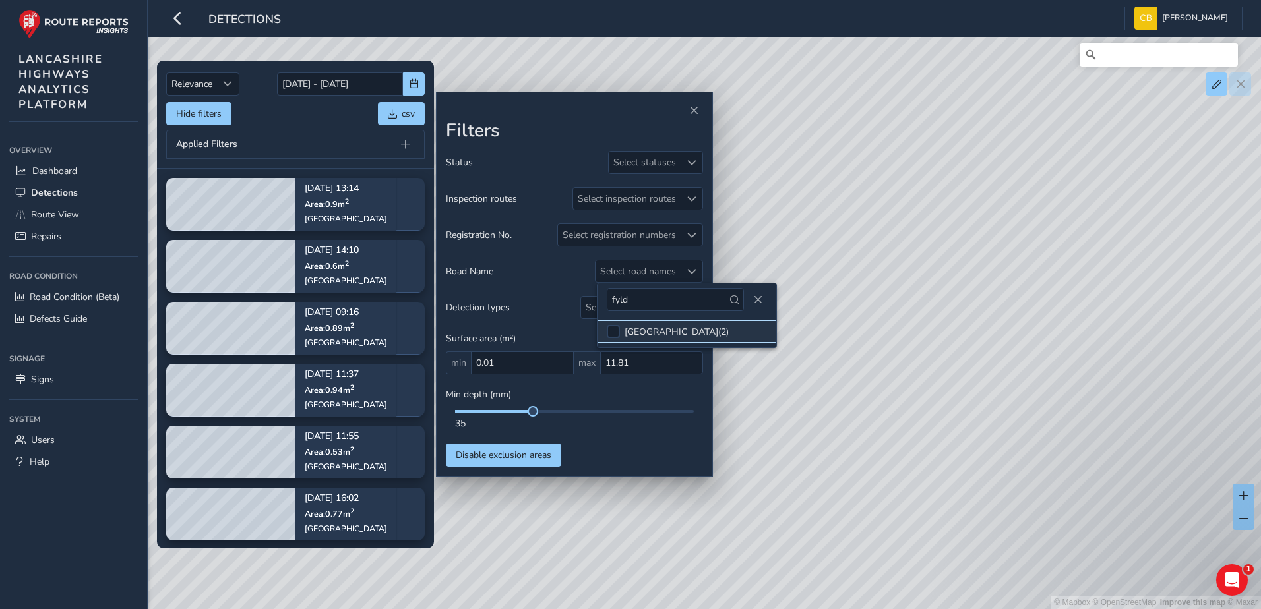
click at [669, 328] on div "FYLDE ROAD ( 2 )" at bounding box center [677, 332] width 104 height 13
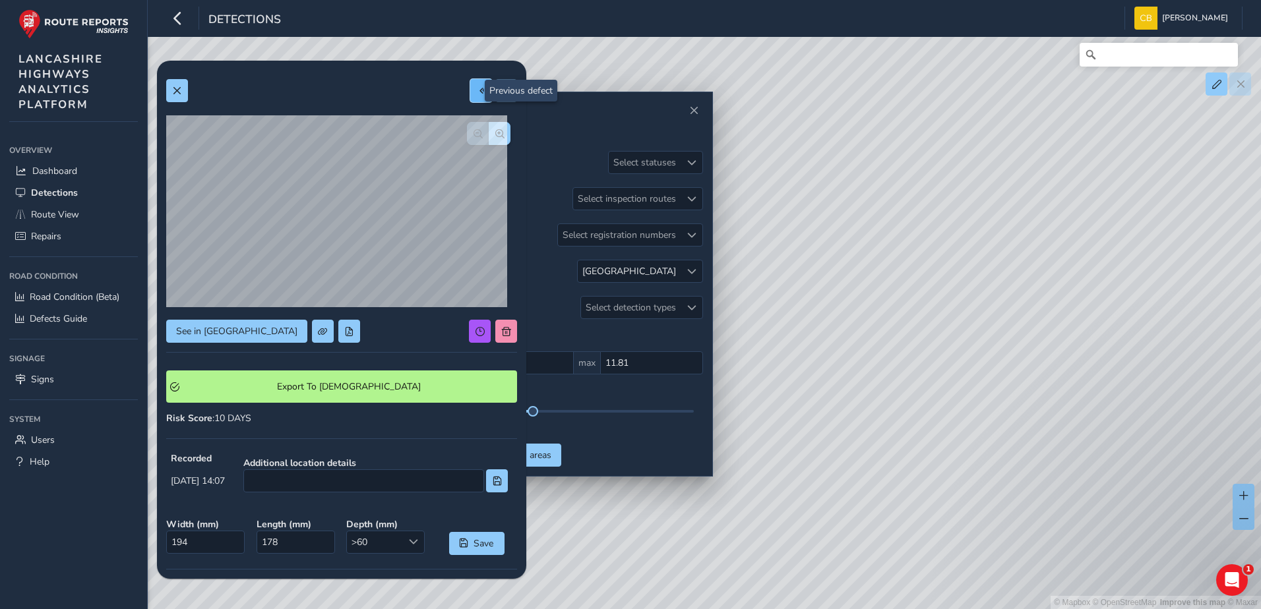
click at [477, 90] on span at bounding box center [481, 90] width 9 height 9
type input "280"
type input "244"
click at [495, 138] on button "button" at bounding box center [500, 133] width 22 height 23
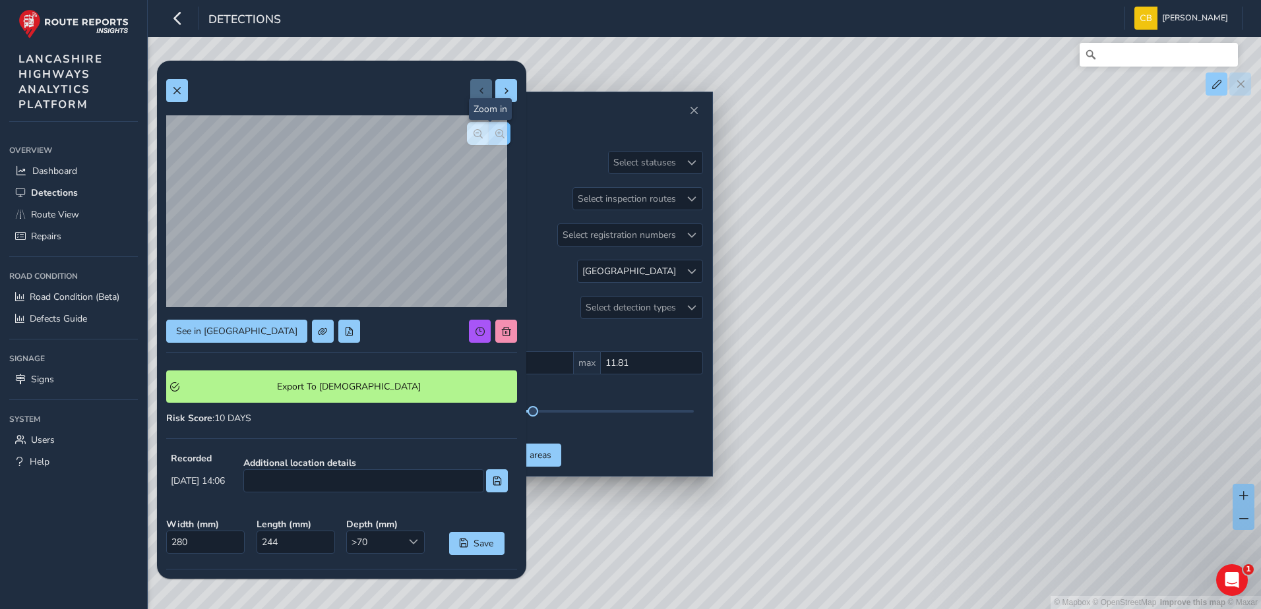
click at [495, 138] on button "button" at bounding box center [500, 133] width 22 height 23
click at [495, 138] on div at bounding box center [489, 133] width 44 height 23
click at [473, 137] on span "button" at bounding box center [477, 133] width 9 height 9
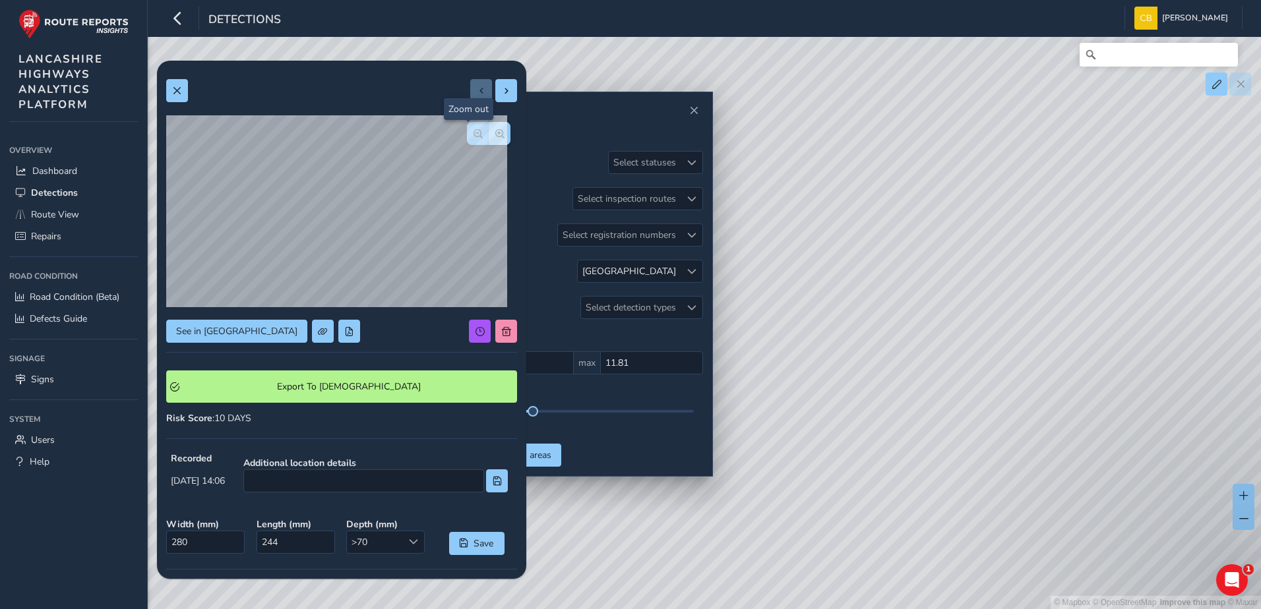
click at [473, 137] on span "button" at bounding box center [477, 133] width 9 height 9
click at [495, 95] on button at bounding box center [506, 90] width 22 height 23
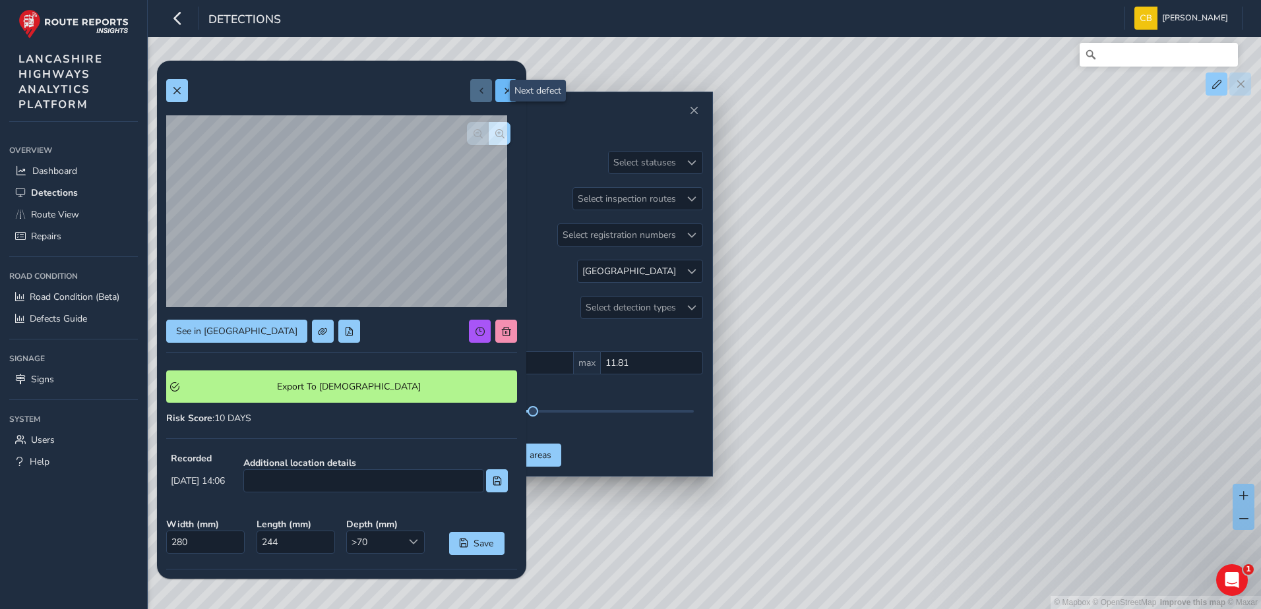
type input "194"
type input "178"
click at [495, 133] on span "button" at bounding box center [499, 133] width 9 height 9
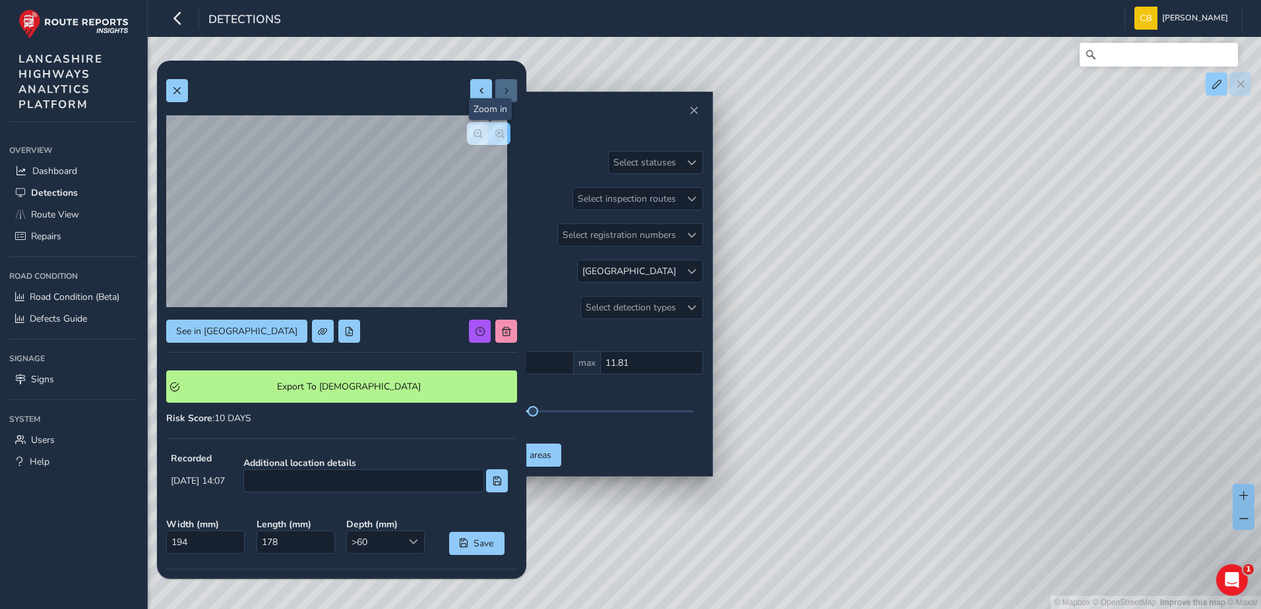
click at [495, 133] on span "button" at bounding box center [499, 133] width 9 height 9
click at [473, 137] on span "button" at bounding box center [477, 133] width 9 height 9
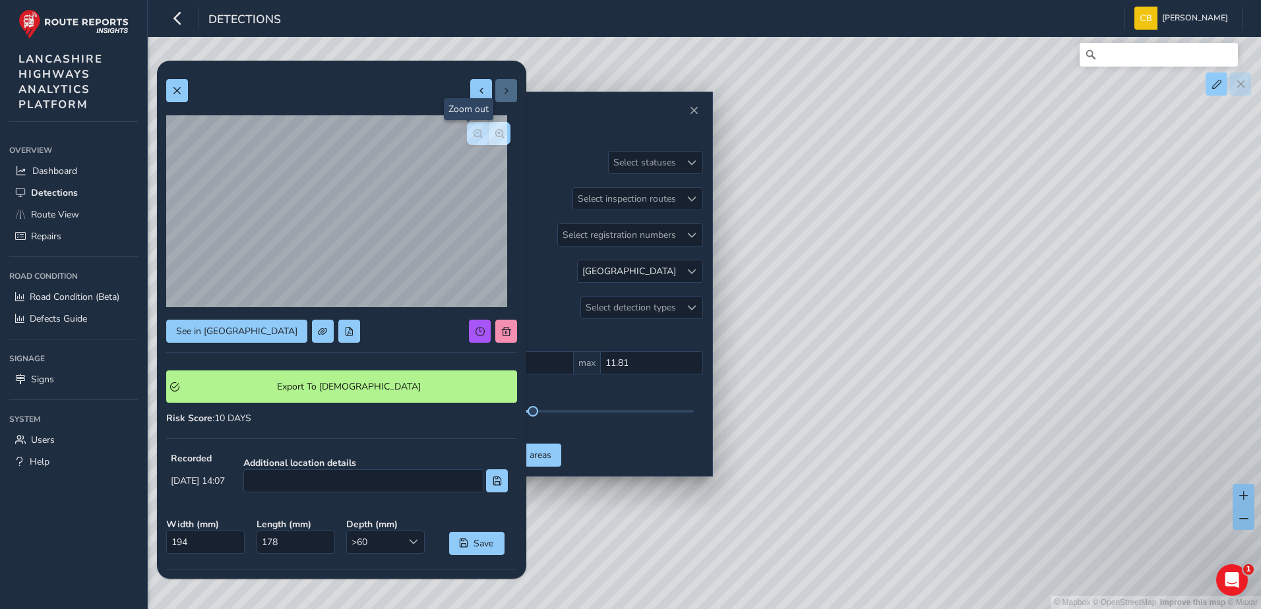
click at [473, 137] on span "button" at bounding box center [477, 133] width 9 height 9
click at [470, 101] on button at bounding box center [481, 90] width 22 height 23
type input "280"
type input "244"
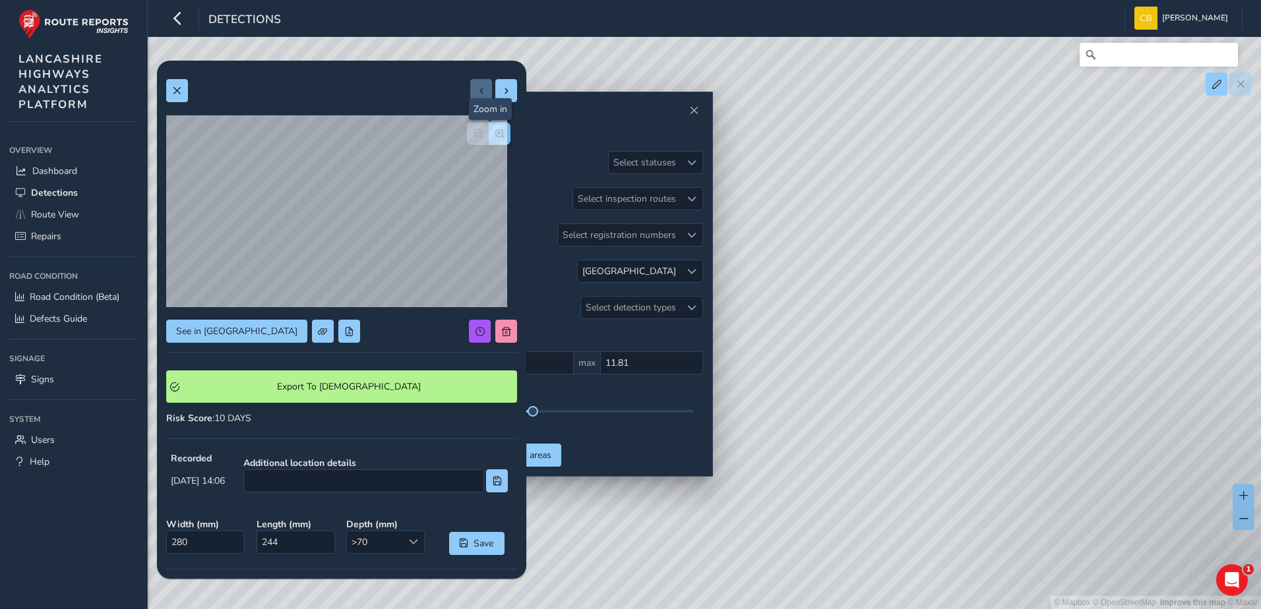
click at [495, 136] on span "button" at bounding box center [499, 133] width 9 height 9
click at [474, 136] on button "button" at bounding box center [478, 133] width 22 height 23
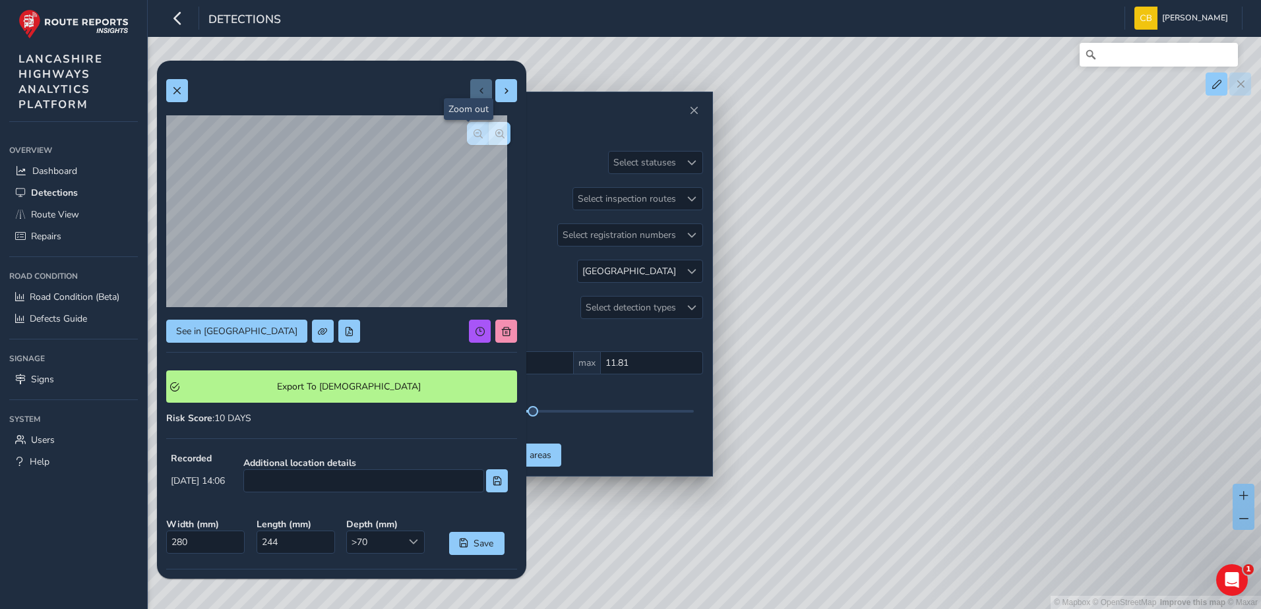
click at [474, 136] on button "button" at bounding box center [478, 133] width 22 height 23
click at [498, 134] on button "button" at bounding box center [500, 133] width 22 height 23
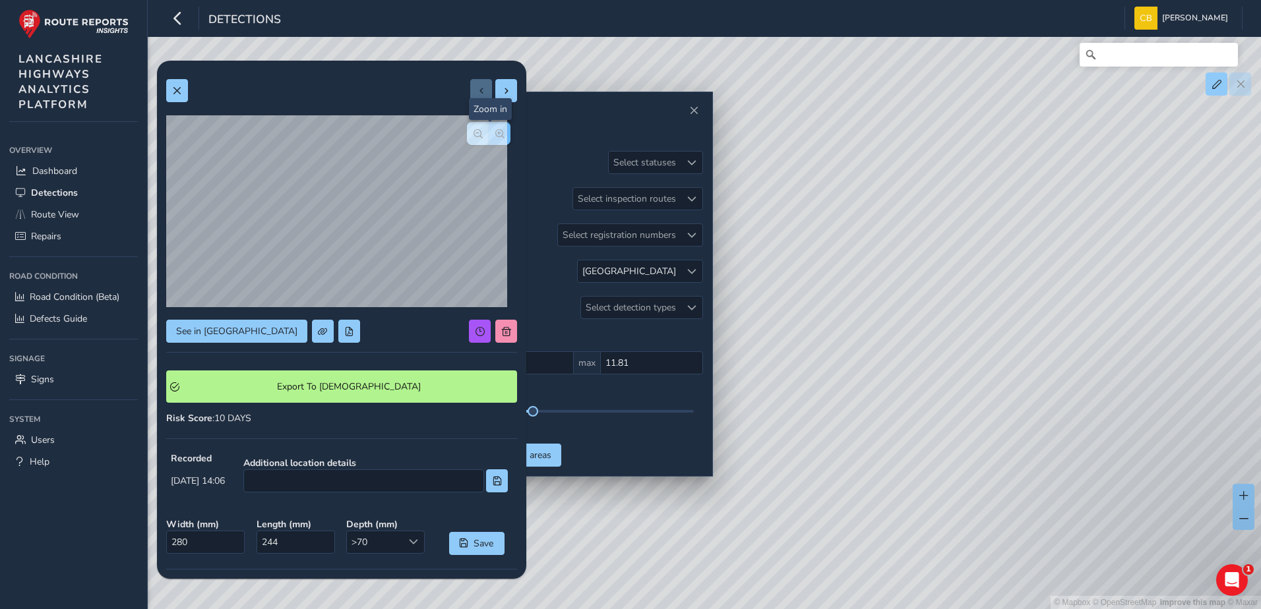
click at [498, 134] on button "button" at bounding box center [500, 133] width 22 height 23
click at [475, 130] on button "button" at bounding box center [478, 133] width 22 height 23
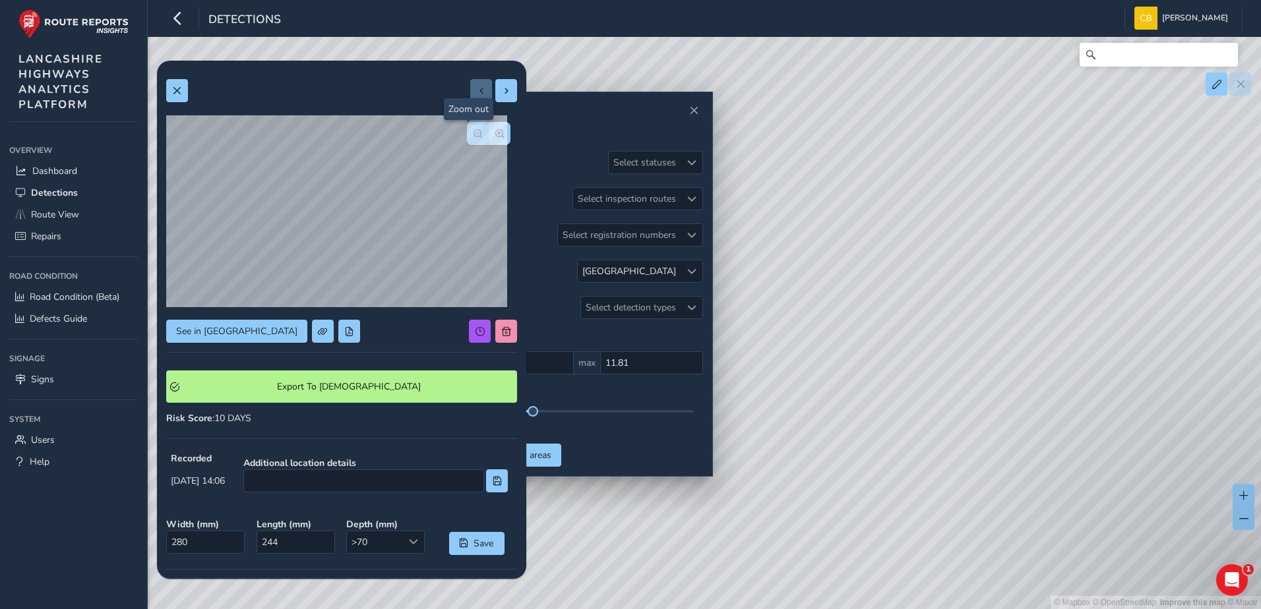
click at [475, 130] on button "button" at bounding box center [478, 133] width 22 height 23
drag, startPoint x: 844, startPoint y: 295, endPoint x: 1196, endPoint y: 286, distance: 352.3
click at [1196, 286] on div "© Mapbox © OpenStreetMap Improve this map © Maxar" at bounding box center [630, 304] width 1261 height 609
drag, startPoint x: 843, startPoint y: 373, endPoint x: 970, endPoint y: 377, distance: 127.3
click at [970, 377] on div "© Mapbox © OpenStreetMap Improve this map © Maxar" at bounding box center [630, 304] width 1261 height 609
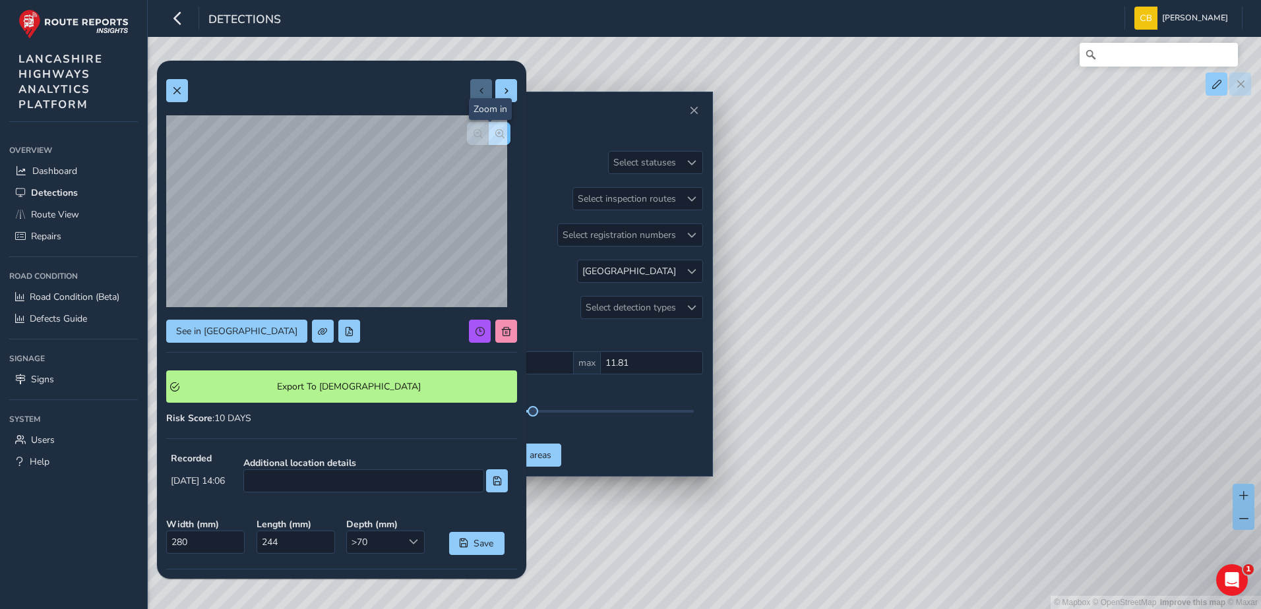
click at [495, 133] on span "button" at bounding box center [499, 133] width 9 height 9
click at [467, 142] on button "button" at bounding box center [478, 133] width 22 height 23
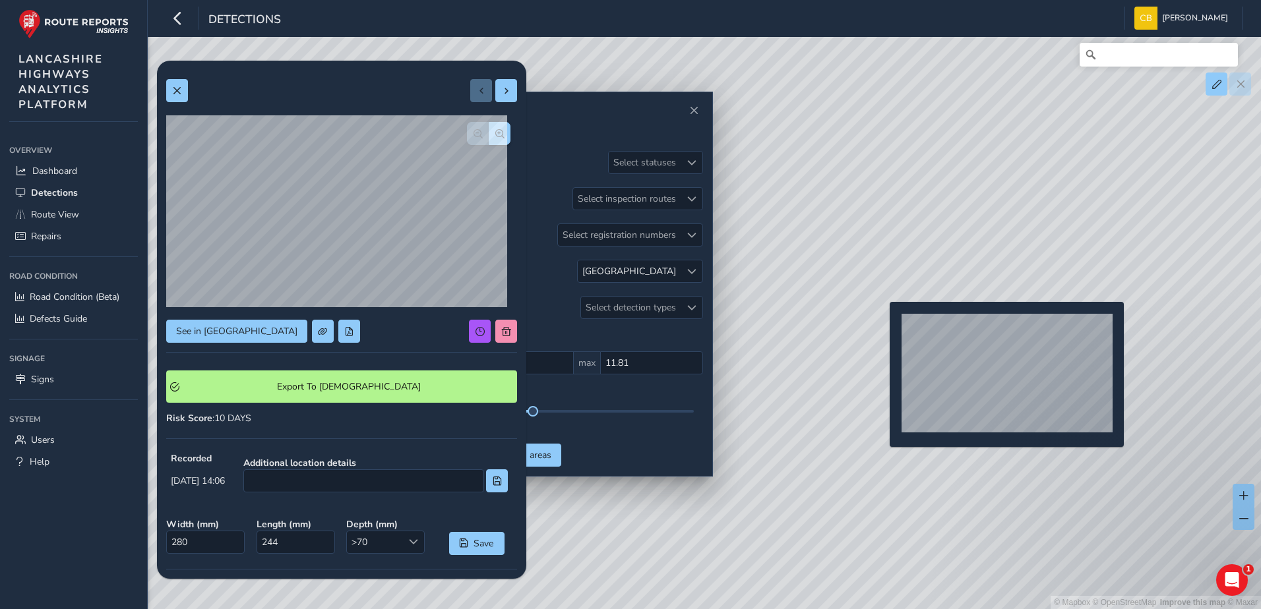
click at [882, 323] on div "© Mapbox © OpenStreetMap Improve this map © Maxar" at bounding box center [630, 304] width 1261 height 609
type input "194"
type input "178"
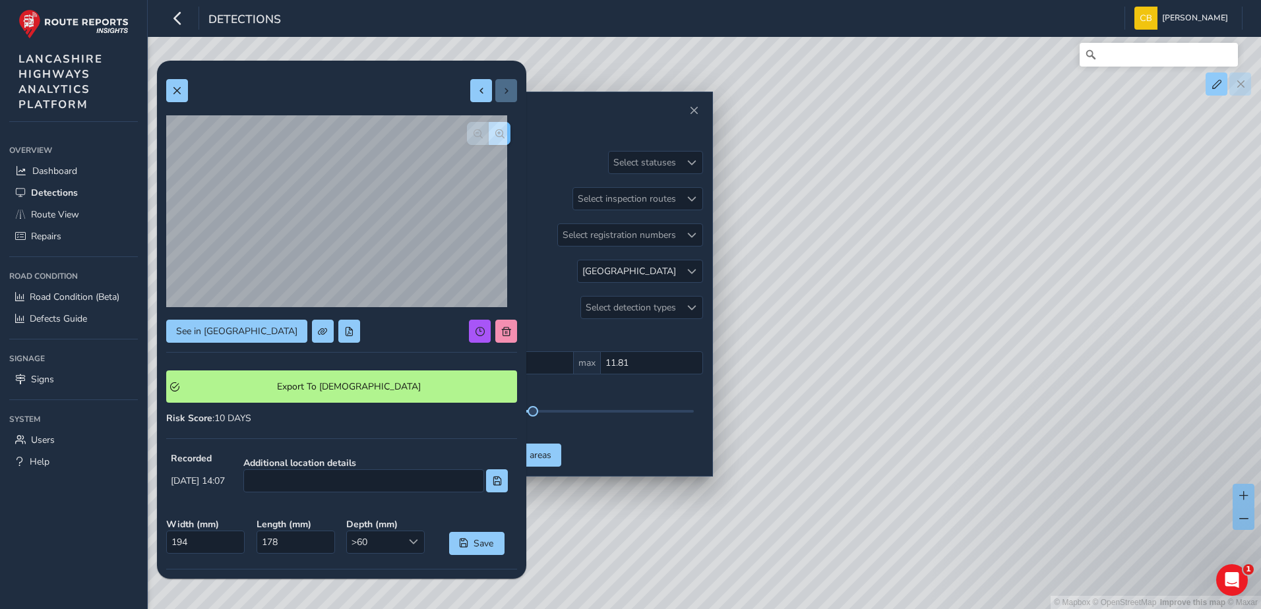
click at [495, 137] on span "button" at bounding box center [499, 133] width 9 height 9
click at [470, 98] on button at bounding box center [481, 90] width 22 height 23
type input "280"
type input "244"
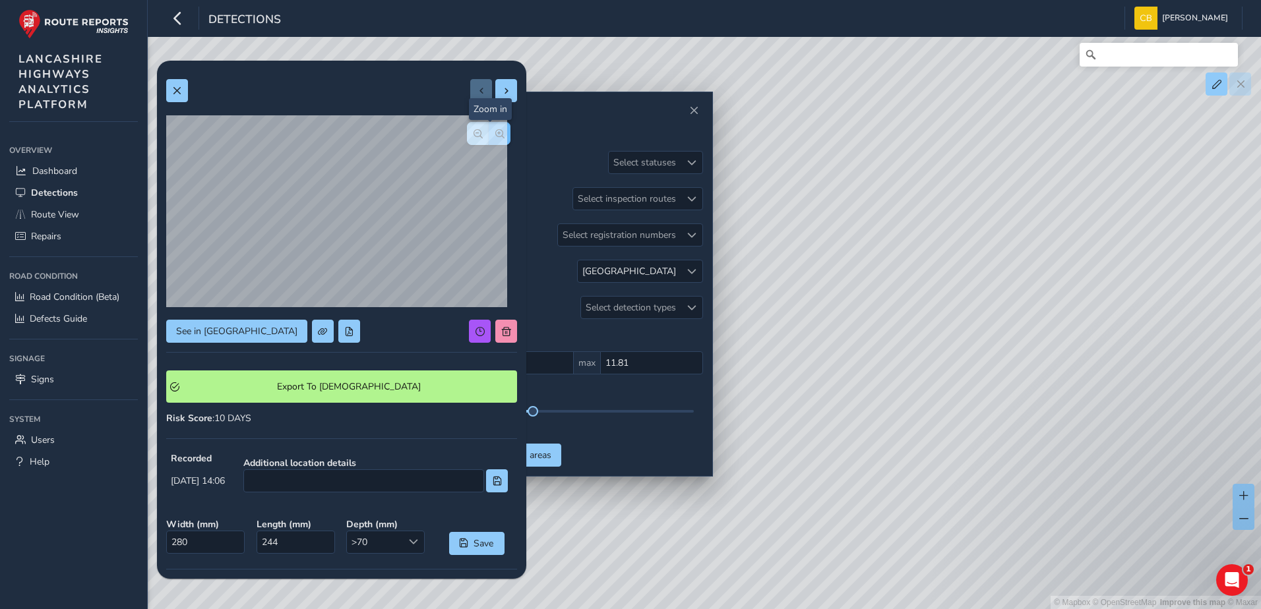
click at [493, 126] on button "button" at bounding box center [500, 133] width 22 height 23
click at [493, 126] on div at bounding box center [489, 133] width 44 height 23
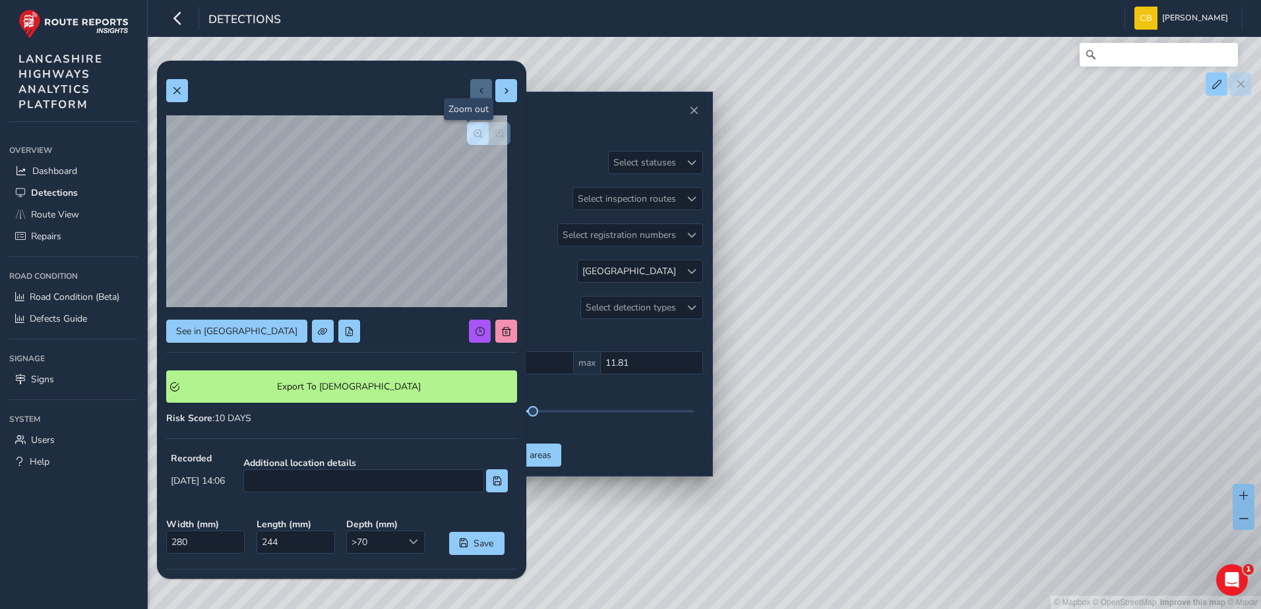
click at [469, 140] on button "button" at bounding box center [478, 133] width 22 height 23
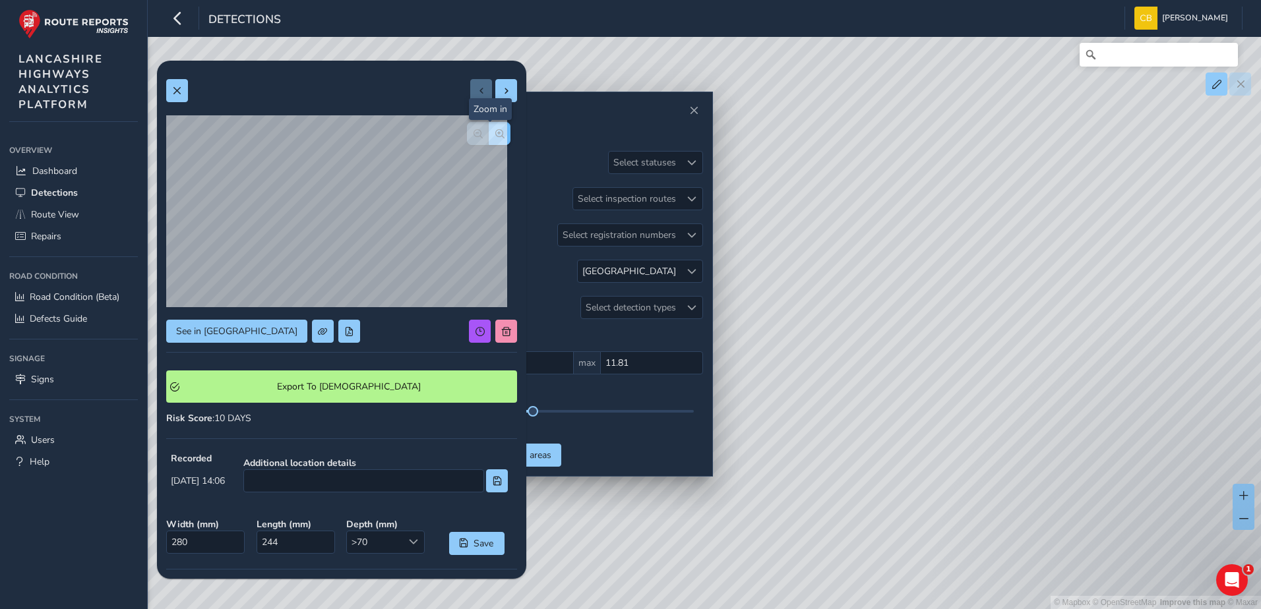
click at [495, 129] on button "button" at bounding box center [500, 133] width 22 height 23
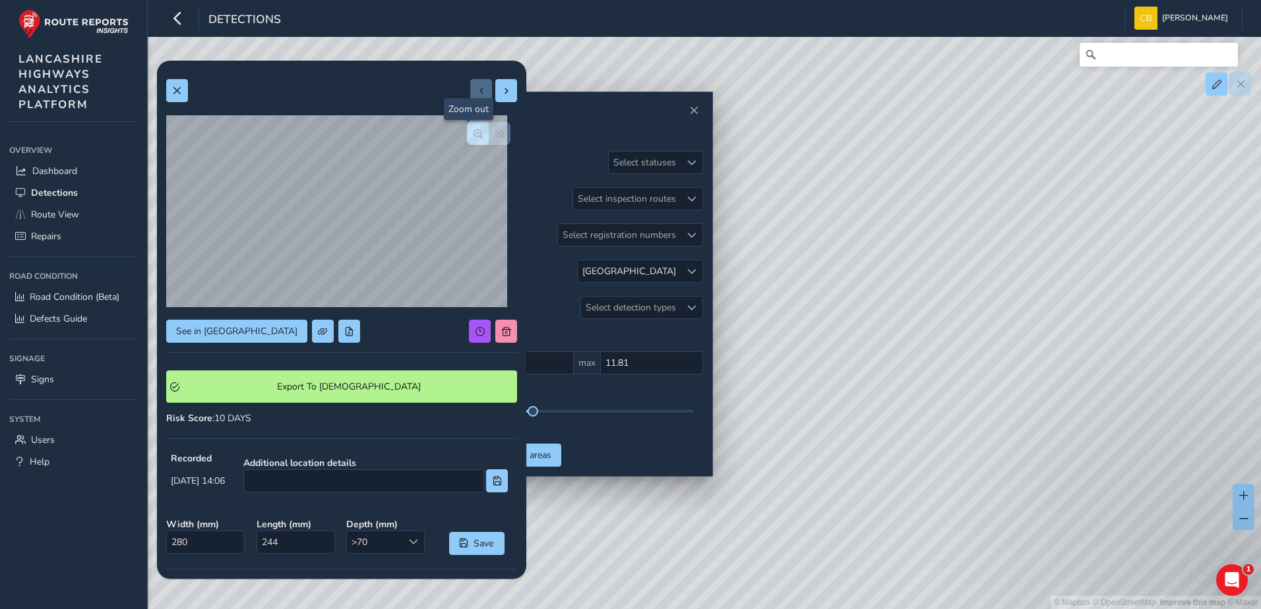
click at [473, 136] on span "button" at bounding box center [477, 133] width 9 height 9
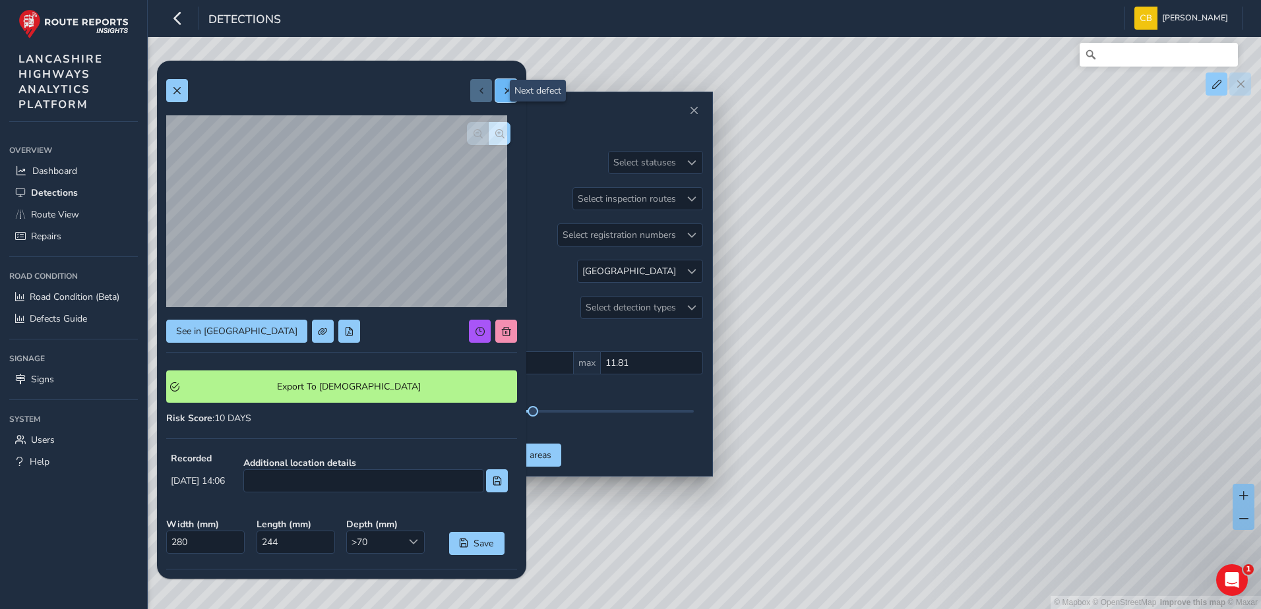
click at [502, 95] on span at bounding box center [506, 90] width 9 height 9
type input "194"
type input "178"
click at [495, 132] on span "button" at bounding box center [499, 133] width 9 height 9
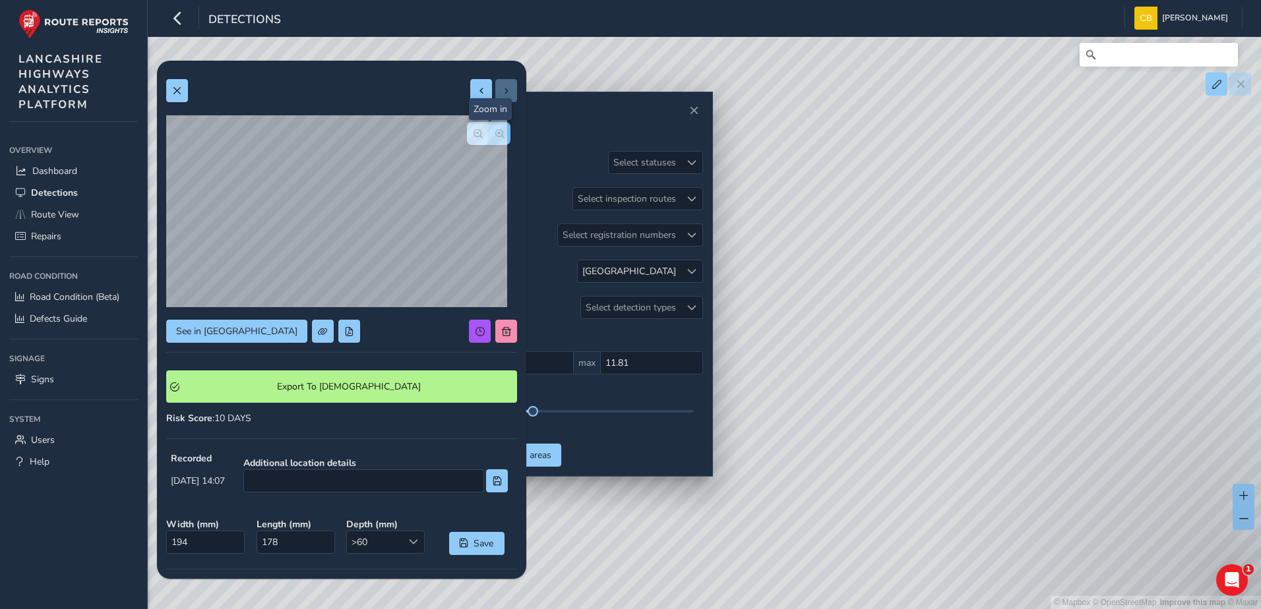
click at [495, 132] on span "button" at bounding box center [499, 133] width 9 height 9
click at [489, 132] on div at bounding box center [489, 133] width 44 height 23
click at [473, 137] on span "button" at bounding box center [477, 133] width 9 height 9
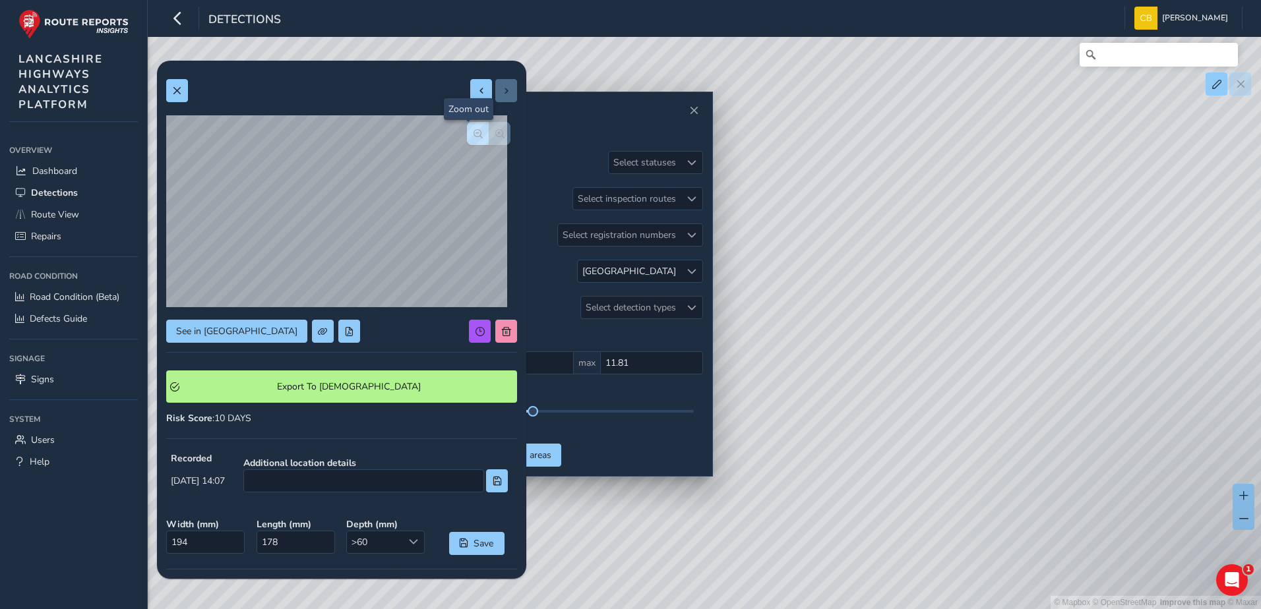
click at [473, 137] on span "button" at bounding box center [477, 133] width 9 height 9
click at [473, 133] on span "button" at bounding box center [477, 133] width 9 height 9
click at [495, 133] on span "button" at bounding box center [499, 133] width 9 height 9
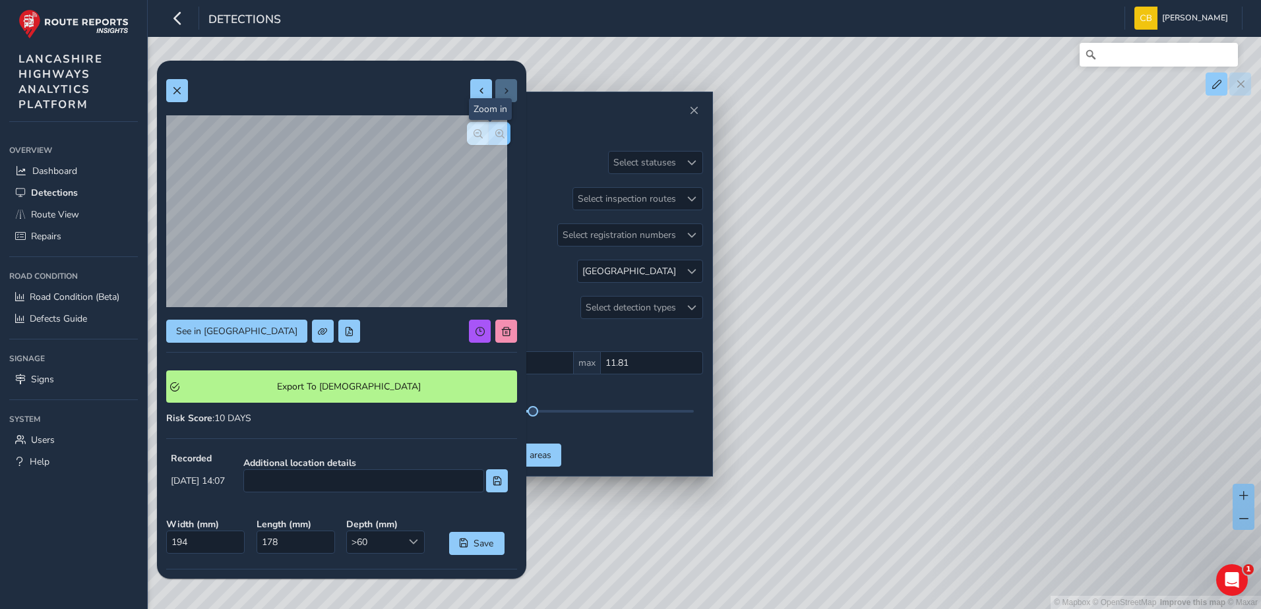
click at [495, 133] on span "button" at bounding box center [499, 133] width 9 height 9
drag, startPoint x: 177, startPoint y: 84, endPoint x: 187, endPoint y: 90, distance: 10.6
click at [177, 84] on button at bounding box center [177, 90] width 22 height 23
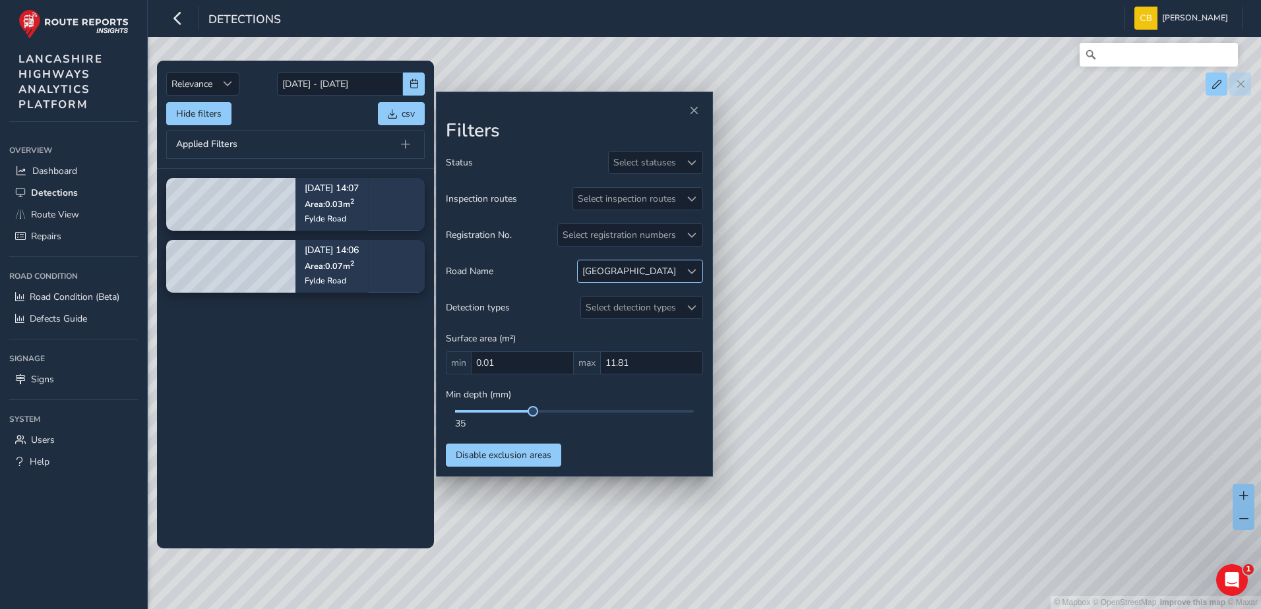
click at [675, 270] on div "[GEOGRAPHIC_DATA]" at bounding box center [629, 271] width 94 height 13
drag, startPoint x: 634, startPoint y: 330, endPoint x: 646, endPoint y: 365, distance: 36.9
click at [634, 330] on span at bounding box center [630, 331] width 10 height 9
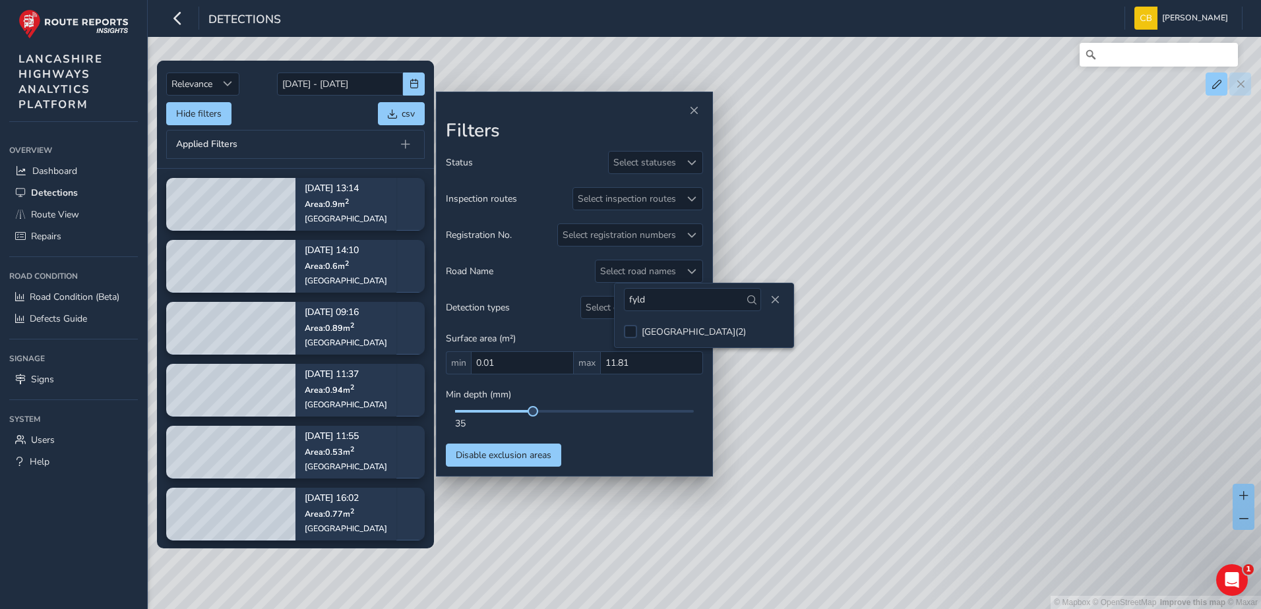
click at [314, 132] on div "Applied Filters" at bounding box center [295, 144] width 259 height 29
click at [662, 269] on div "Select road names" at bounding box center [637, 271] width 85 height 22
click at [657, 309] on input "fyld" at bounding box center [672, 299] width 137 height 23
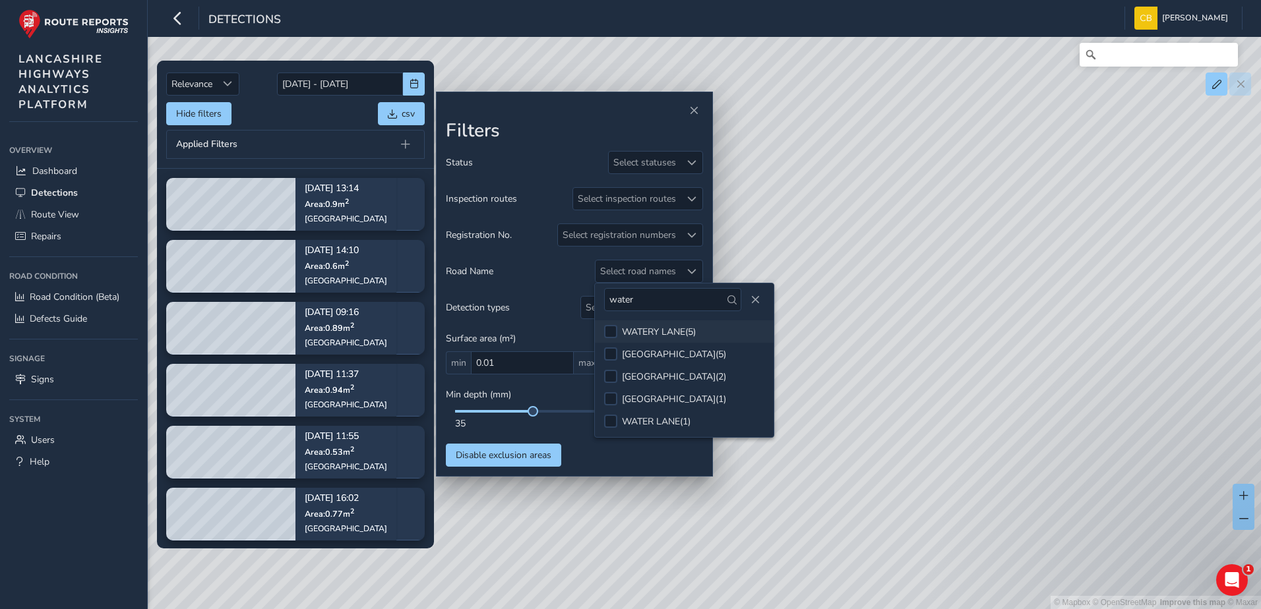
type input "water"
click at [660, 330] on div "WATERY LANE ( 5 )" at bounding box center [659, 332] width 74 height 13
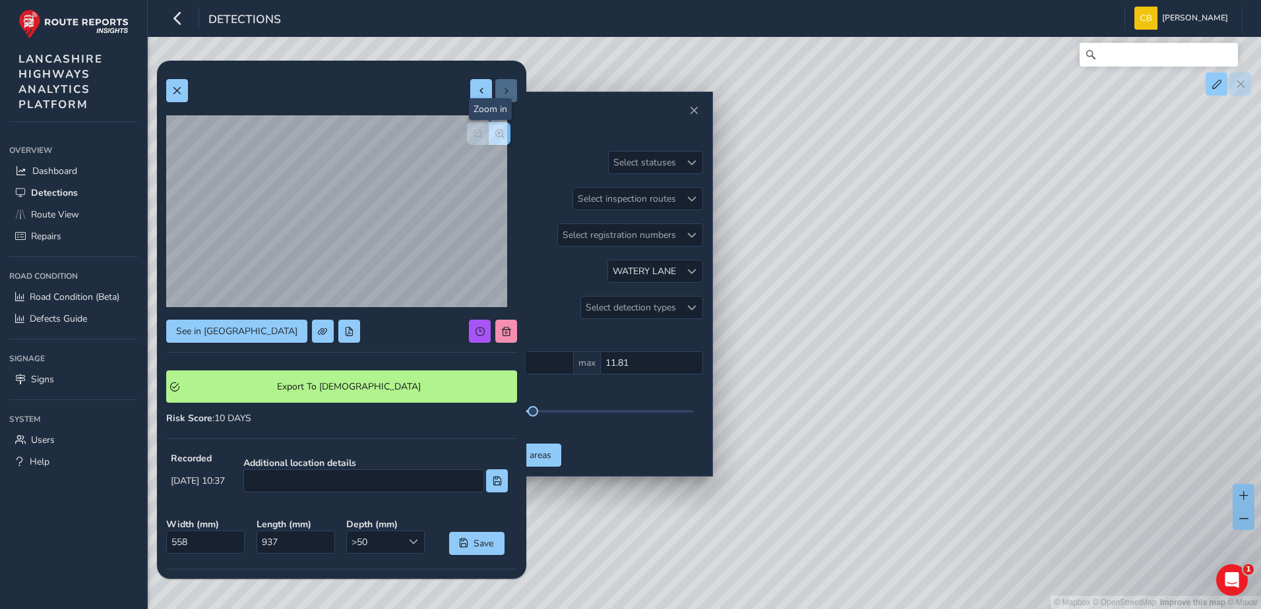
click at [489, 143] on button "button" at bounding box center [500, 133] width 22 height 23
drag, startPoint x: 981, startPoint y: 279, endPoint x: 932, endPoint y: 321, distance: 64.5
click at [932, 321] on div "© Mapbox © OpenStreetMap Improve this map © Maxar" at bounding box center [630, 304] width 1261 height 609
drag, startPoint x: 1010, startPoint y: 321, endPoint x: 1022, endPoint y: 325, distance: 11.9
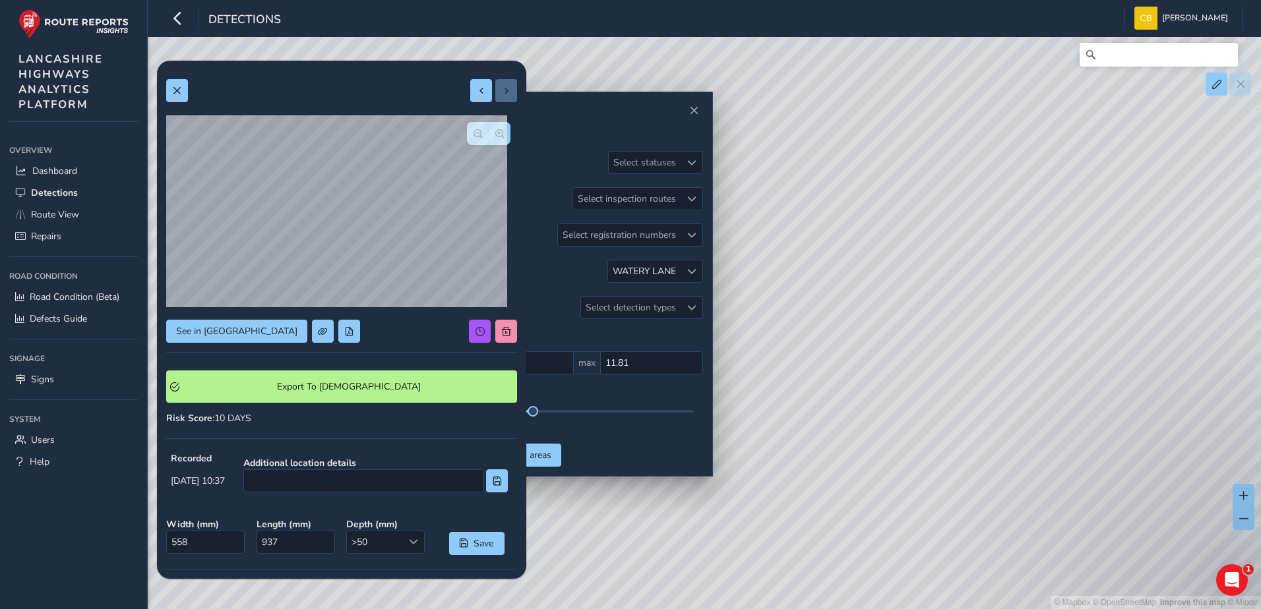
click at [1022, 325] on div "© Mapbox © OpenStreetMap Improve this map © Maxar" at bounding box center [630, 304] width 1261 height 609
drag, startPoint x: 907, startPoint y: 342, endPoint x: 974, endPoint y: 358, distance: 68.5
click at [974, 358] on div "© Mapbox © OpenStreetMap Improve this map © Maxar" at bounding box center [630, 304] width 1261 height 609
drag, startPoint x: 967, startPoint y: 330, endPoint x: 1110, endPoint y: 292, distance: 148.0
click at [1112, 291] on div "© Mapbox © OpenStreetMap Improve this map © Maxar" at bounding box center [630, 304] width 1261 height 609
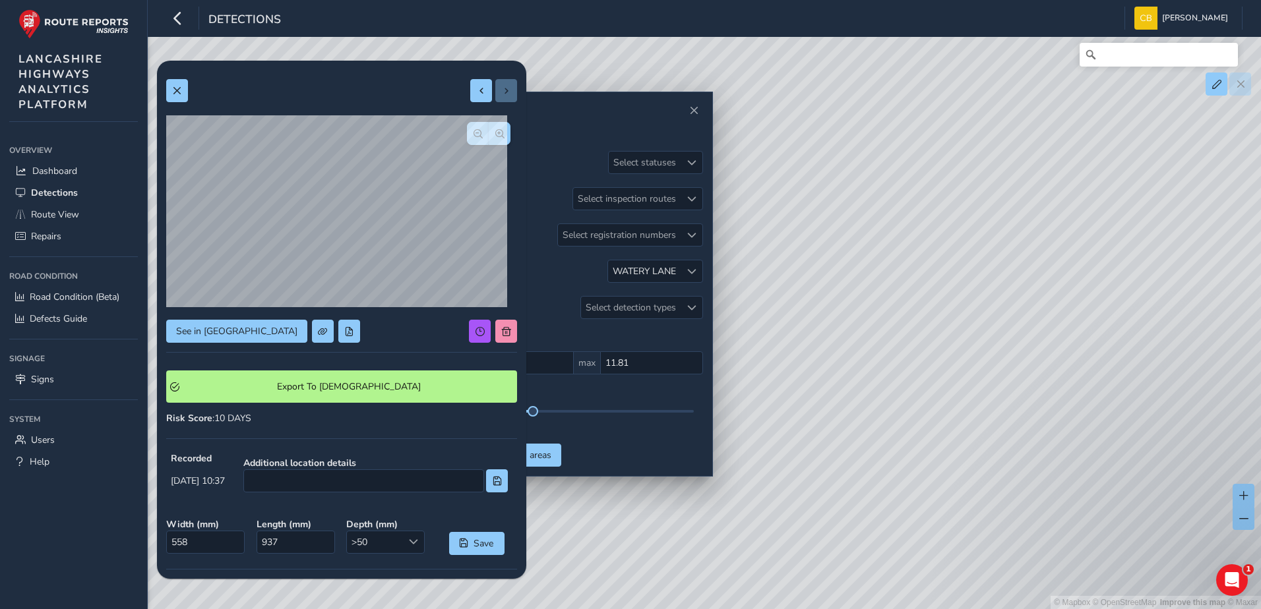
drag, startPoint x: 1130, startPoint y: 288, endPoint x: 1083, endPoint y: 319, distance: 55.6
click at [1083, 319] on div "© Mapbox © OpenStreetMap Improve this map © Maxar" at bounding box center [630, 304] width 1261 height 609
click at [477, 100] on button at bounding box center [481, 90] width 22 height 23
type input "269"
type input "886"
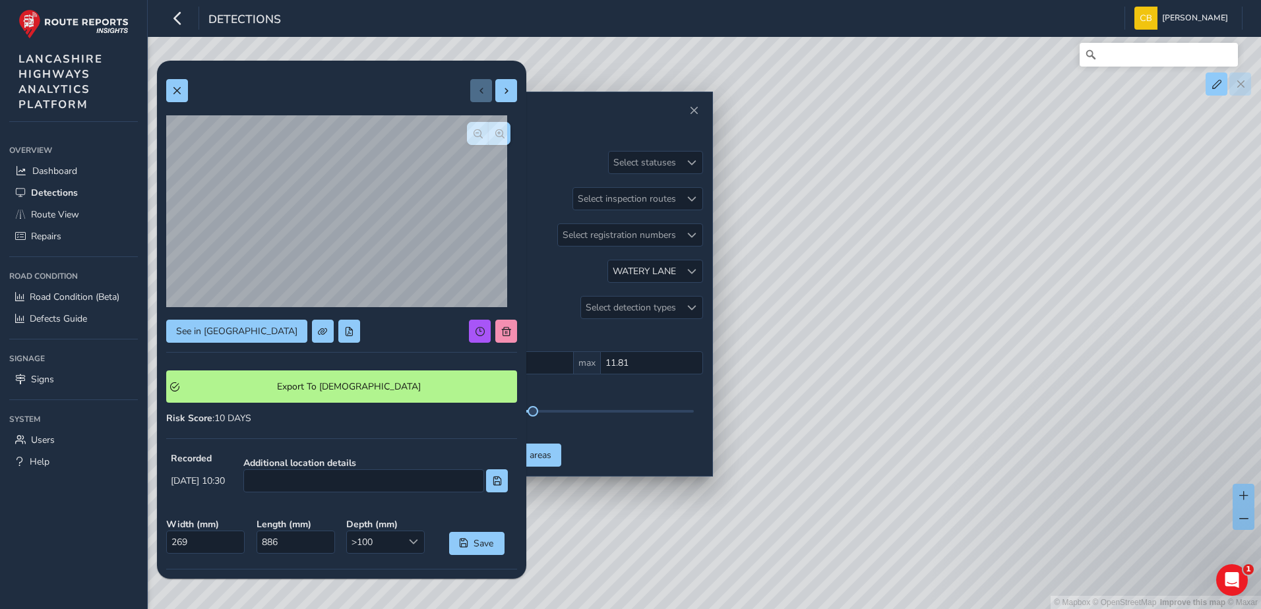
drag, startPoint x: 820, startPoint y: 305, endPoint x: 936, endPoint y: 239, distance: 132.9
click at [936, 239] on div "© Mapbox © OpenStreetMap Improve this map © Maxar" at bounding box center [630, 304] width 1261 height 609
drag, startPoint x: 899, startPoint y: 256, endPoint x: 1126, endPoint y: 218, distance: 229.9
click at [1126, 218] on div "© Mapbox © OpenStreetMap Improve this map © Maxar" at bounding box center [630, 304] width 1261 height 609
drag, startPoint x: 1006, startPoint y: 322, endPoint x: 1125, endPoint y: 280, distance: 126.2
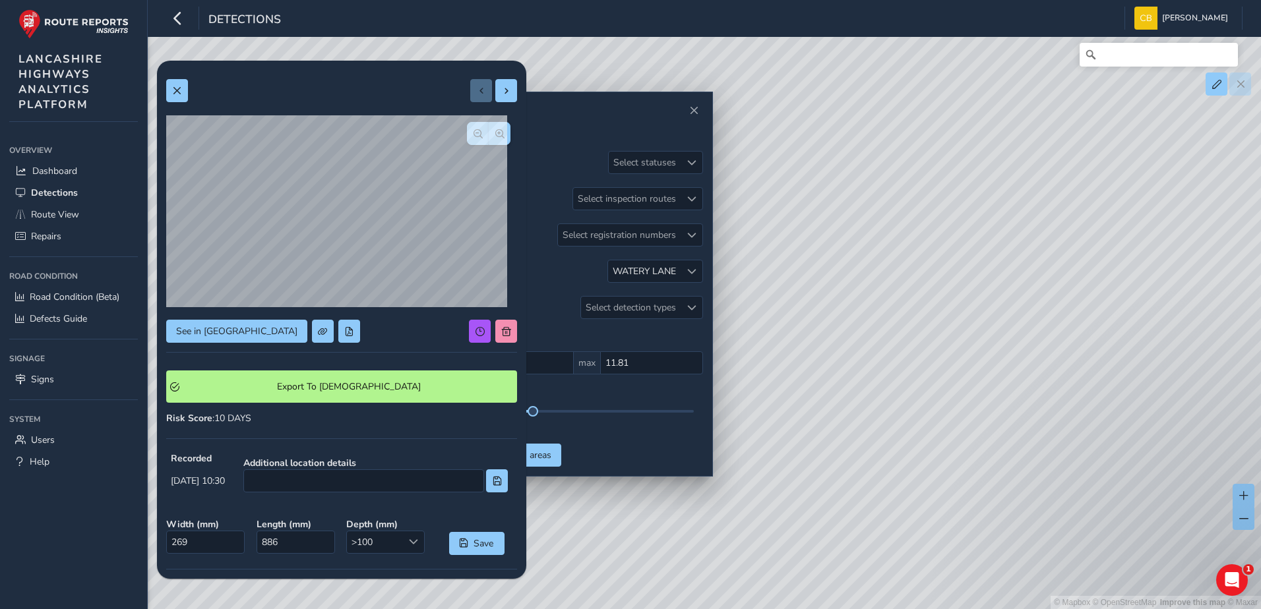
click at [1125, 280] on div "© Mapbox © OpenStreetMap Improve this map © Maxar" at bounding box center [630, 304] width 1261 height 609
click at [473, 133] on span "button" at bounding box center [477, 133] width 9 height 9
drag, startPoint x: 914, startPoint y: 323, endPoint x: 996, endPoint y: 383, distance: 101.4
click at [996, 383] on div "© Mapbox © OpenStreetMap Improve this map © Maxar" at bounding box center [630, 304] width 1261 height 609
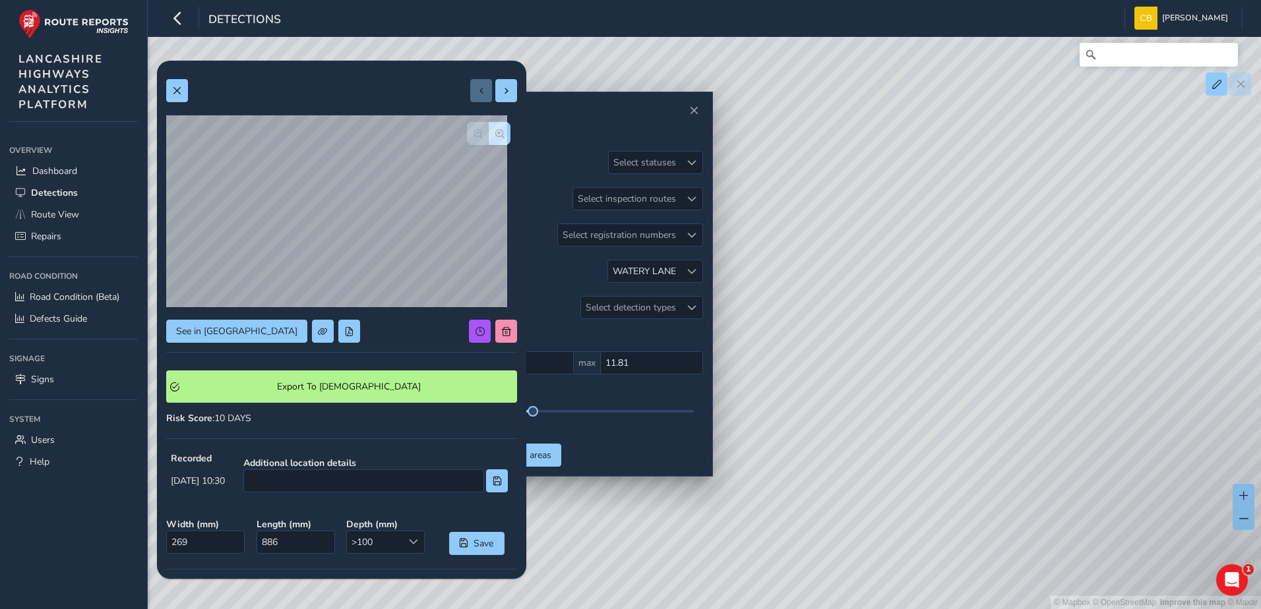
drag, startPoint x: 989, startPoint y: 295, endPoint x: 1073, endPoint y: 307, distance: 85.2
click at [1073, 307] on div "© Mapbox © OpenStreetMap Improve this map © Maxar" at bounding box center [630, 304] width 1261 height 609
drag, startPoint x: 1028, startPoint y: 290, endPoint x: 887, endPoint y: 320, distance: 144.3
click at [887, 320] on div "© Mapbox © OpenStreetMap Improve this map © Maxar" at bounding box center [630, 304] width 1261 height 609
click at [692, 109] on span "Close" at bounding box center [693, 110] width 9 height 9
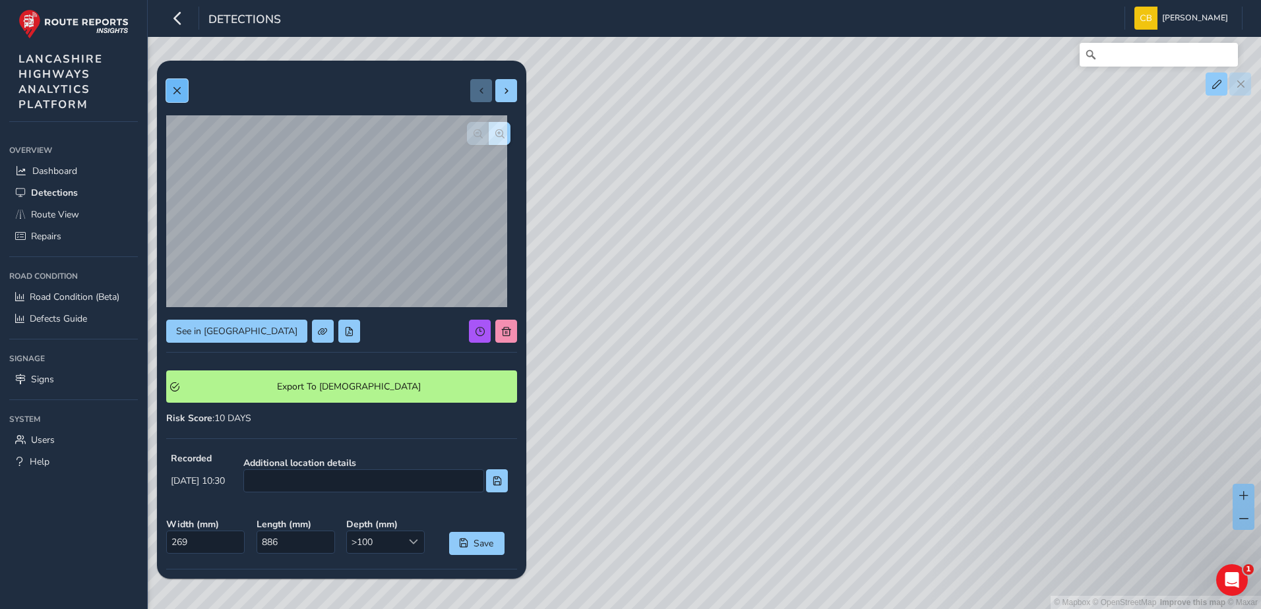
click at [175, 92] on span at bounding box center [176, 90] width 9 height 9
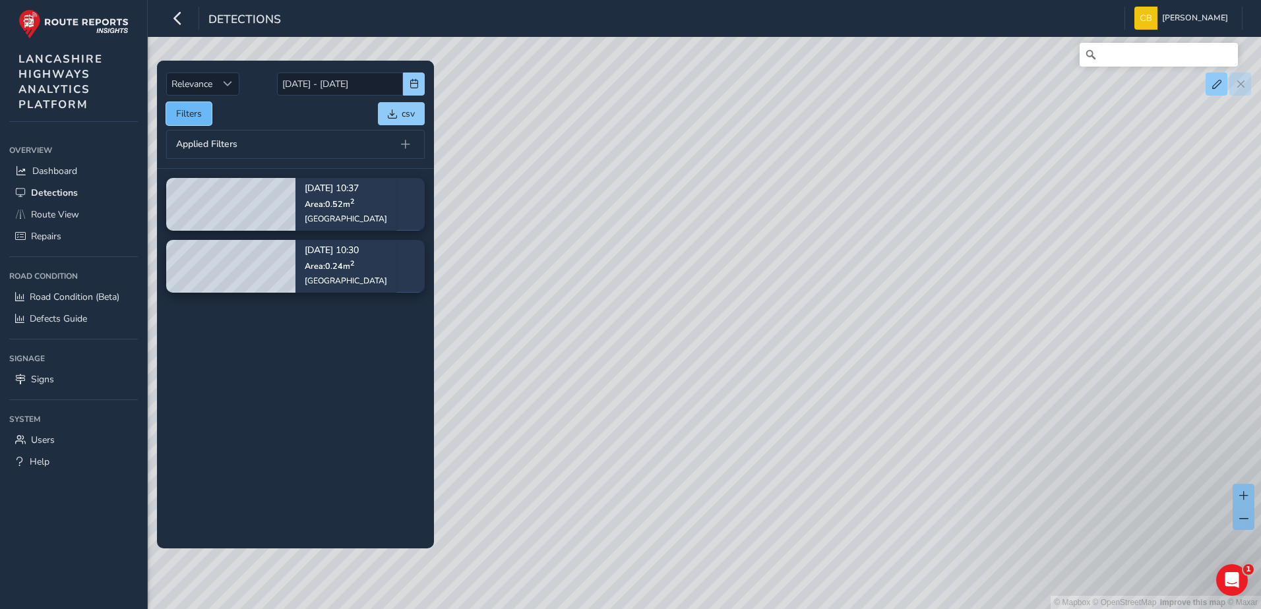
click at [195, 114] on button "Filters" at bounding box center [189, 113] width 46 height 23
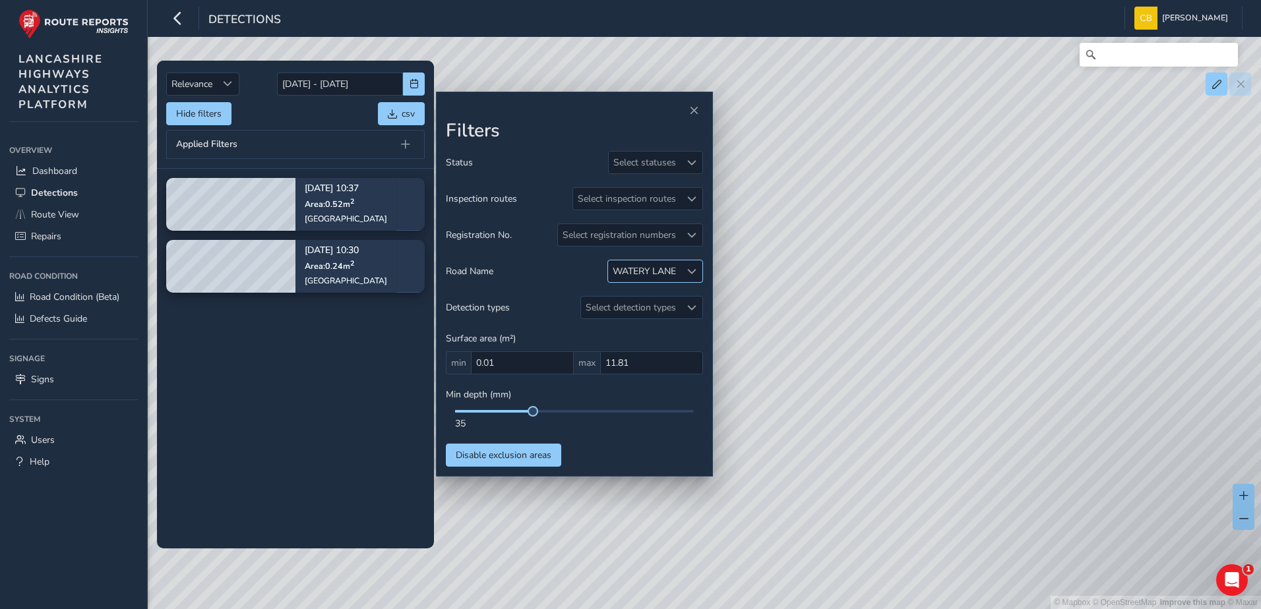
click at [697, 268] on div at bounding box center [692, 271] width 22 height 22
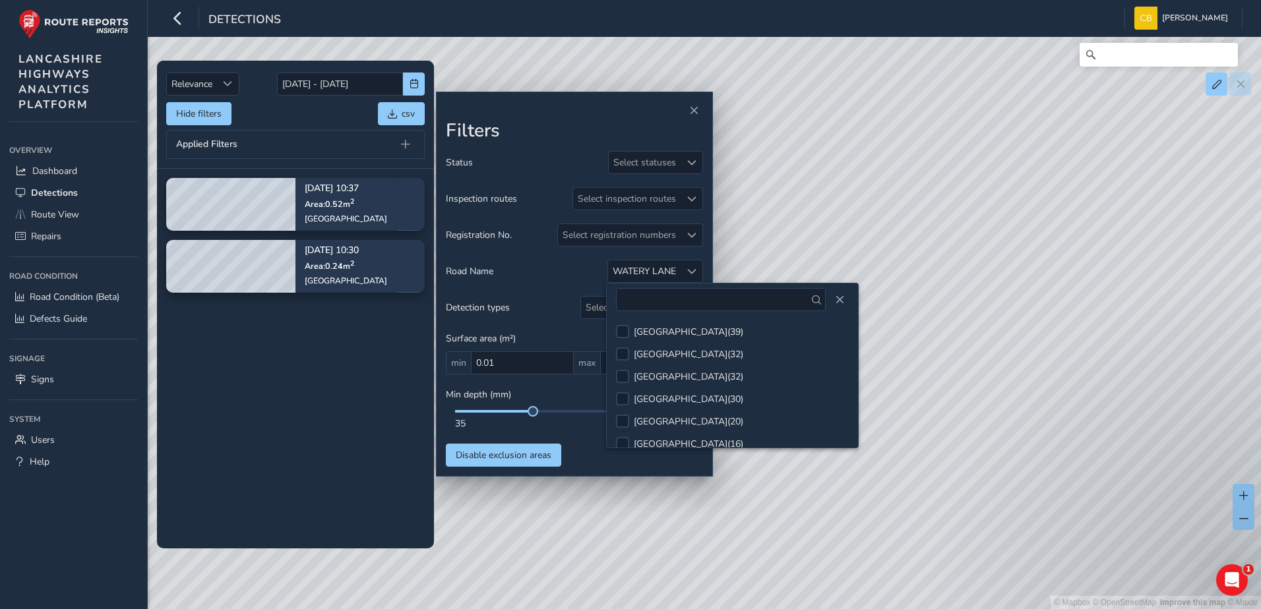
scroll to position [792, 0]
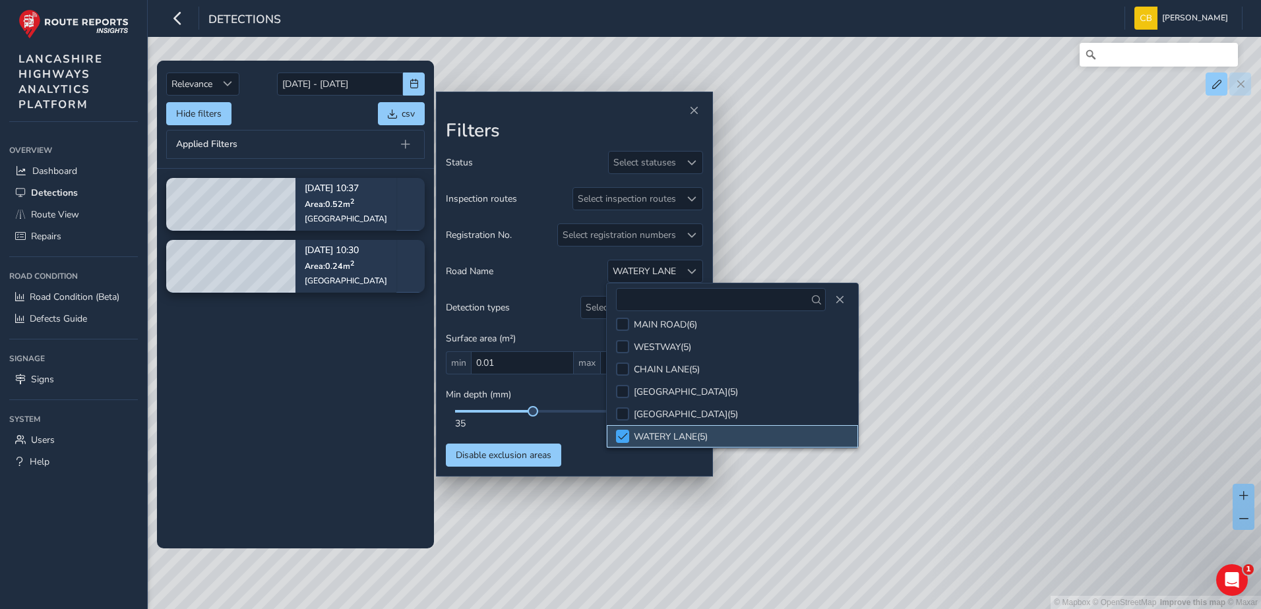
click at [626, 441] on span at bounding box center [623, 436] width 10 height 9
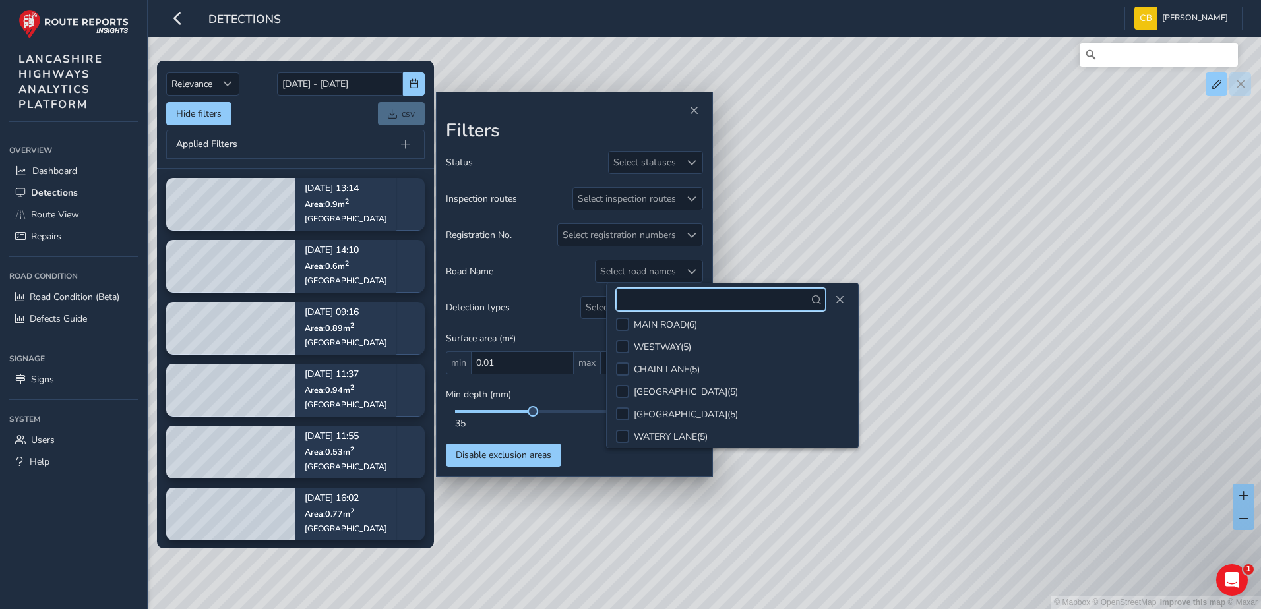
click at [663, 303] on input "text" at bounding box center [720, 299] width 209 height 23
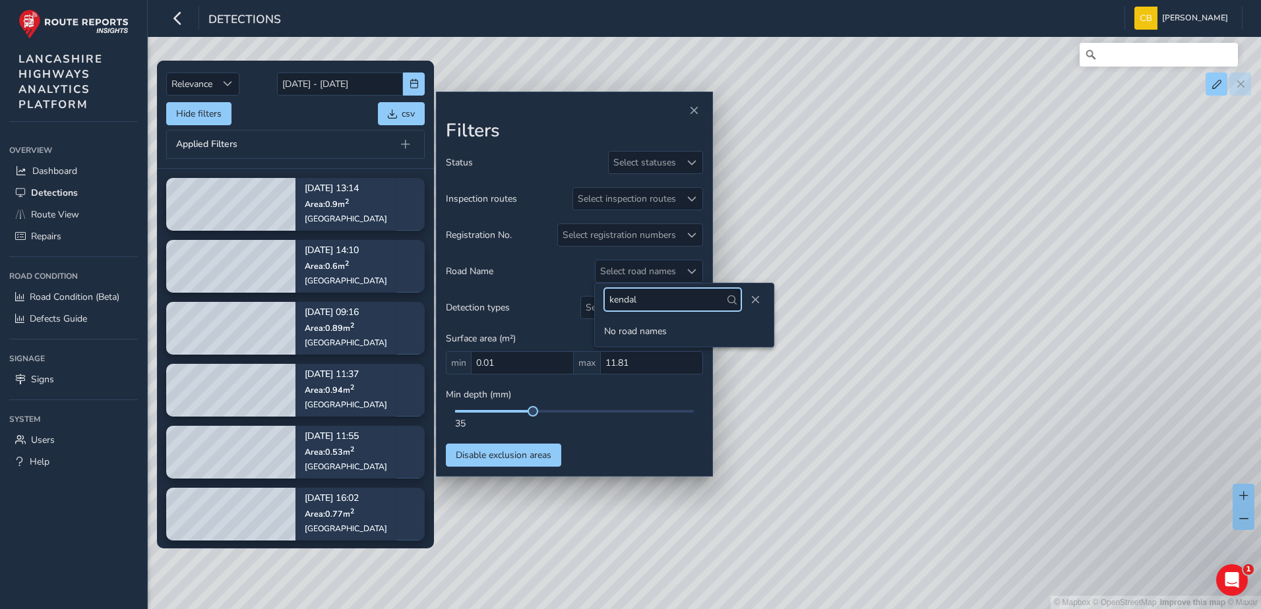
type input "kendal"
click at [57, 221] on link "Route View" at bounding box center [73, 215] width 129 height 22
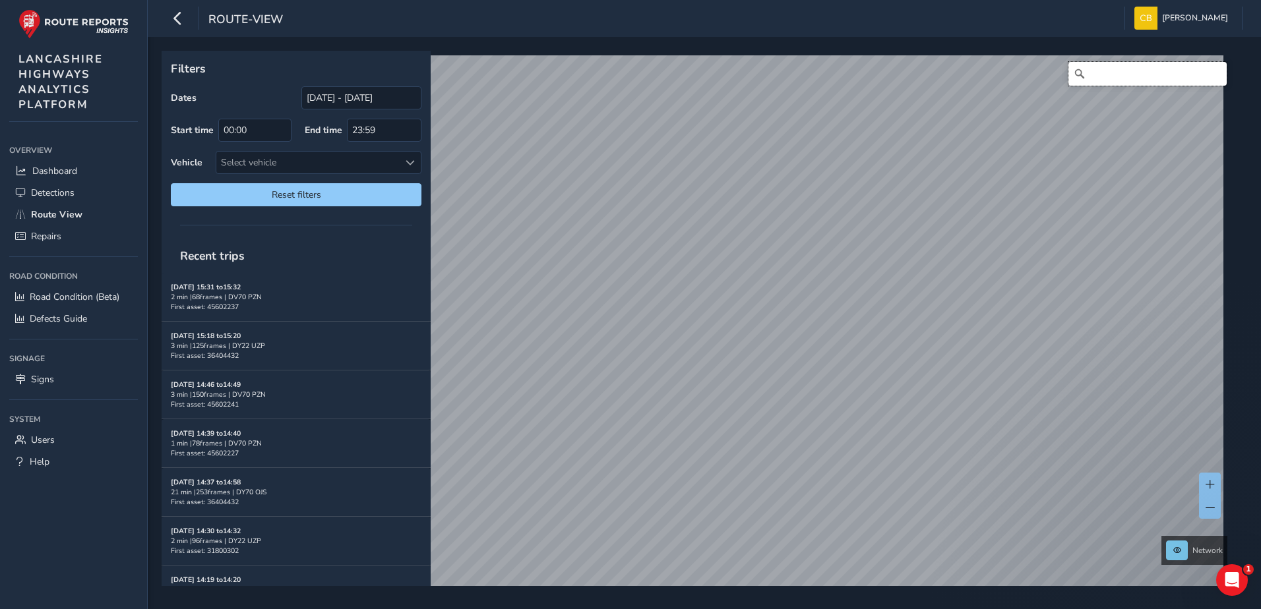
click at [1099, 70] on input "Search" at bounding box center [1147, 74] width 158 height 24
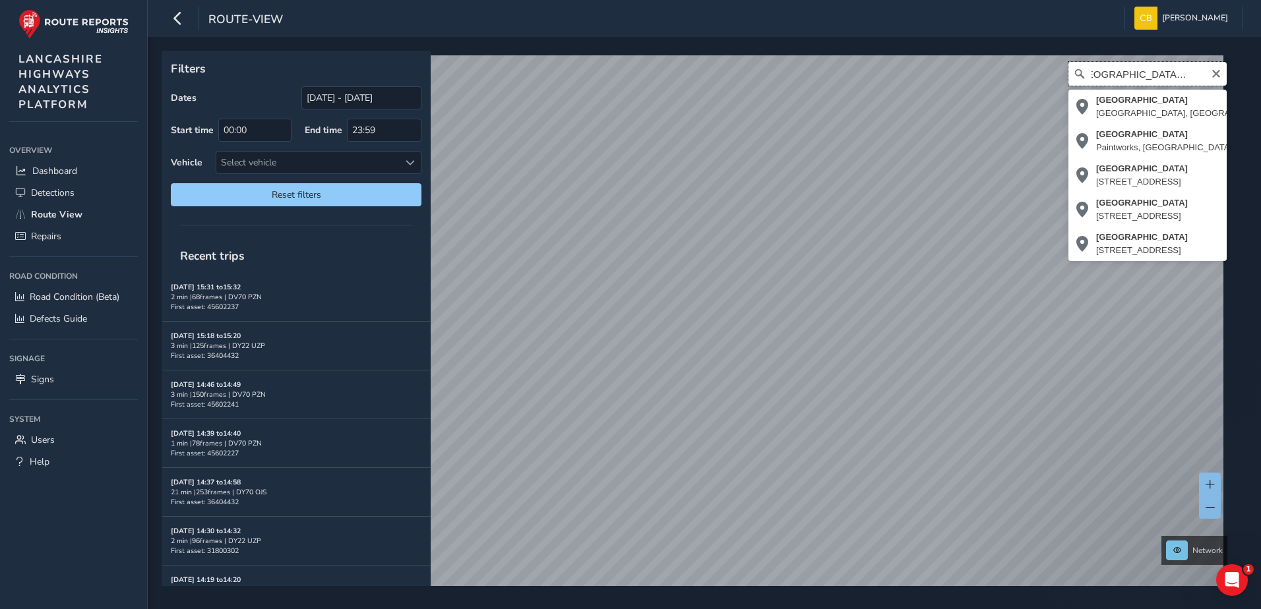
scroll to position [0, 26]
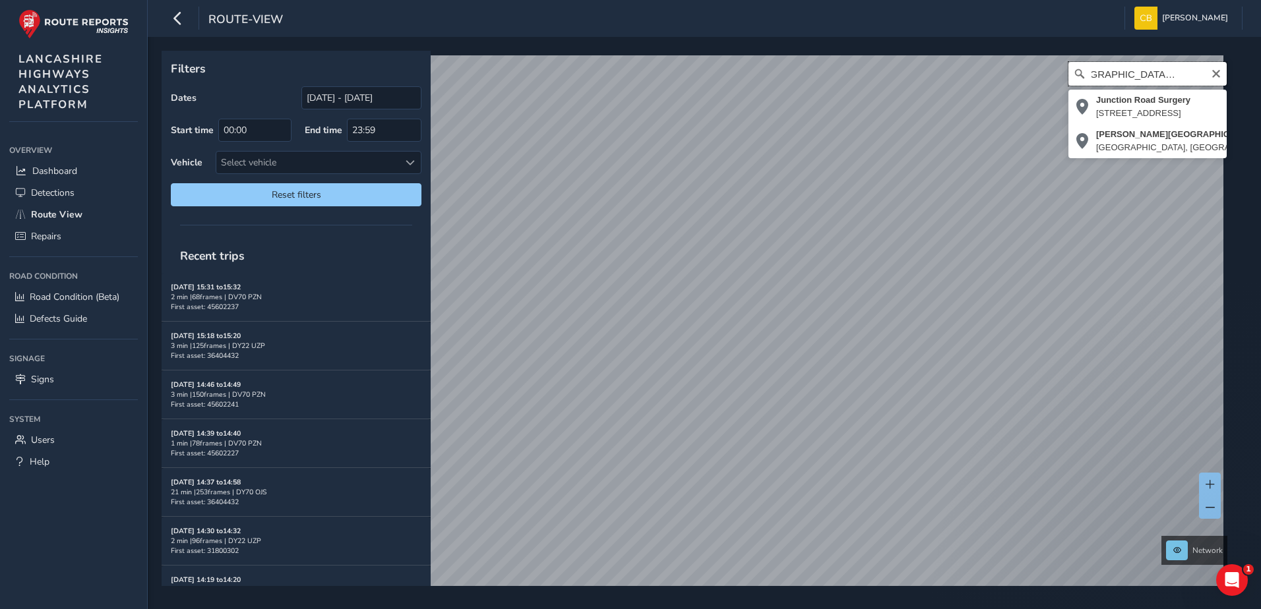
drag, startPoint x: 1160, startPoint y: 72, endPoint x: 1115, endPoint y: 83, distance: 46.2
click at [1115, 83] on input "[GEOGRAPHIC_DATA] west of [GEOGRAPHIC_DATA]" at bounding box center [1147, 74] width 158 height 24
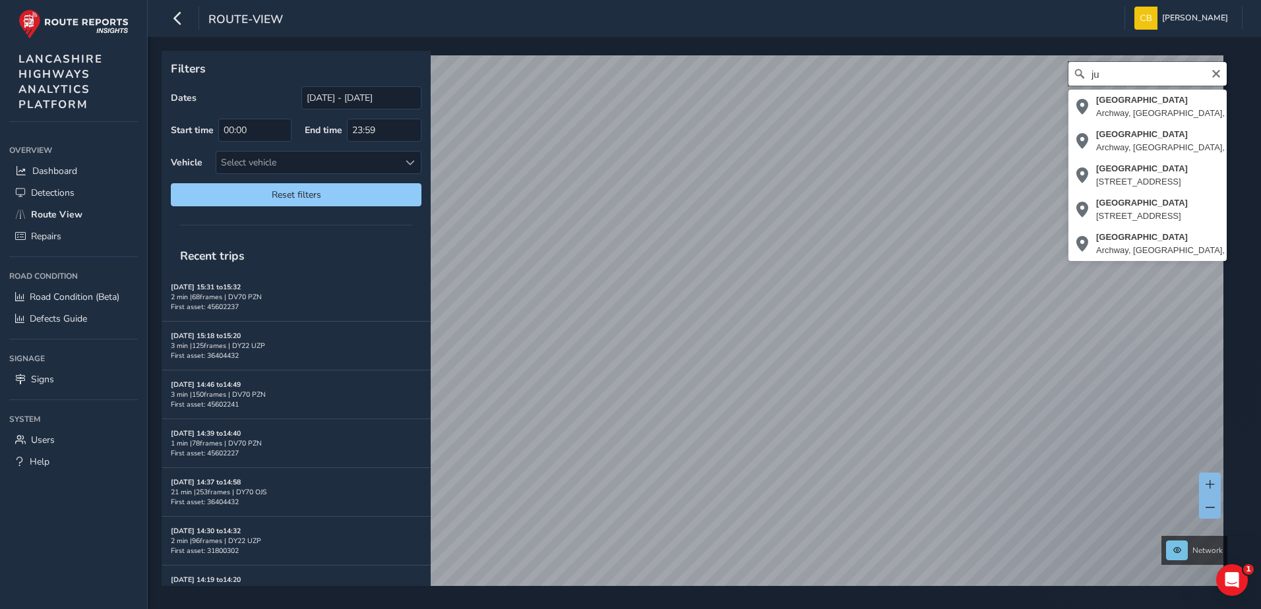
type input "j"
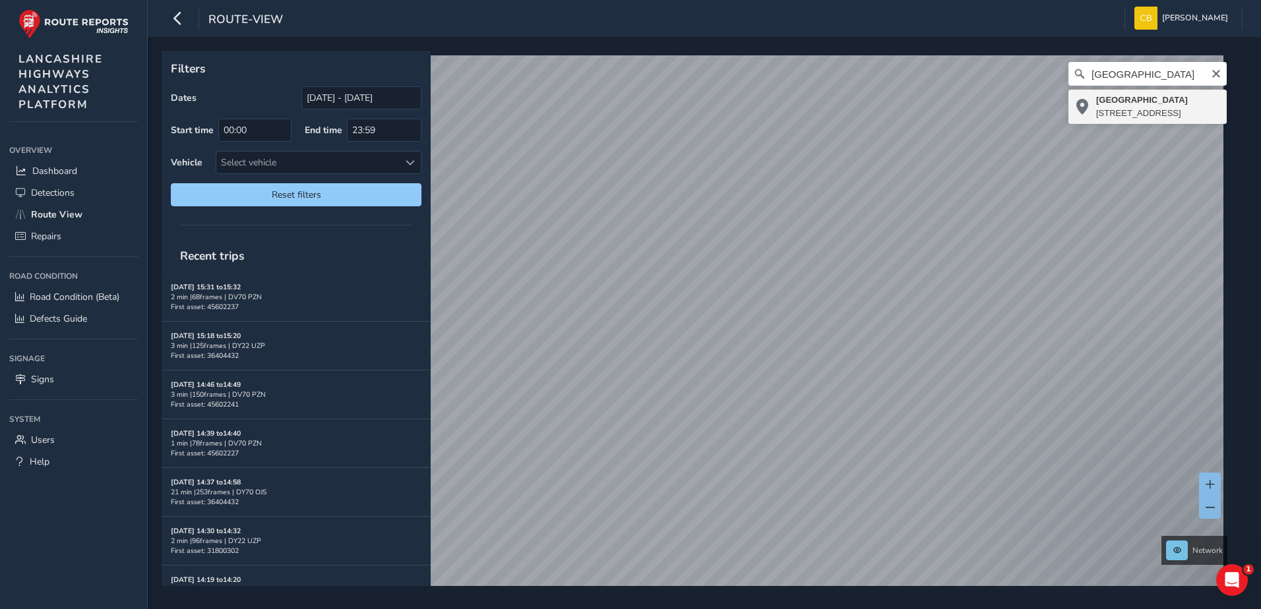
type input "[STREET_ADDRESS]"
click at [1142, 75] on input "[STREET_ADDRESS]" at bounding box center [1147, 74] width 158 height 24
click at [1211, 76] on icon "Clear" at bounding box center [1216, 74] width 11 height 11
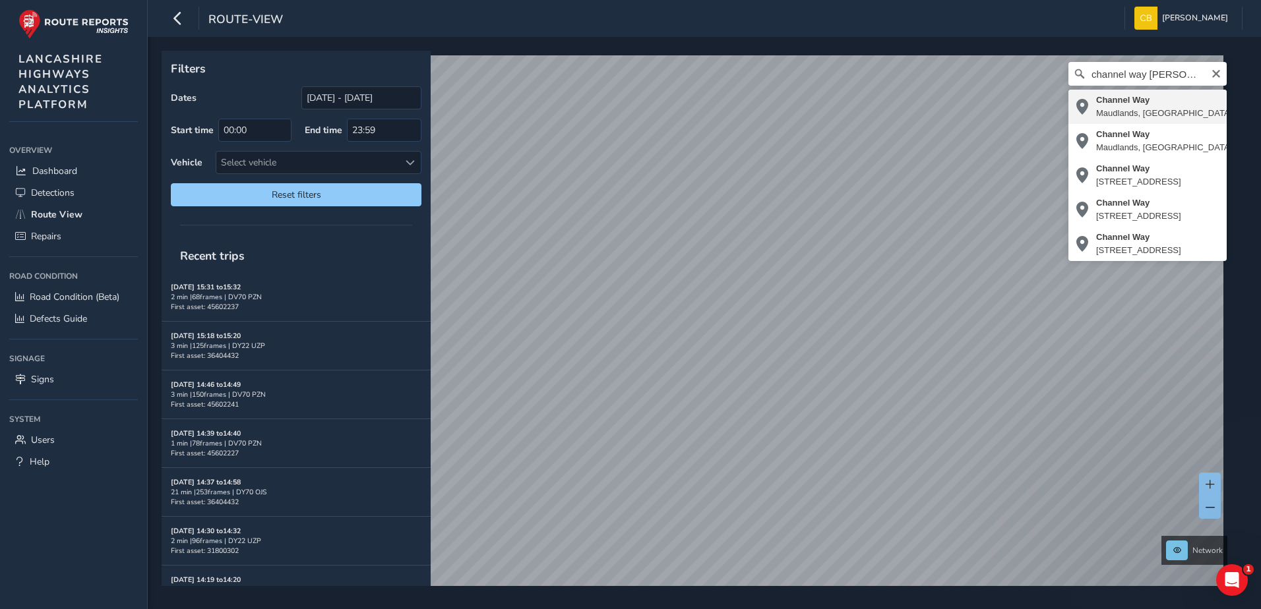
type input "[STREET_ADDRESS]"
